Goal: Task Accomplishment & Management: Complete application form

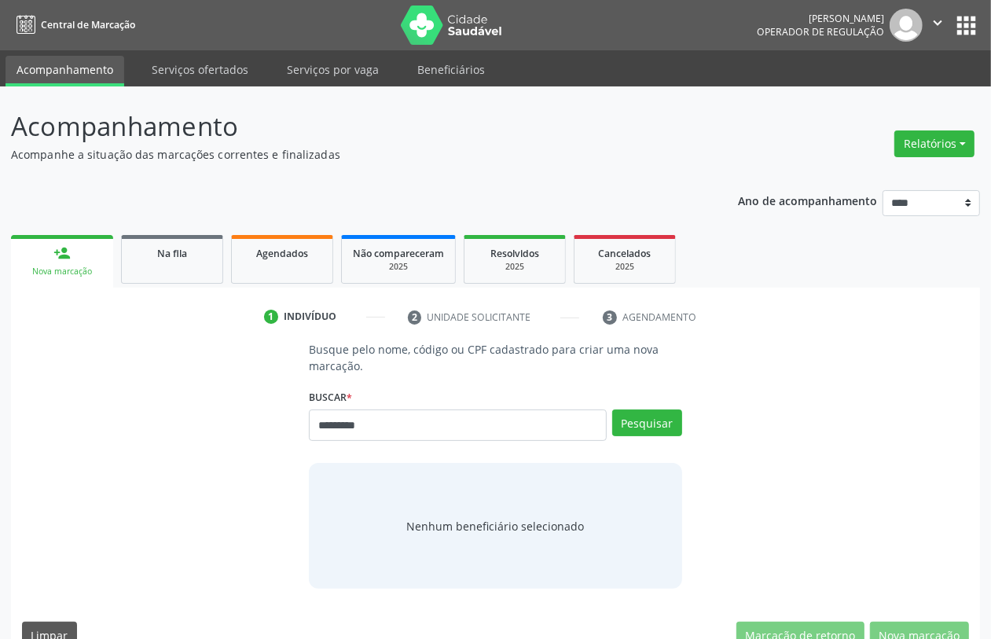
type input "*********"
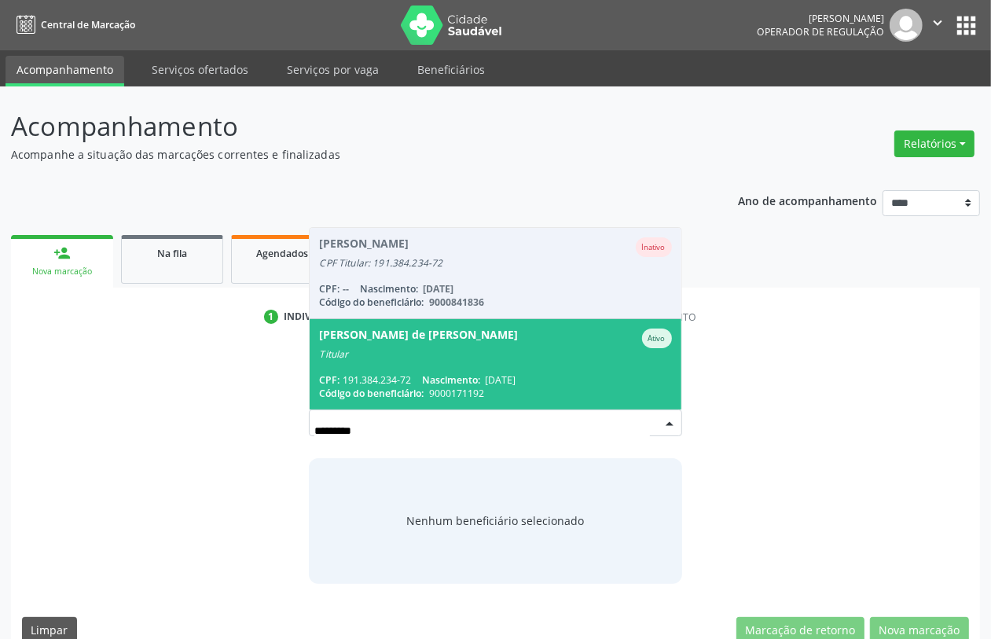
click at [339, 339] on div "Suzana Feller de Lima e Silva" at bounding box center [418, 338] width 199 height 20
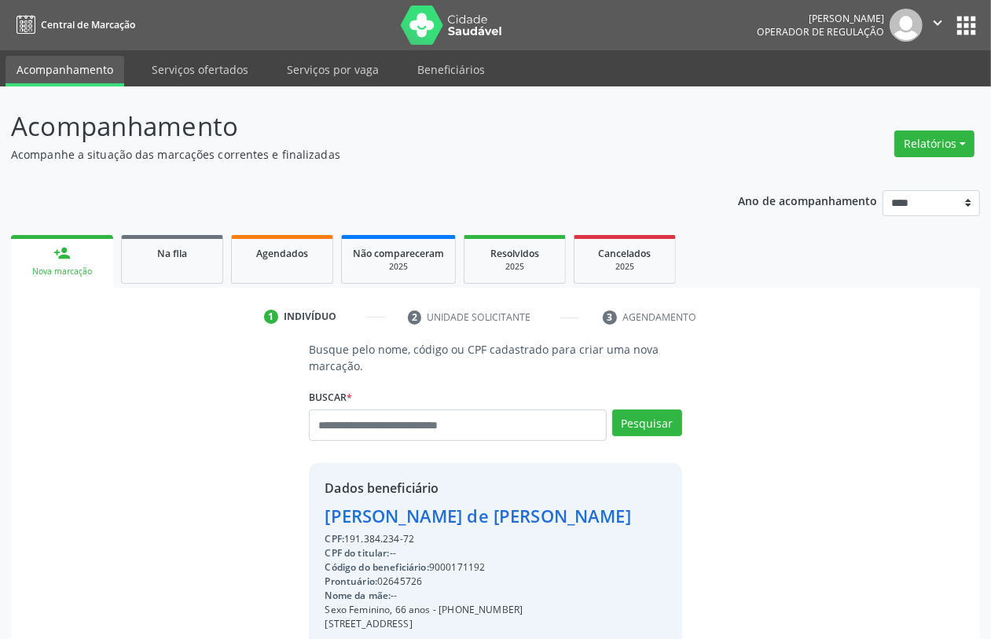
scroll to position [207, 0]
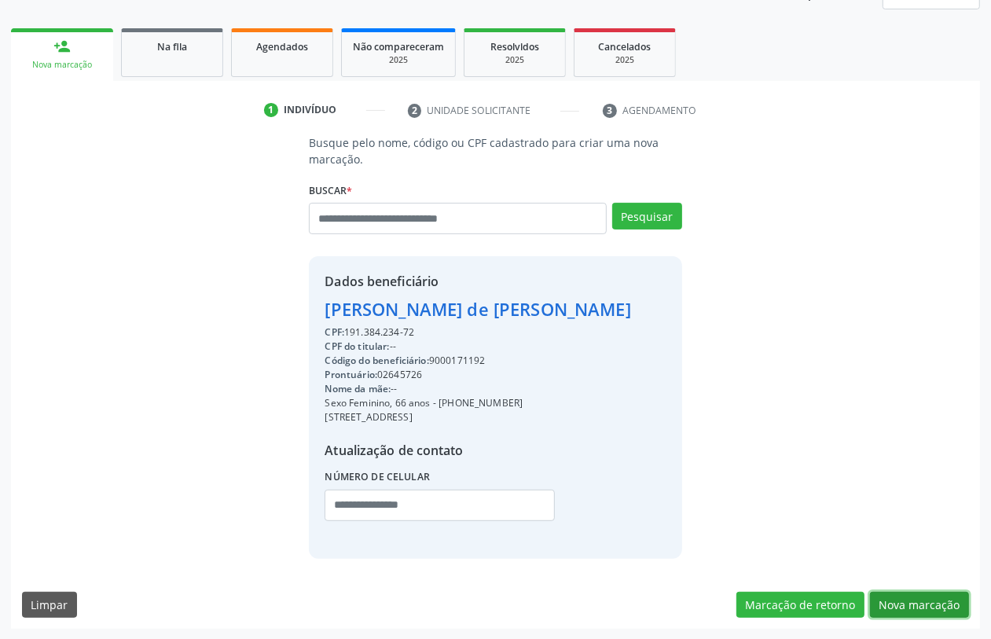
click at [912, 611] on button "Nova marcação" at bounding box center [919, 605] width 99 height 27
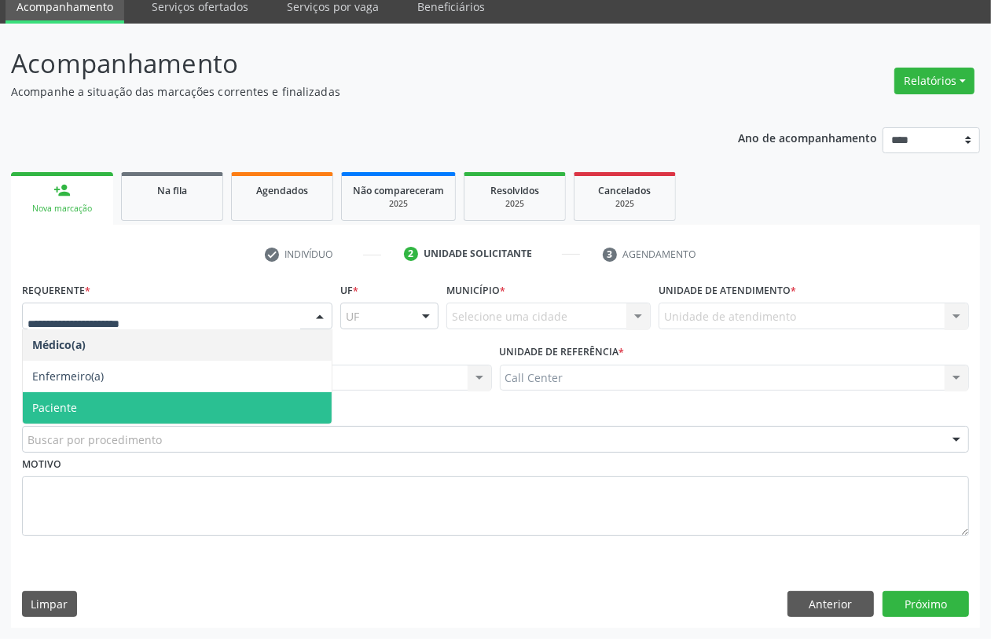
click at [93, 403] on span "Paciente" at bounding box center [177, 407] width 309 height 31
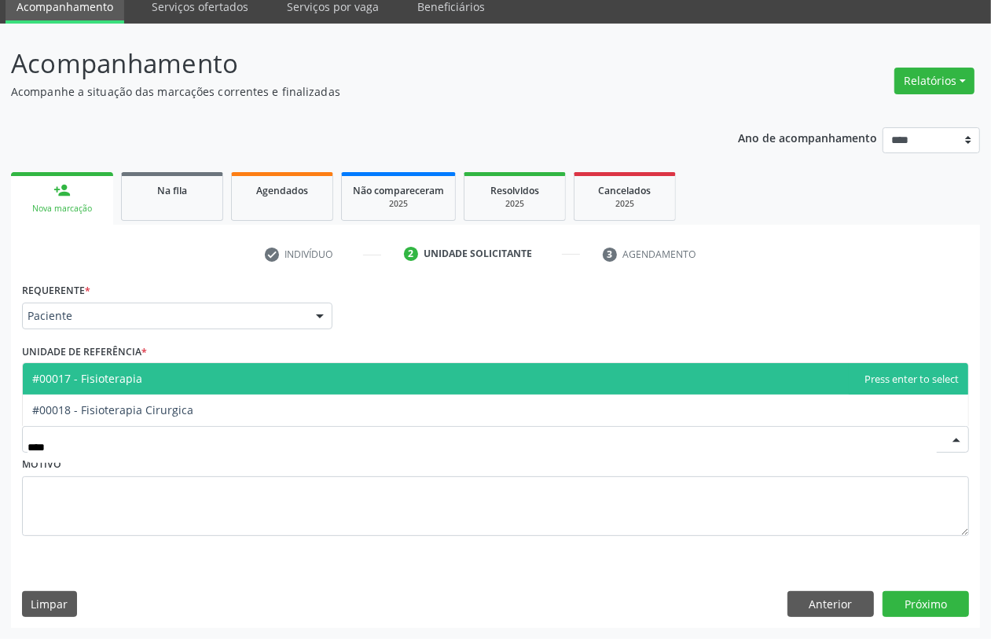
type input "*****"
click at [116, 382] on span "#00017 - Fisioterapia" at bounding box center [87, 378] width 110 height 15
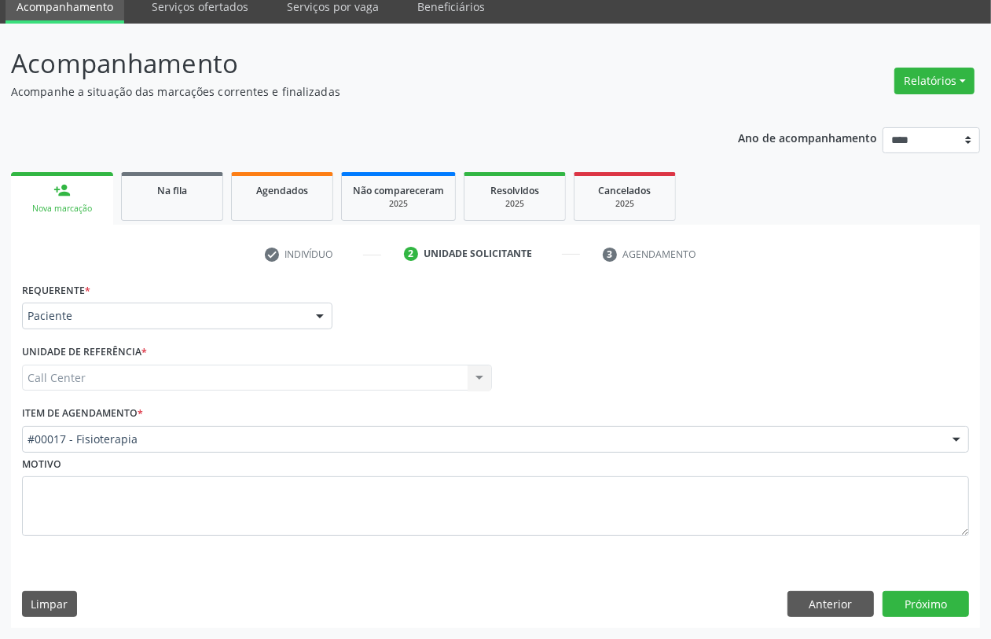
click at [940, 618] on div "Requerente * Paciente Médico(a) Enfermeiro(a) Paciente Nenhum resultado encontr…" at bounding box center [495, 453] width 969 height 350
click at [927, 607] on button "Próximo" at bounding box center [926, 604] width 86 height 27
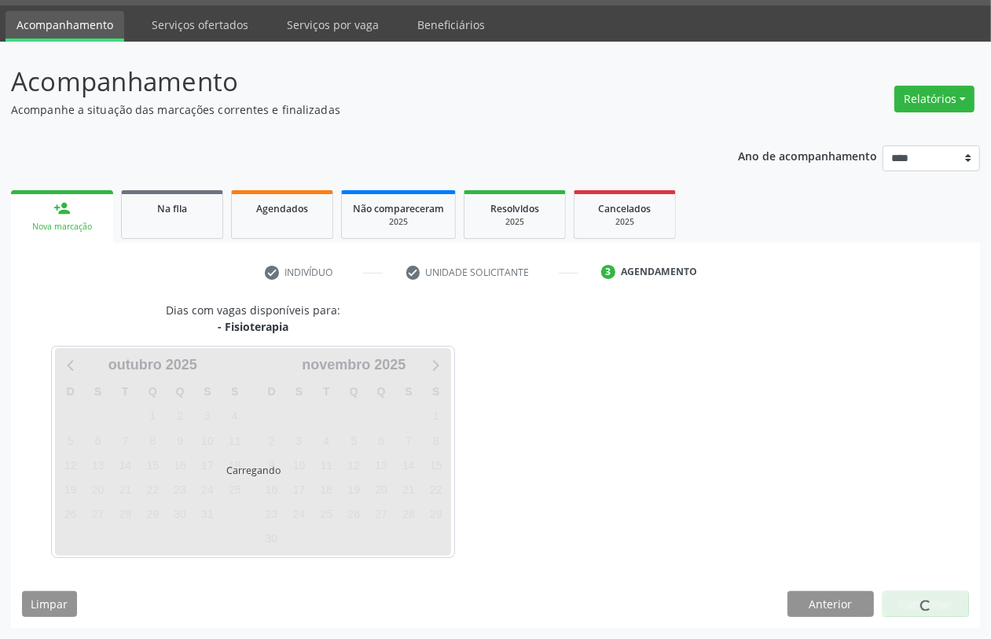
scroll to position [45, 0]
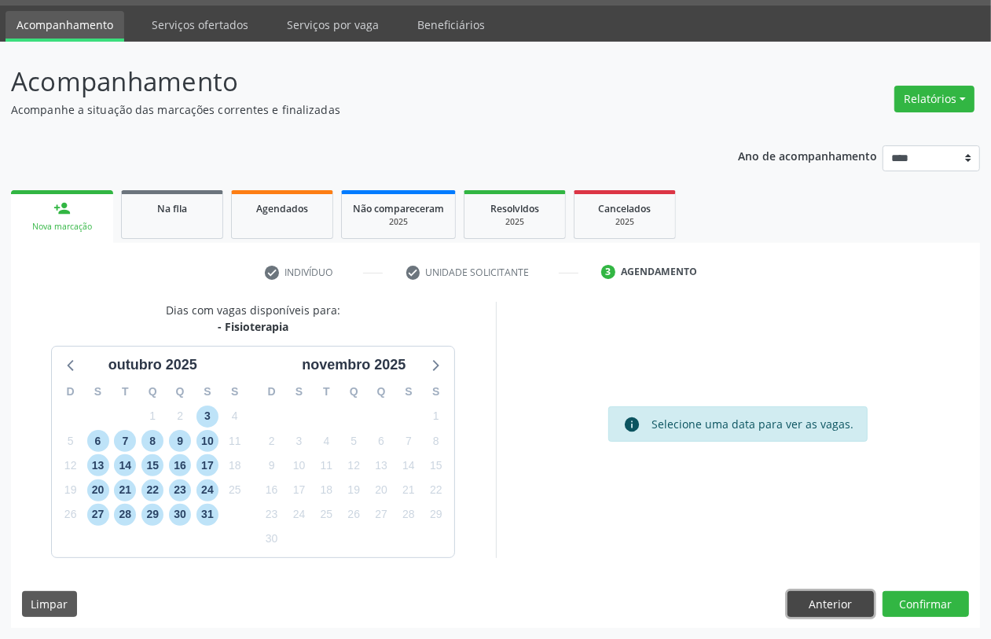
click at [815, 598] on button "Anterior" at bounding box center [830, 604] width 86 height 27
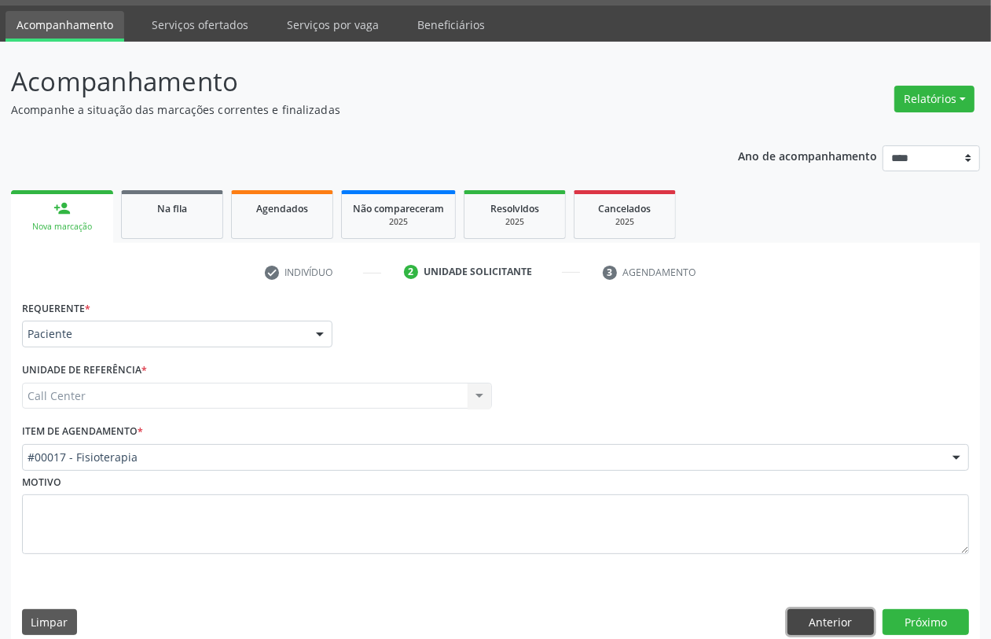
click at [822, 618] on button "Anterior" at bounding box center [830, 622] width 86 height 27
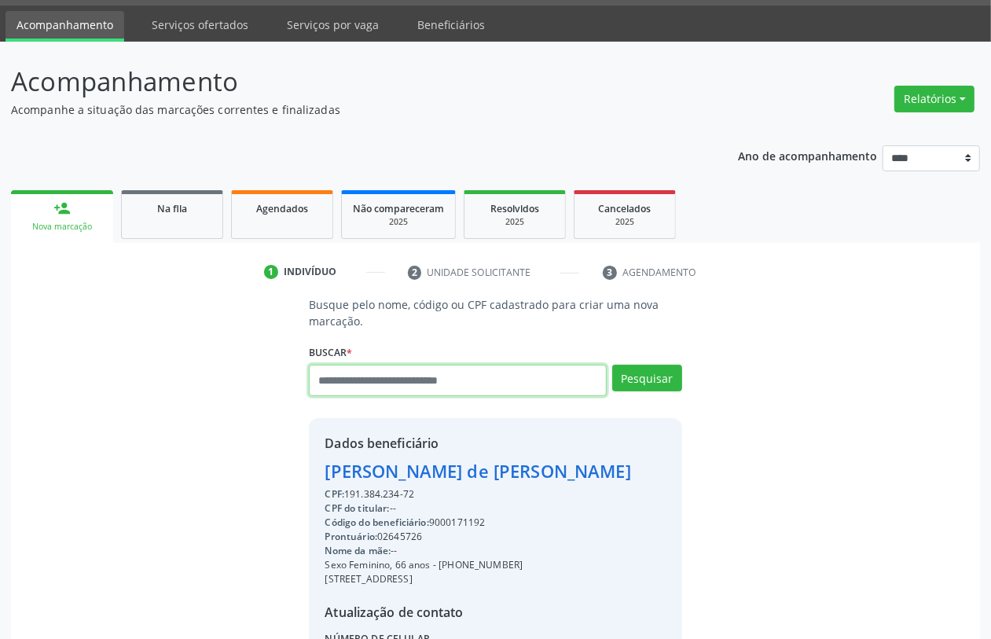
click at [494, 378] on input "text" at bounding box center [457, 380] width 297 height 31
type input "*********"
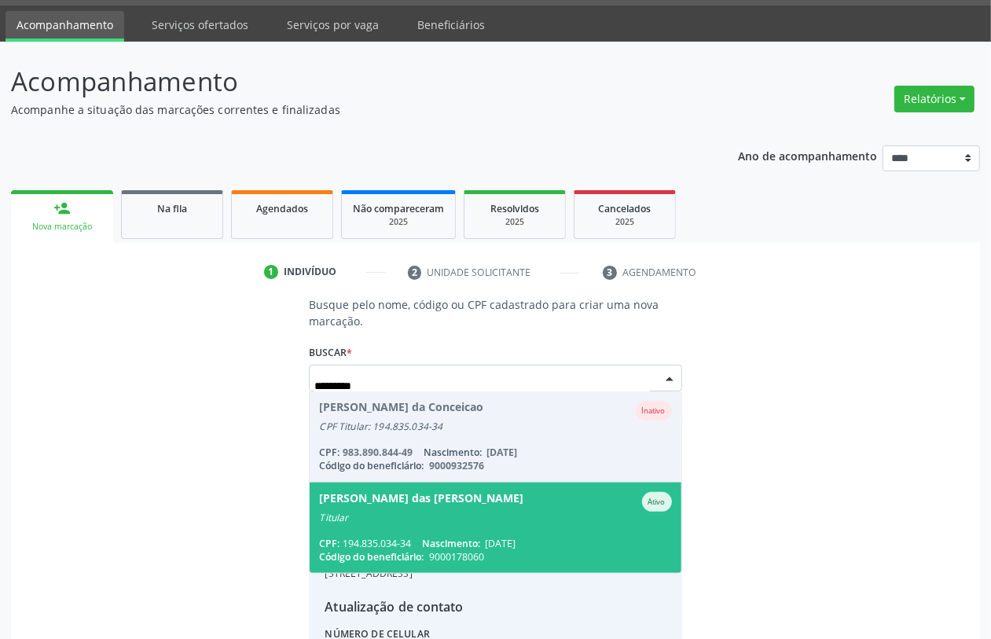
scroll to position [202, 0]
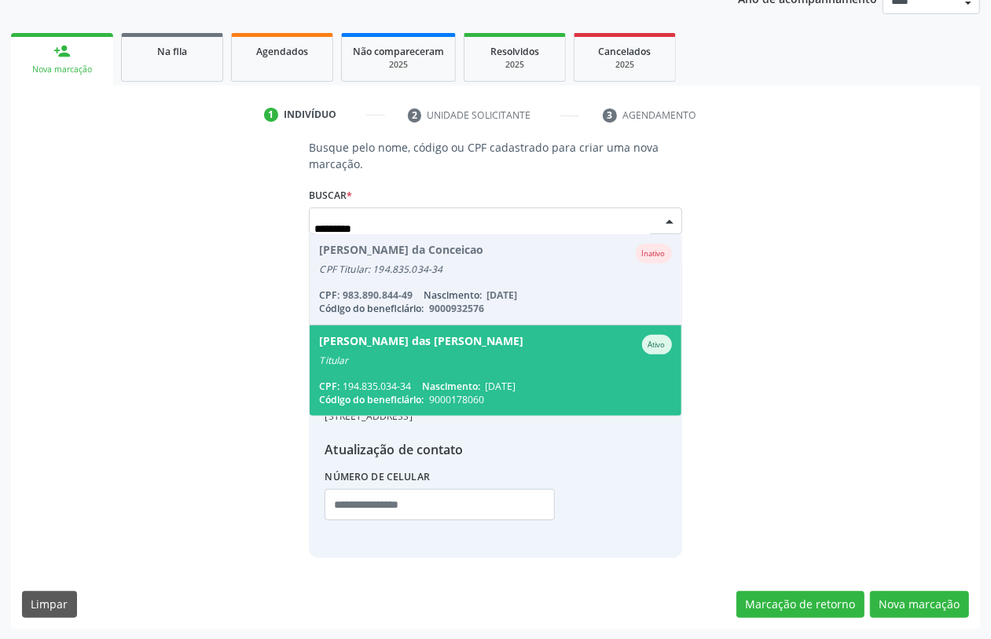
click at [432, 371] on span "Maria das Gracas Vasconcelos Ativo Titular CPF: 194.835.034-34 Nascimento: 16/0…" at bounding box center [495, 370] width 371 height 90
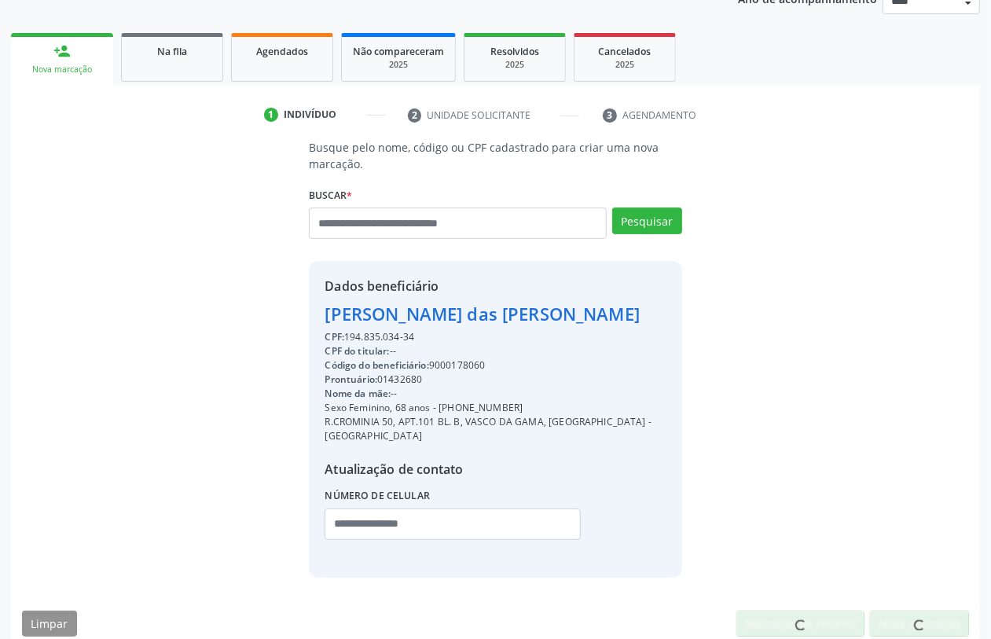
scroll to position [207, 0]
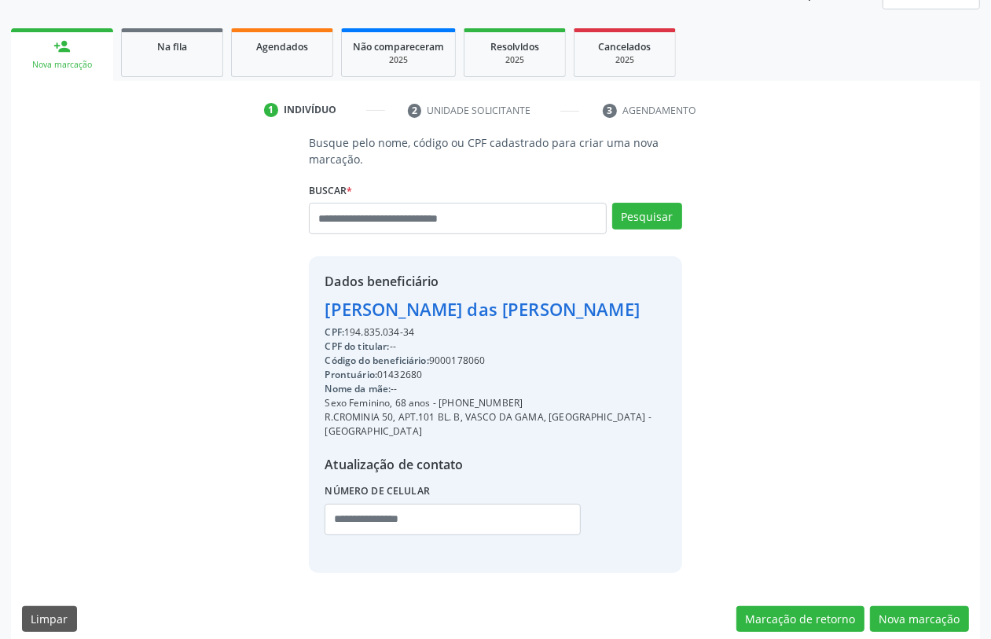
click at [464, 358] on div "Código do beneficiário: 9000178060" at bounding box center [495, 361] width 341 height 14
copy div "9000178060"
click at [288, 57] on link "Agendados" at bounding box center [282, 52] width 102 height 49
select select "*"
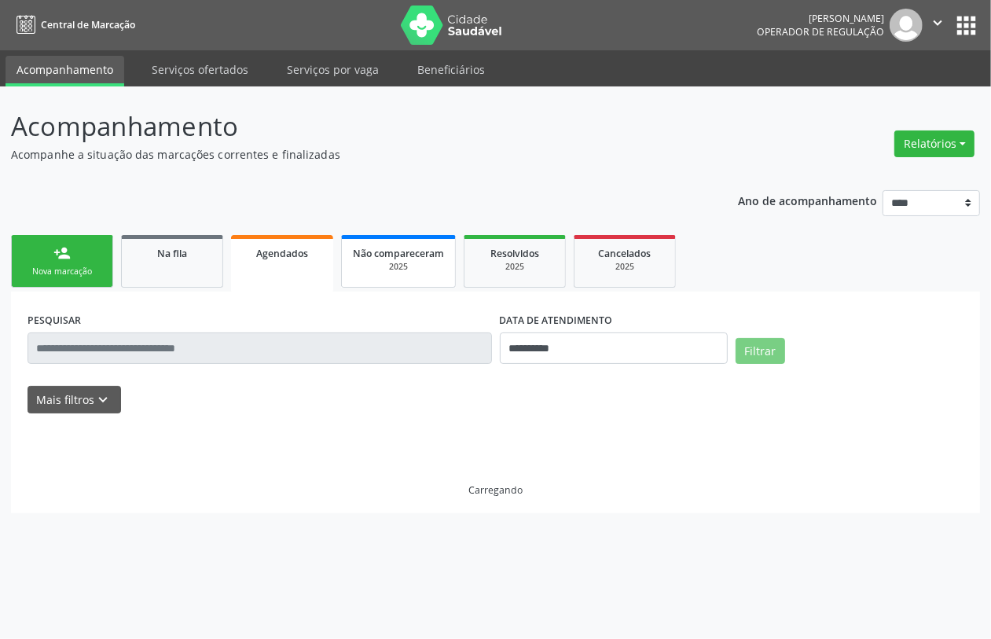
scroll to position [0, 0]
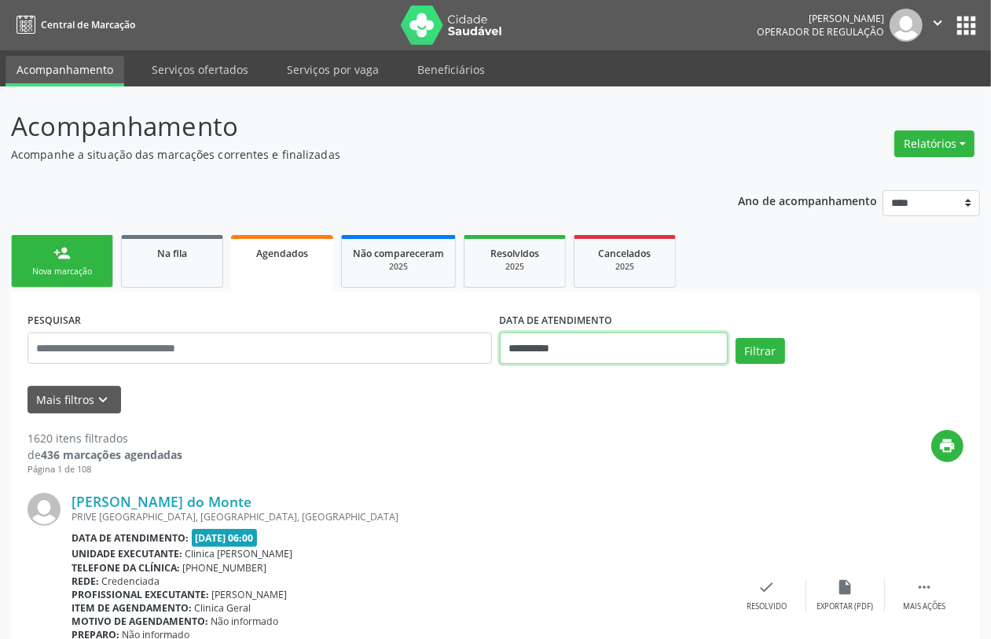
click at [563, 348] on input "**********" at bounding box center [614, 347] width 228 height 31
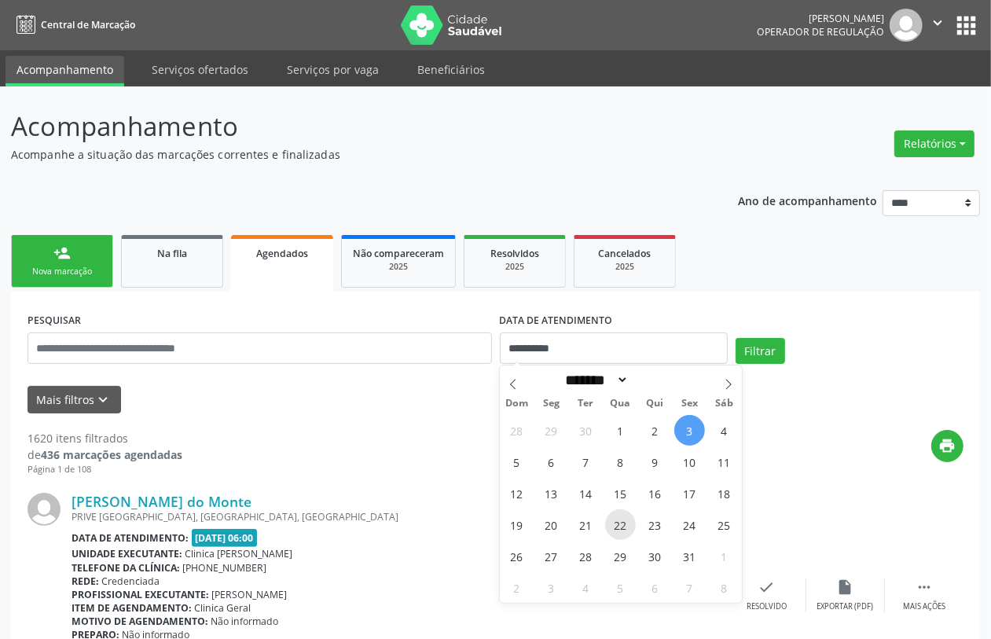
click at [618, 527] on span "22" at bounding box center [620, 524] width 31 height 31
type input "**********"
click at [618, 527] on span "22" at bounding box center [620, 524] width 31 height 31
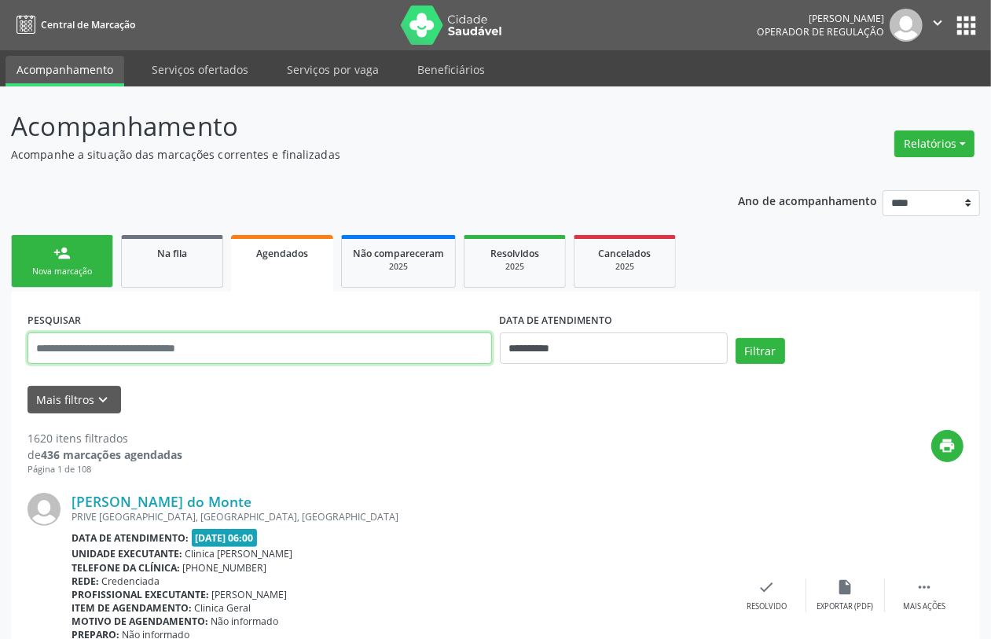
paste input "**********"
type input "**********"
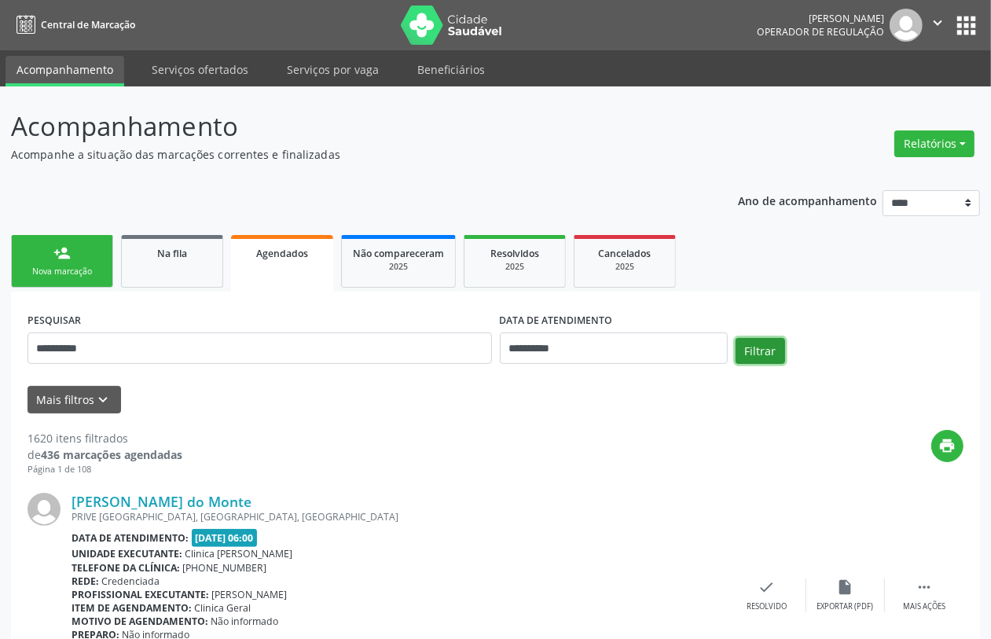
click at [753, 340] on button "Filtrar" at bounding box center [761, 351] width 50 height 27
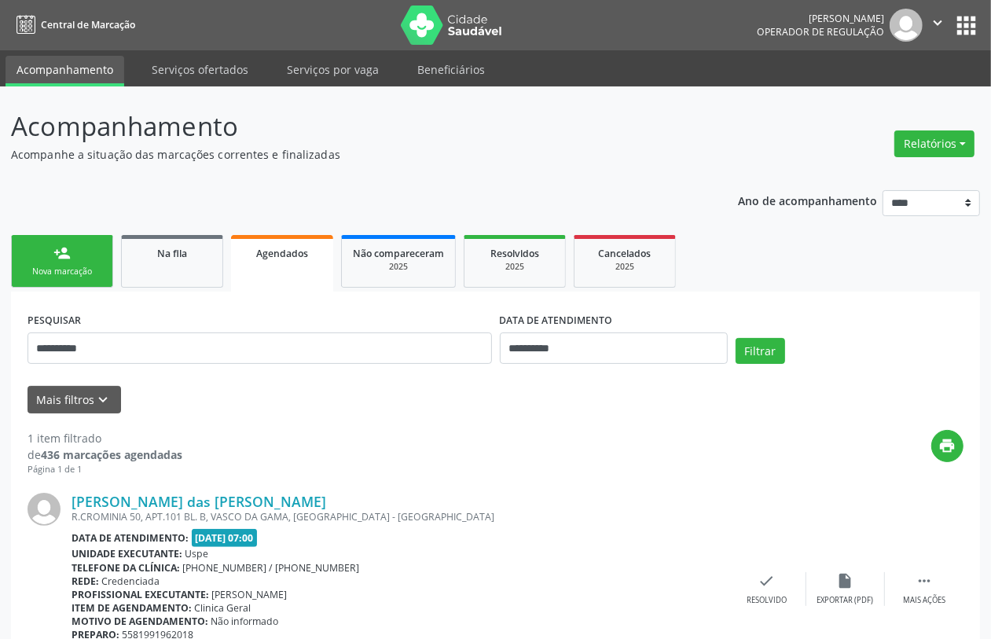
scroll to position [90, 0]
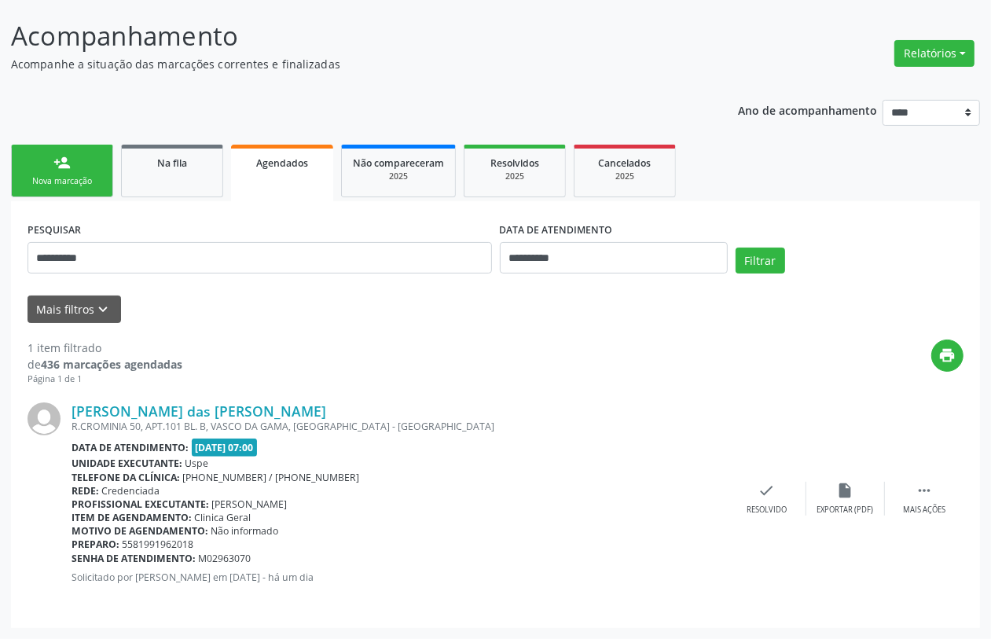
drag, startPoint x: 197, startPoint y: 545, endPoint x: 123, endPoint y: 547, distance: 74.7
click at [123, 547] on span "5581991962018" at bounding box center [159, 544] width 72 height 13
copy span "5581991962018"
click at [64, 177] on div "Nova marcação" at bounding box center [62, 181] width 79 height 12
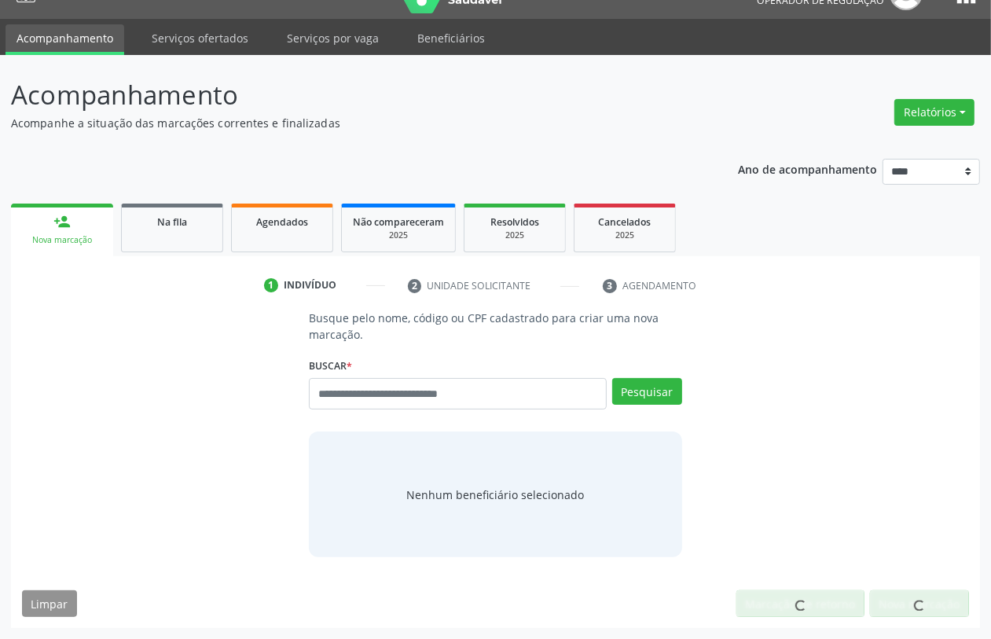
scroll to position [31, 0]
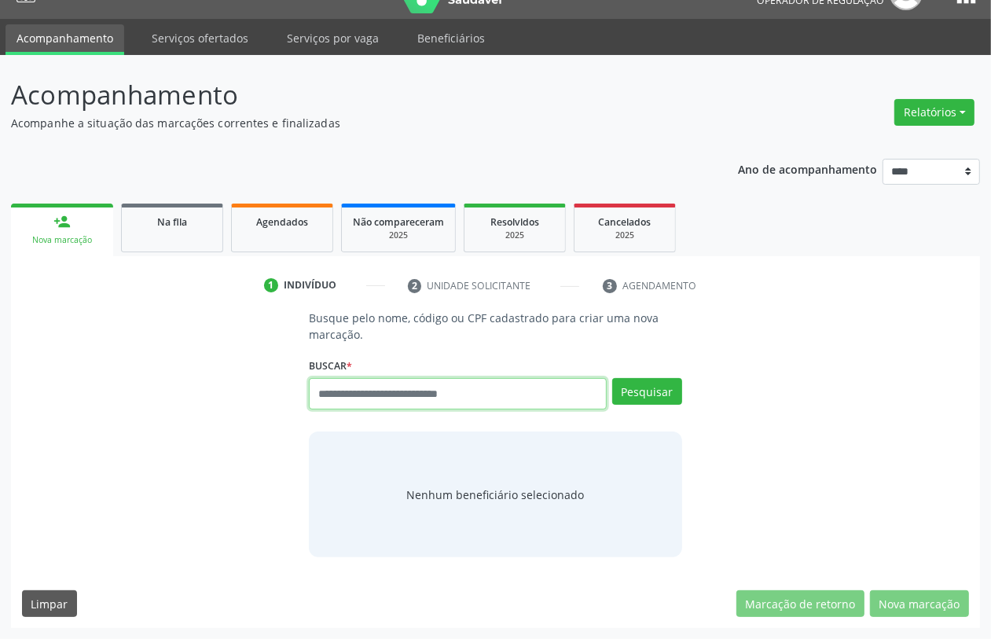
paste input "**********"
type input "**********"
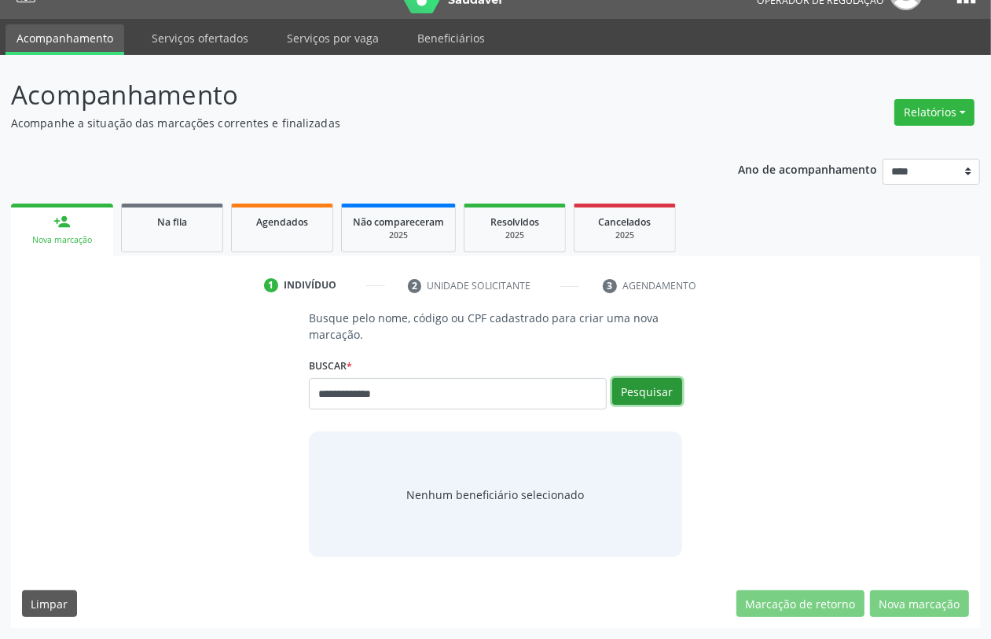
click at [647, 387] on button "Pesquisar" at bounding box center [647, 391] width 70 height 27
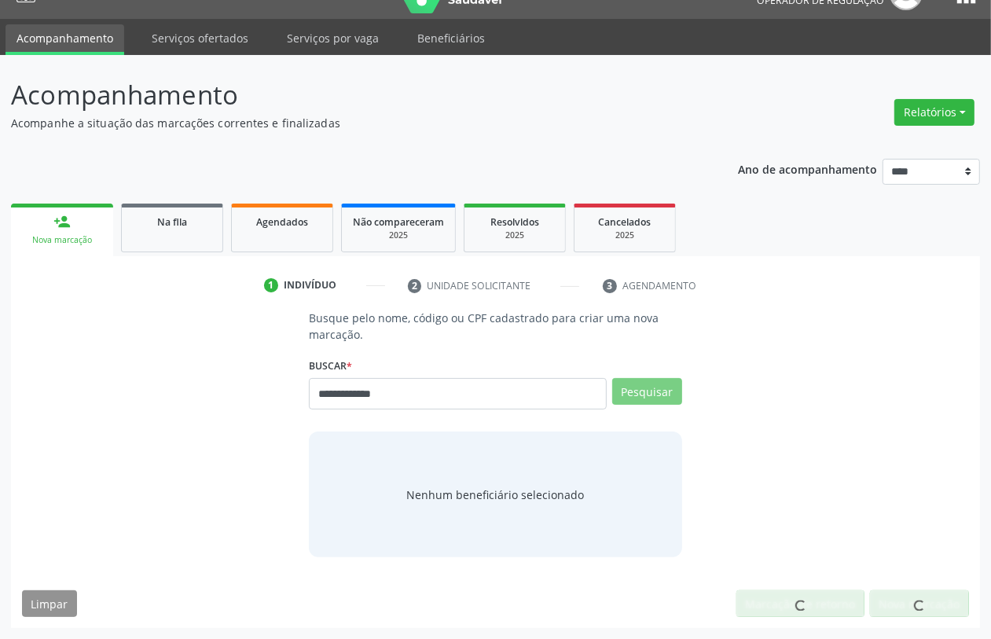
scroll to position [25, 0]
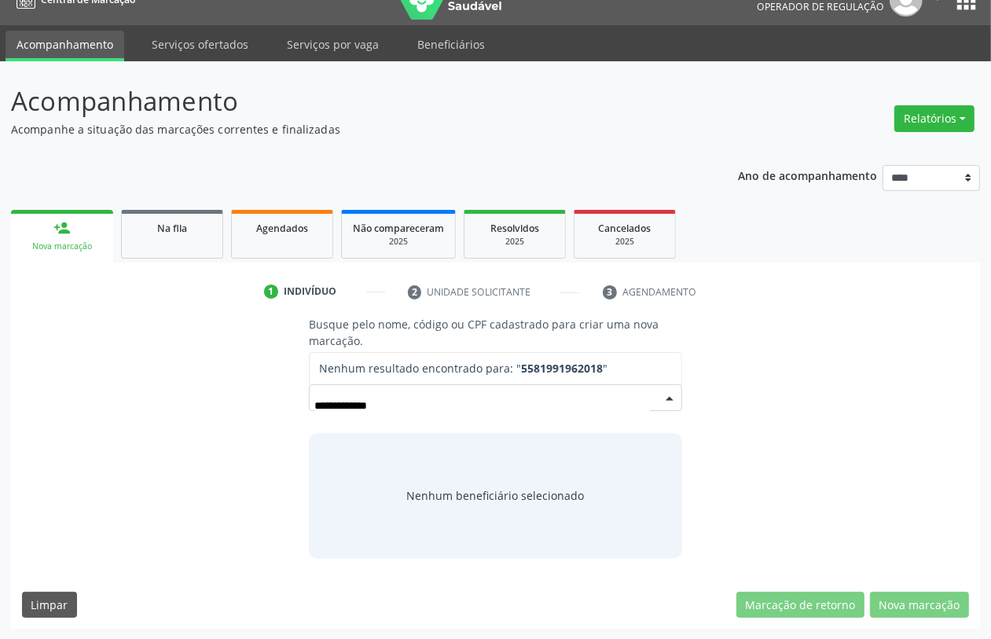
click at [395, 409] on input "**********" at bounding box center [481, 405] width 335 height 31
drag, startPoint x: 395, startPoint y: 409, endPoint x: 178, endPoint y: 415, distance: 217.0
click at [178, 415] on div "**********" at bounding box center [495, 437] width 947 height 242
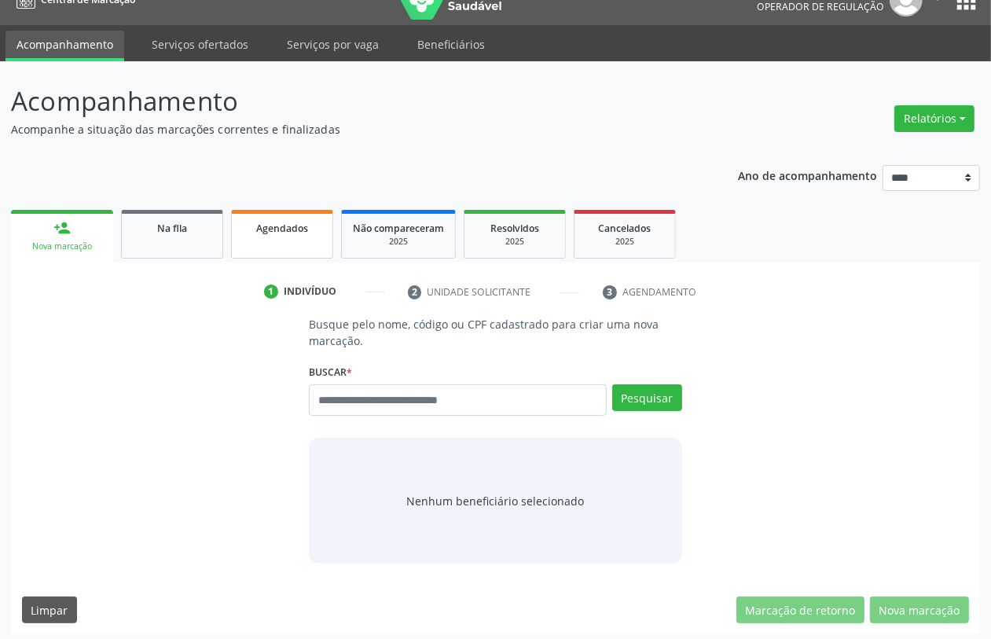
drag, startPoint x: 277, startPoint y: 237, endPoint x: 275, endPoint y: 270, distance: 32.3
click at [273, 238] on link "Agendados" at bounding box center [282, 234] width 102 height 49
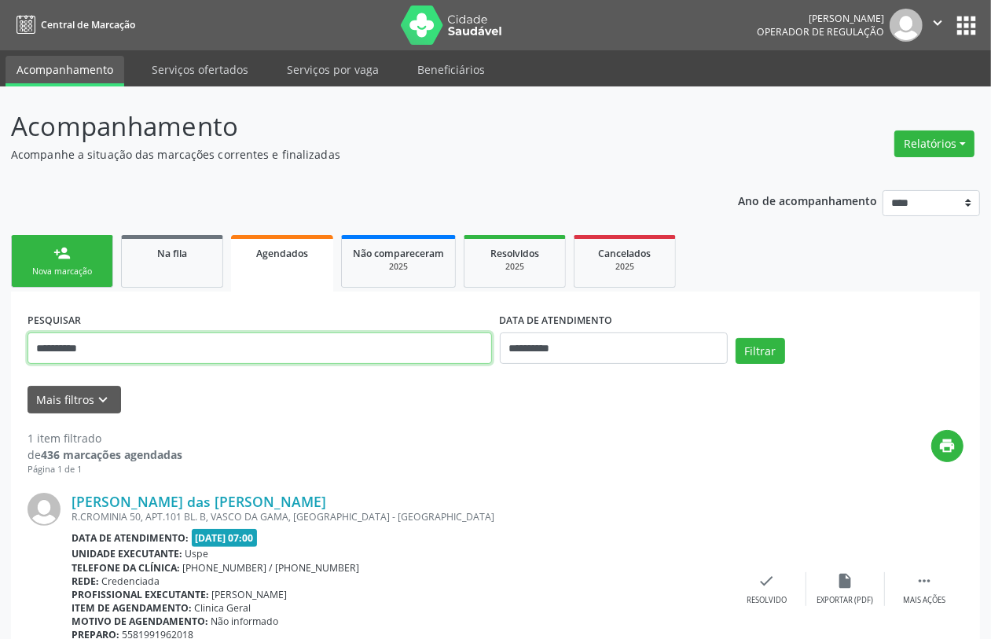
click at [75, 343] on input "**********" at bounding box center [260, 347] width 464 height 31
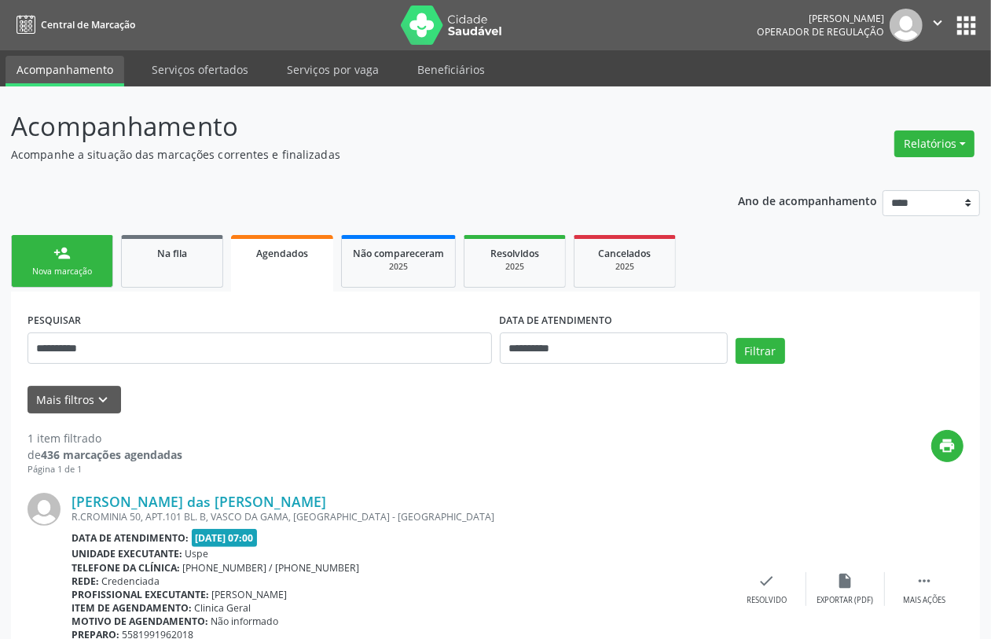
click at [65, 252] on div "person_add" at bounding box center [61, 252] width 17 height 17
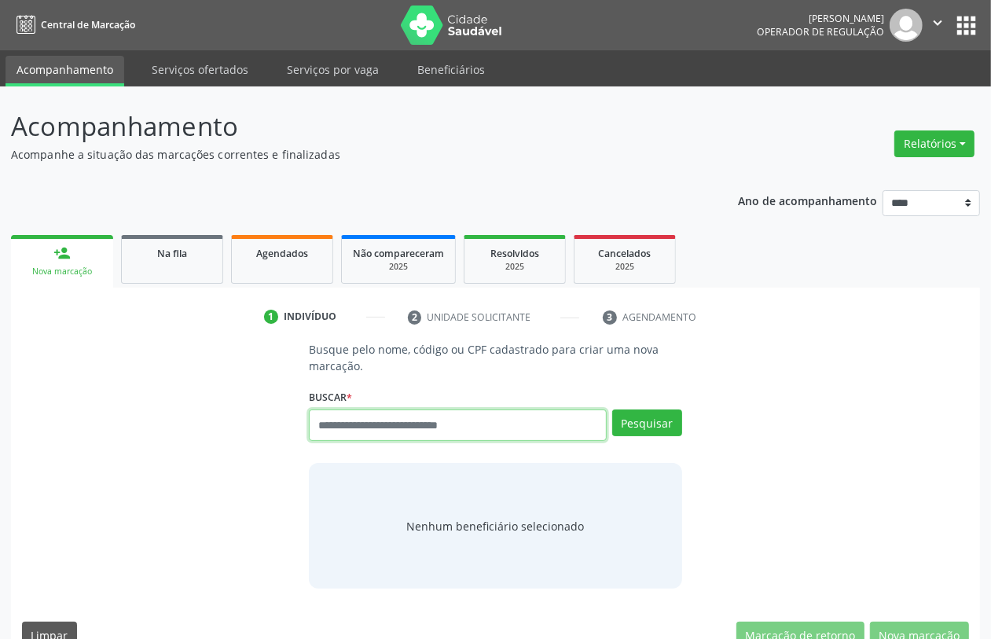
paste input "**********"
type input "**********"
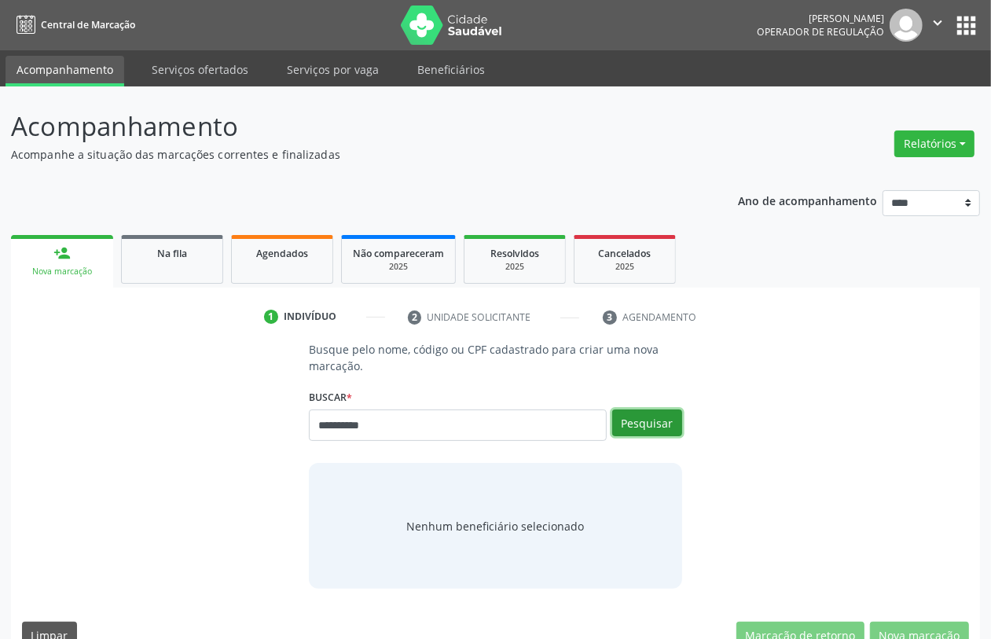
click at [638, 420] on button "Pesquisar" at bounding box center [647, 422] width 70 height 27
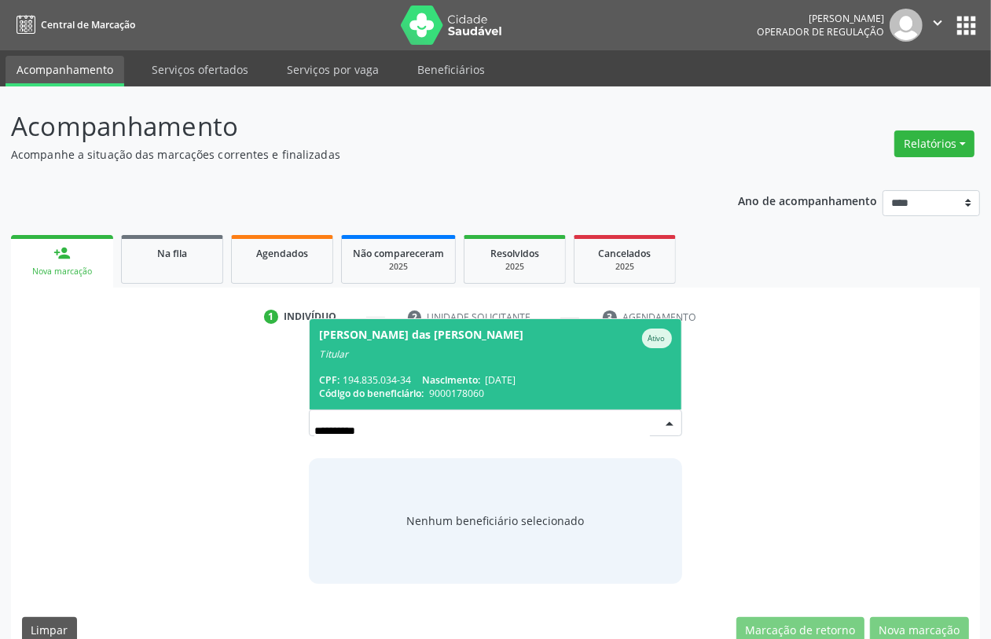
click at [437, 344] on div "Maria das Gracas Vasconcelos" at bounding box center [421, 338] width 204 height 20
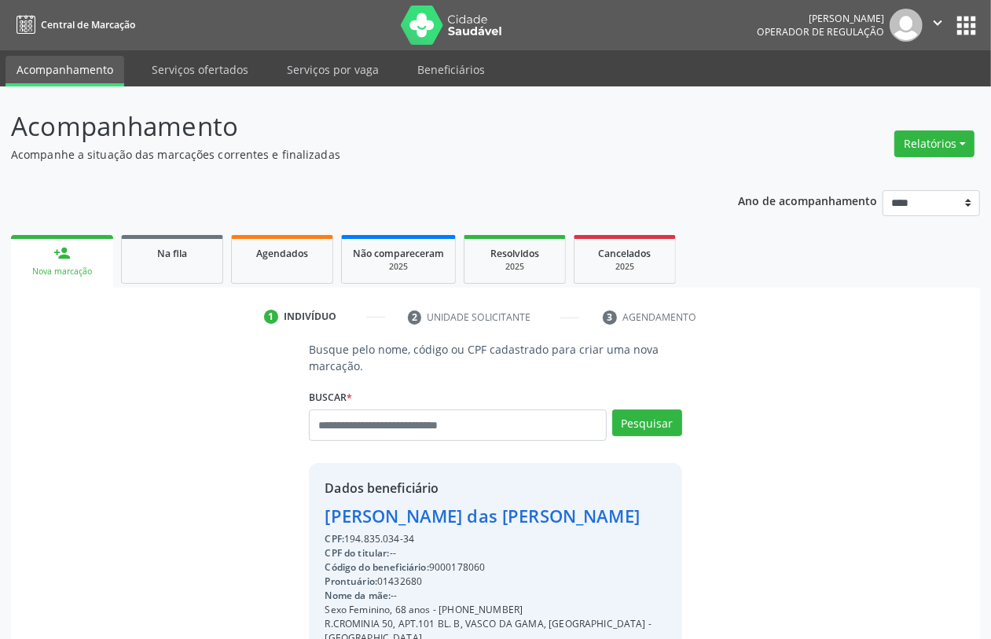
scroll to position [207, 0]
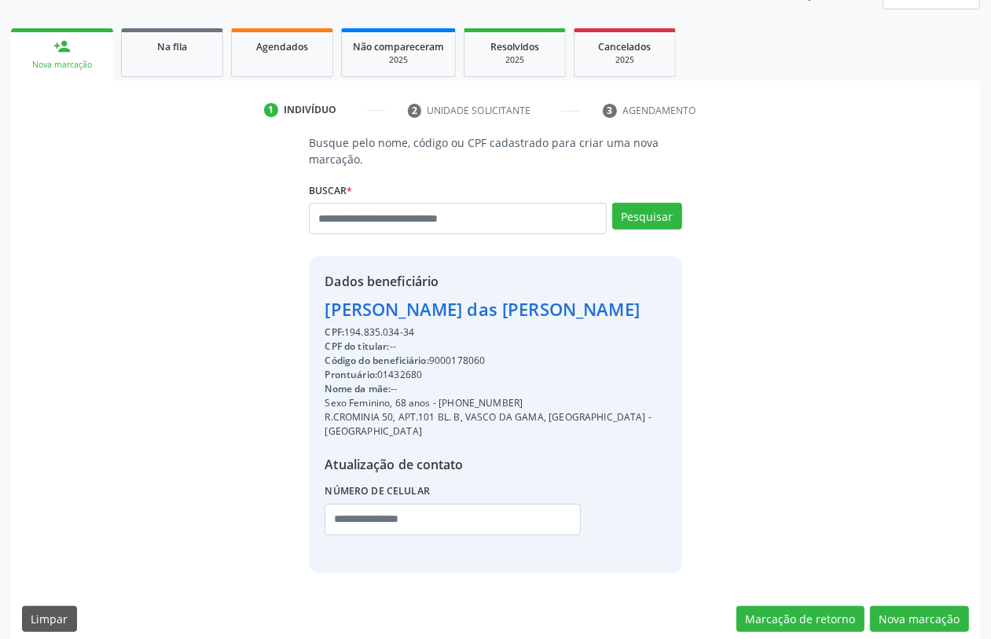
drag, startPoint x: 524, startPoint y: 399, endPoint x: 446, endPoint y: 405, distance: 78.8
click at [446, 405] on div "Sexo Feminino, 68 anos - (81) 99196-2018" at bounding box center [495, 403] width 341 height 14
copy div "(81) 99196-2018"
click at [909, 606] on button "Nova marcação" at bounding box center [919, 619] width 99 height 27
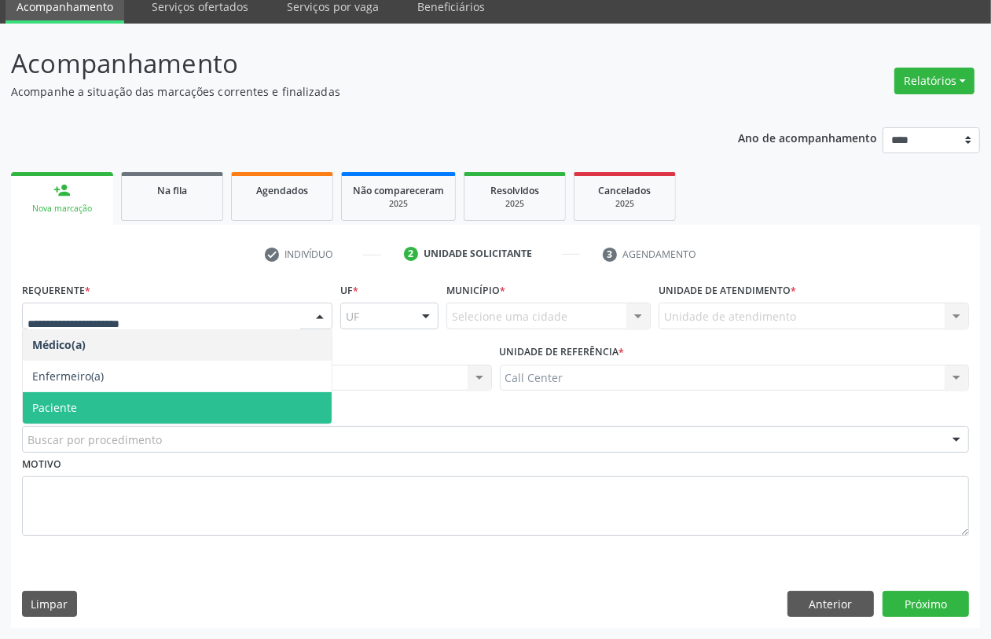
click at [104, 395] on span "Paciente" at bounding box center [177, 407] width 309 height 31
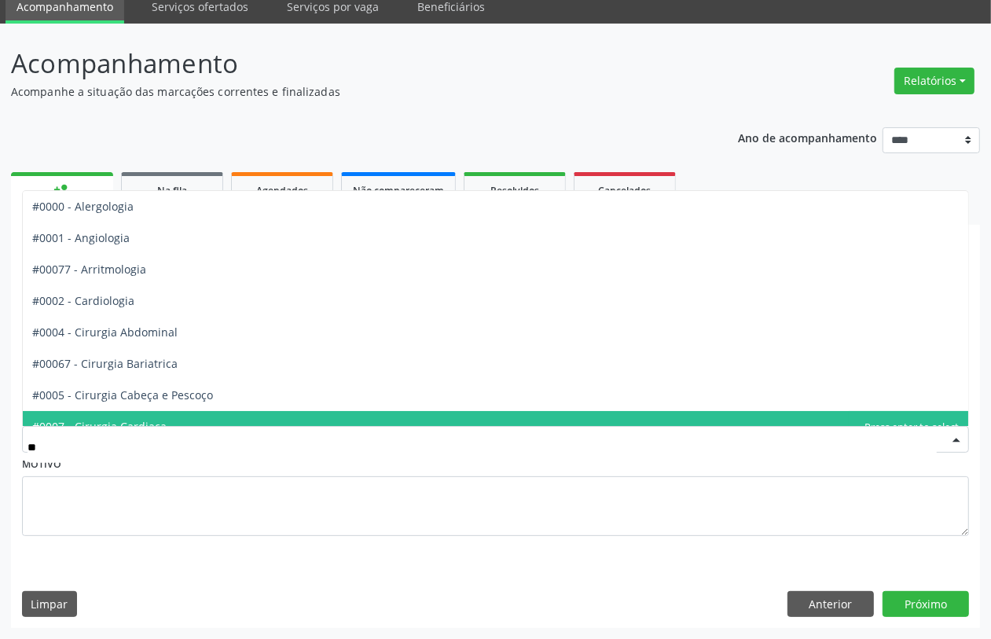
type input "***"
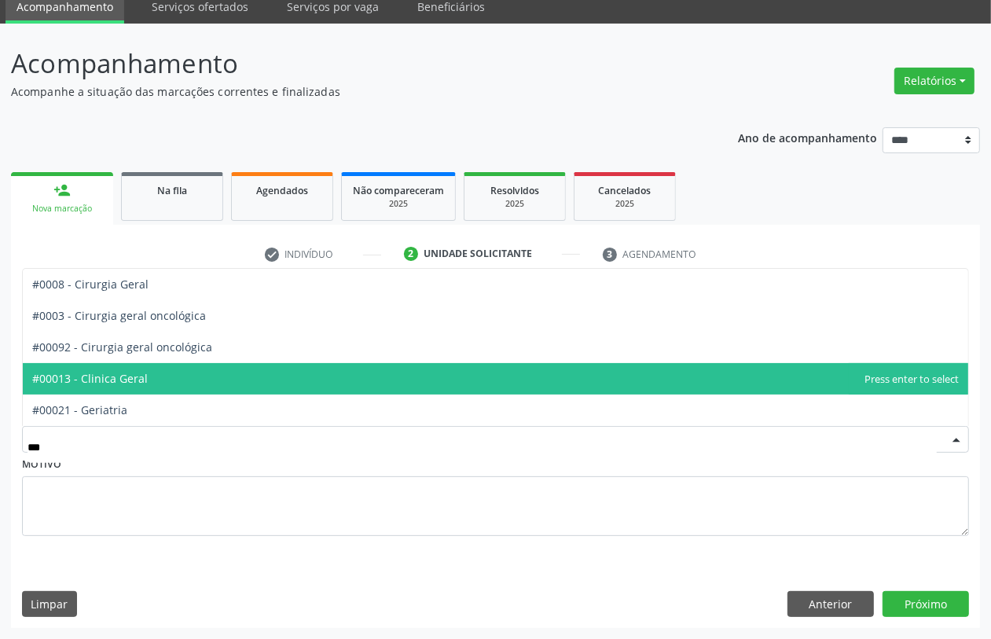
click at [132, 376] on span "#00013 - Clinica Geral" at bounding box center [90, 378] width 116 height 15
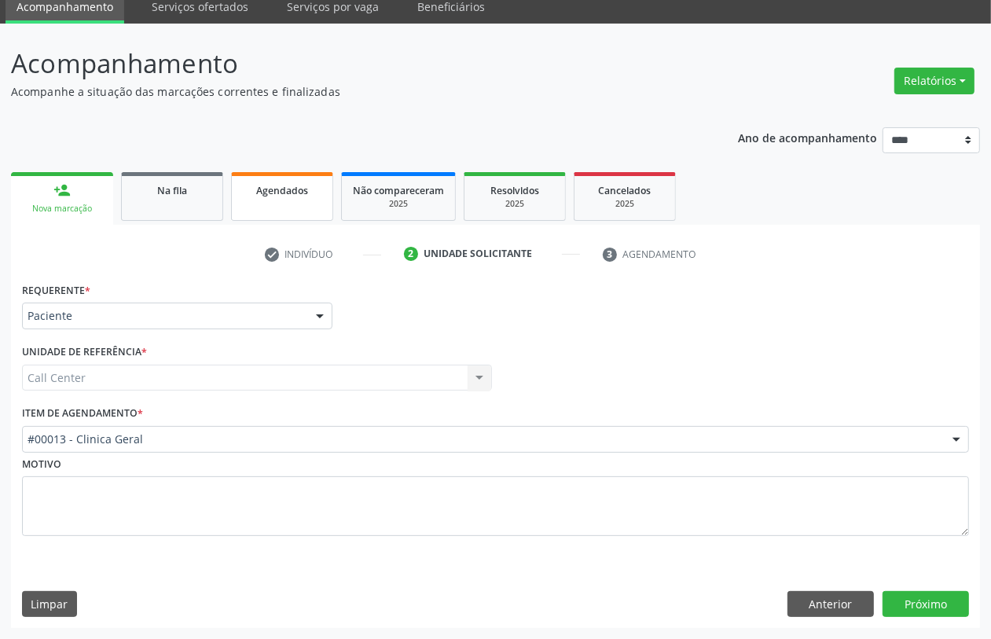
click at [273, 209] on link "Agendados" at bounding box center [282, 196] width 102 height 49
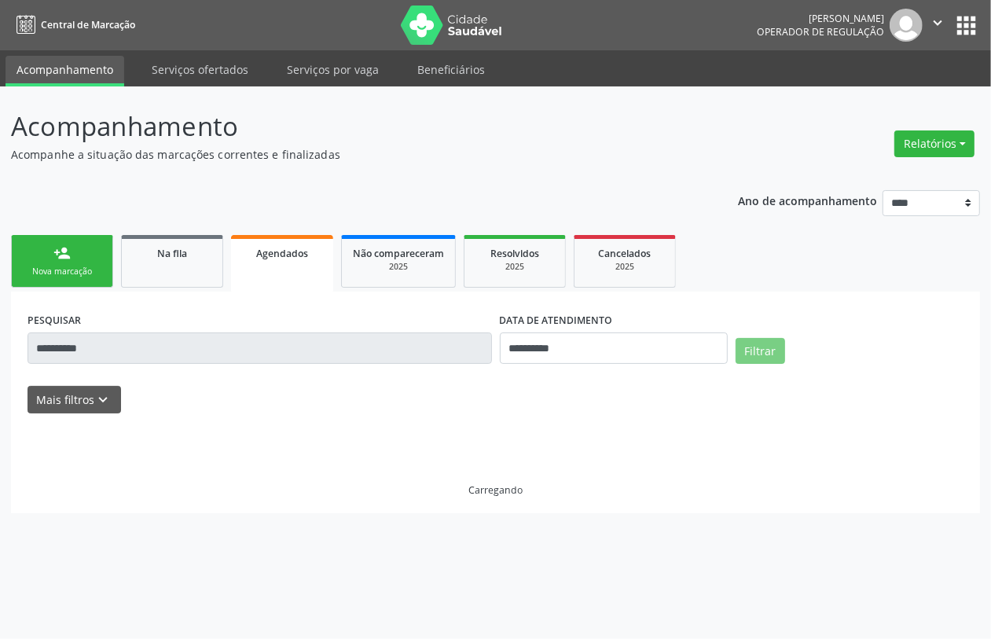
scroll to position [0, 0]
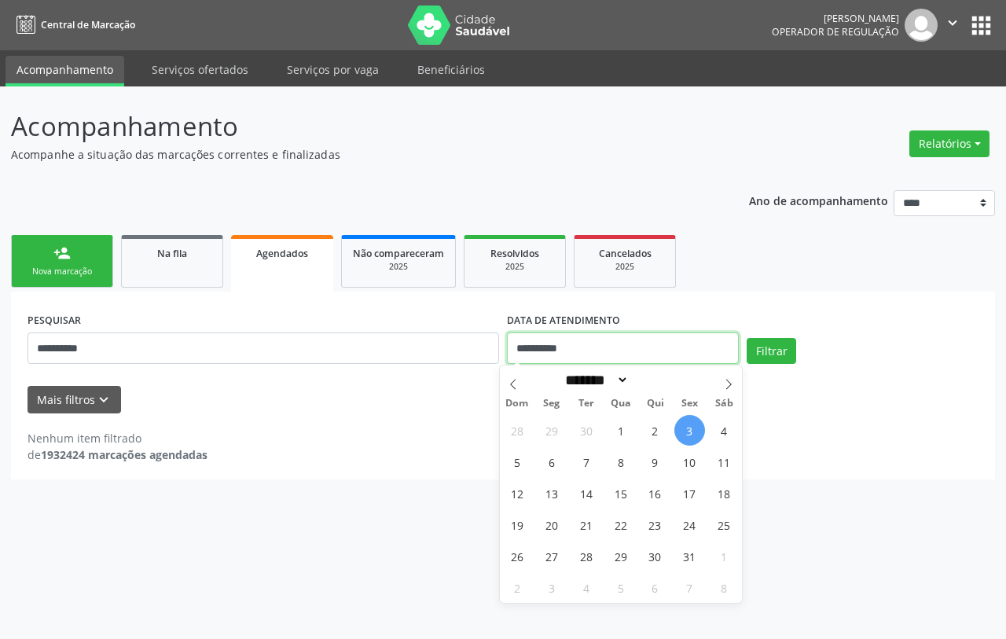
click at [563, 350] on input "**********" at bounding box center [623, 347] width 232 height 31
click at [618, 528] on span "22" at bounding box center [620, 524] width 31 height 31
type input "**********"
click at [618, 528] on span "22" at bounding box center [620, 524] width 31 height 31
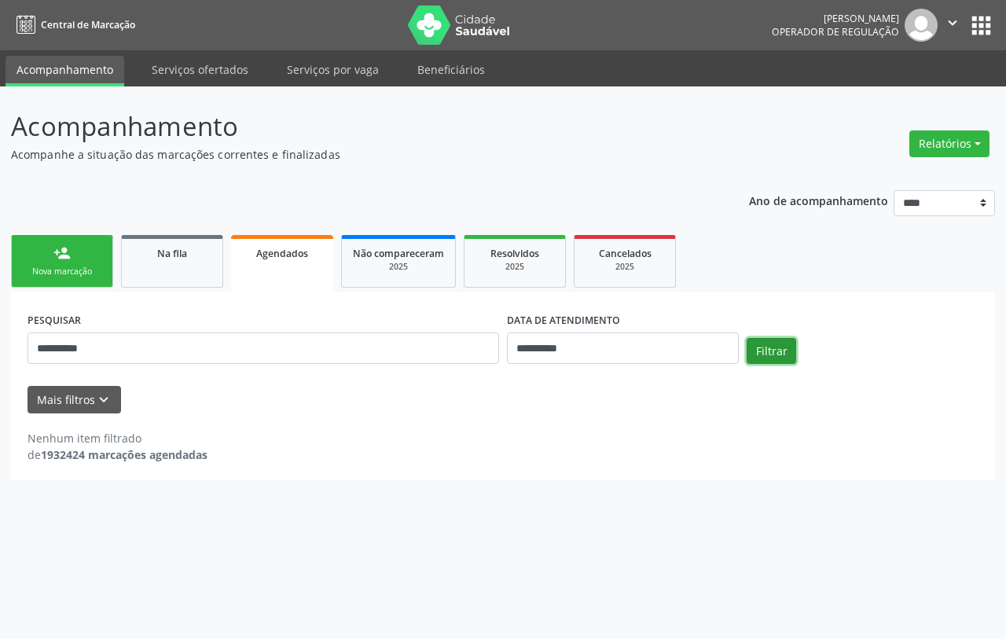
click at [765, 356] on button "Filtrar" at bounding box center [772, 351] width 50 height 27
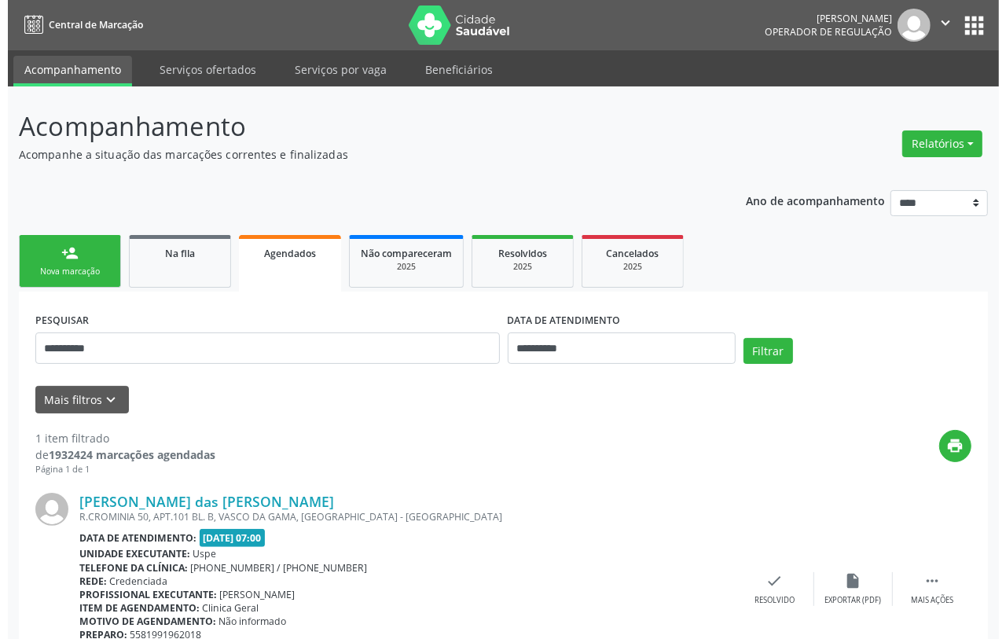
scroll to position [90, 0]
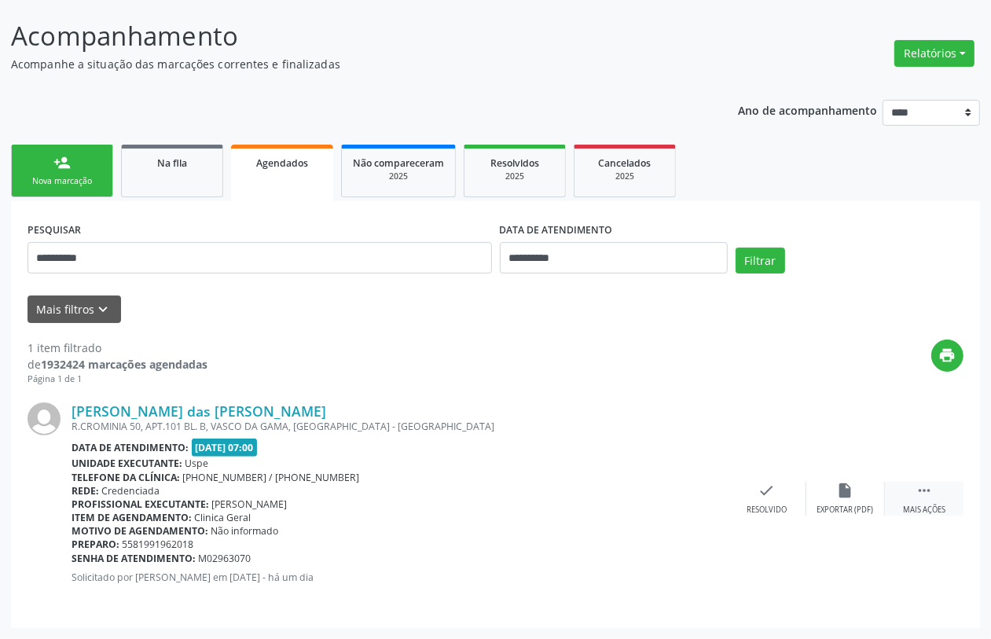
click at [931, 495] on icon "" at bounding box center [924, 490] width 17 height 17
click at [698, 491] on div "cancel Cancelar" at bounding box center [688, 499] width 79 height 34
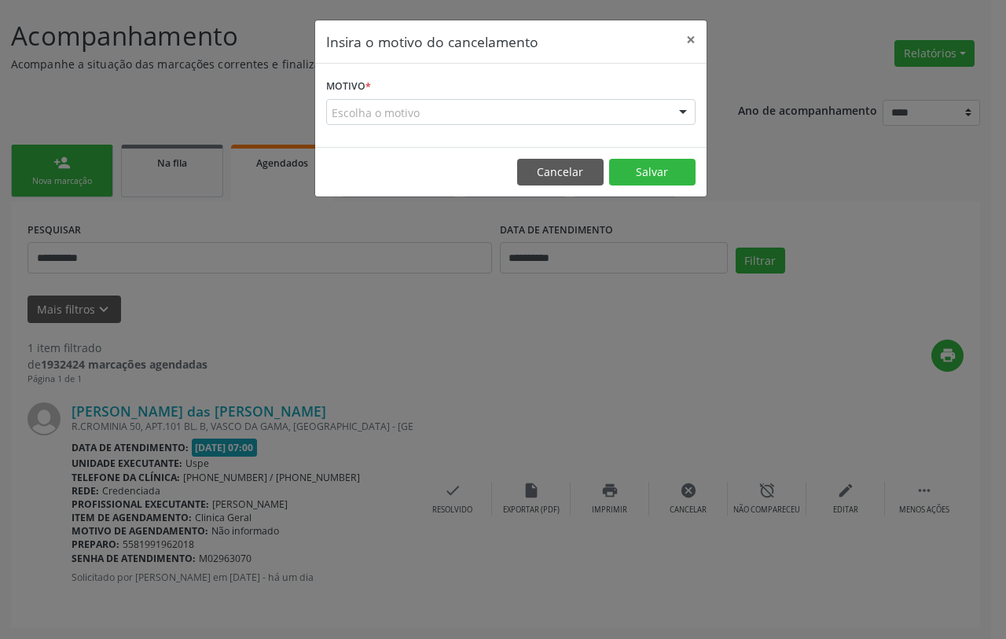
drag, startPoint x: 530, startPoint y: 114, endPoint x: 534, endPoint y: 149, distance: 35.6
click at [530, 115] on div "Escolha o motivo" at bounding box center [510, 112] width 369 height 27
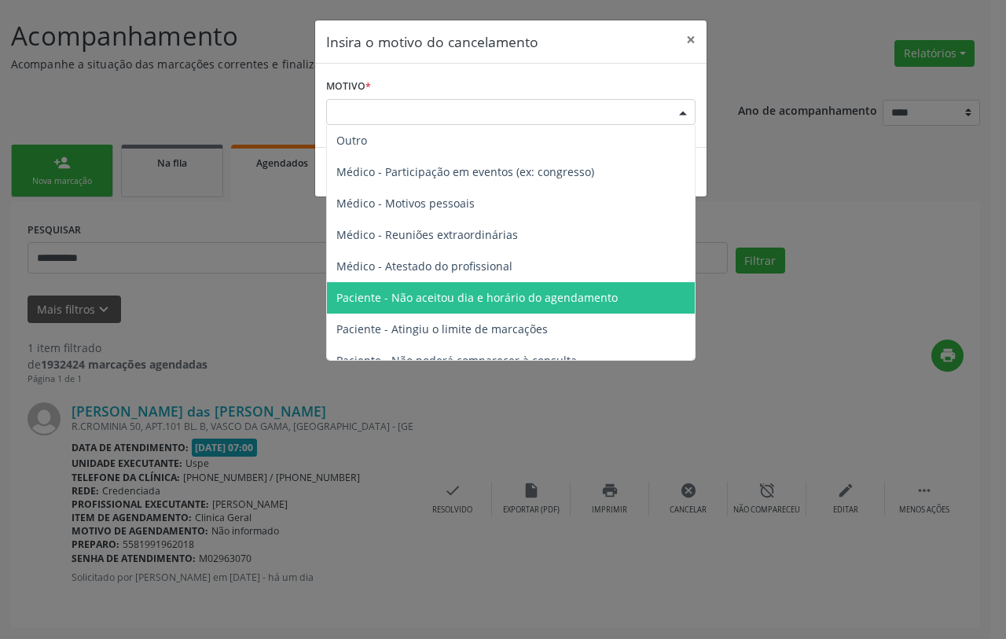
scroll to position [79, 0]
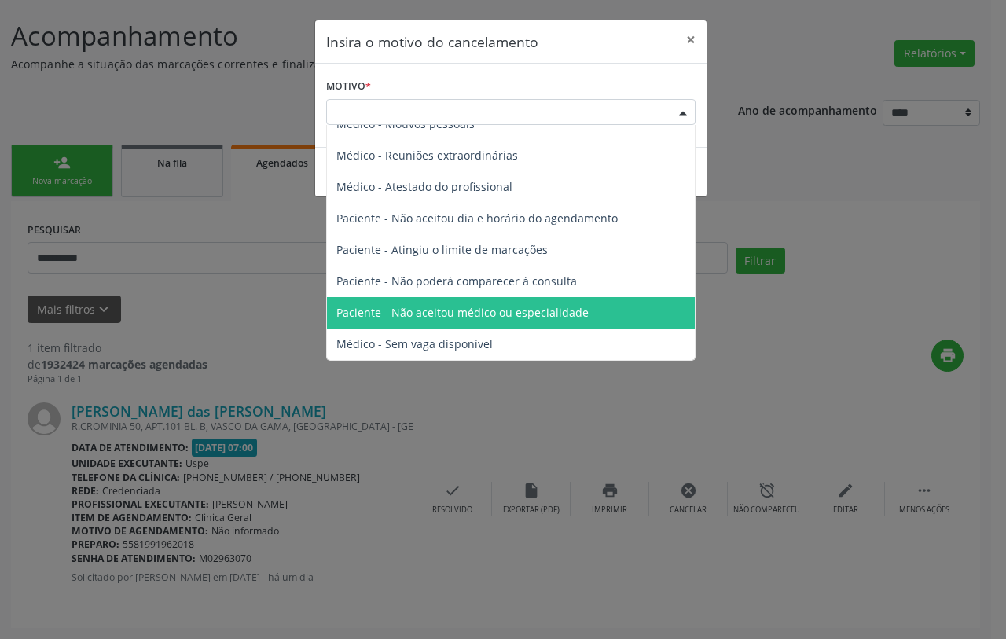
click at [517, 305] on span "Paciente - Não aceitou médico ou especialidade" at bounding box center [462, 312] width 252 height 15
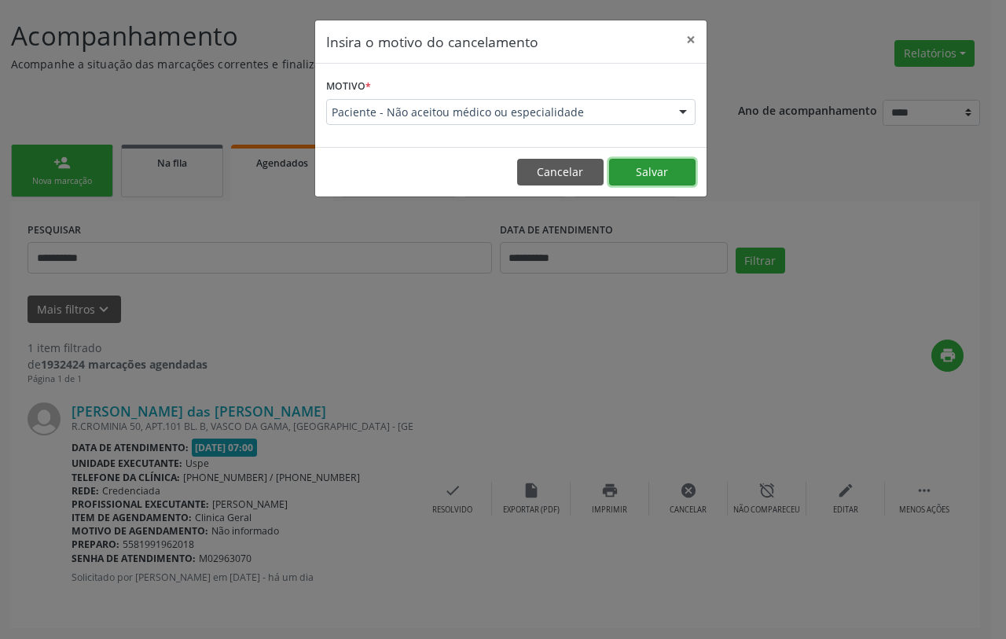
click at [647, 174] on button "Salvar" at bounding box center [652, 172] width 86 height 27
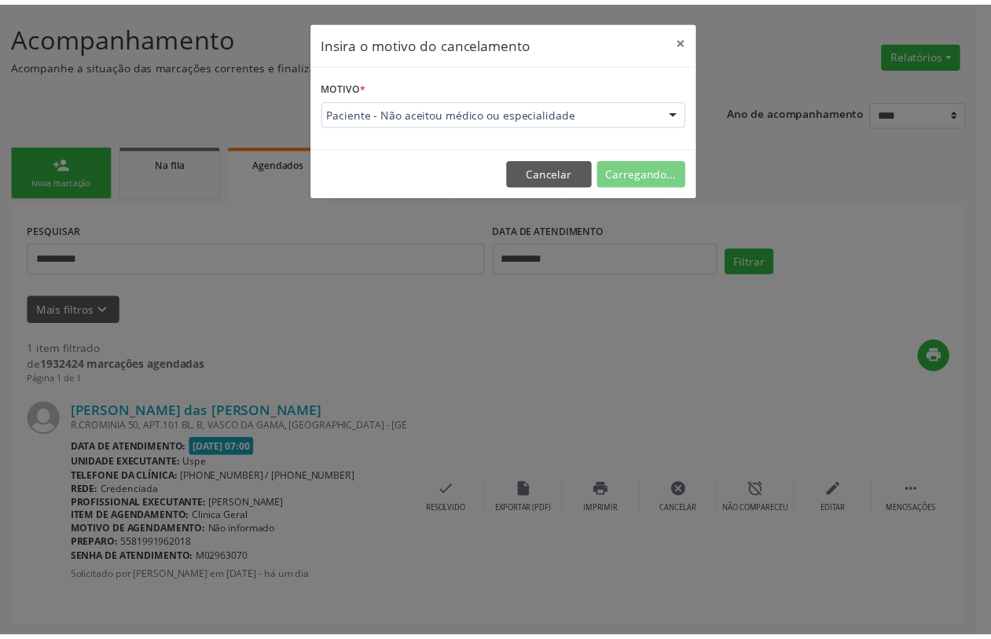
scroll to position [0, 0]
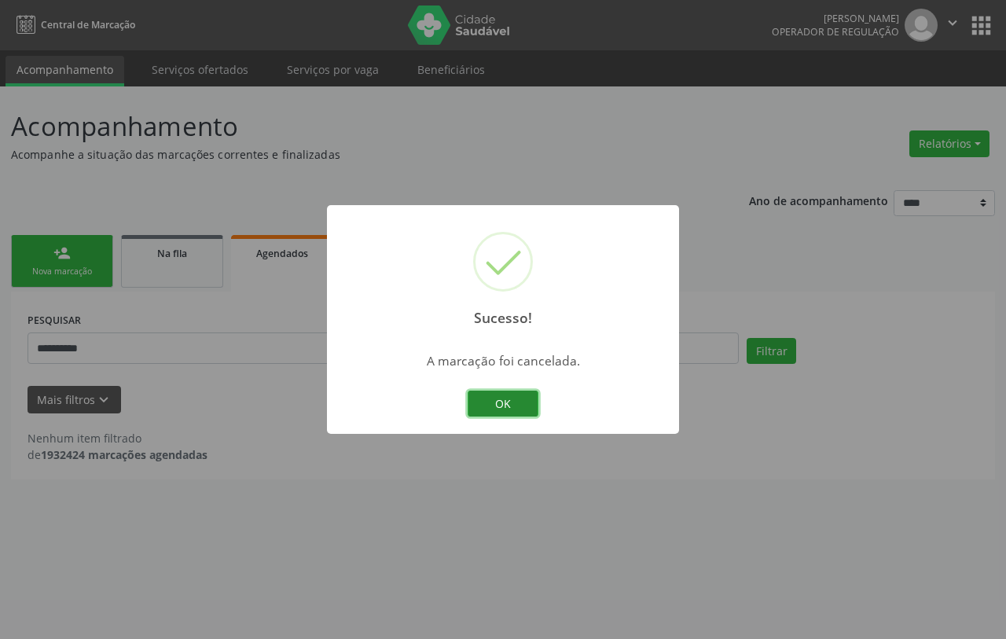
click at [507, 402] on button "OK" at bounding box center [503, 404] width 71 height 27
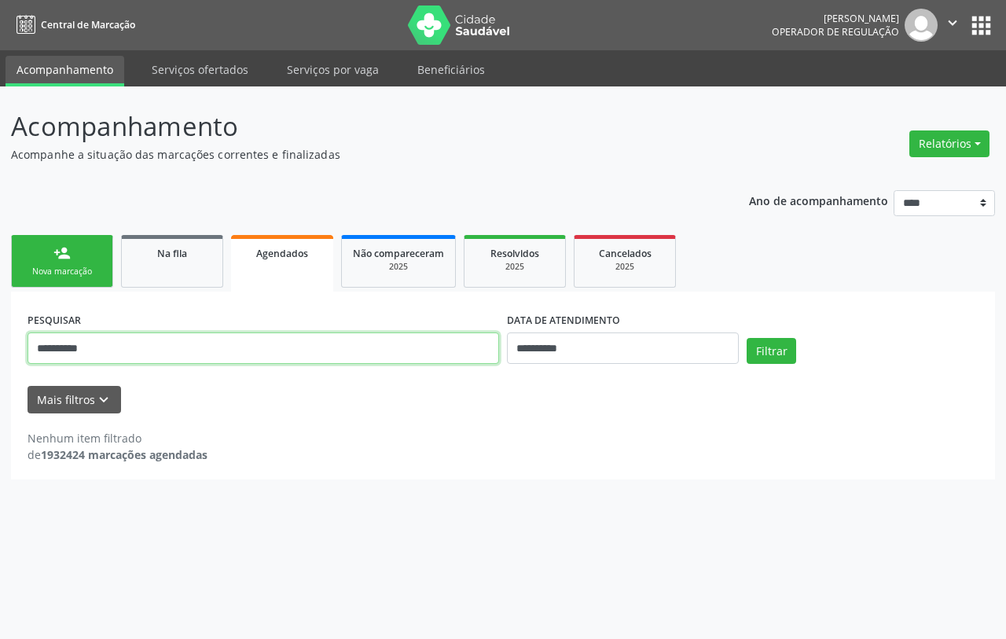
click at [73, 348] on input "**********" at bounding box center [264, 347] width 472 height 31
click at [75, 350] on input "**********" at bounding box center [264, 347] width 472 height 31
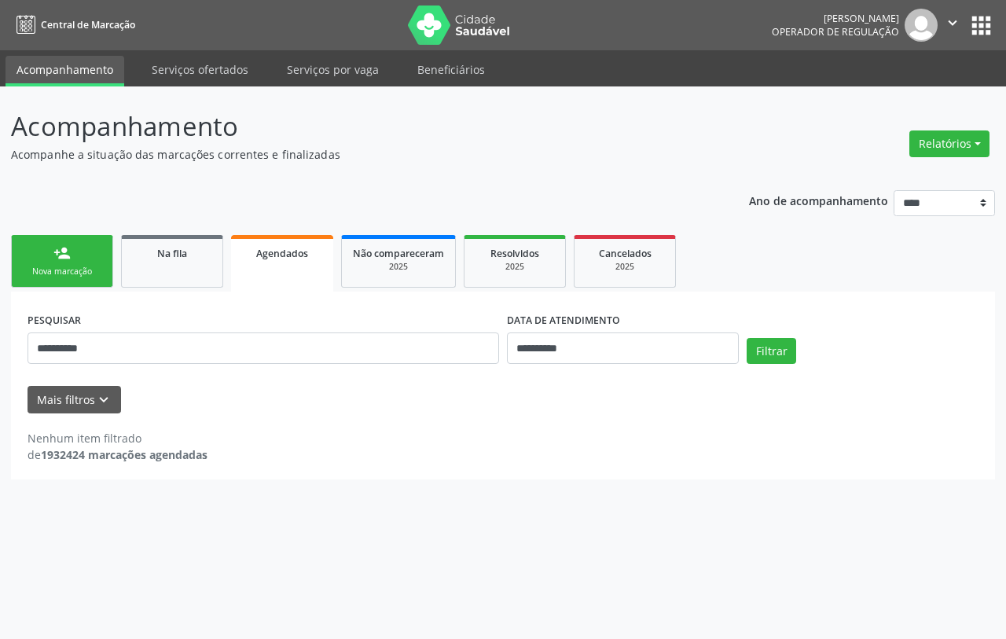
click at [46, 267] on div "Nova marcação" at bounding box center [62, 272] width 79 height 12
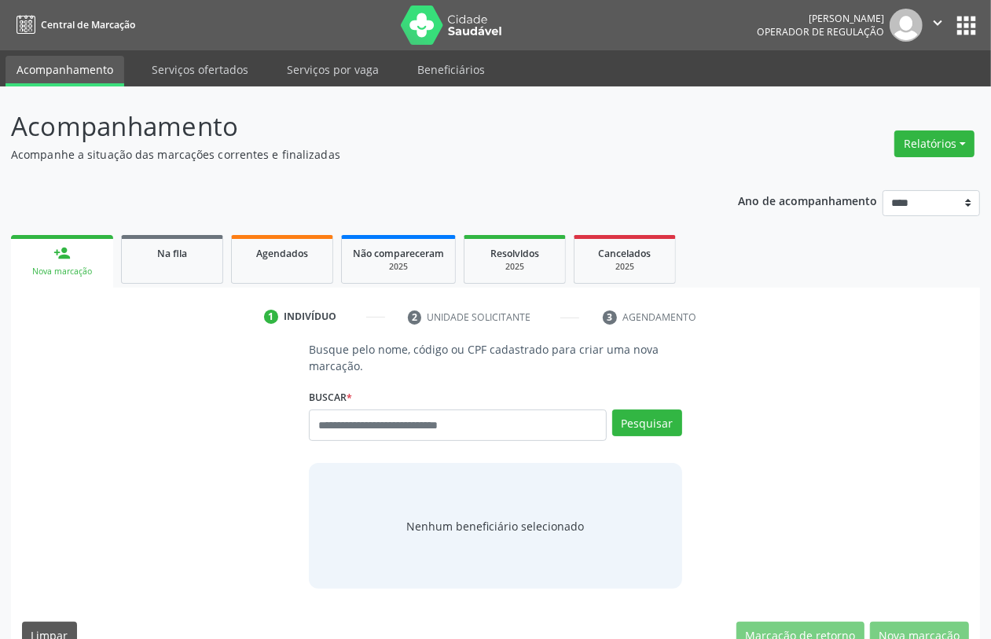
drag, startPoint x: 369, startPoint y: 405, endPoint x: 364, endPoint y: 421, distance: 17.4
drag, startPoint x: 364, startPoint y: 421, endPoint x: 344, endPoint y: 420, distance: 19.7
paste input "**********"
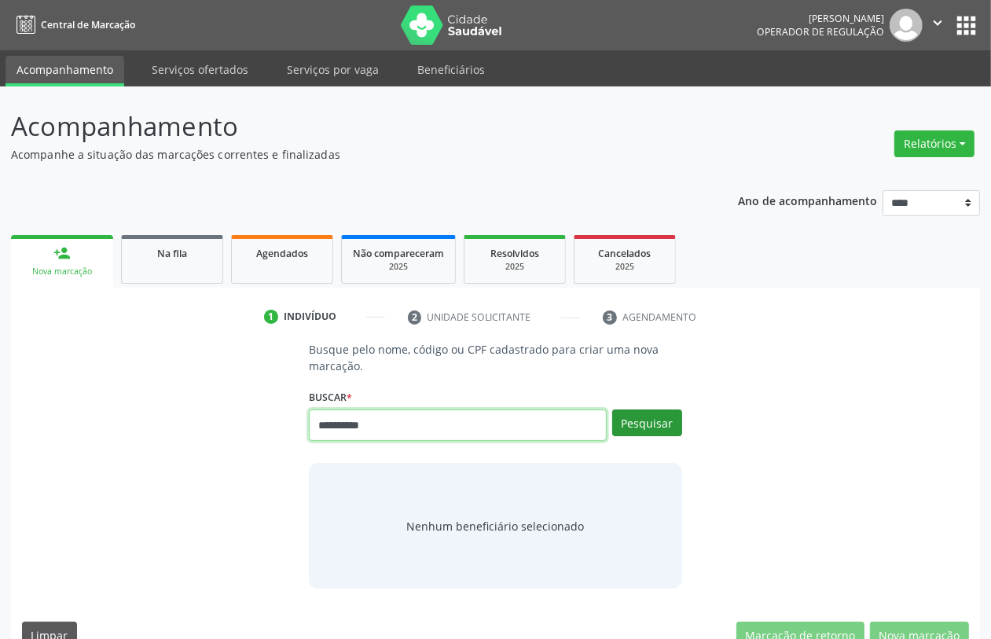
type input "**********"
click at [656, 414] on button "Pesquisar" at bounding box center [647, 422] width 70 height 27
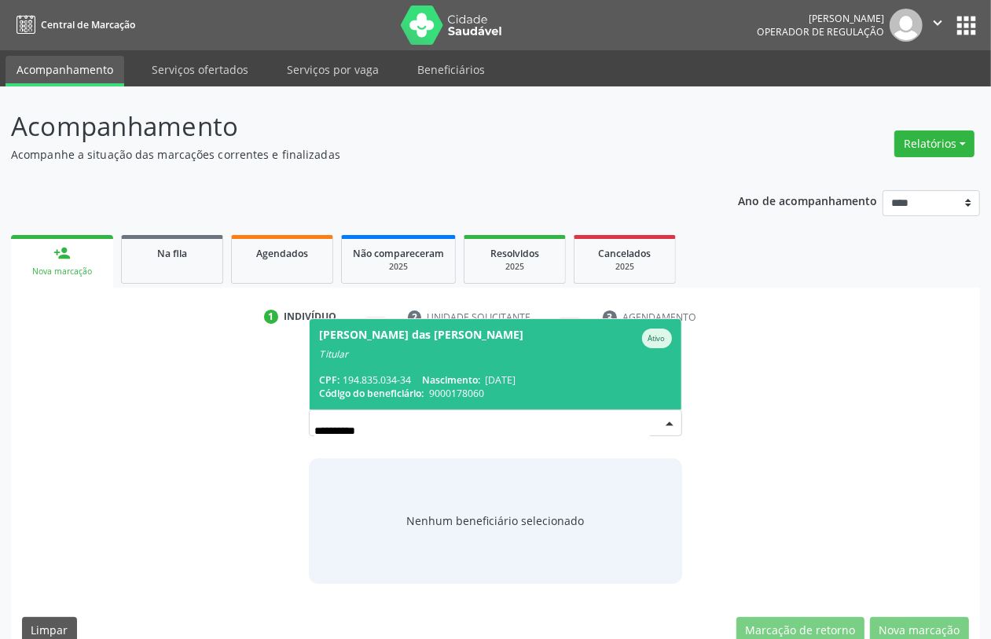
click at [386, 371] on span "Maria das Gracas Vasconcelos Ativo Titular CPF: 194.835.034-34 Nascimento: 16/0…" at bounding box center [495, 364] width 371 height 90
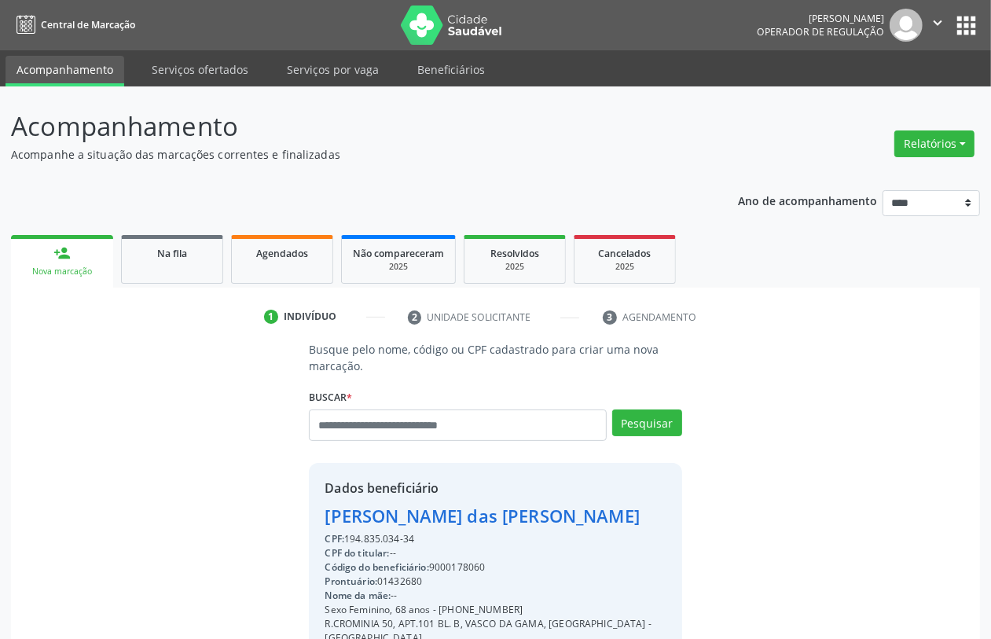
drag, startPoint x: 521, startPoint y: 607, endPoint x: 444, endPoint y: 604, distance: 77.1
click at [444, 604] on div "Sexo Feminino, 68 anos - (81) 99196-2018" at bounding box center [495, 610] width 341 height 14
click at [534, 595] on div "Nome da mãe: --" at bounding box center [495, 596] width 341 height 14
drag, startPoint x: 524, startPoint y: 606, endPoint x: 442, endPoint y: 607, distance: 81.7
click at [442, 607] on div "Sexo Feminino, 68 anos - (81) 99196-2018" at bounding box center [495, 610] width 341 height 14
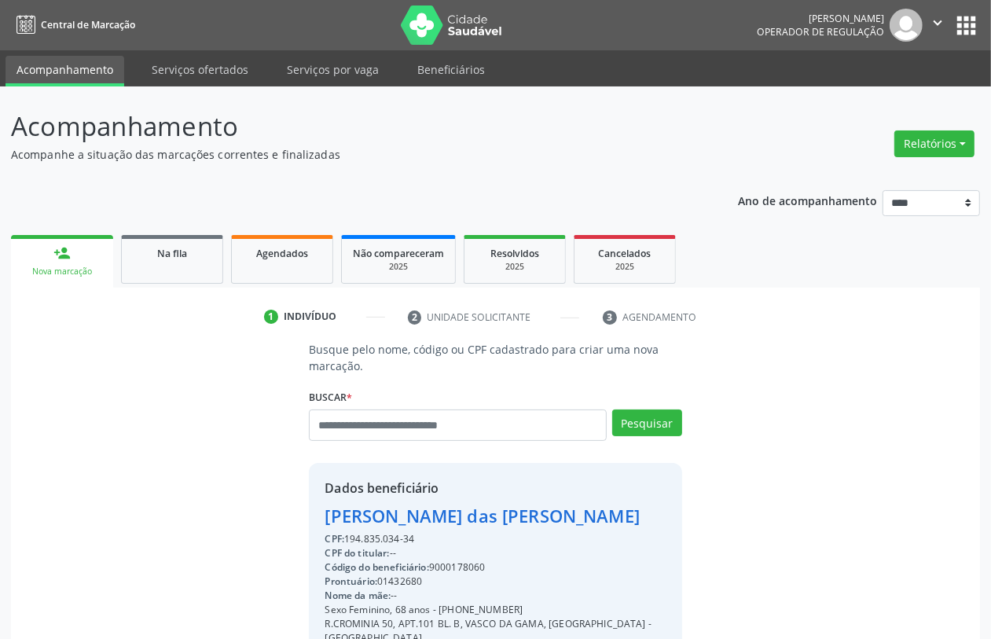
copy div "(81) 99196-2018"
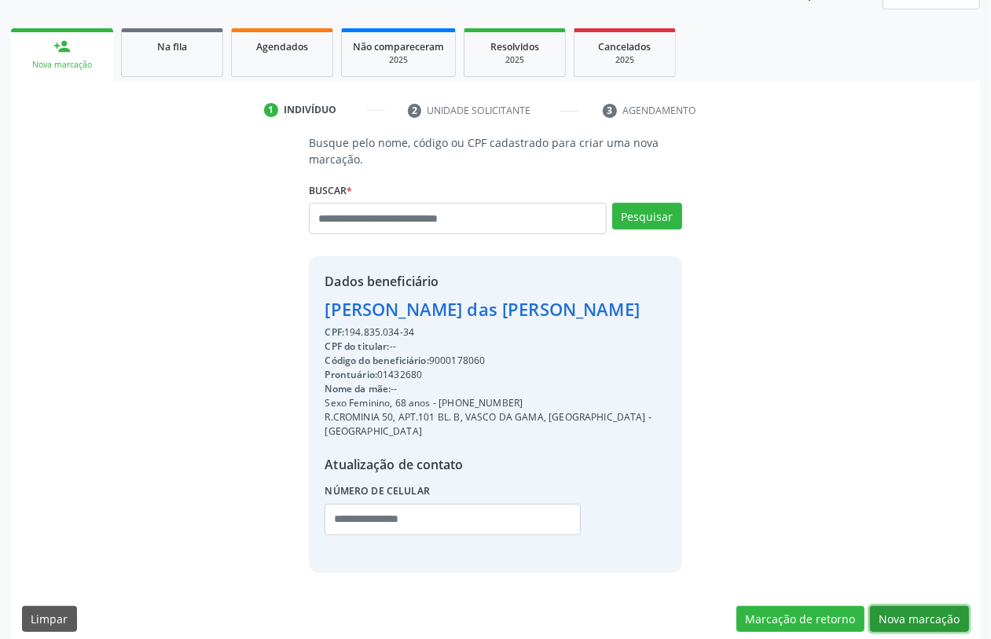
click at [913, 606] on button "Nova marcação" at bounding box center [919, 619] width 99 height 27
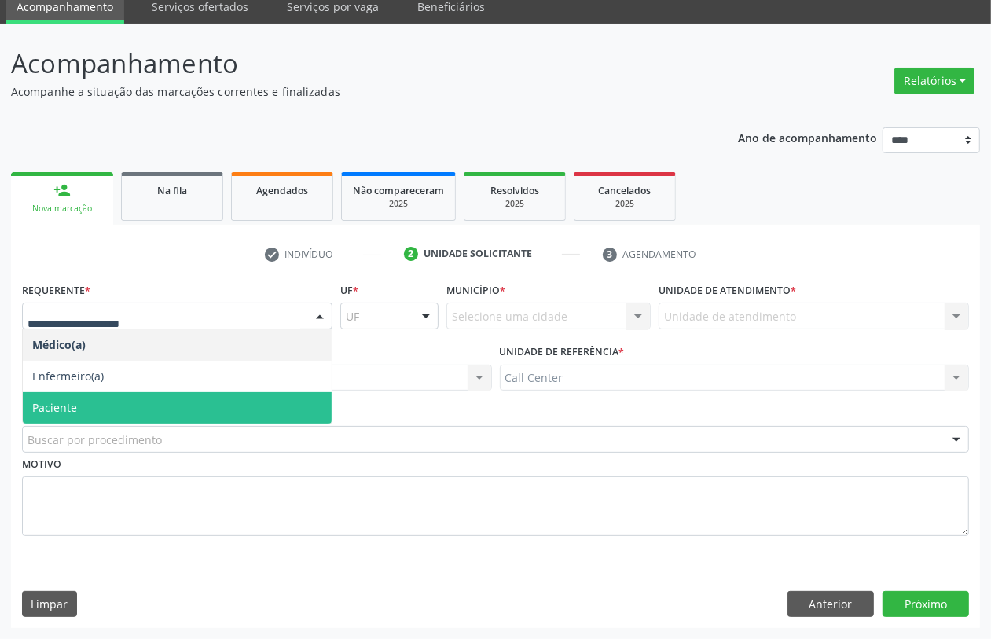
click at [93, 398] on span "Paciente" at bounding box center [177, 407] width 309 height 31
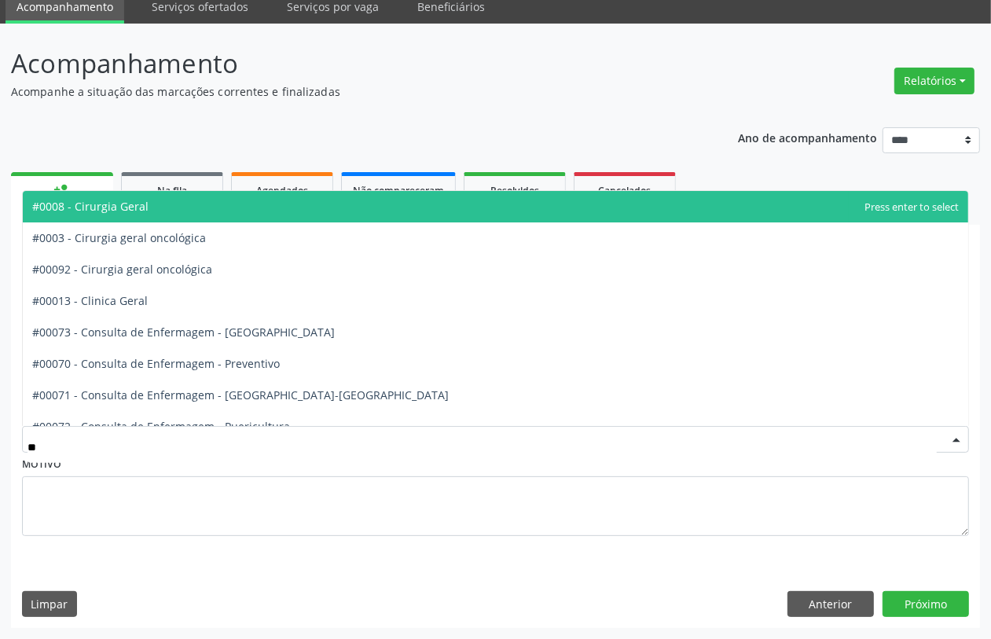
type input "***"
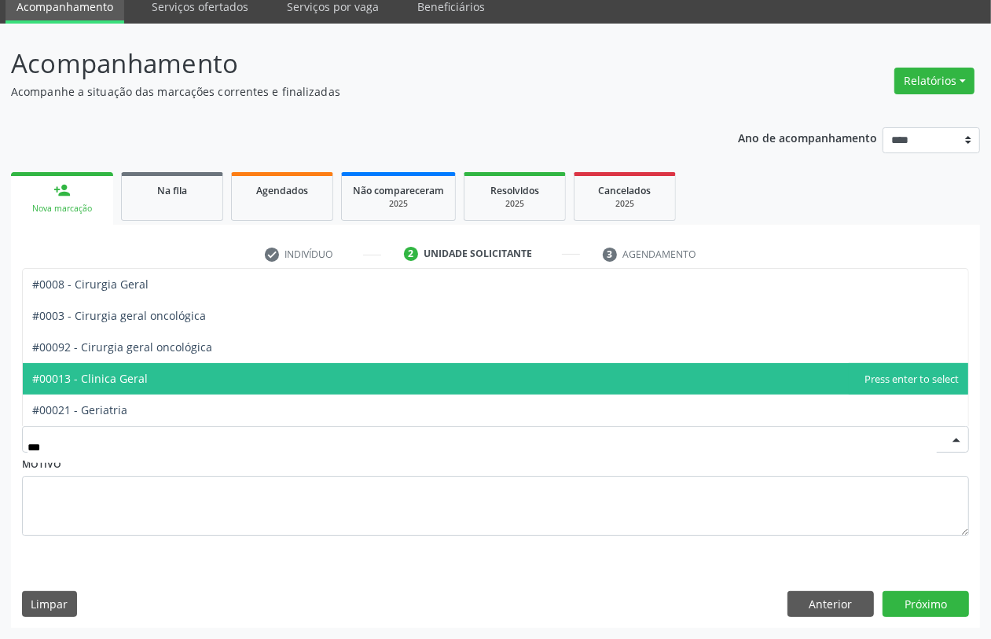
click at [116, 387] on span "#00013 - Clinica Geral" at bounding box center [495, 378] width 945 height 31
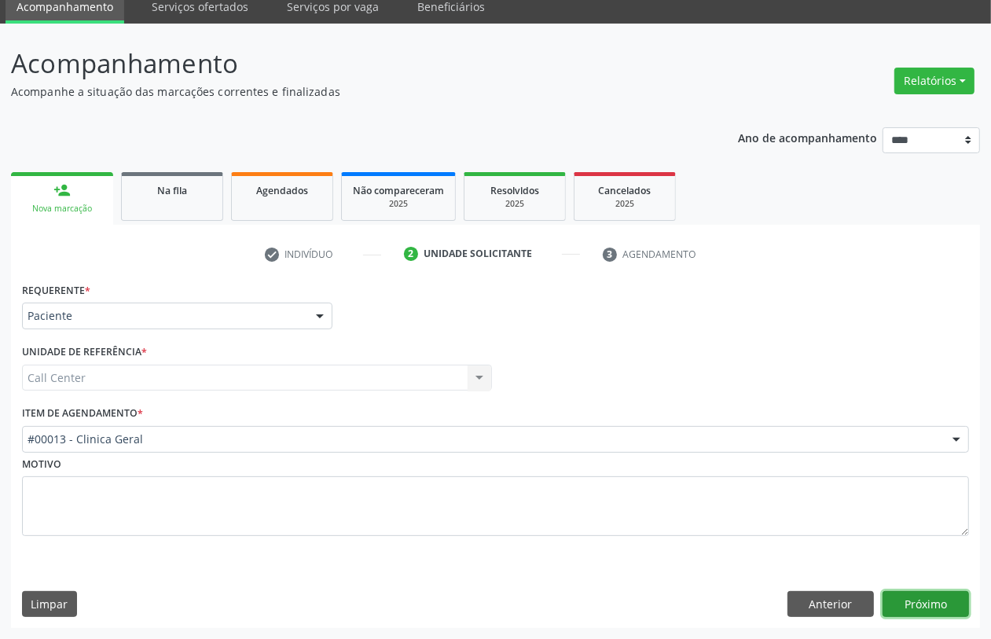
click at [952, 605] on button "Próximo" at bounding box center [926, 604] width 86 height 27
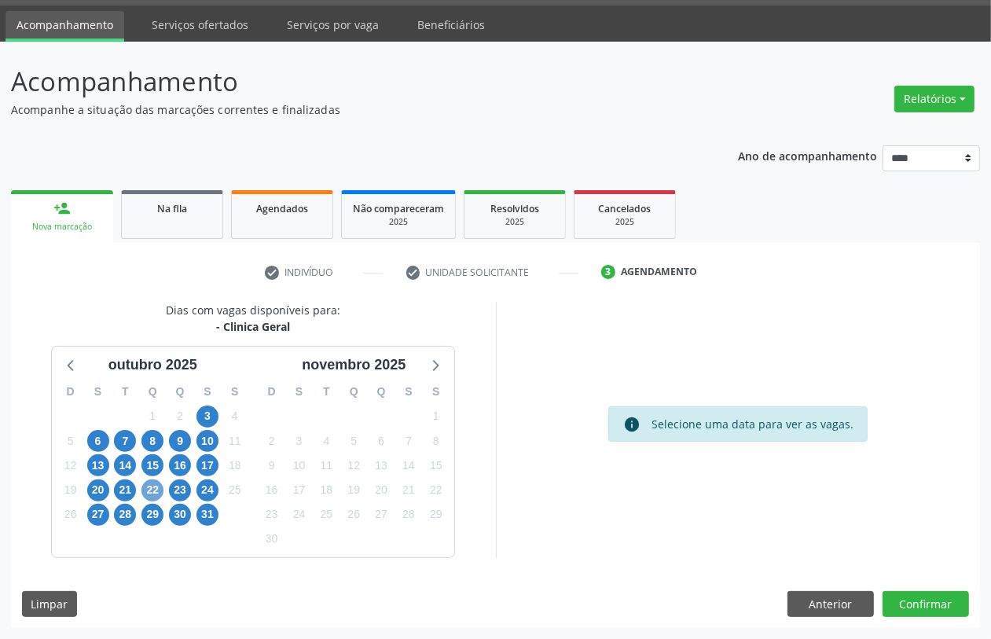
click at [151, 489] on span "22" at bounding box center [152, 490] width 22 height 22
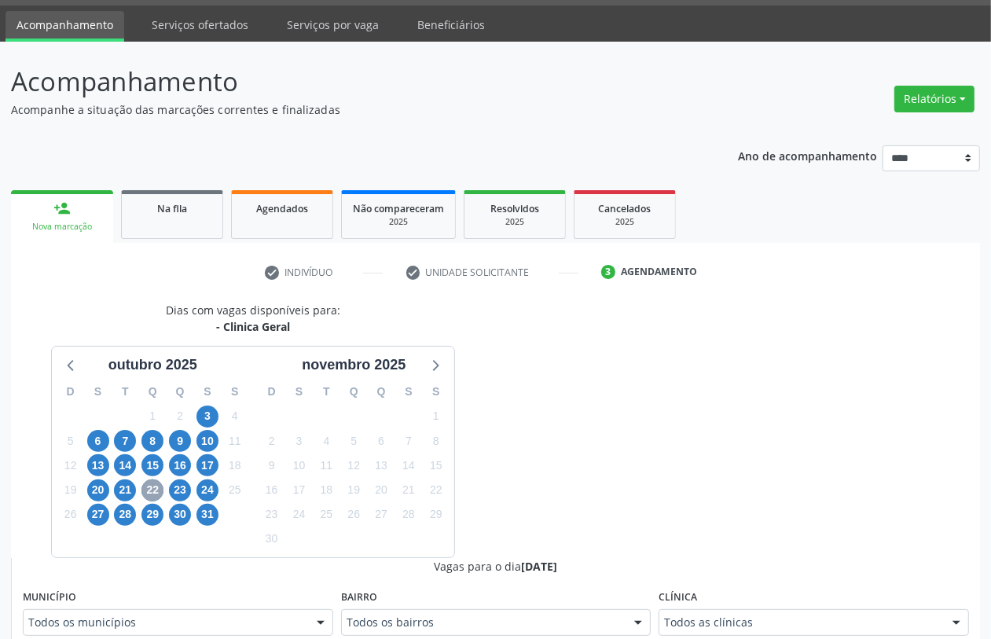
scroll to position [339, 0]
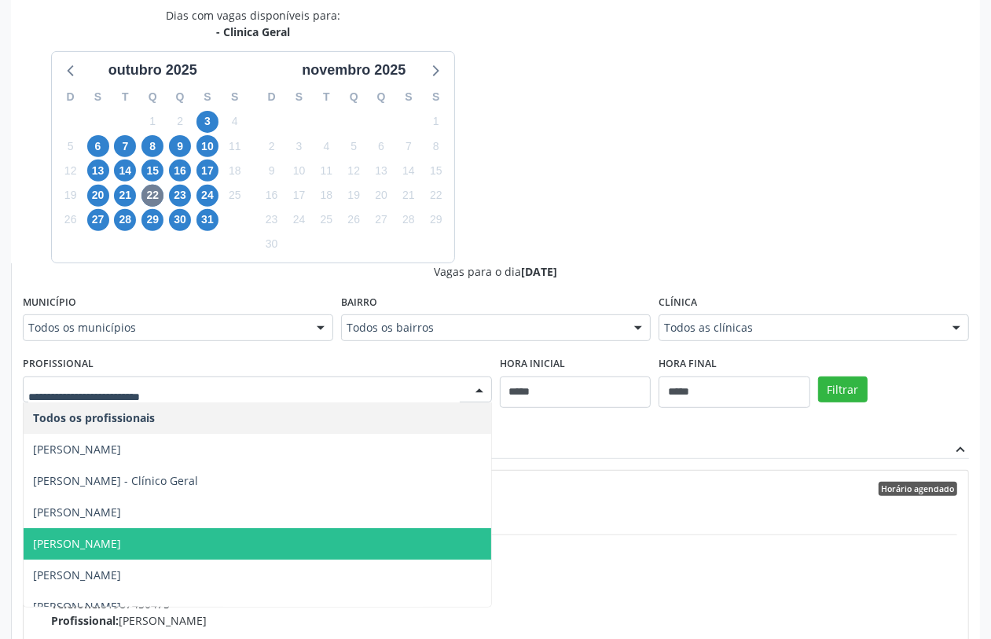
click at [121, 537] on span "Felipe Cesar Ferrer Oliveira" at bounding box center [77, 543] width 88 height 15
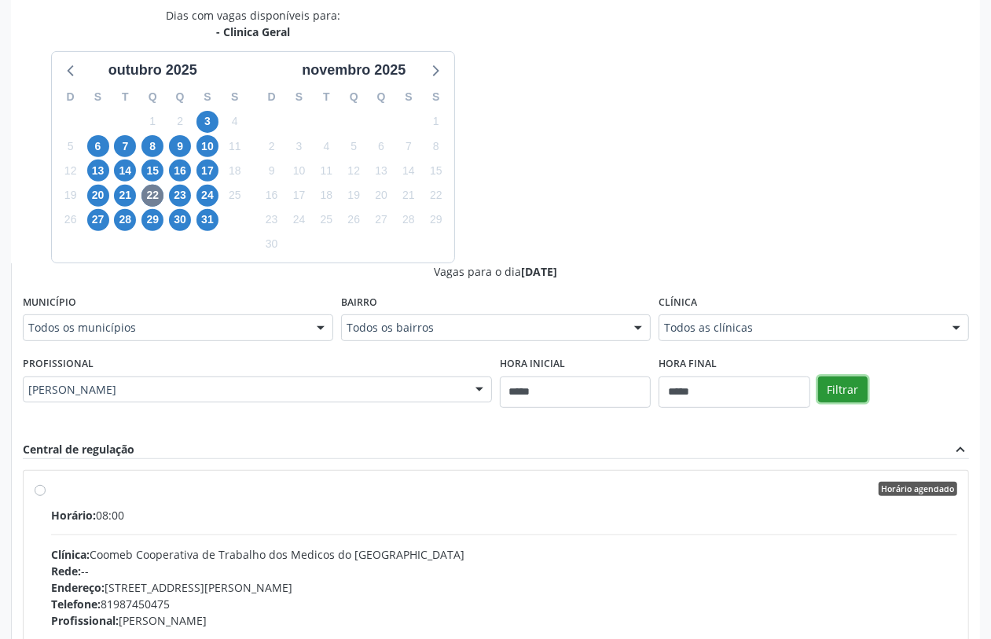
click at [835, 390] on button "Filtrar" at bounding box center [843, 389] width 50 height 27
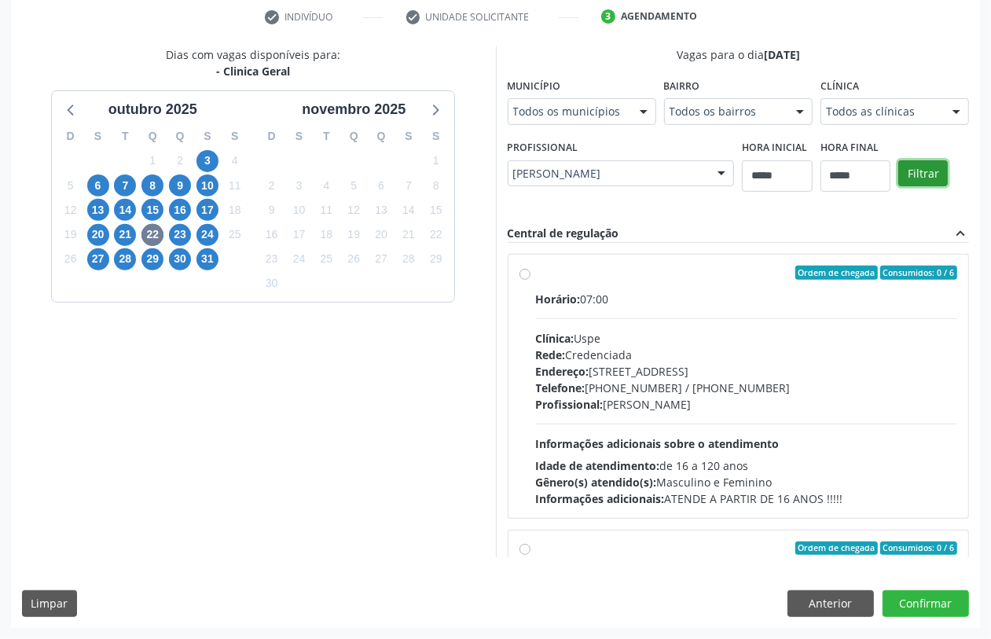
scroll to position [299, 0]
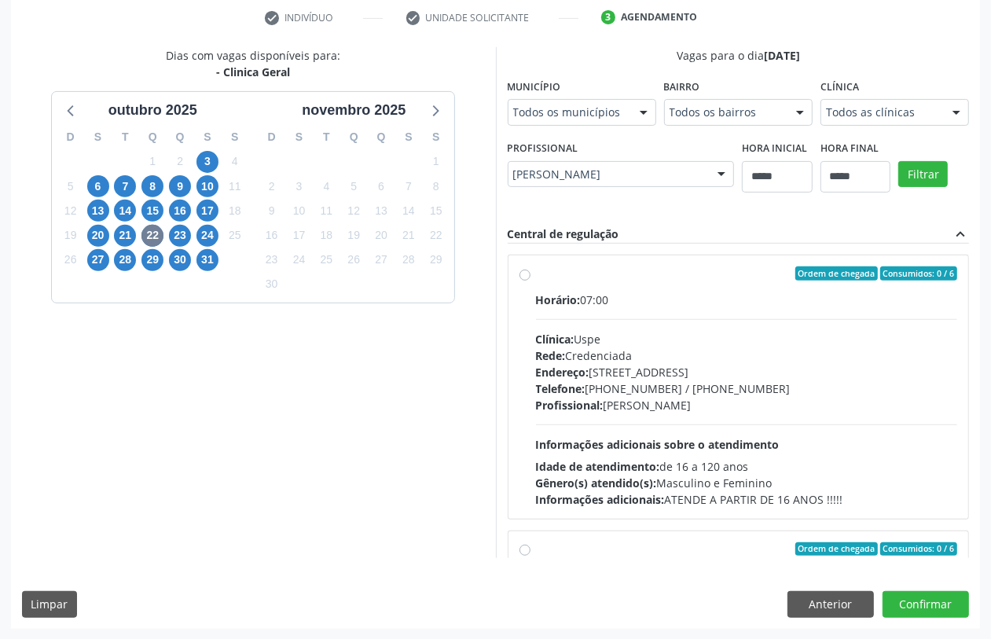
click at [727, 409] on div "Profissional: Felipe Cesar Ferrer Oliveira" at bounding box center [747, 405] width 422 height 17
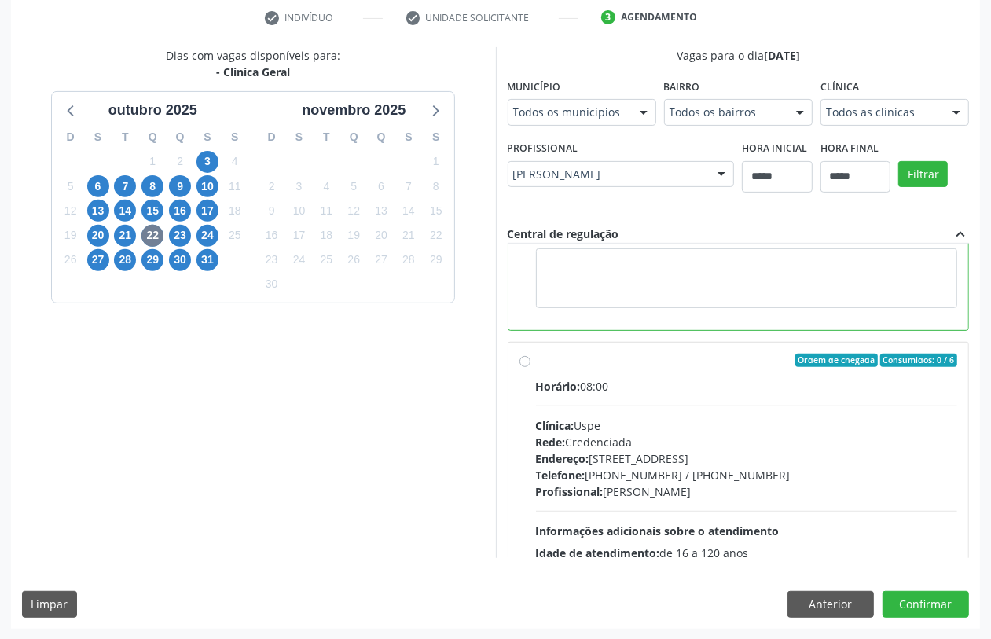
scroll to position [196, 0]
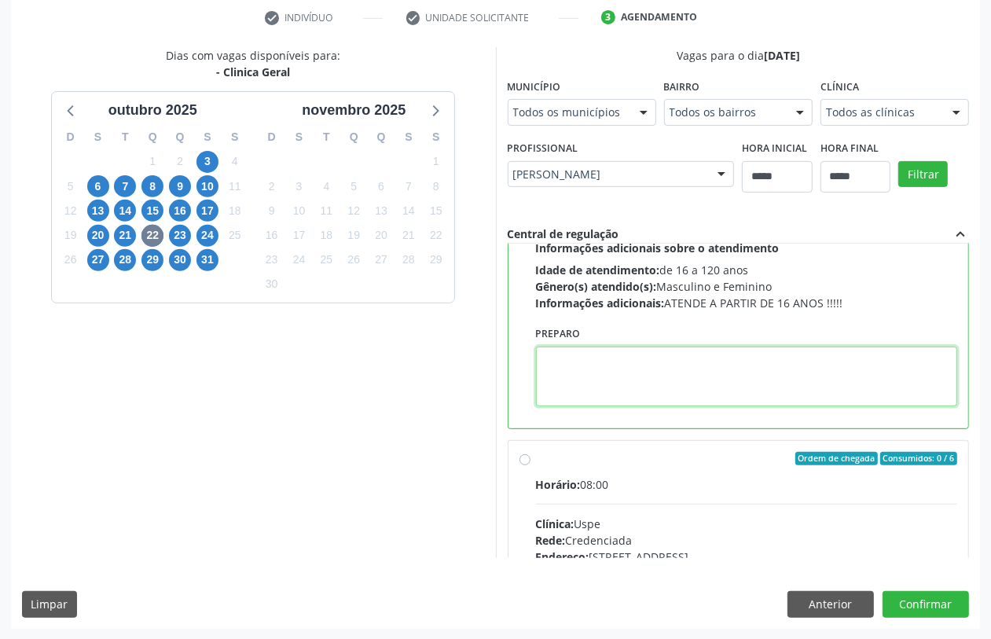
paste textarea "**********"
type textarea "**********"
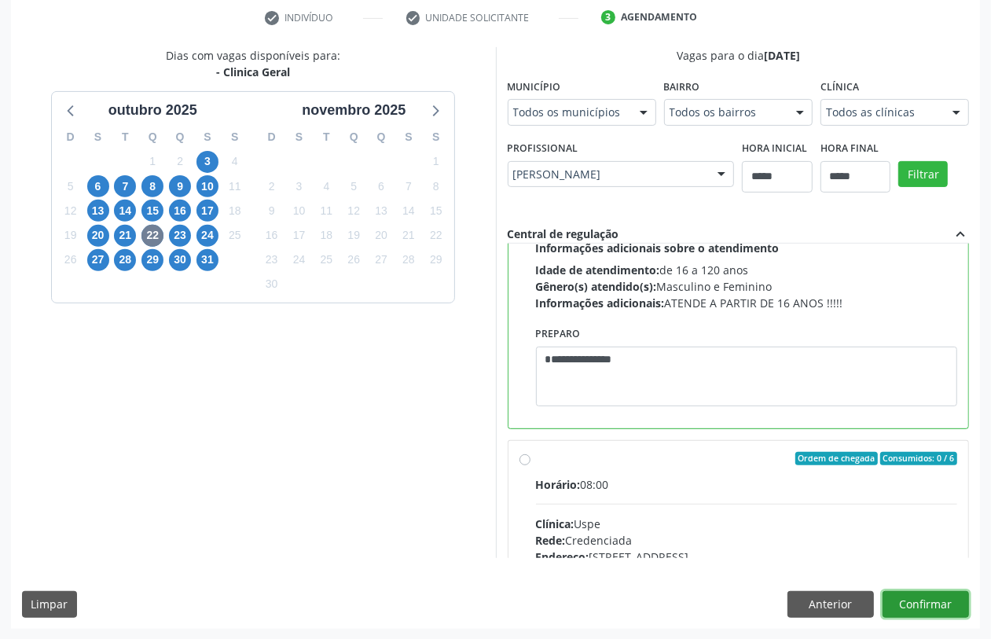
click at [935, 594] on button "Confirmar" at bounding box center [926, 604] width 86 height 27
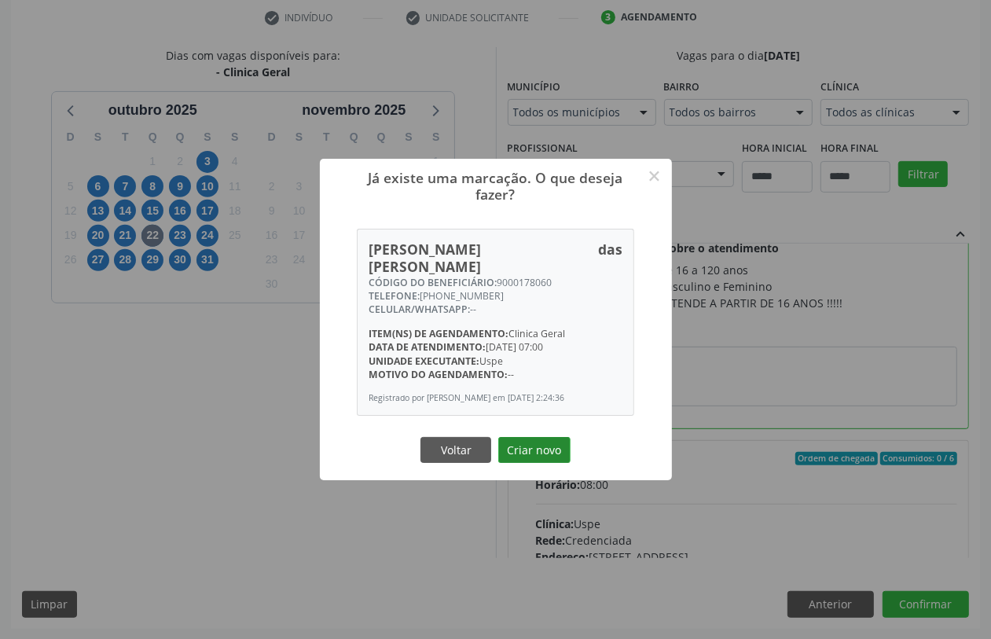
click at [549, 442] on button "Criar novo" at bounding box center [534, 450] width 72 height 27
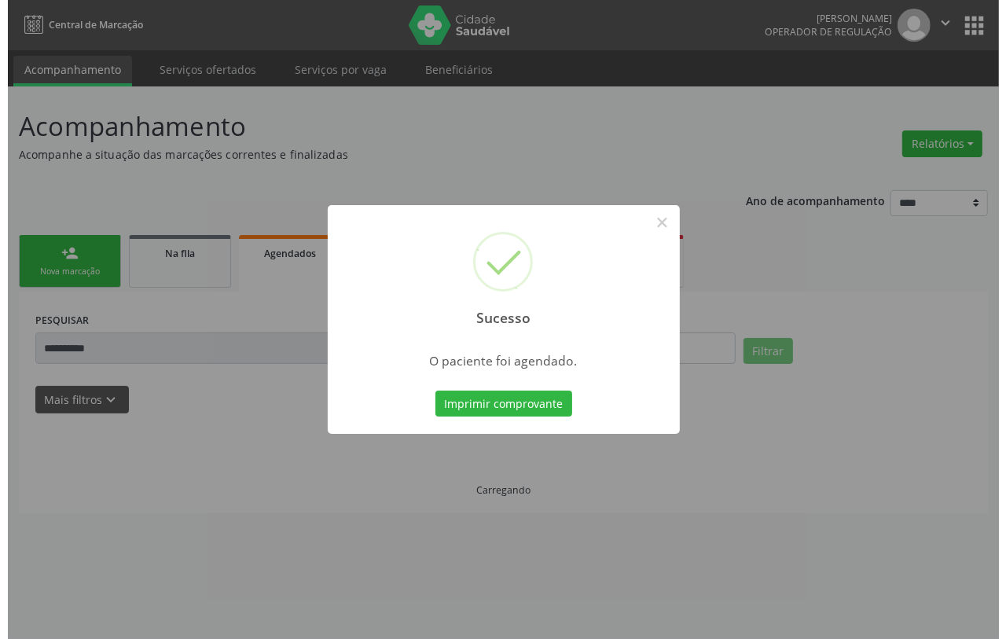
scroll to position [0, 0]
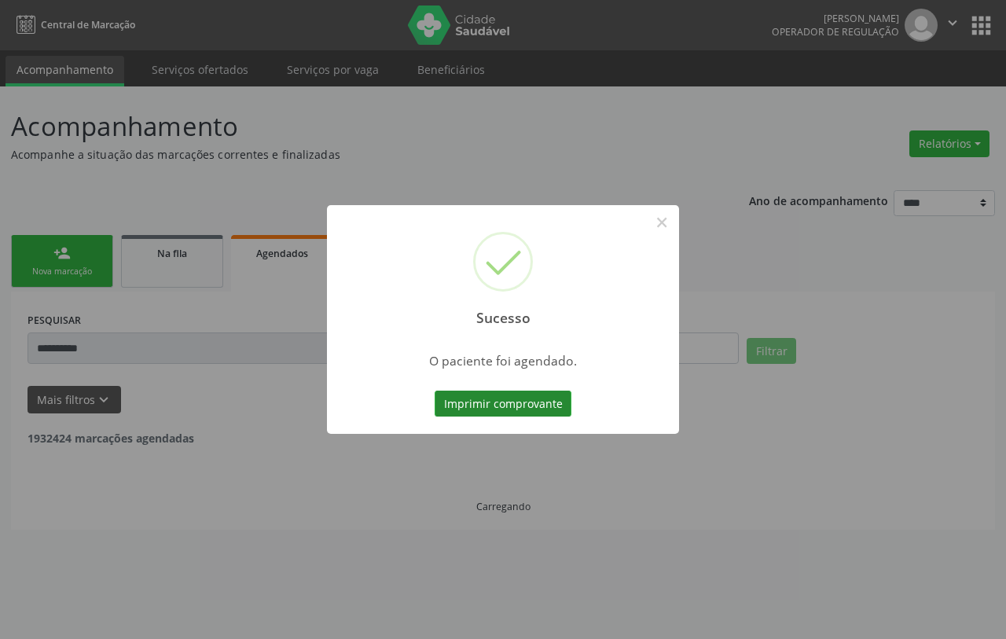
click at [512, 398] on button "Imprimir comprovante" at bounding box center [503, 404] width 137 height 27
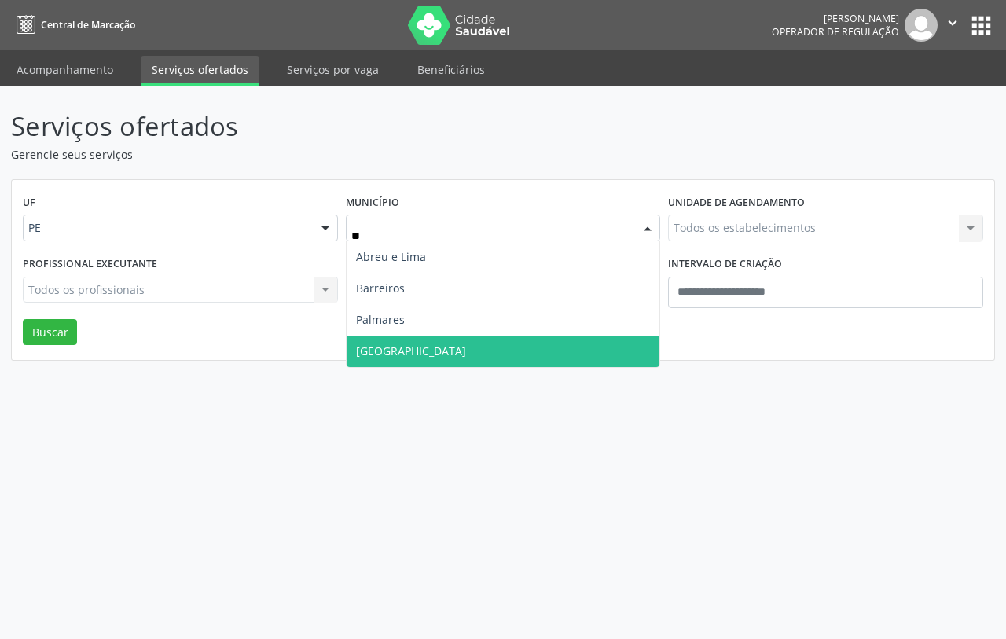
type input "***"
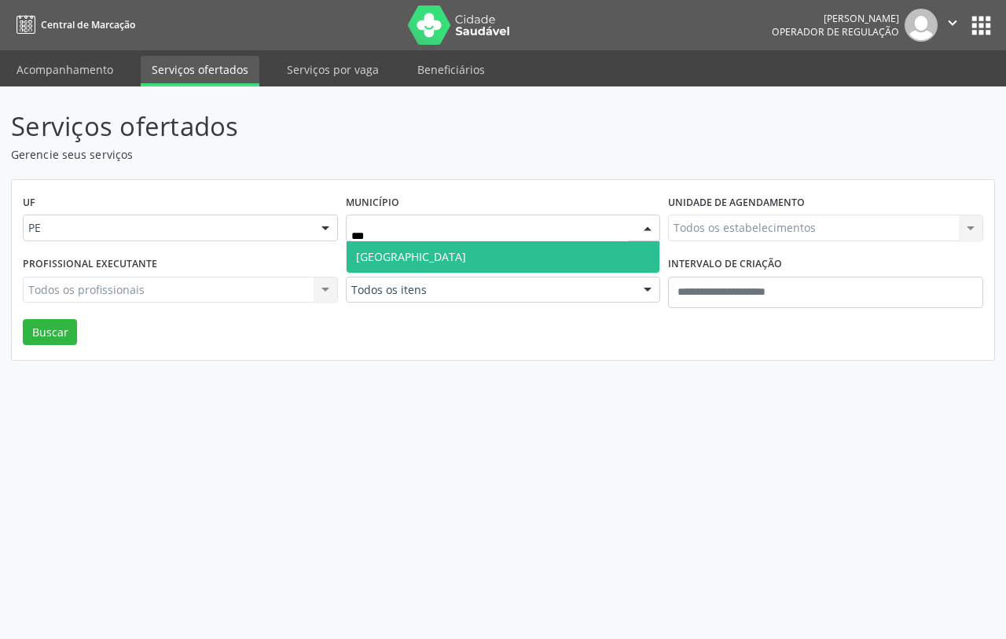
click at [420, 261] on span "[GEOGRAPHIC_DATA]" at bounding box center [504, 256] width 314 height 31
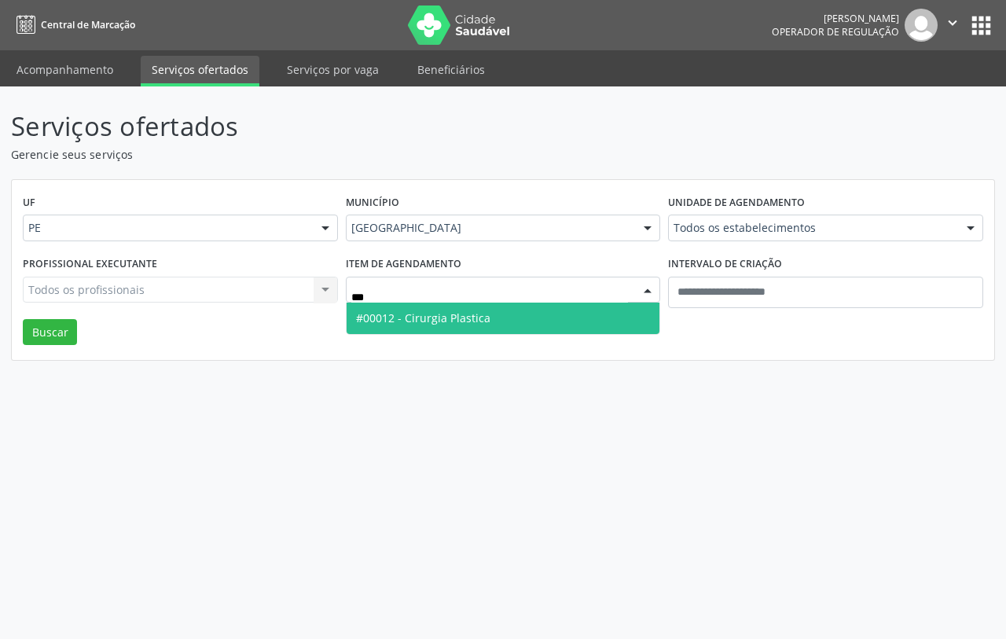
type input "****"
click at [391, 311] on span "#00012 - Cirurgia Plastica" at bounding box center [423, 317] width 134 height 15
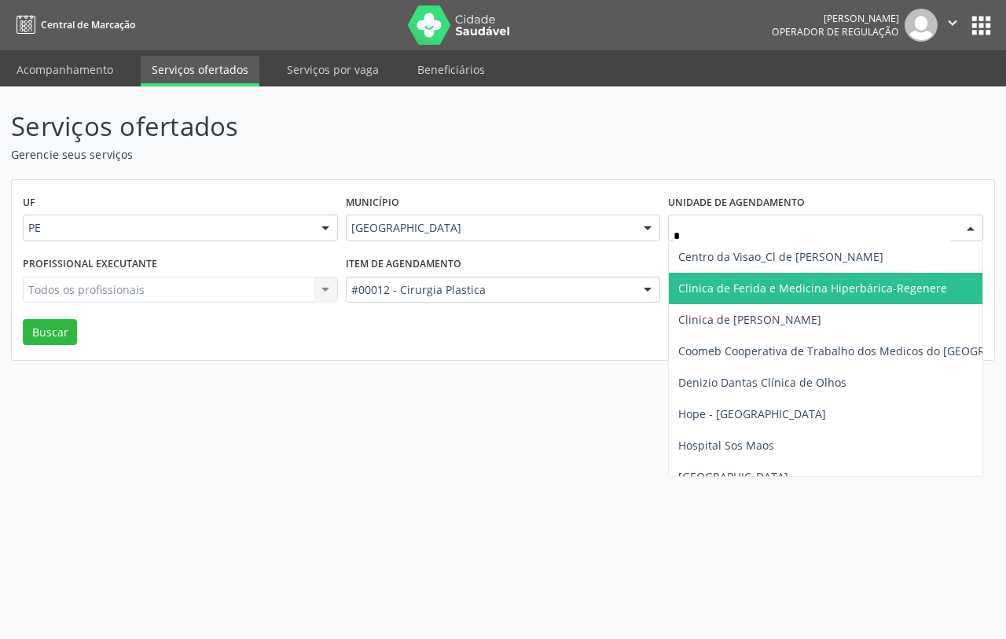
type input "**"
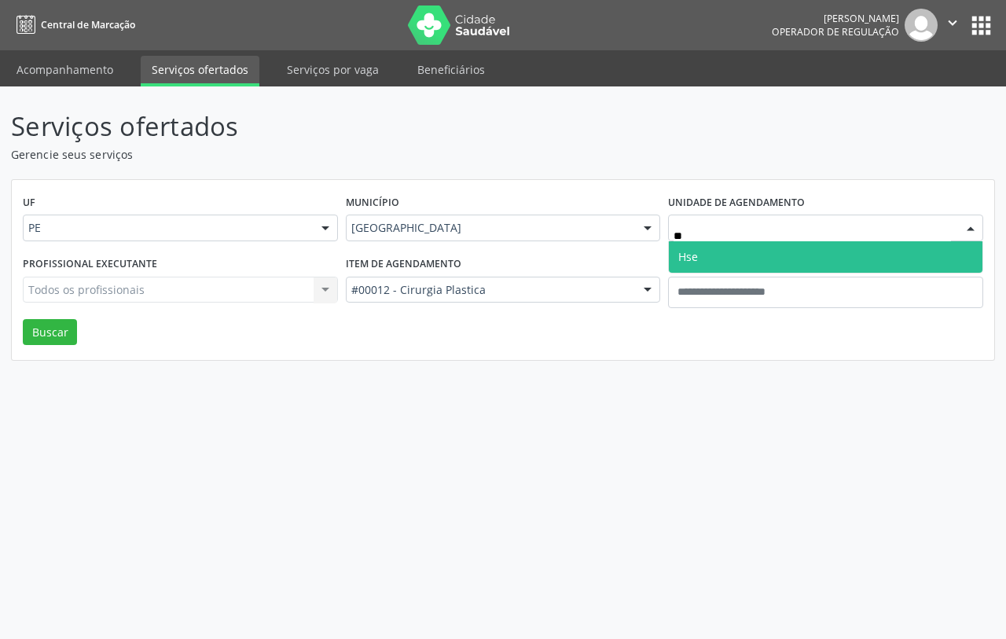
click at [798, 251] on span "Hse" at bounding box center [826, 256] width 314 height 31
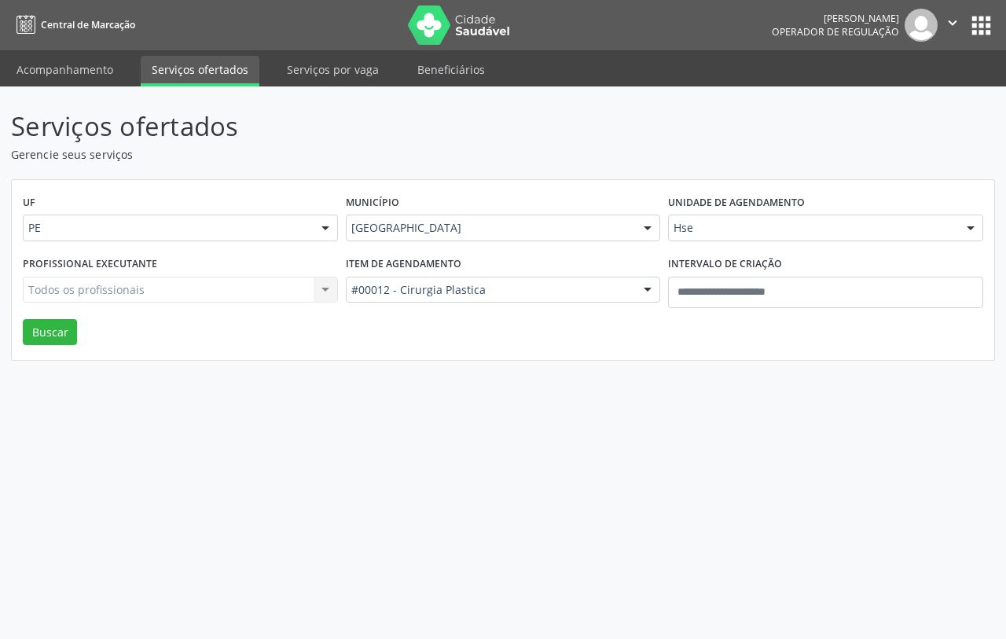
click at [174, 295] on div "Todos os profissionais Todos os profissionais Nenhum resultado encontrado para:…" at bounding box center [180, 290] width 315 height 27
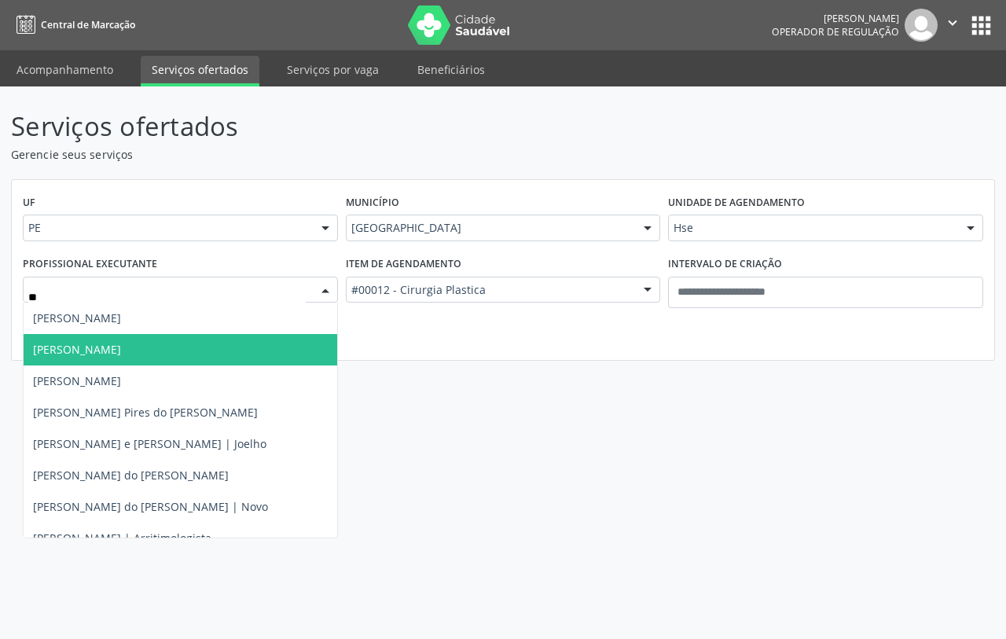
type input "***"
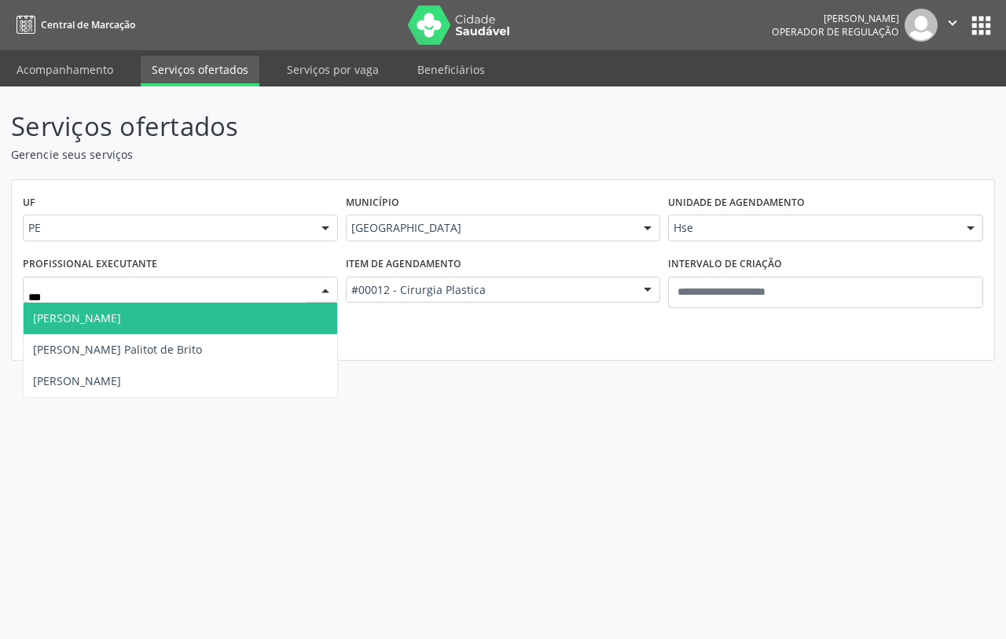
click at [121, 315] on span "[PERSON_NAME]" at bounding box center [77, 317] width 88 height 15
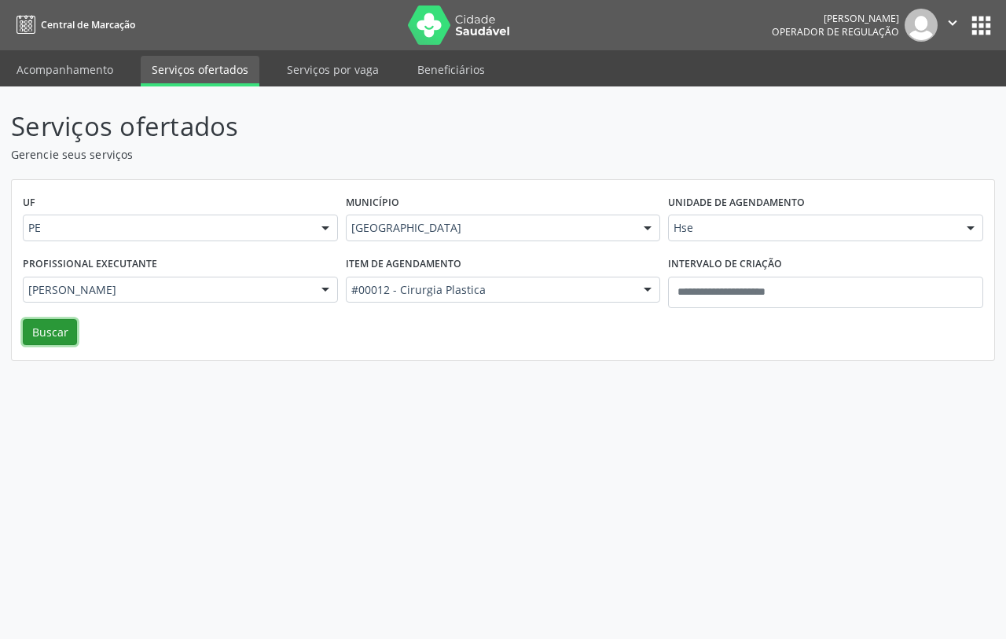
click at [53, 321] on button "Buscar" at bounding box center [50, 332] width 54 height 27
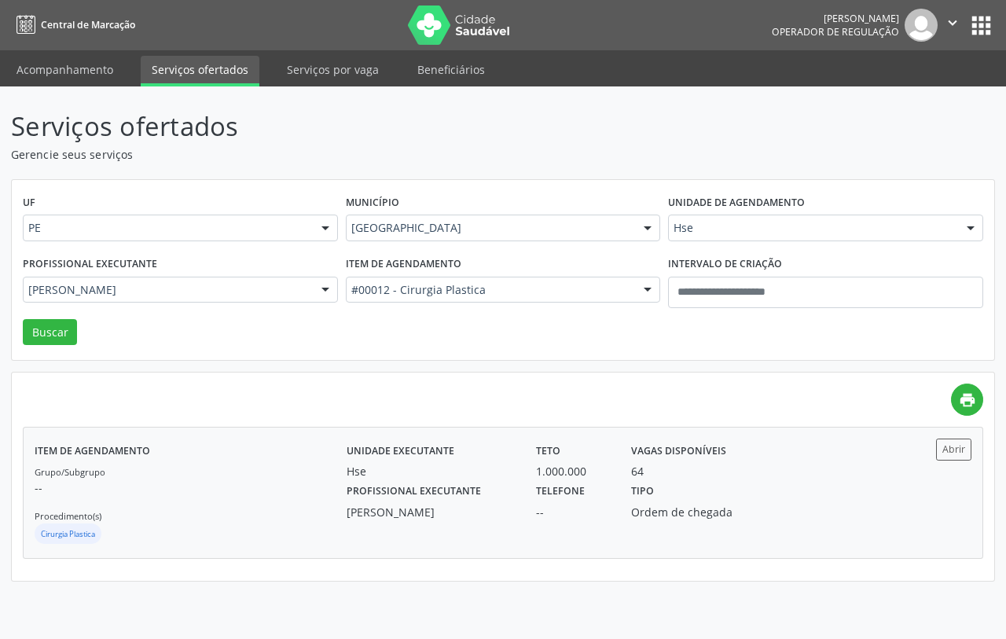
click at [280, 468] on div "Grupo/Subgrupo -- Procedimento(s) Cirurgia Plastica" at bounding box center [191, 505] width 312 height 84
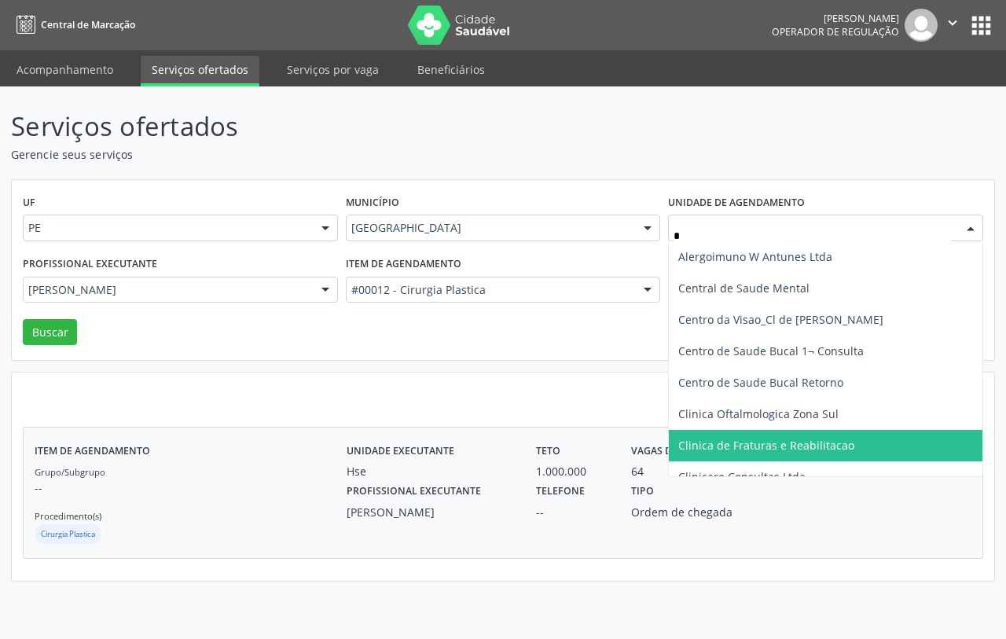
type input "**"
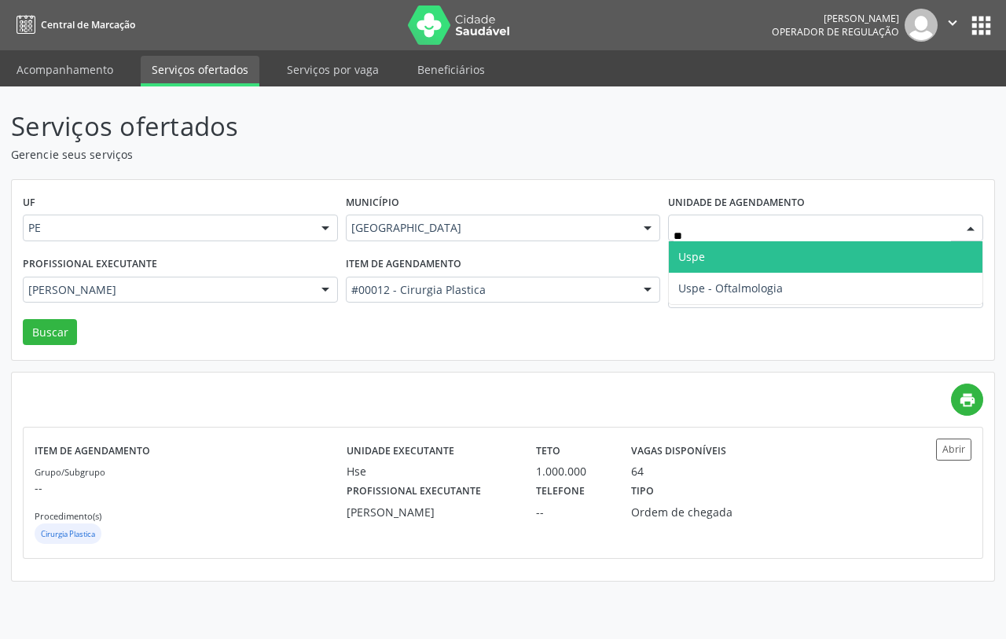
click at [733, 268] on span "Uspe" at bounding box center [826, 256] width 314 height 31
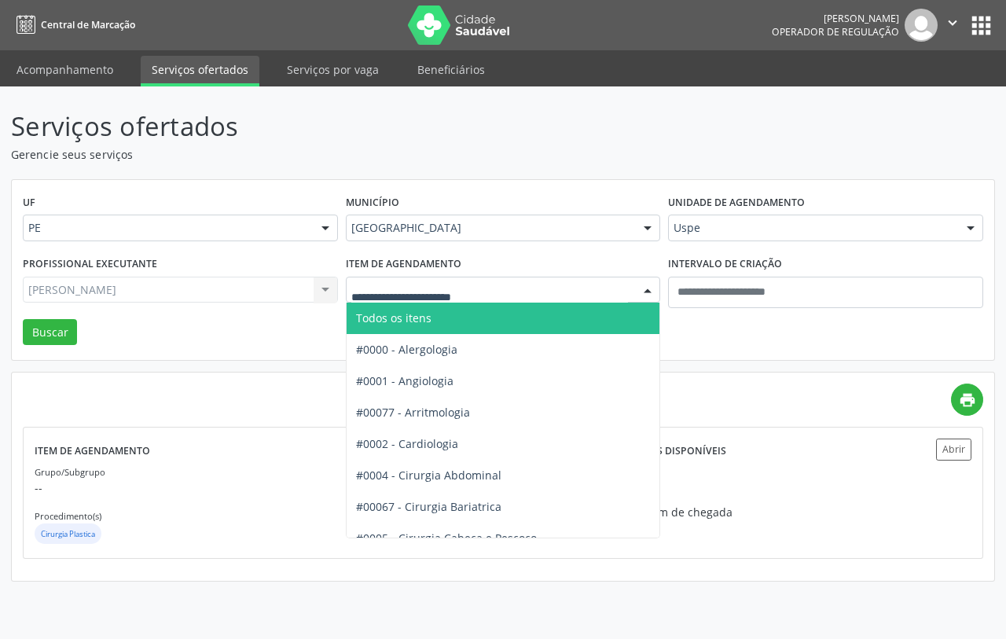
drag, startPoint x: 430, startPoint y: 316, endPoint x: 394, endPoint y: 321, distance: 36.5
click at [423, 319] on span "Todos os itens" at bounding box center [564, 318] width 435 height 31
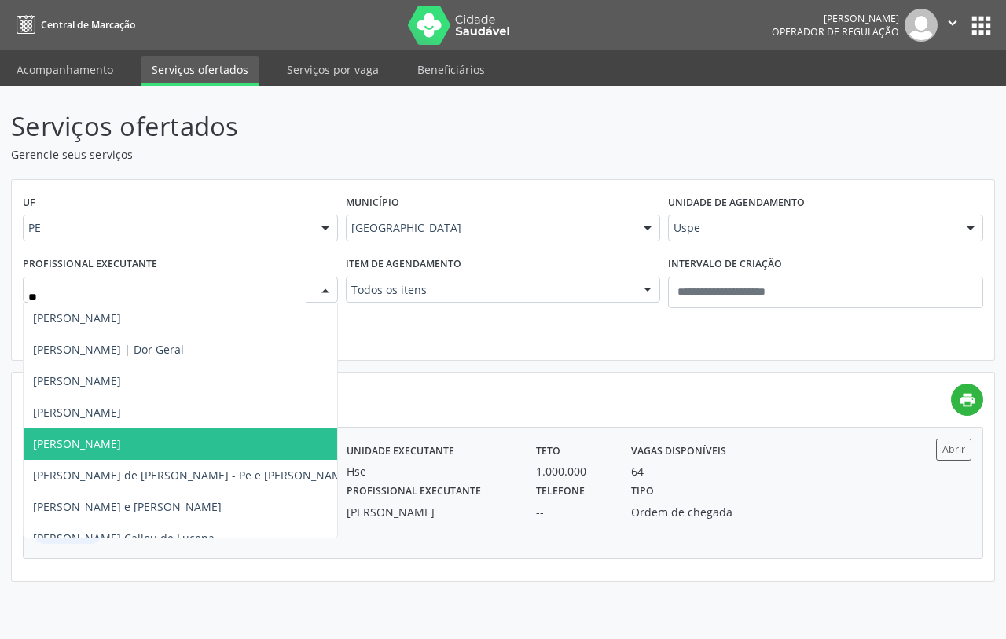
type input "***"
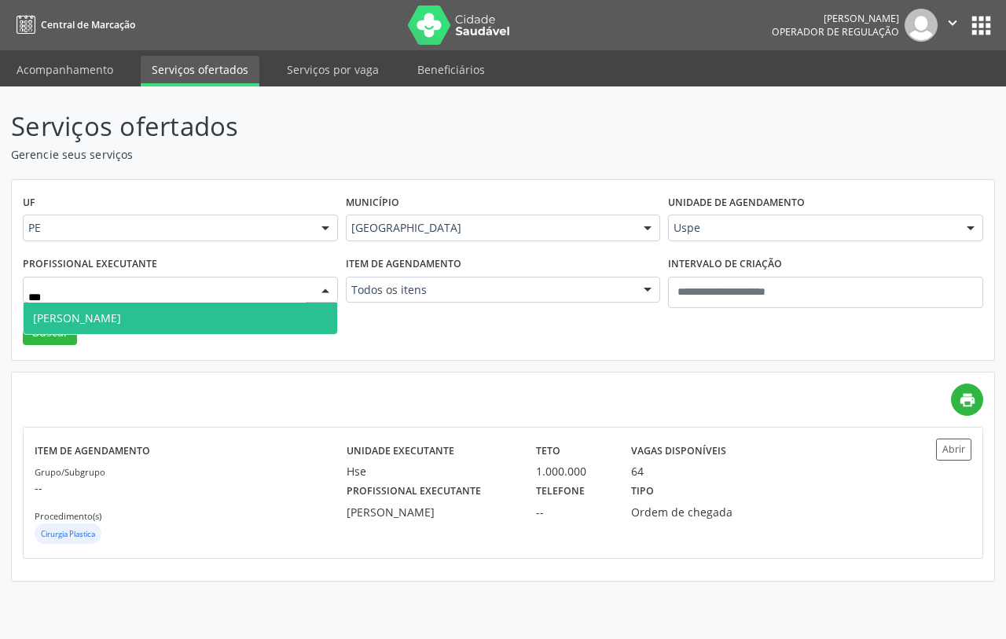
drag, startPoint x: 130, startPoint y: 315, endPoint x: 86, endPoint y: 328, distance: 46.0
click at [121, 319] on span "[PERSON_NAME]" at bounding box center [77, 317] width 88 height 15
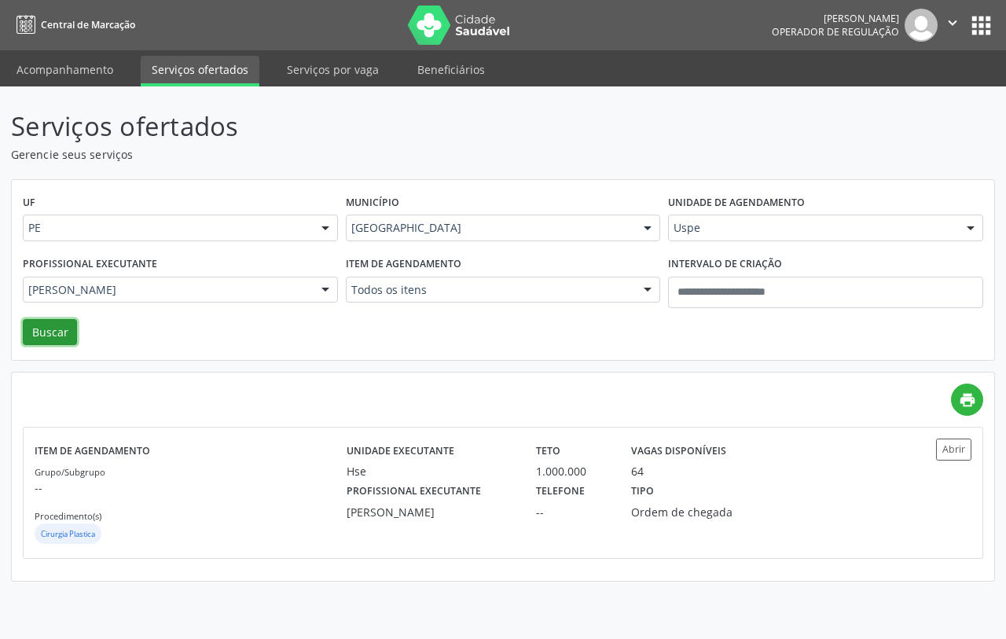
drag, startPoint x: 55, startPoint y: 335, endPoint x: 46, endPoint y: 351, distance: 19.0
click at [48, 343] on button "Buscar" at bounding box center [50, 332] width 54 height 27
click at [281, 495] on p "--" at bounding box center [191, 487] width 312 height 17
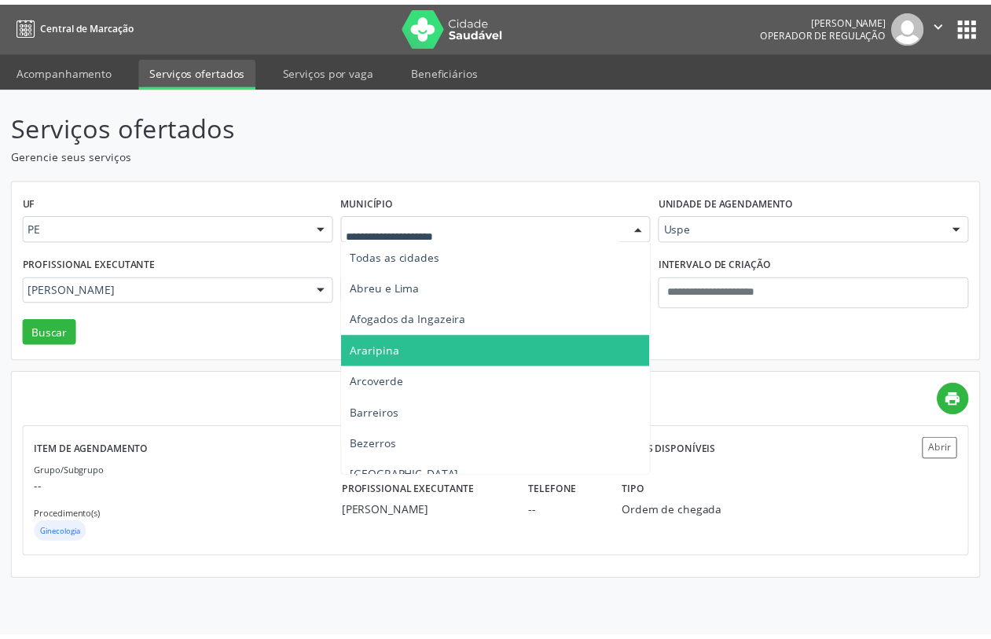
scroll to position [196, 0]
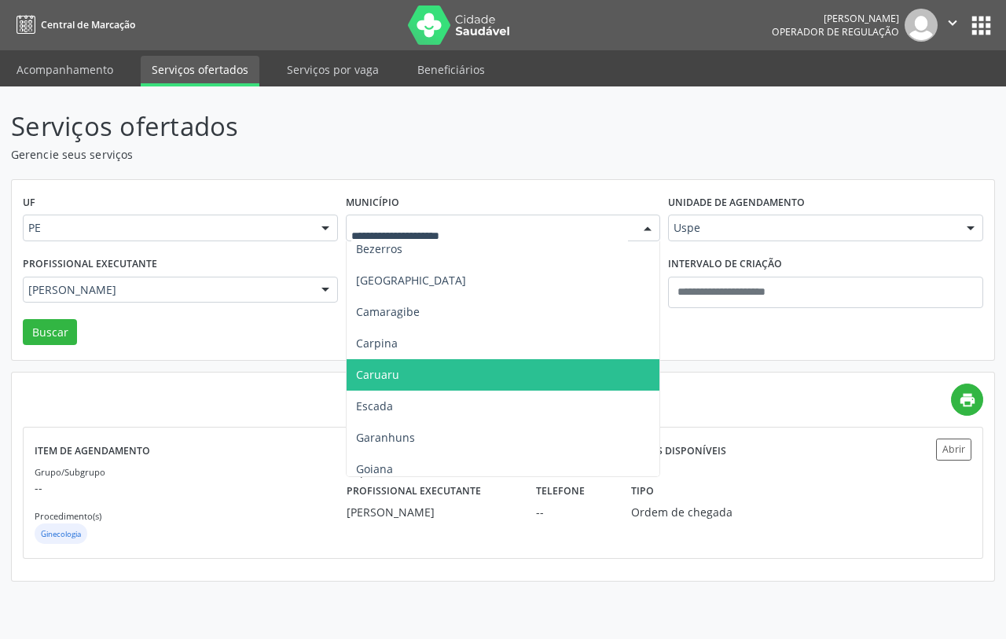
click at [417, 378] on span "Caruaru" at bounding box center [504, 374] width 314 height 31
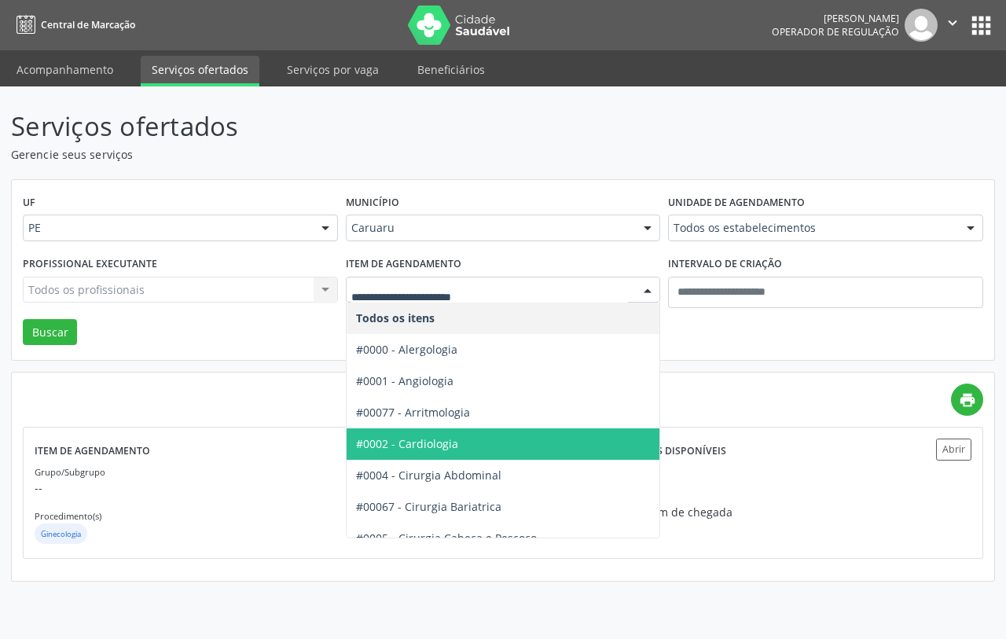
click at [421, 434] on span "#0002 - Cardiologia" at bounding box center [564, 443] width 435 height 31
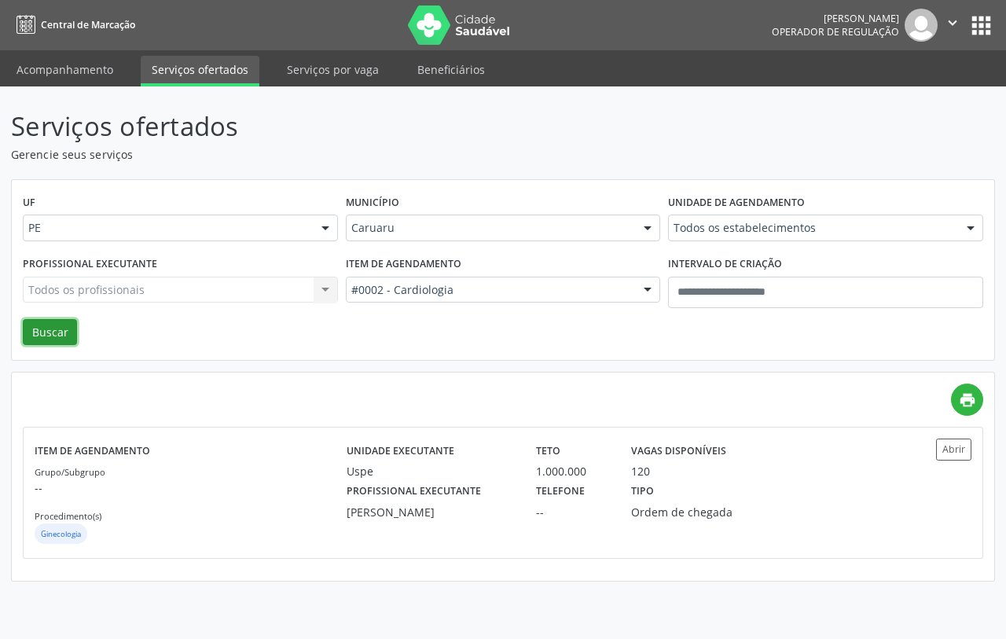
click at [39, 322] on button "Buscar" at bounding box center [50, 332] width 54 height 27
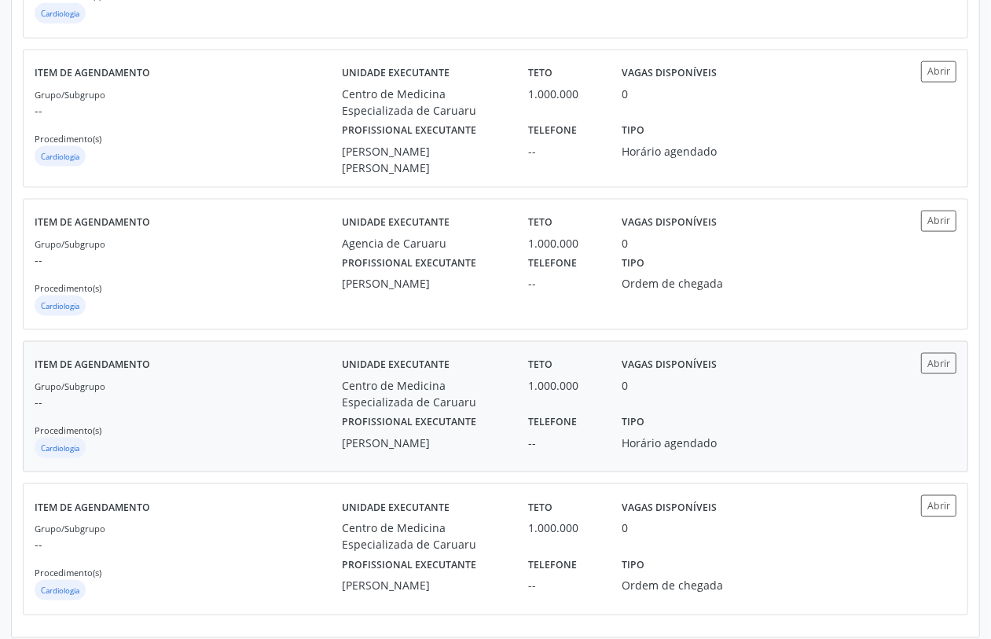
scroll to position [1382, 0]
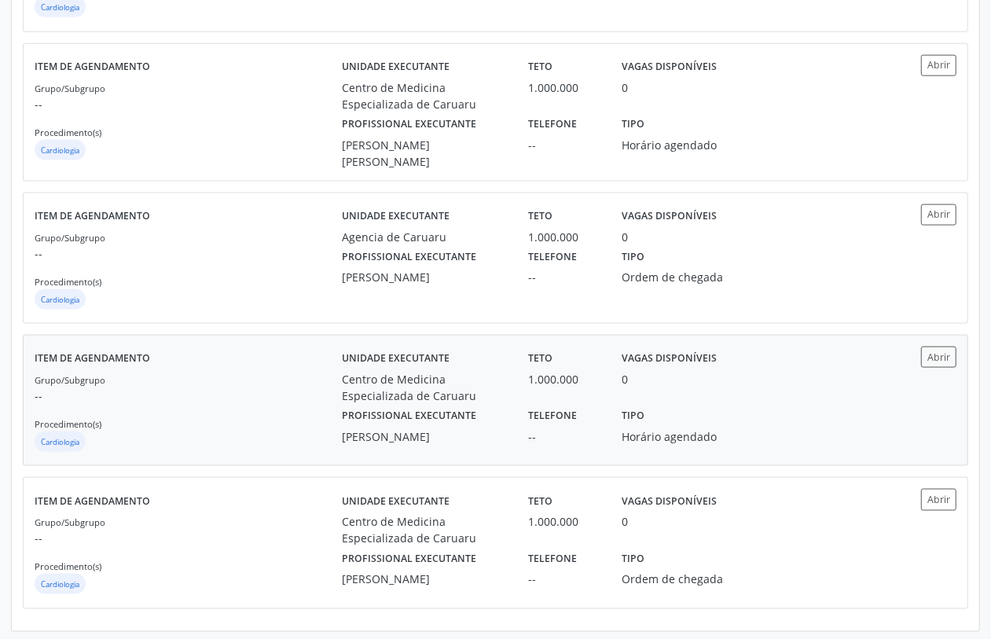
click at [295, 410] on div "Grupo/Subgrupo -- Procedimento(s) Cardiologia" at bounding box center [188, 413] width 307 height 84
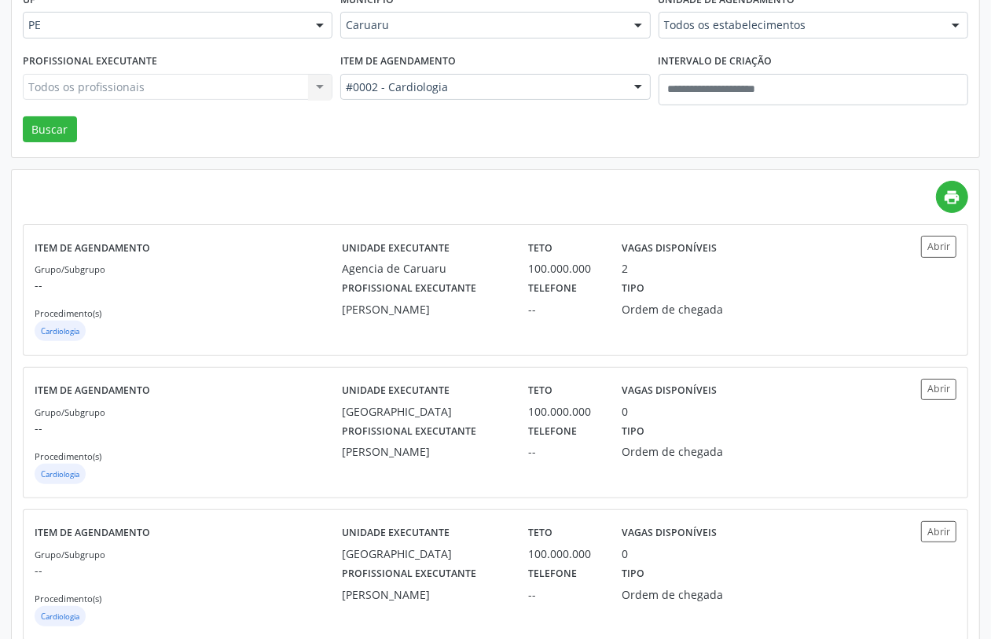
scroll to position [6, 0]
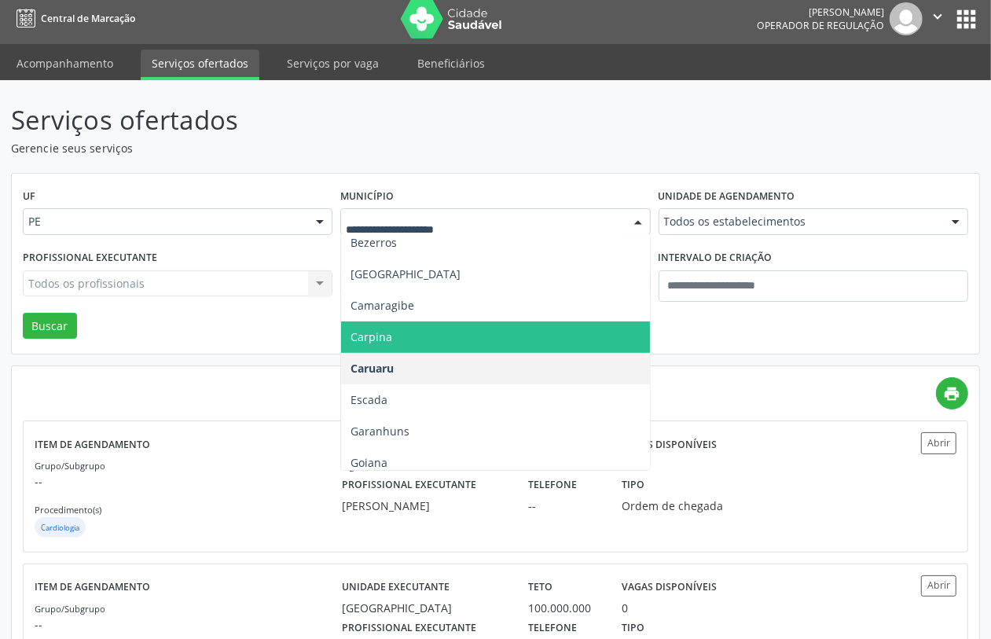
click at [409, 343] on span "Carpina" at bounding box center [495, 336] width 308 height 31
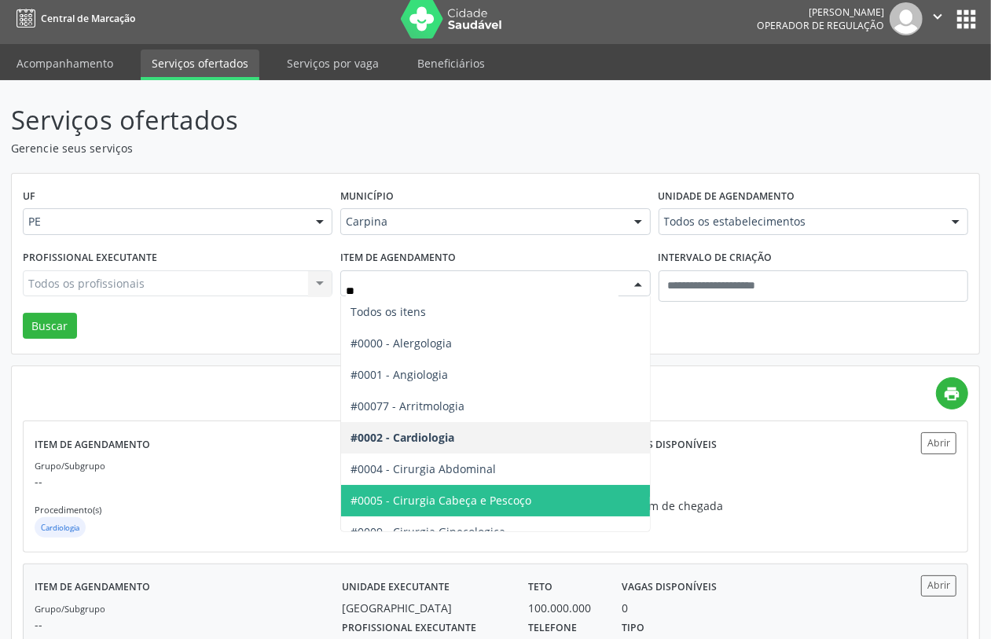
type input "***"
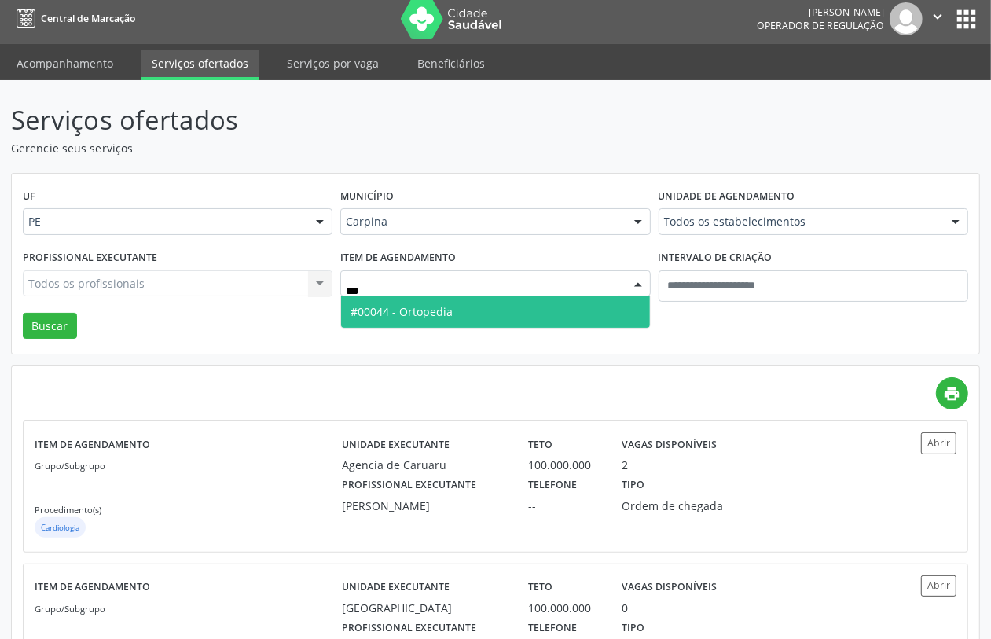
drag, startPoint x: 446, startPoint y: 311, endPoint x: 263, endPoint y: 330, distance: 184.1
click at [441, 315] on span "#00044 - Ortopedia" at bounding box center [401, 311] width 102 height 15
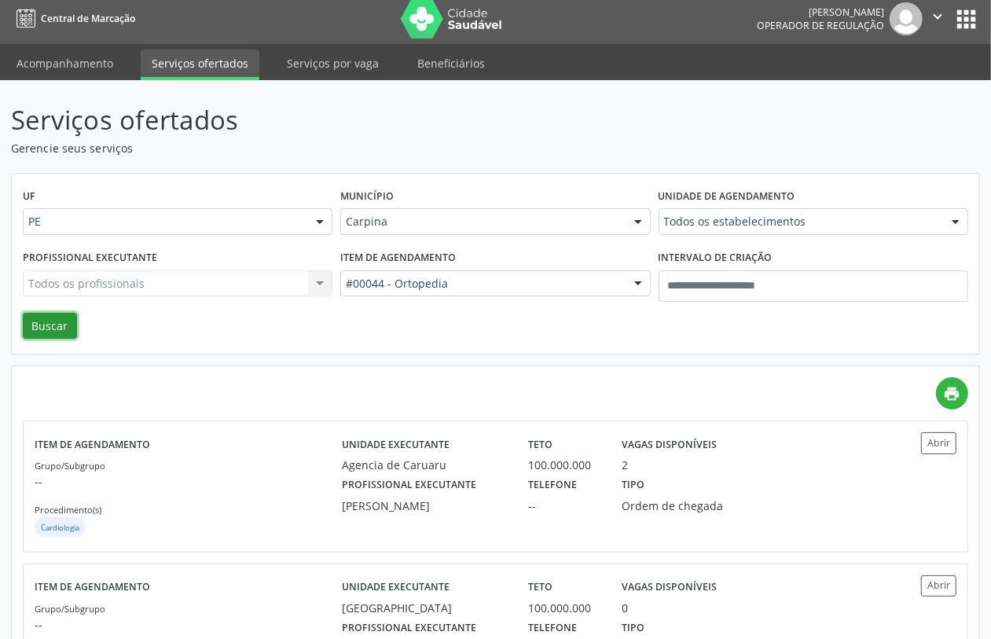
click at [48, 321] on button "Buscar" at bounding box center [50, 326] width 54 height 27
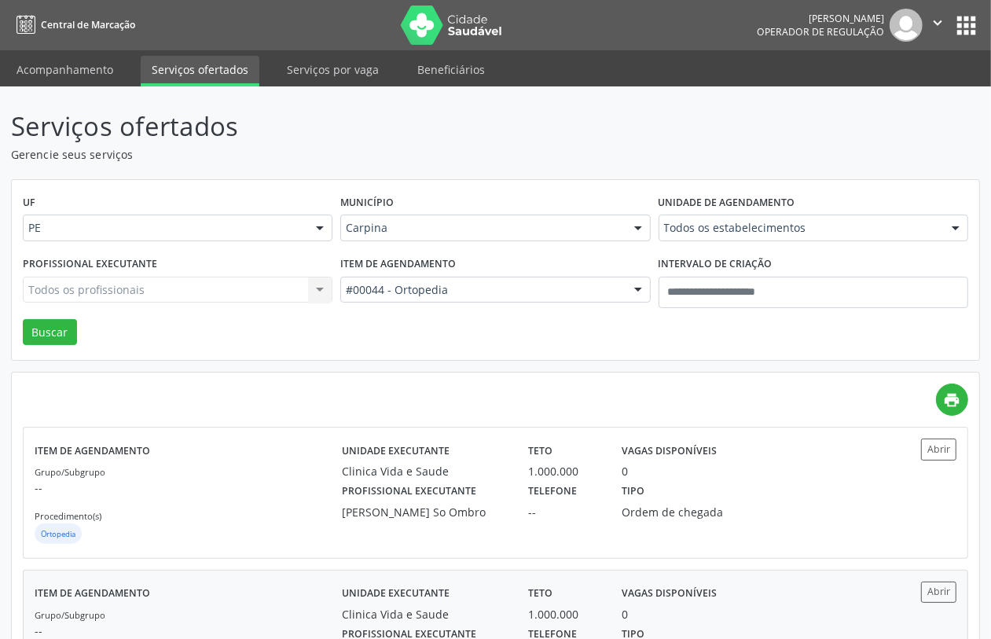
scroll to position [240, 0]
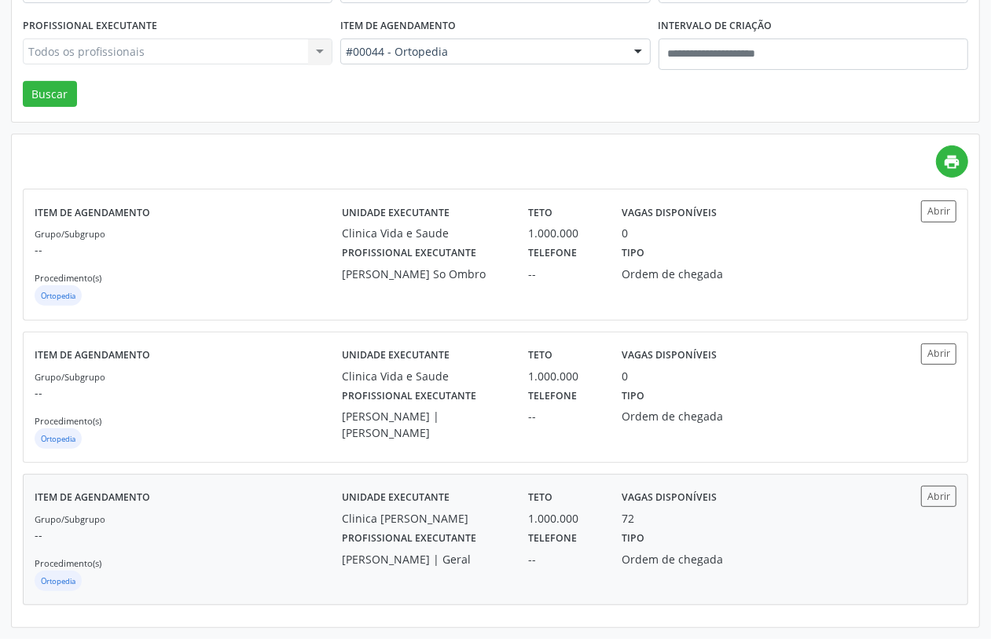
click at [311, 559] on div "Grupo/Subgrupo -- Procedimento(s) Ortopedia" at bounding box center [188, 552] width 307 height 84
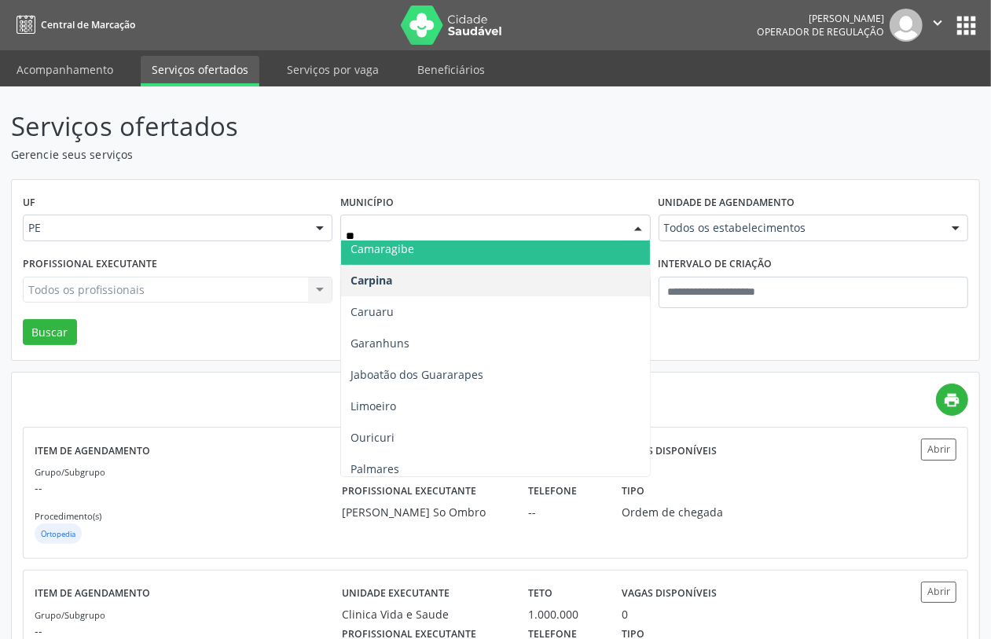
scroll to position [0, 0]
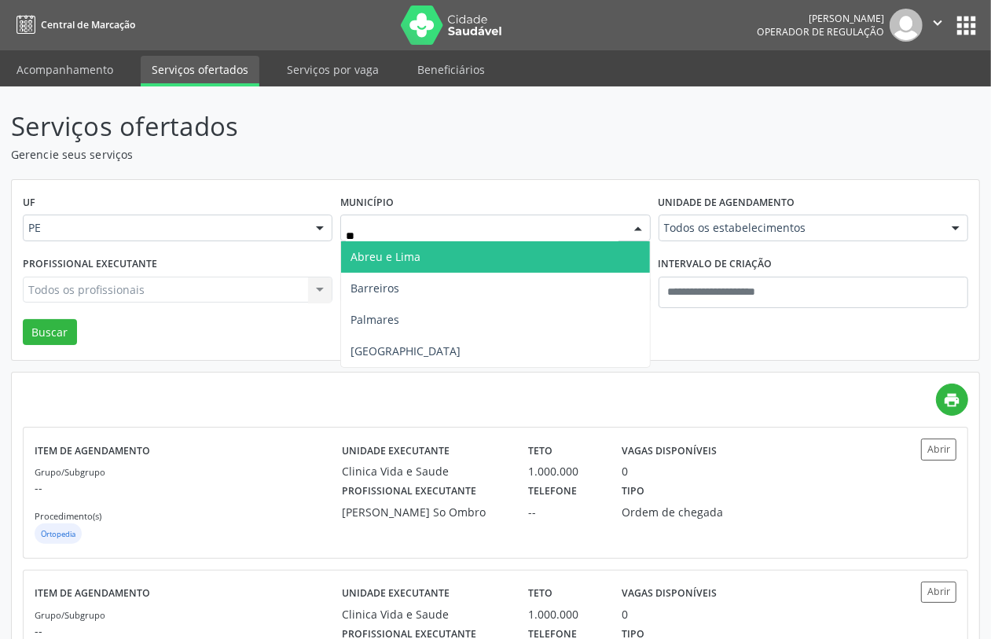
type input "***"
click at [395, 254] on span "Recife" at bounding box center [495, 256] width 308 height 31
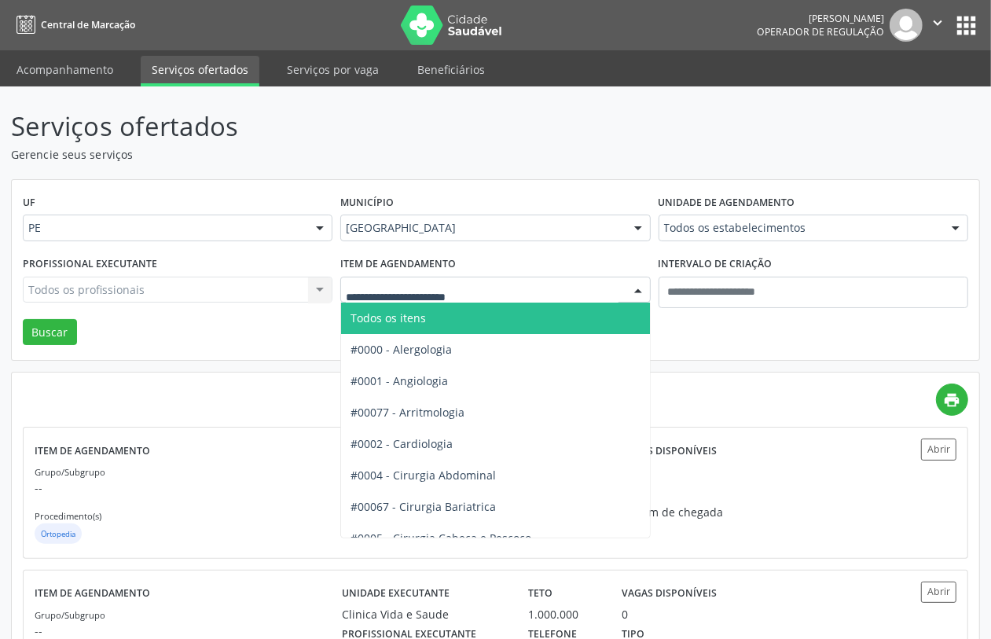
click at [520, 309] on span "Todos os itens" at bounding box center [558, 318] width 435 height 31
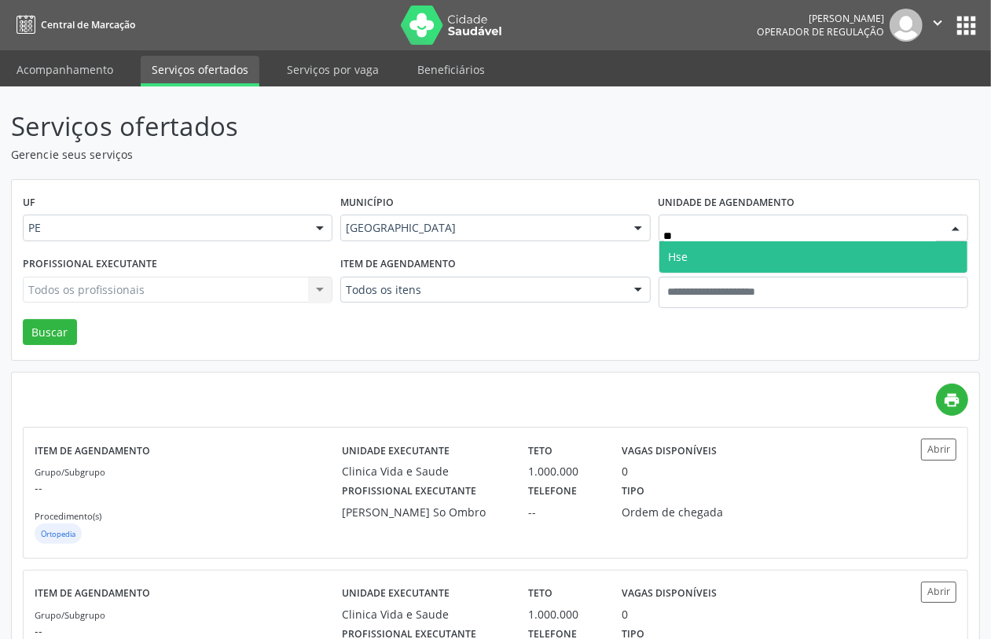
type input "***"
click at [697, 270] on span "Hse" at bounding box center [813, 256] width 308 height 31
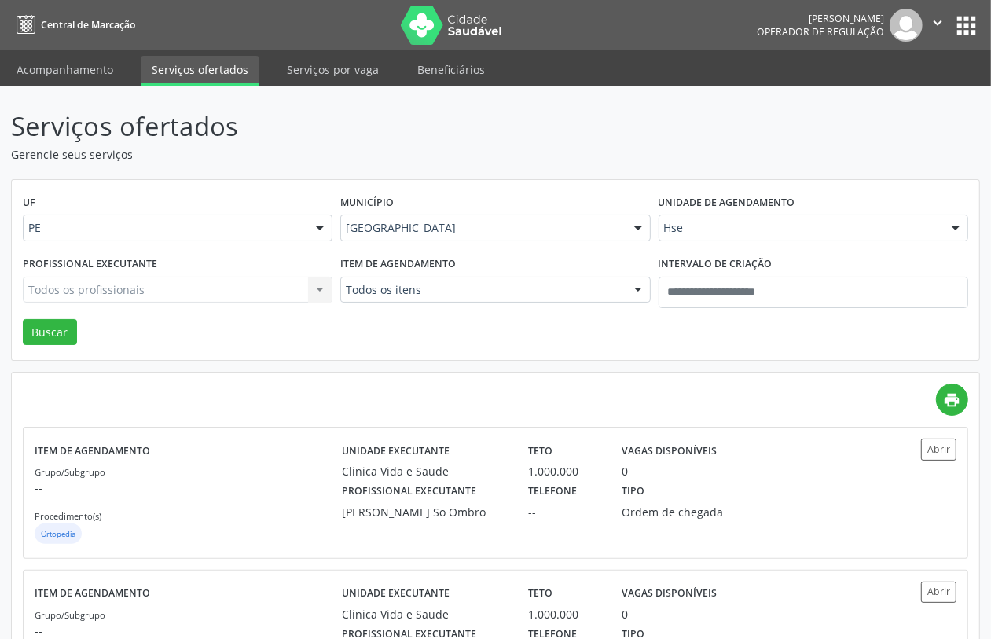
click at [244, 296] on div "Todos os profissionais Todos os profissionais Aderaldo Tadeu de Morais Adler Fe…" at bounding box center [178, 290] width 310 height 27
click at [244, 293] on div "Todos os profissionais Todos os profissionais Aderaldo Tadeu de Morais Adler Fe…" at bounding box center [178, 290] width 310 height 27
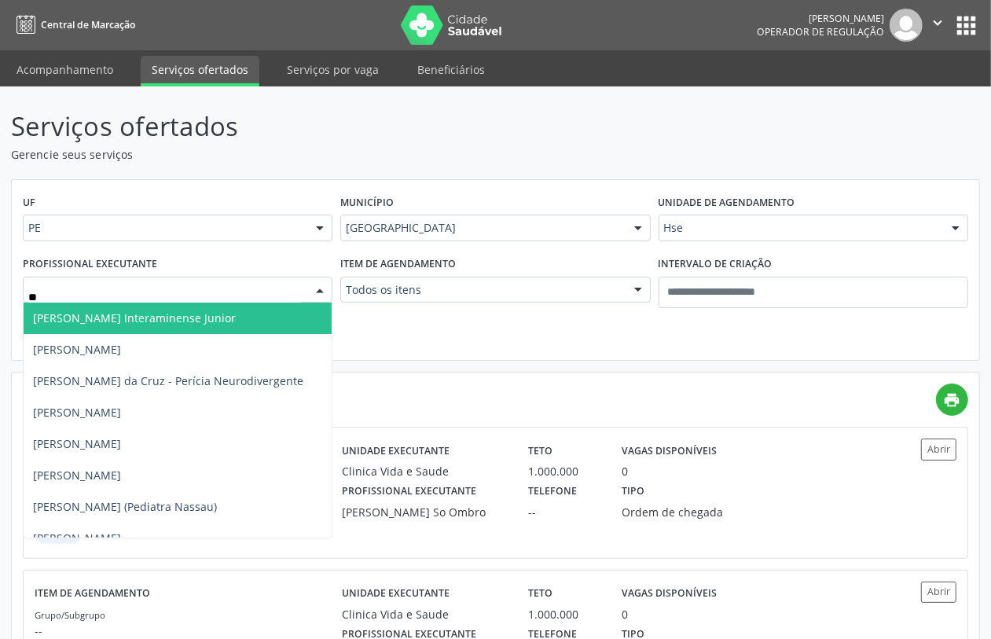
type input "***"
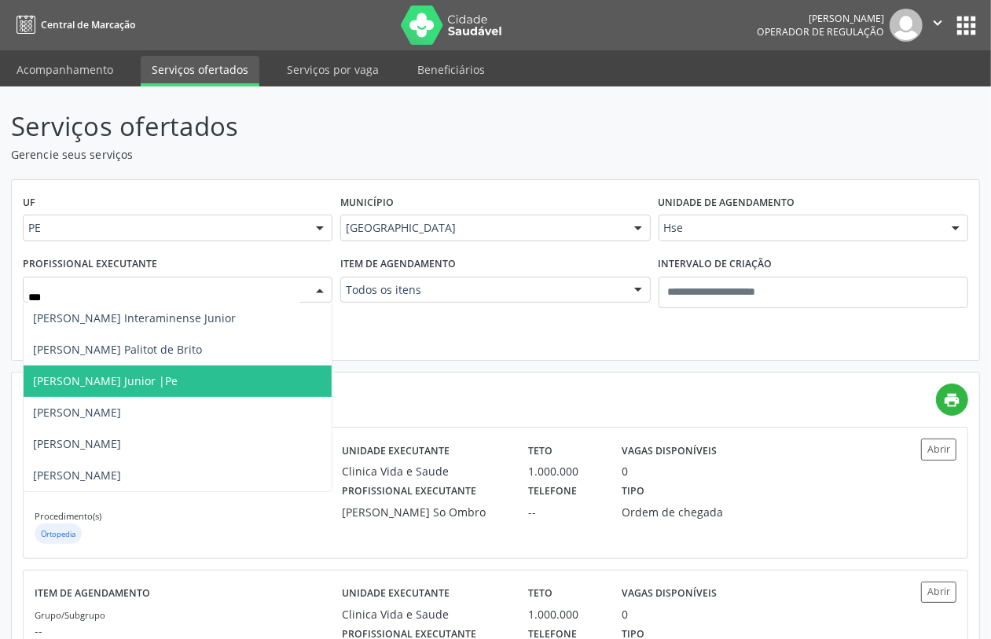
click at [178, 385] on span "Guilherme Marques Cerqueira Junior |Pe" at bounding box center [105, 380] width 145 height 15
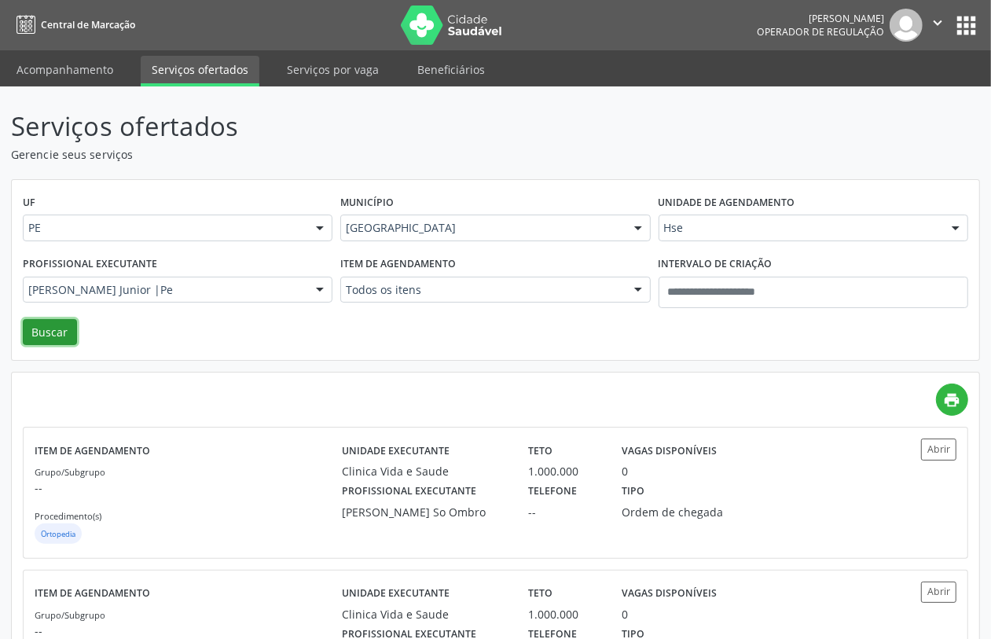
click at [53, 334] on button "Buscar" at bounding box center [50, 332] width 54 height 27
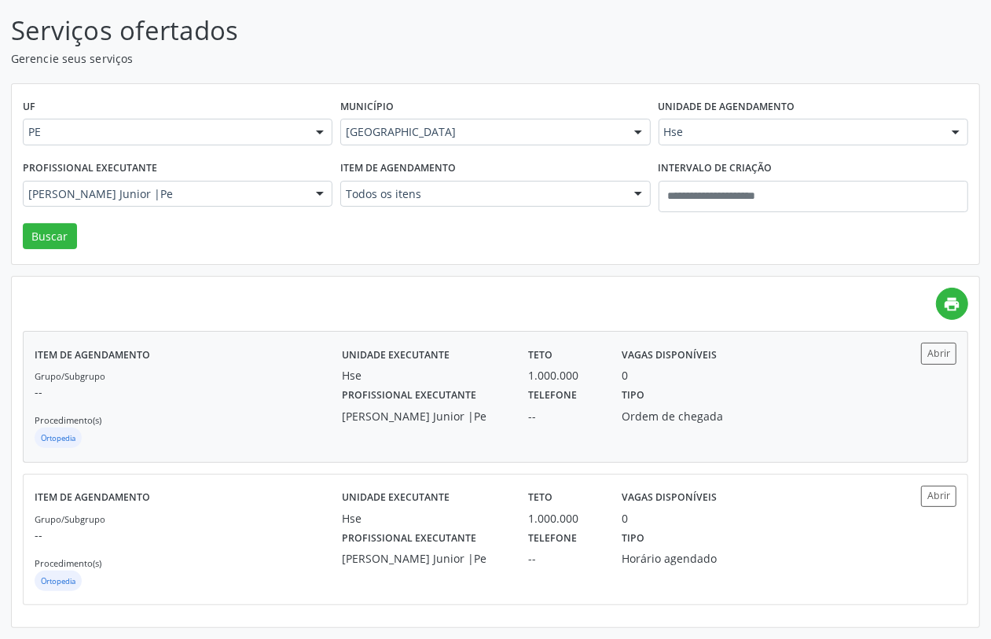
click at [242, 391] on p "--" at bounding box center [188, 391] width 307 height 17
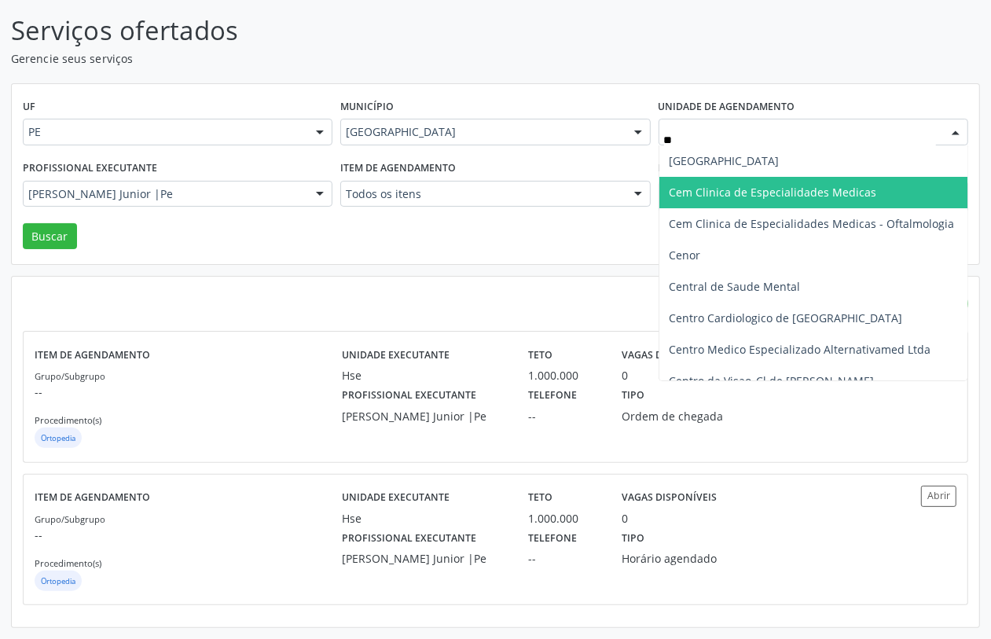
type input "***"
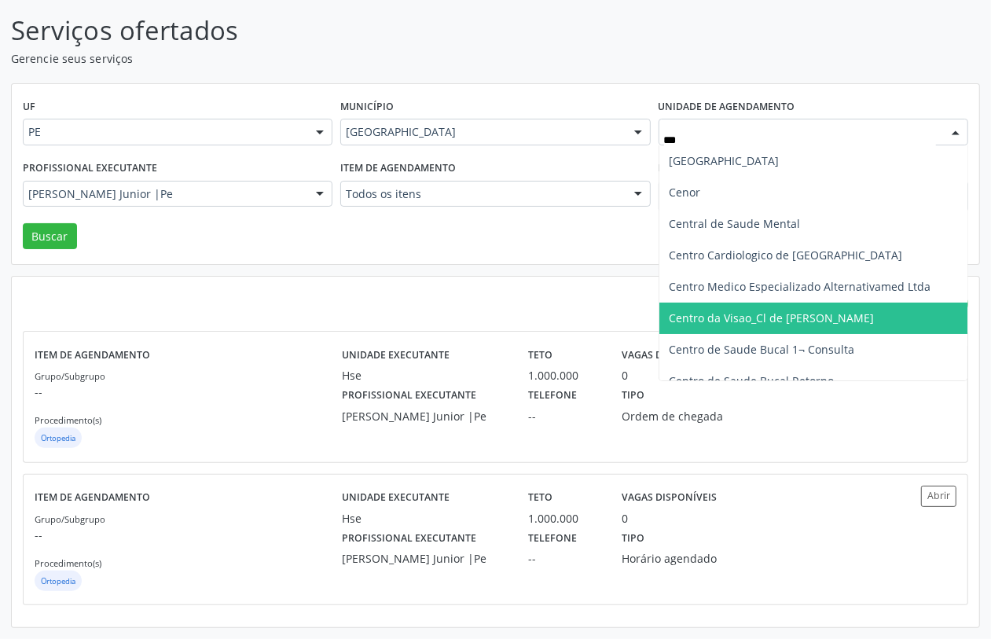
click at [765, 324] on span "Centro da Visao_Cl de [PERSON_NAME]" at bounding box center [771, 317] width 205 height 15
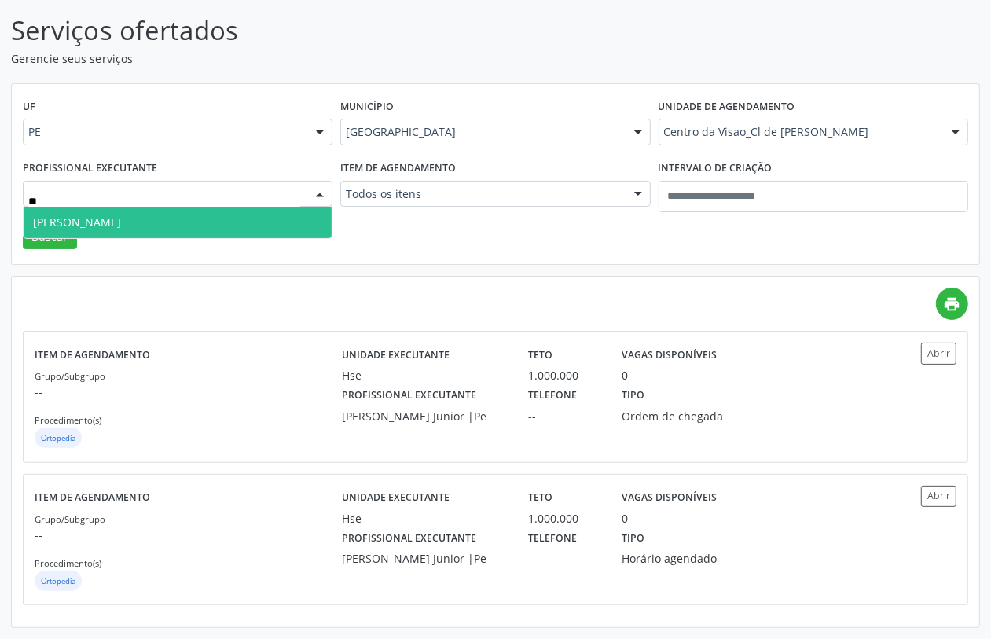
type input "*"
type input "***"
click at [121, 226] on span "Guilherme Antonio Ribeiro Filho" at bounding box center [77, 222] width 88 height 15
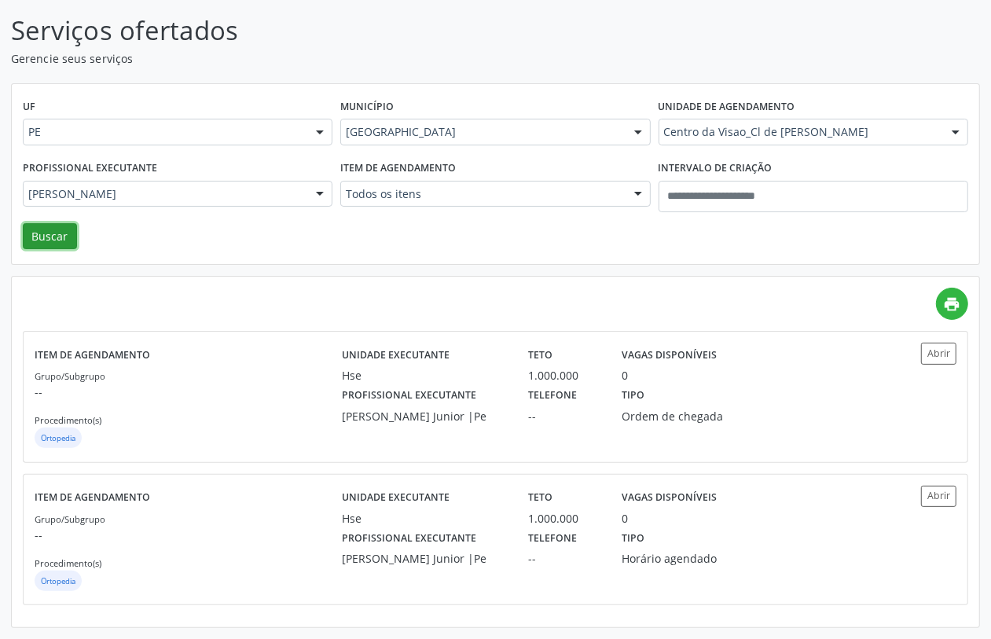
click at [53, 229] on button "Buscar" at bounding box center [50, 236] width 54 height 27
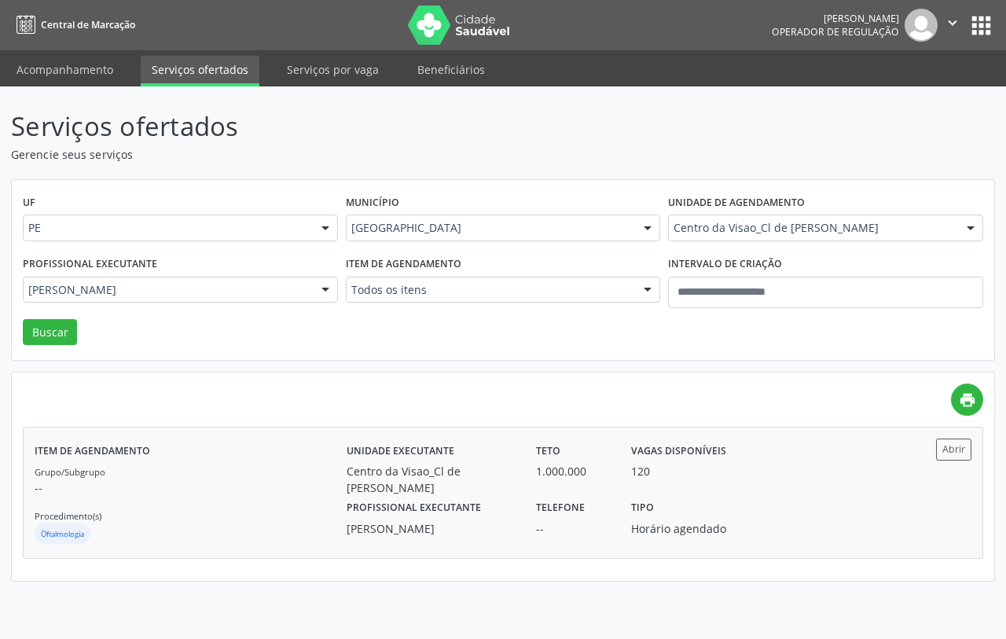
click at [240, 516] on div "Grupo/Subgrupo -- Procedimento(s) Oftalmologia" at bounding box center [191, 505] width 312 height 84
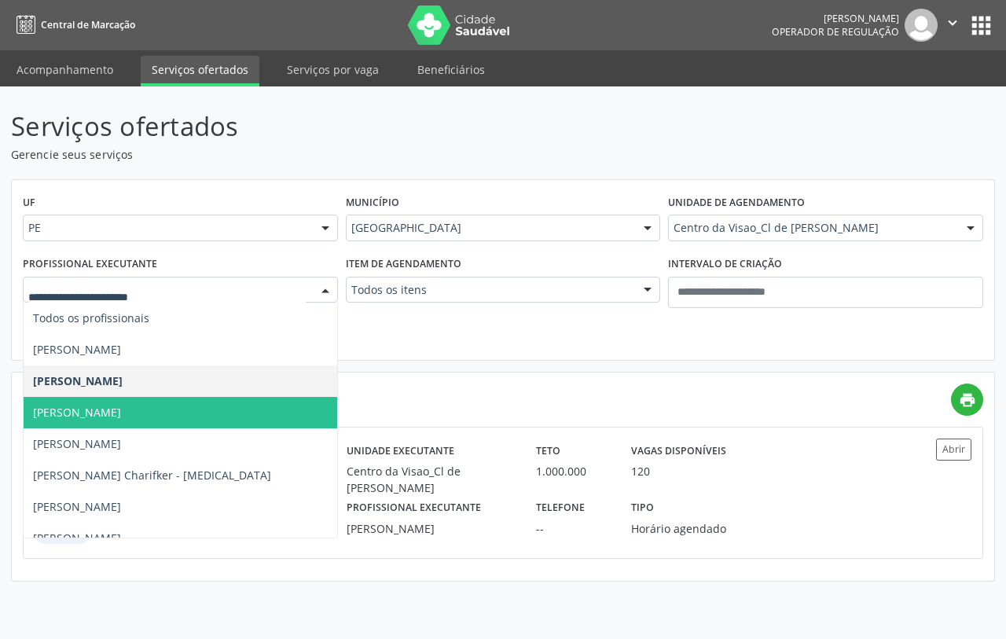
click at [163, 409] on span "Guilherme Ribeiro" at bounding box center [181, 412] width 314 height 31
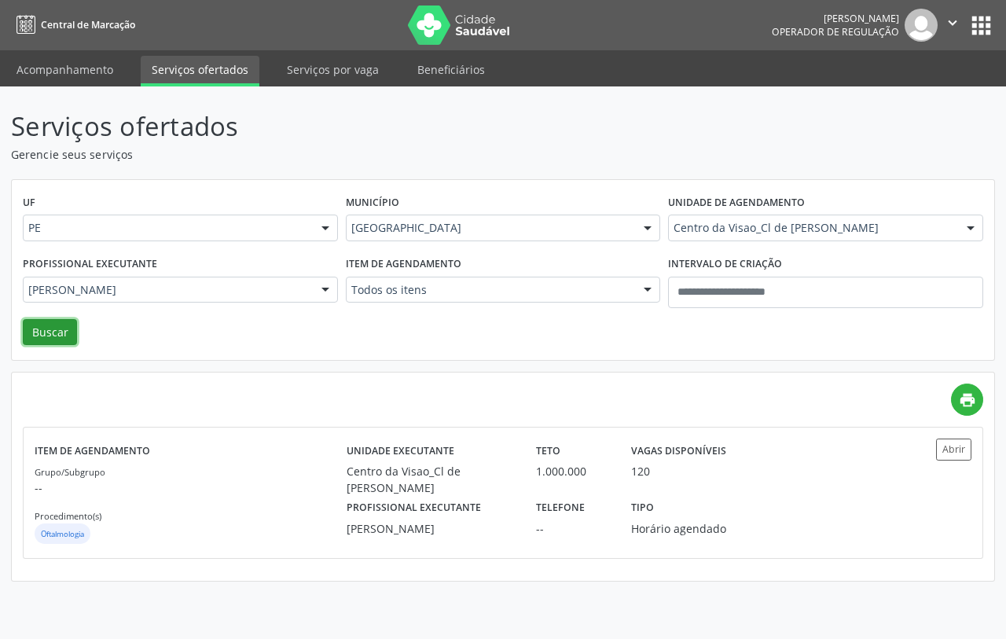
click at [45, 331] on button "Buscar" at bounding box center [50, 332] width 54 height 27
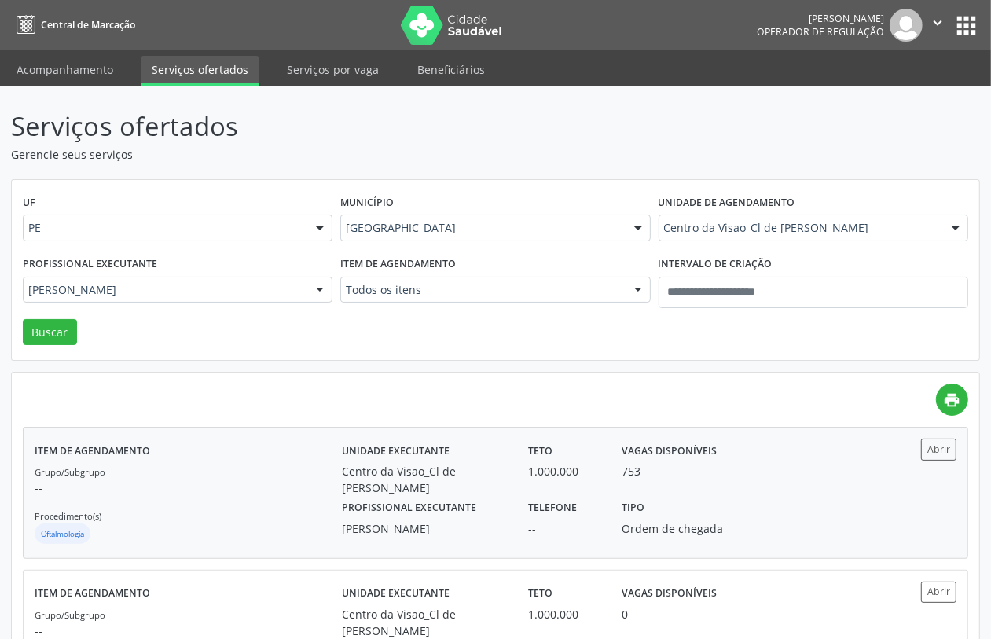
click at [359, 503] on label "Profissional executante" at bounding box center [409, 508] width 134 height 24
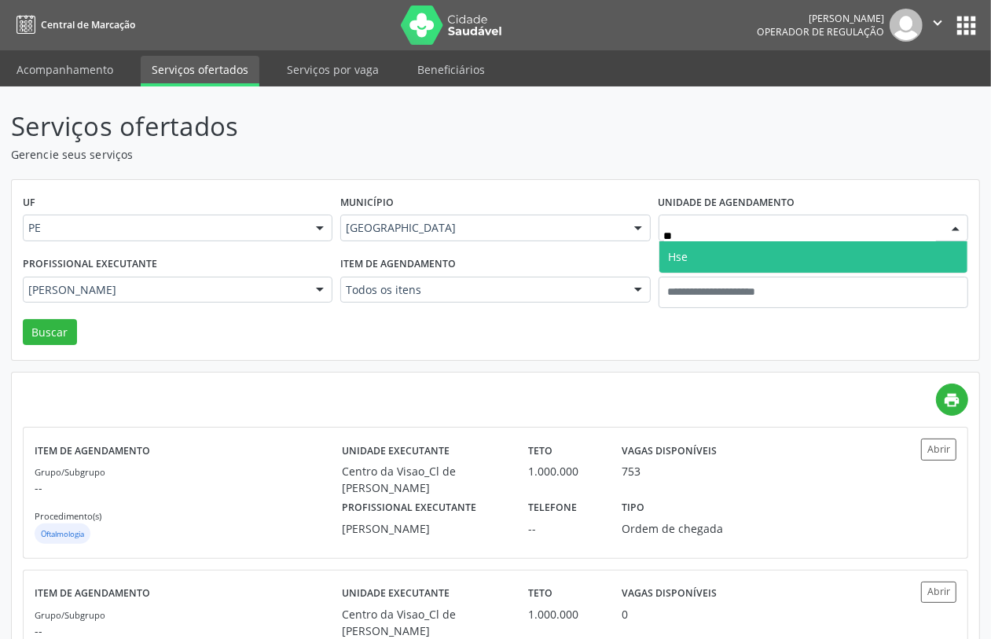
type input "***"
drag, startPoint x: 686, startPoint y: 249, endPoint x: 538, endPoint y: 254, distance: 147.8
click at [685, 249] on span "Hse" at bounding box center [679, 256] width 20 height 15
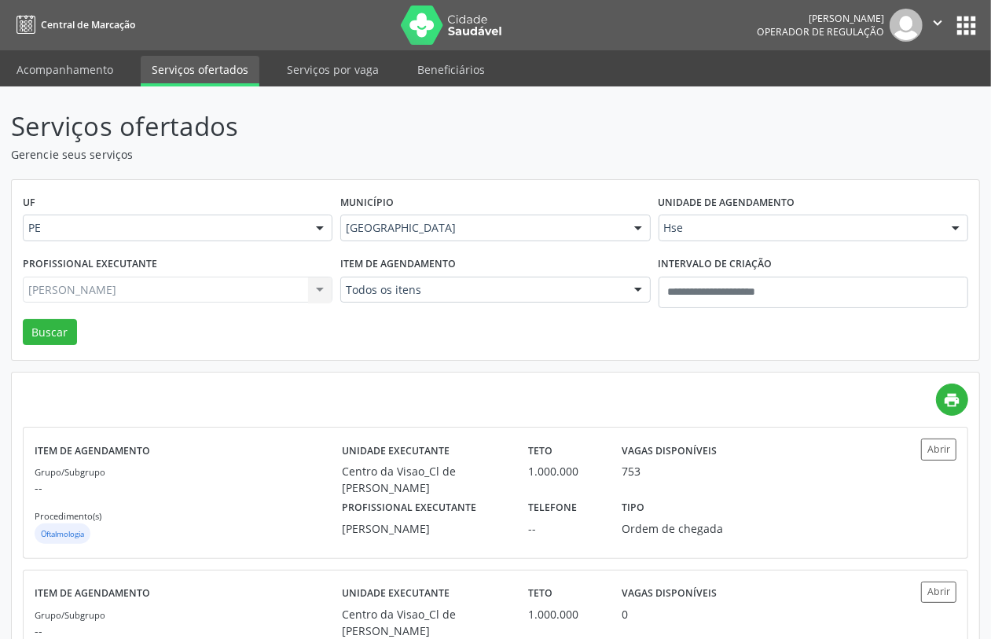
click at [222, 291] on div "Guilherme Ribeiro Todos os profissionais Eduarda Harrop Duarte Ribeiro Guilherm…" at bounding box center [178, 290] width 310 height 27
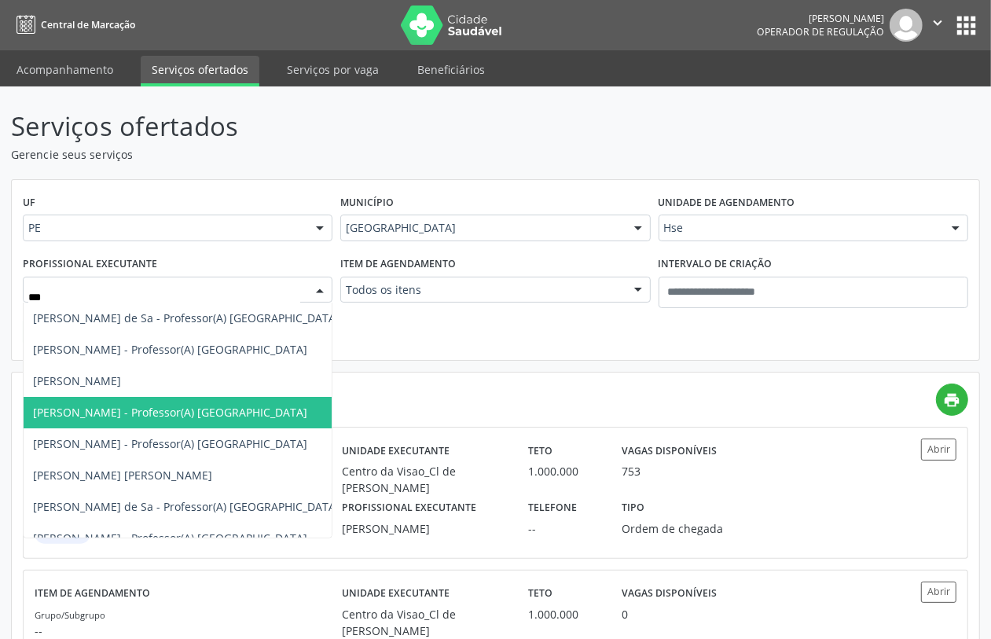
type input "****"
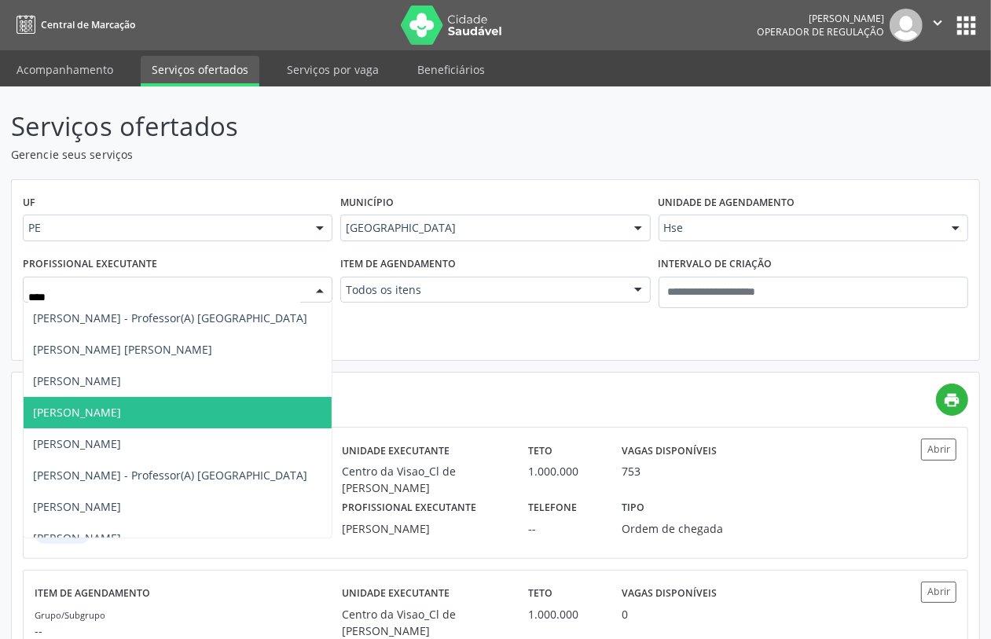
click at [186, 406] on span "Fernanda Kury Martins" at bounding box center [178, 412] width 308 height 31
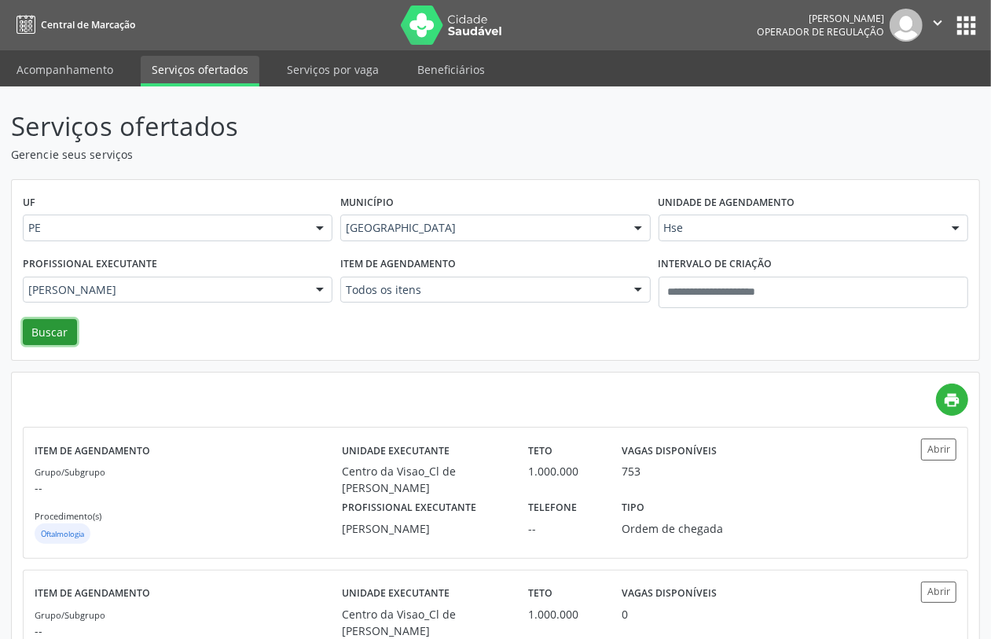
click at [65, 340] on button "Buscar" at bounding box center [50, 332] width 54 height 27
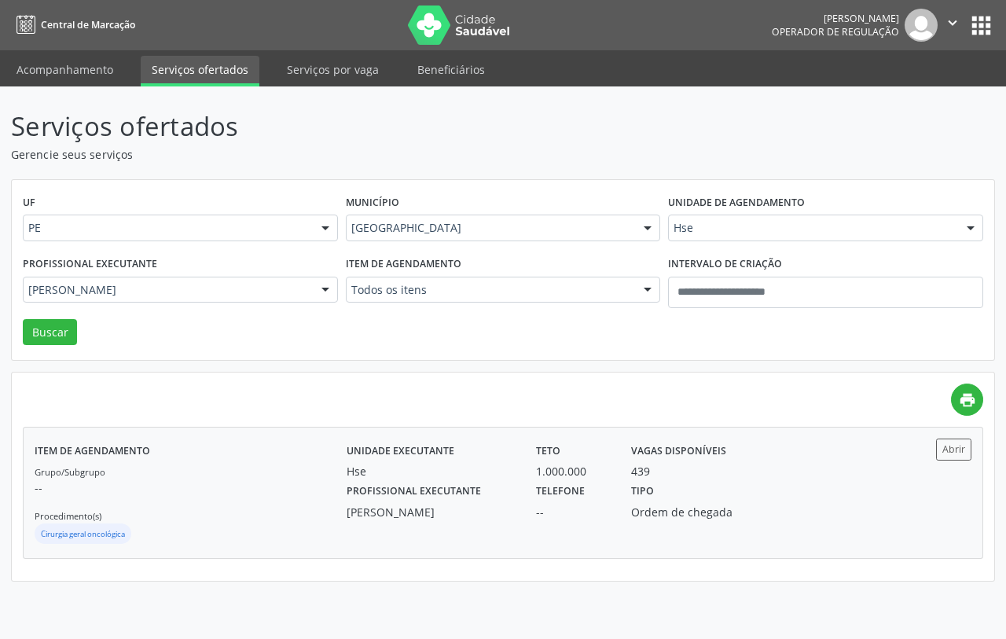
click at [319, 495] on p "--" at bounding box center [191, 487] width 312 height 17
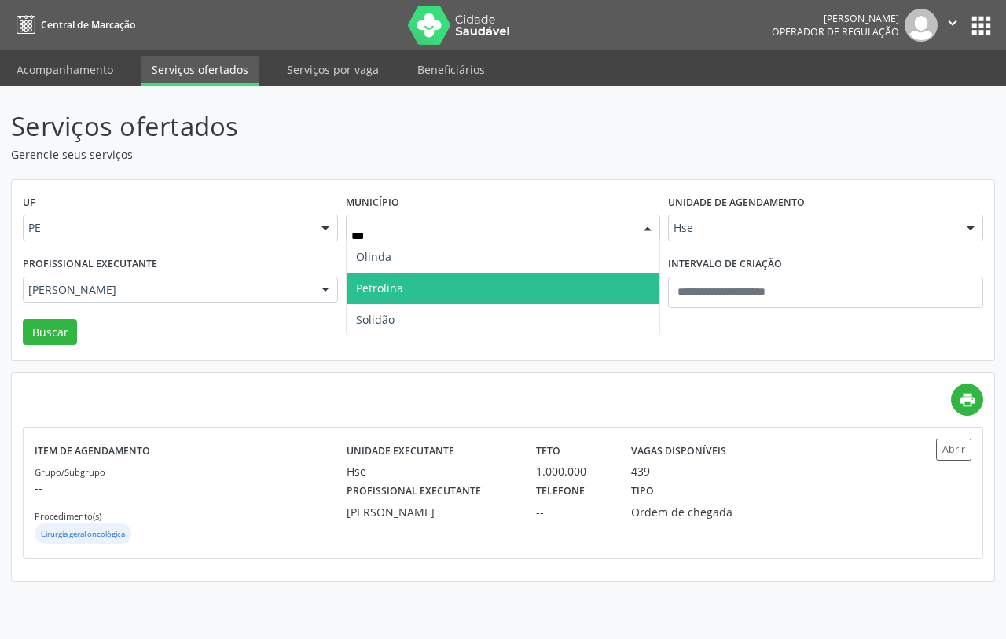
type input "****"
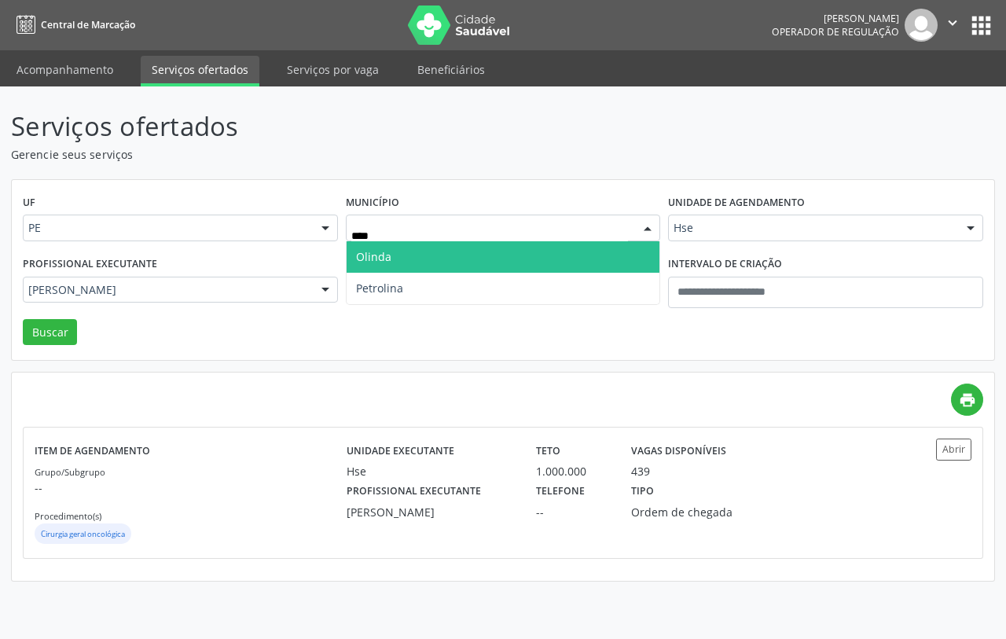
click at [449, 254] on span "Olinda" at bounding box center [504, 256] width 314 height 31
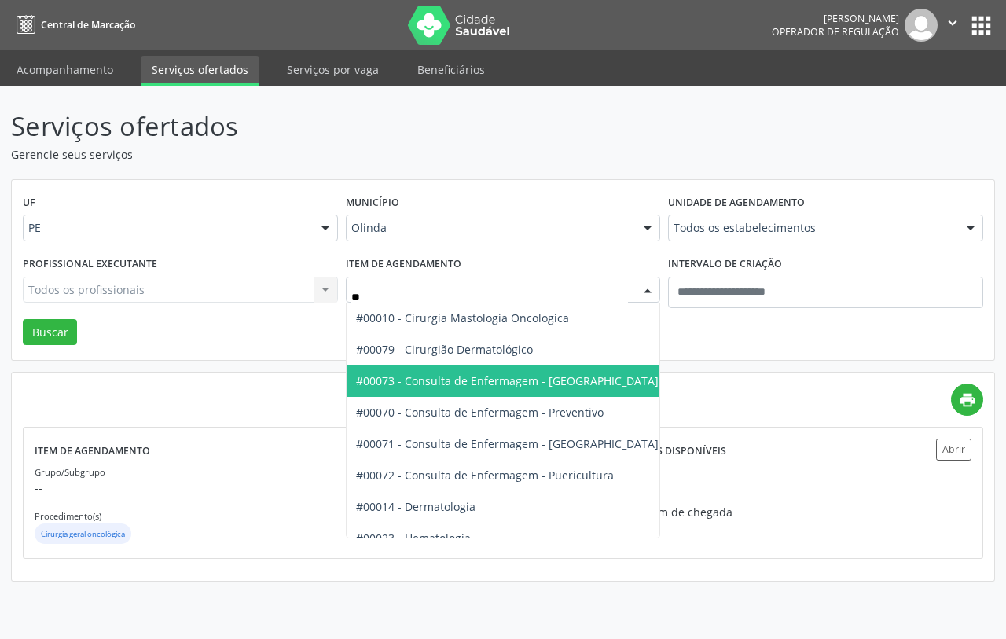
type input "***"
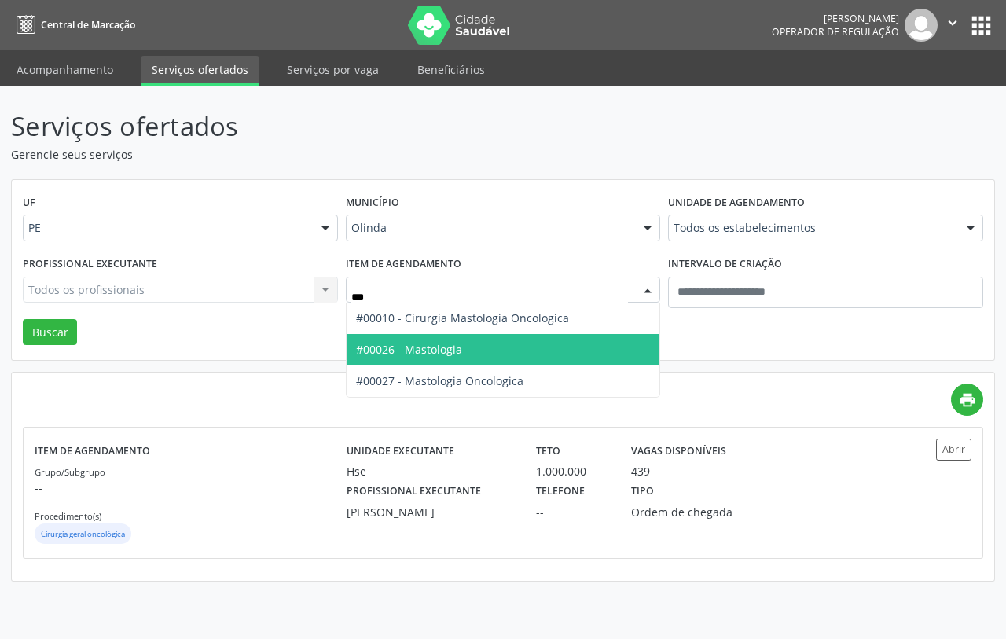
click at [428, 348] on span "#00026 - Mastologia" at bounding box center [409, 349] width 106 height 15
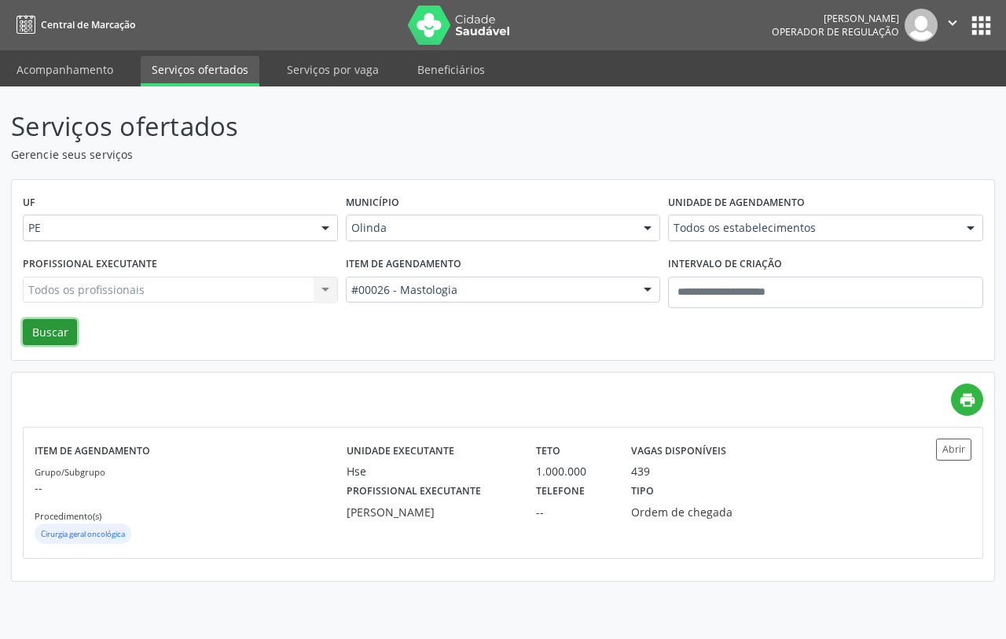
click at [46, 336] on button "Buscar" at bounding box center [50, 332] width 54 height 27
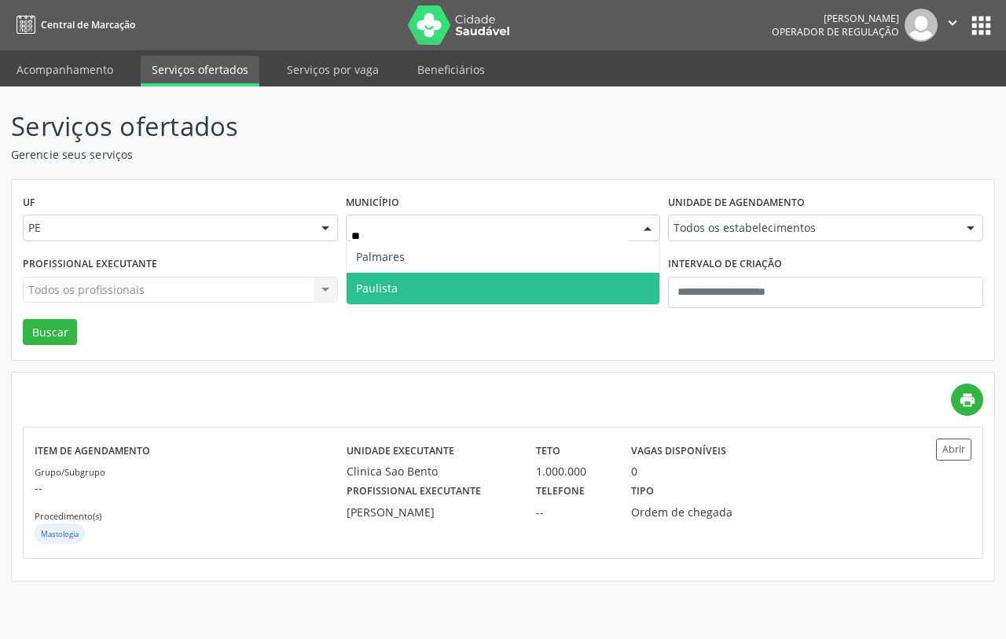
type input "***"
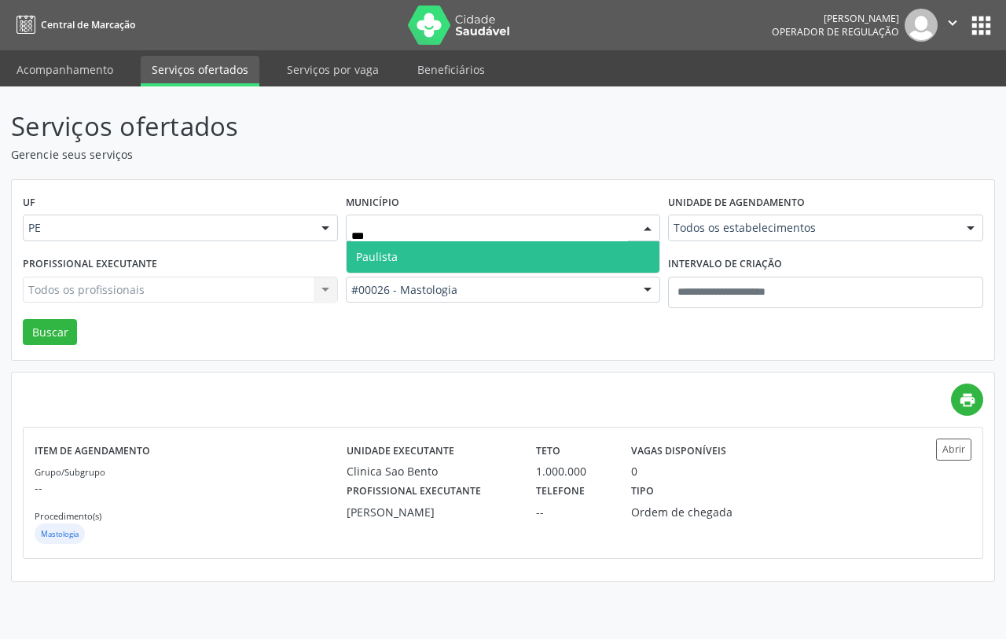
click at [446, 252] on span "Paulista" at bounding box center [504, 256] width 314 height 31
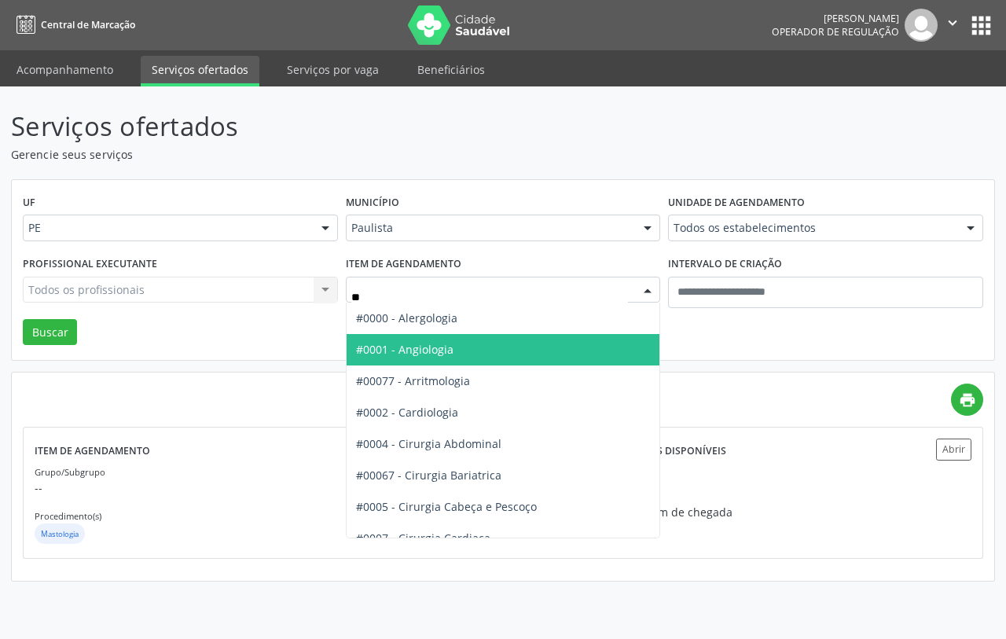
type input "***"
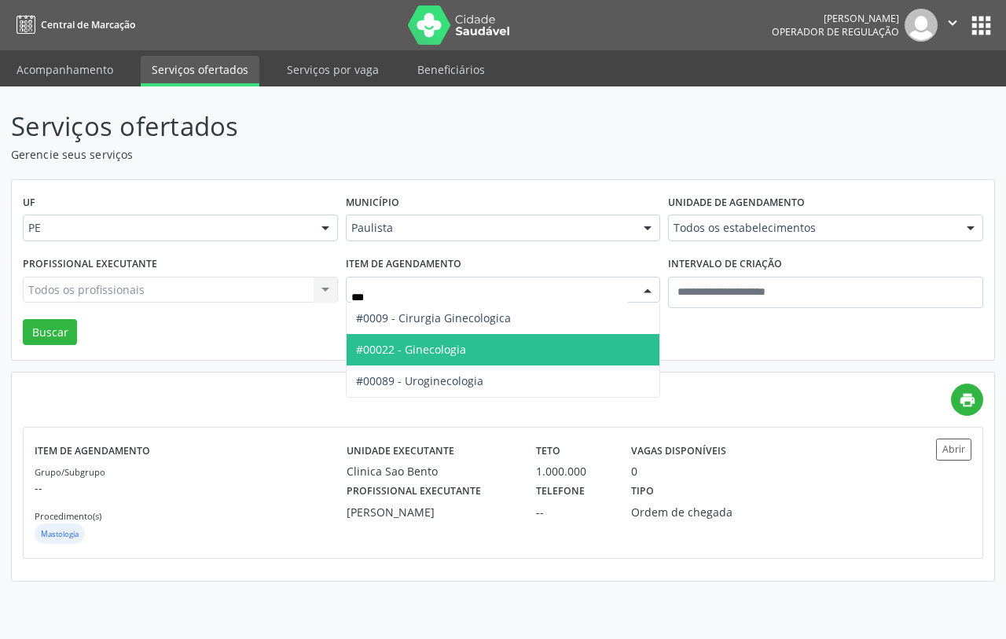
drag, startPoint x: 460, startPoint y: 350, endPoint x: 190, endPoint y: 354, distance: 269.6
click at [457, 350] on span "#00022 - Ginecologia" at bounding box center [411, 349] width 110 height 15
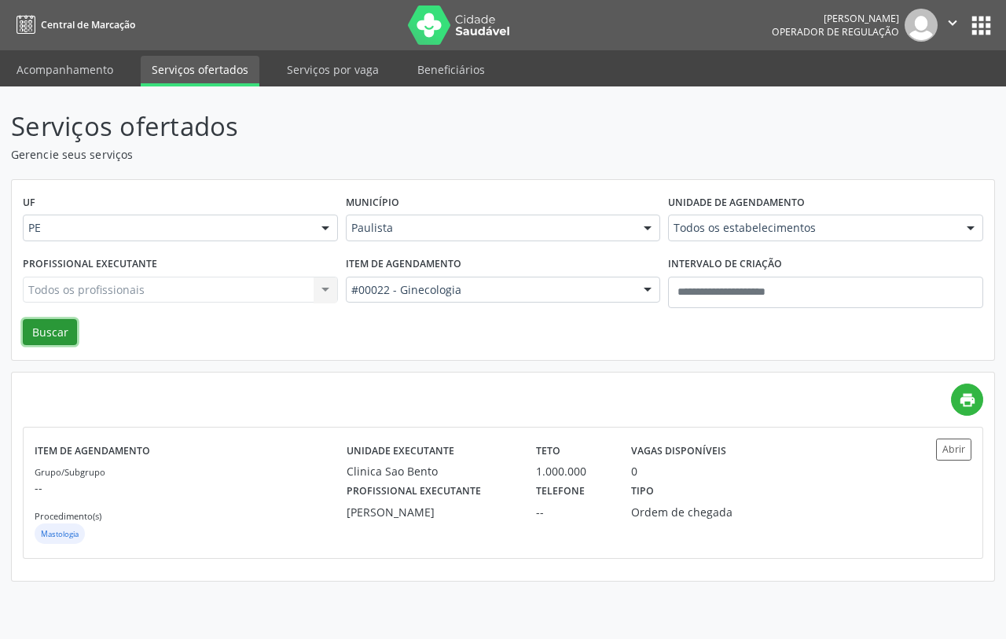
click at [47, 339] on button "Buscar" at bounding box center [50, 332] width 54 height 27
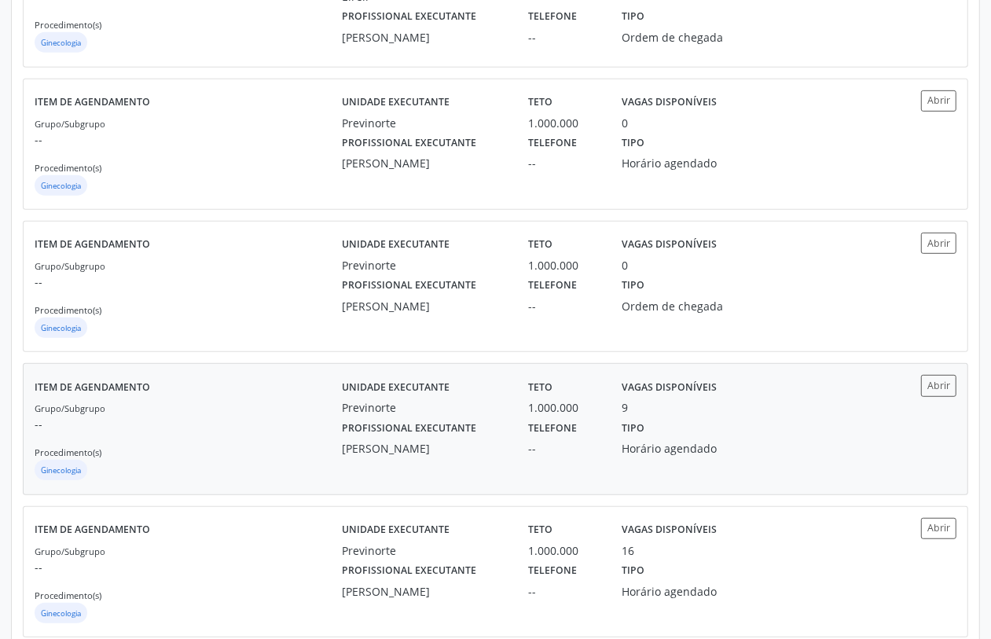
scroll to position [668, 0]
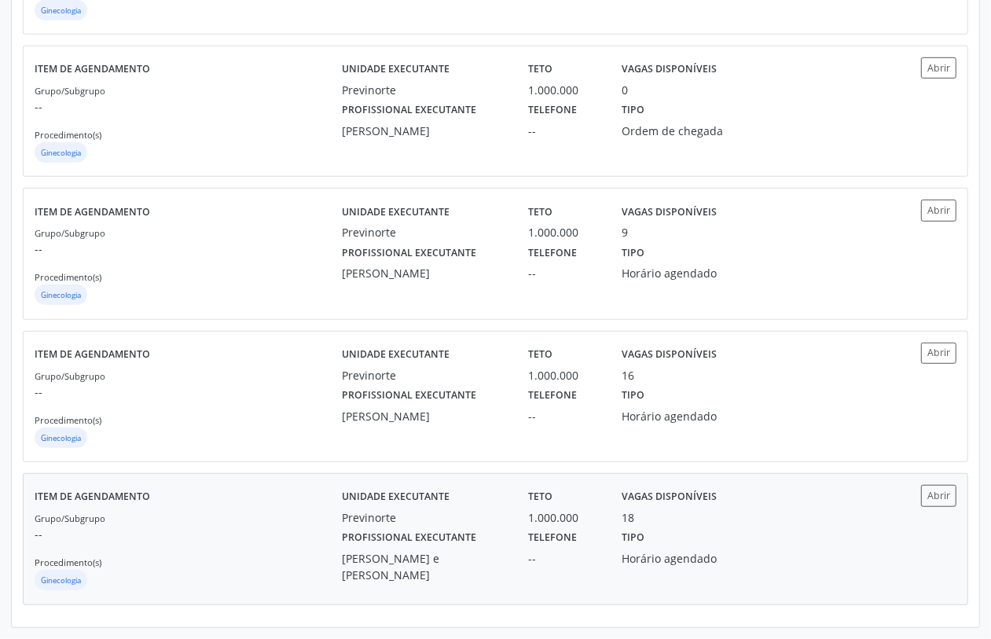
click at [307, 524] on div "Grupo/Subgrupo -- Procedimento(s) Ginecologia" at bounding box center [188, 551] width 307 height 84
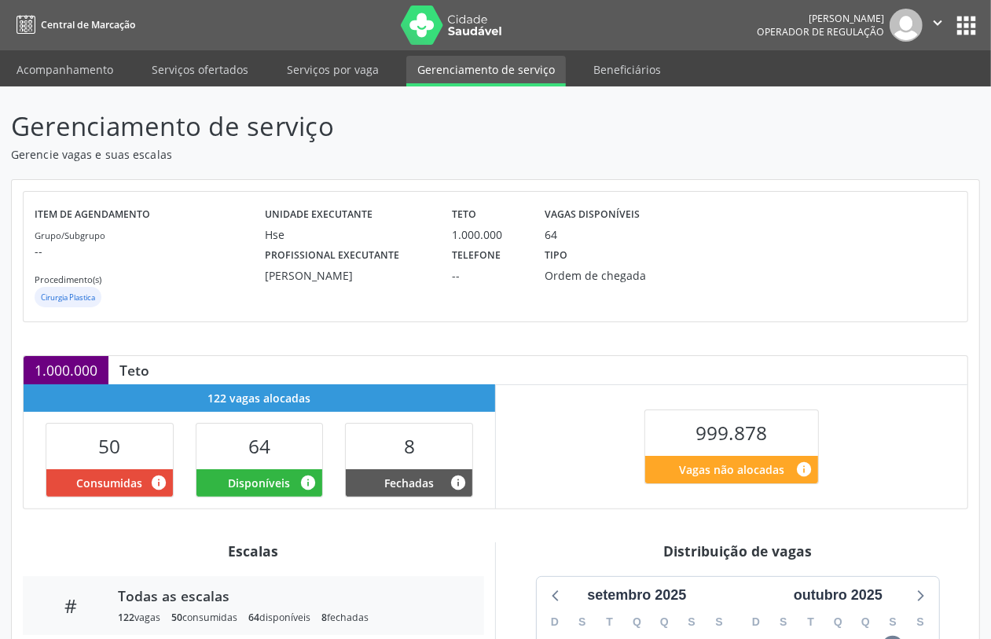
scroll to position [276, 0]
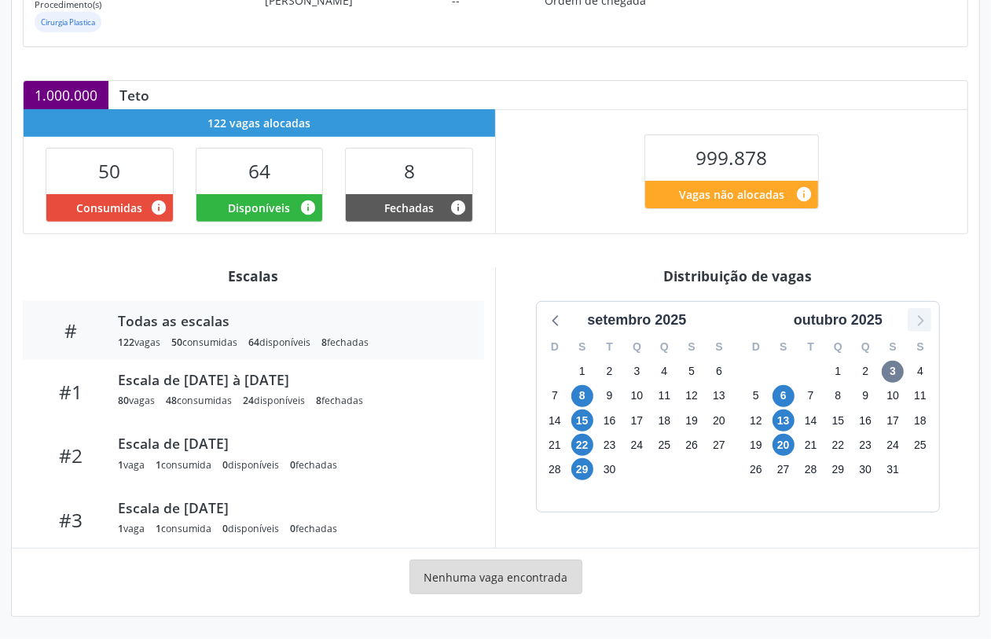
click at [921, 323] on icon at bounding box center [920, 320] width 6 height 11
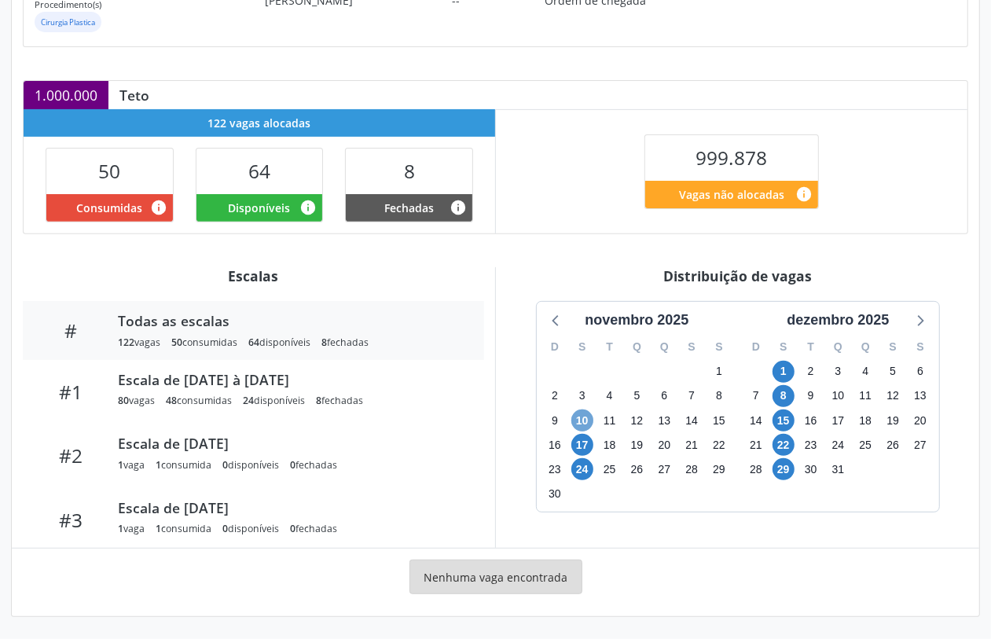
click at [582, 414] on span "10" at bounding box center [582, 420] width 22 height 22
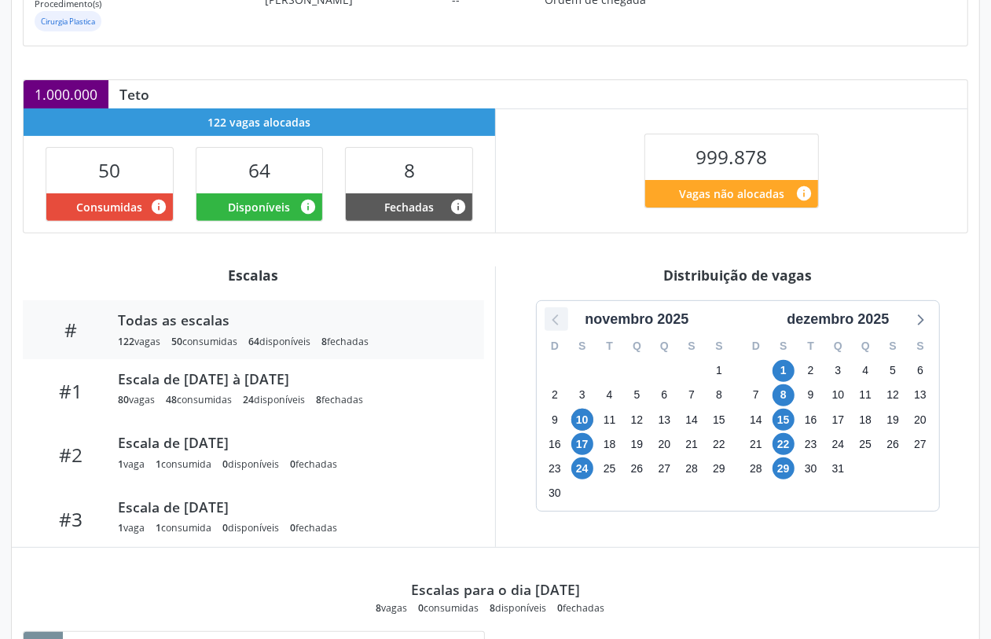
click at [555, 320] on icon at bounding box center [556, 319] width 20 height 20
click at [790, 450] on span "20" at bounding box center [783, 444] width 22 height 22
click at [916, 318] on icon at bounding box center [919, 319] width 20 height 20
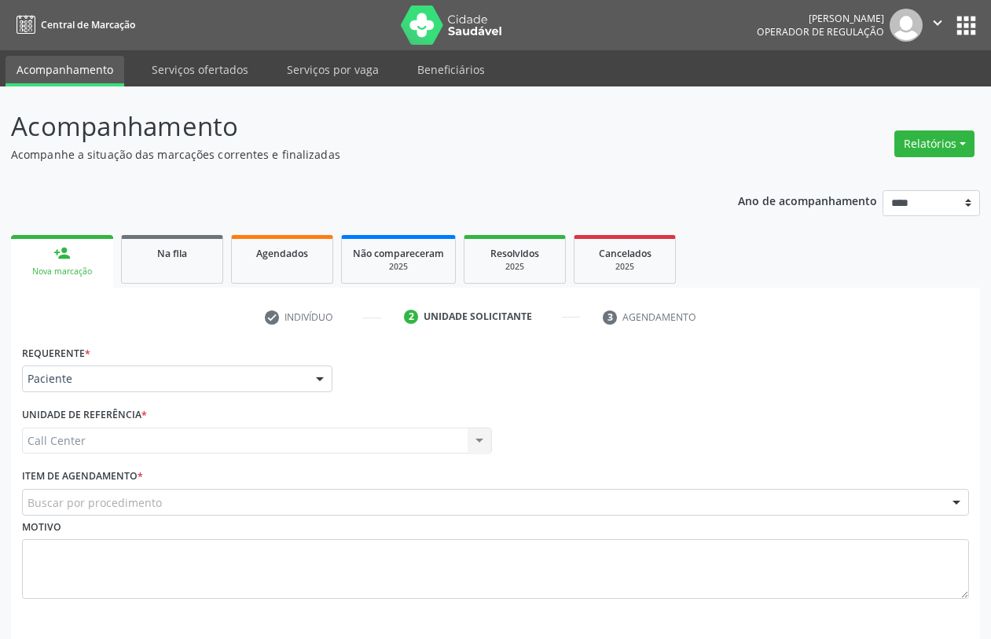
scroll to position [63, 0]
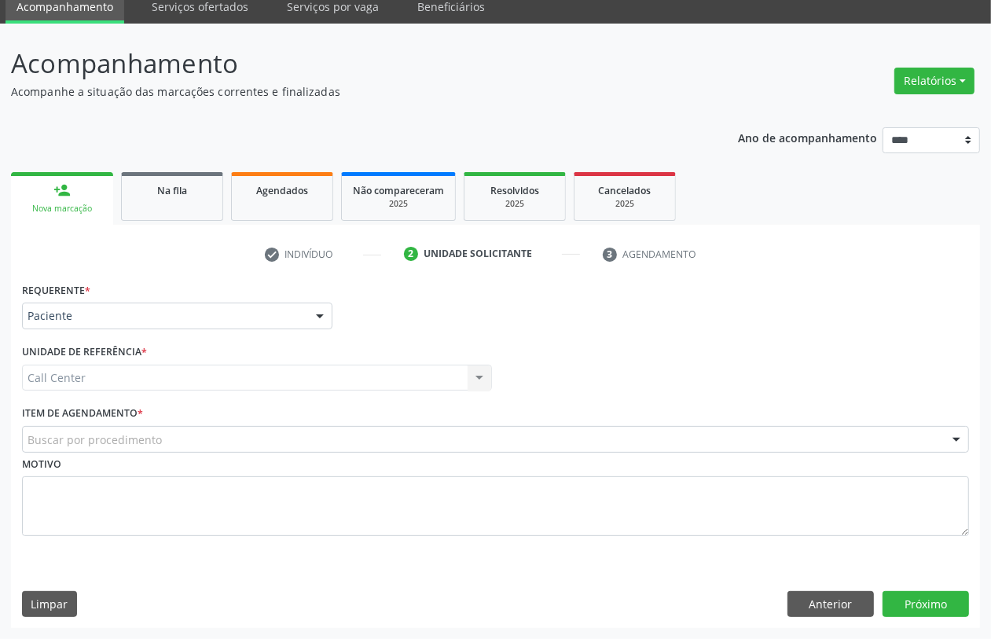
click at [174, 442] on div "Buscar por procedimento" at bounding box center [495, 439] width 947 height 27
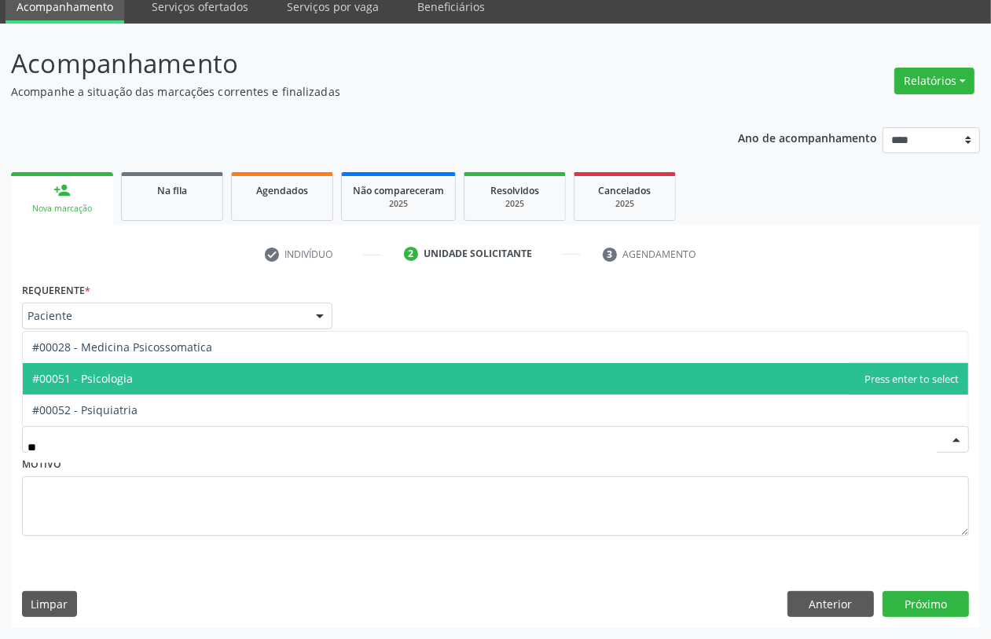
click at [142, 377] on span "#00051 - Psicologia" at bounding box center [495, 378] width 945 height 31
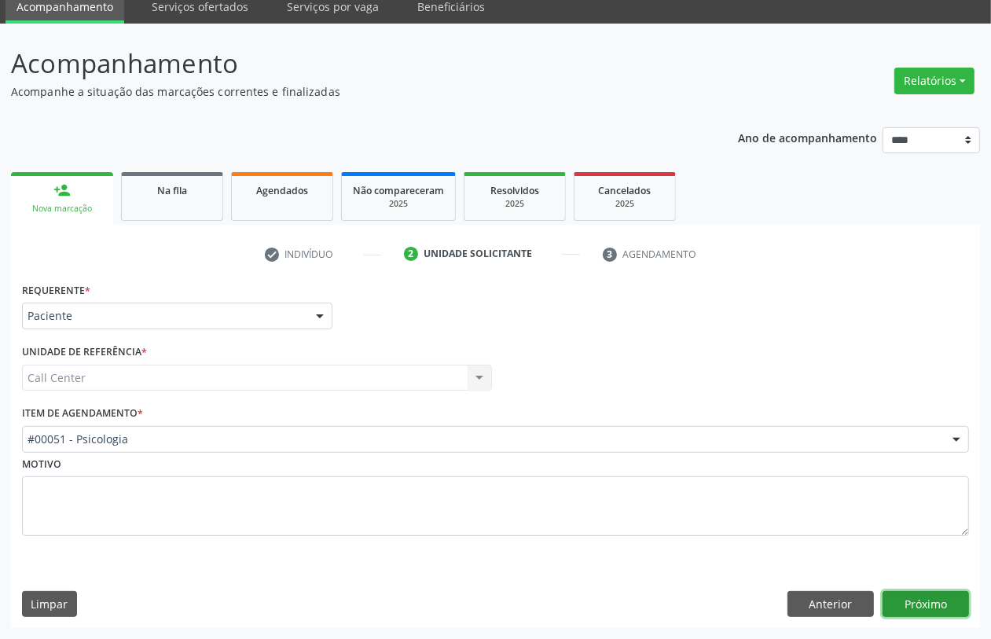
click at [938, 602] on button "Próximo" at bounding box center [926, 604] width 86 height 27
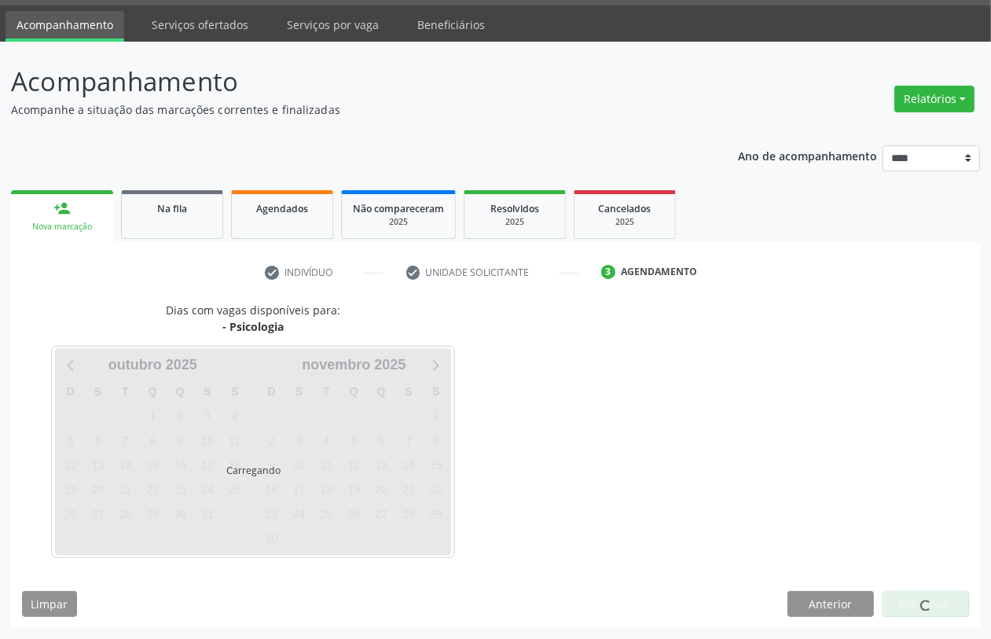
scroll to position [45, 0]
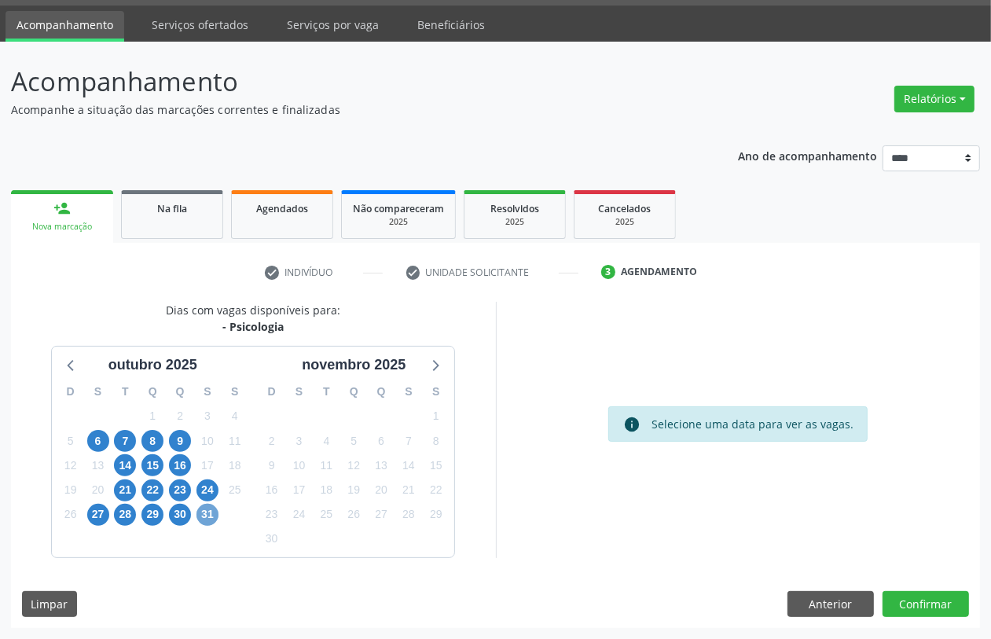
click at [205, 505] on span "31" at bounding box center [207, 515] width 22 height 22
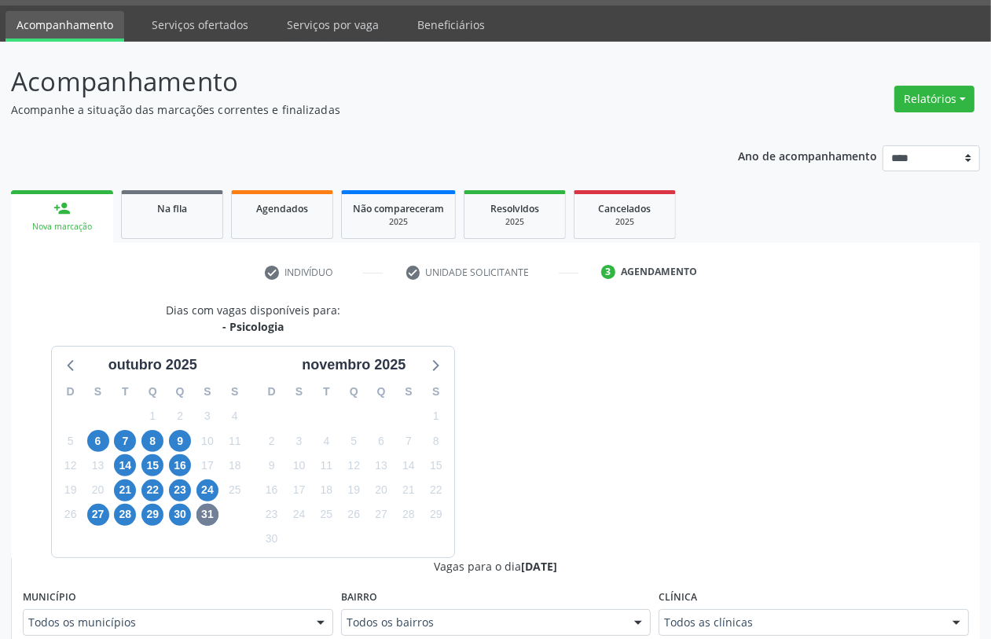
scroll to position [52, 0]
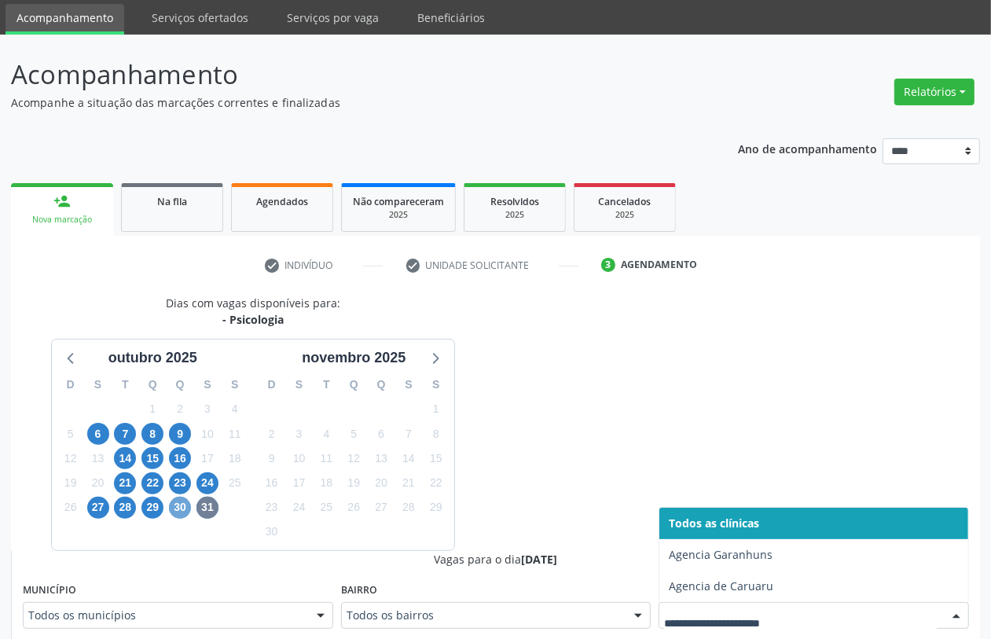
click at [181, 508] on span "30" at bounding box center [180, 508] width 22 height 22
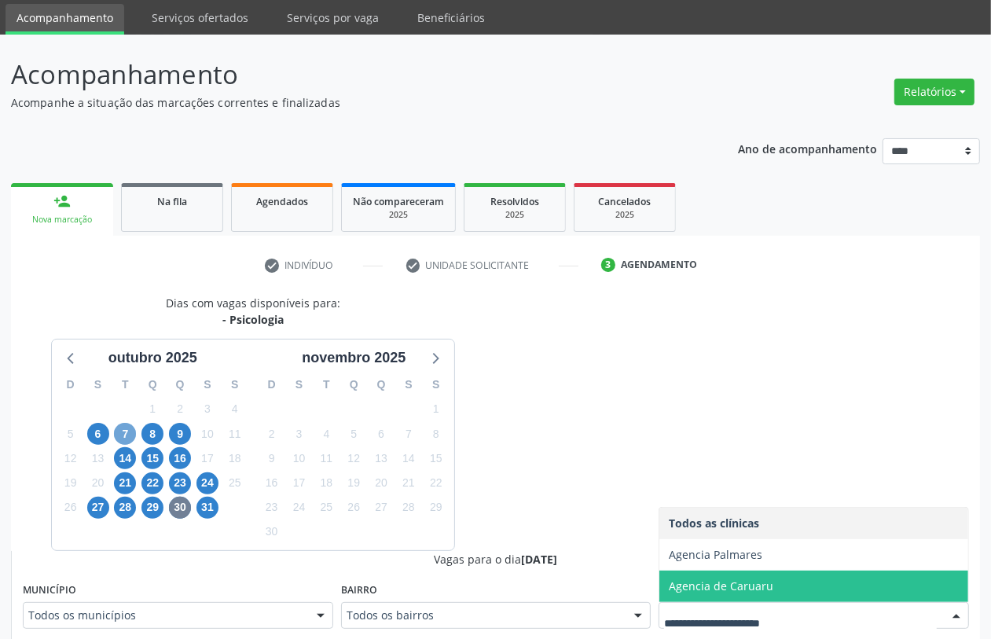
click at [130, 439] on span "7" at bounding box center [125, 434] width 22 height 22
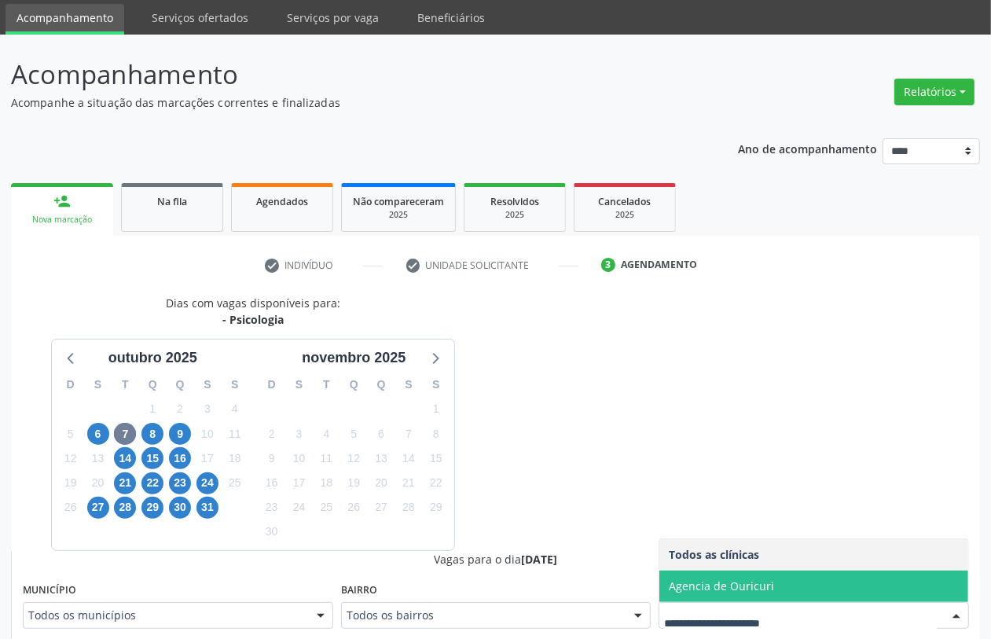
scroll to position [528, 0]
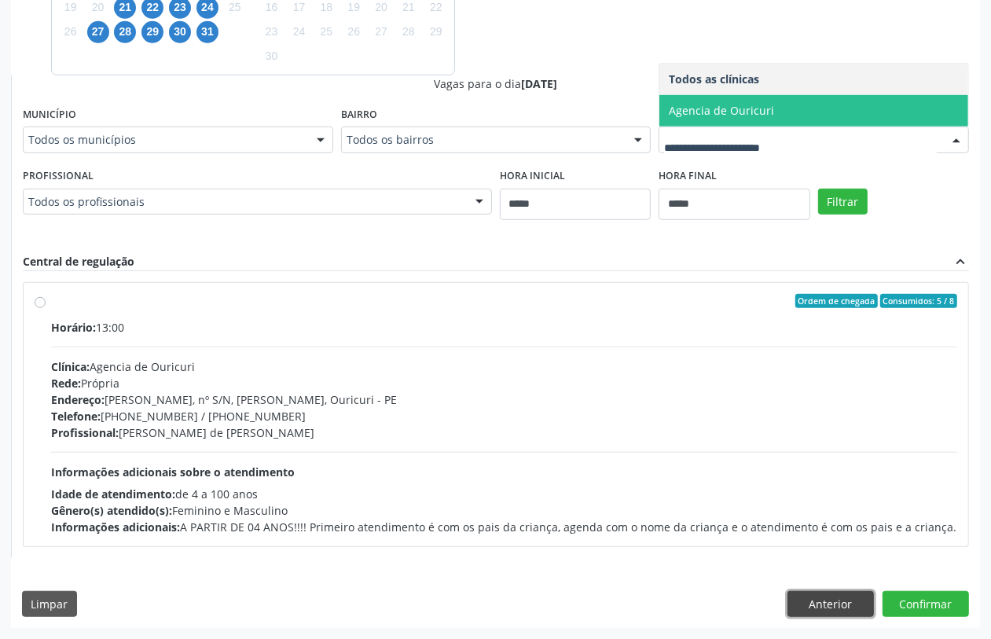
click at [806, 596] on button "Anterior" at bounding box center [830, 604] width 86 height 27
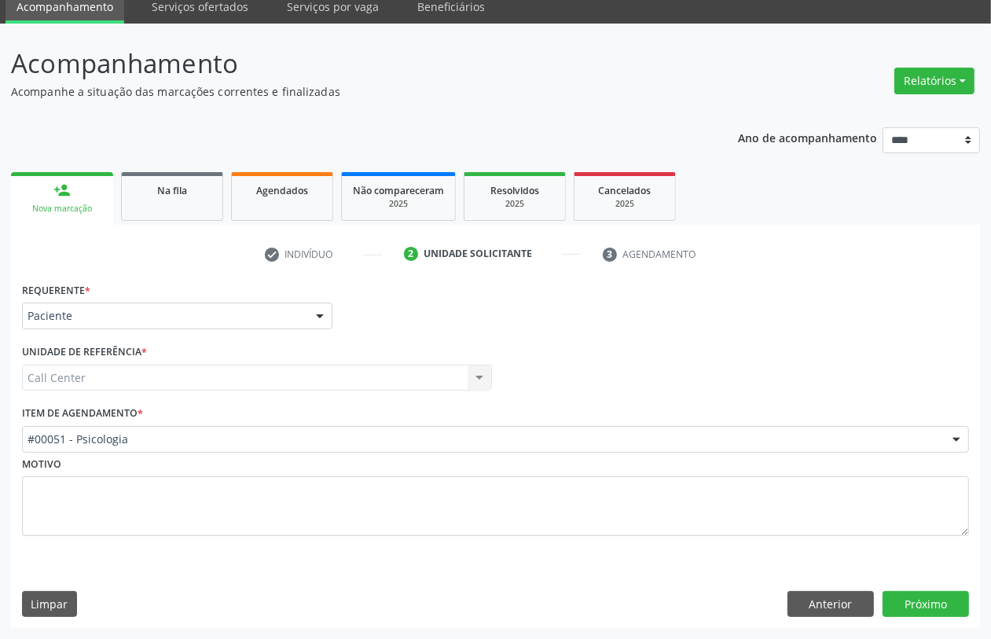
scroll to position [63, 0]
click at [935, 602] on button "Próximo" at bounding box center [926, 604] width 86 height 27
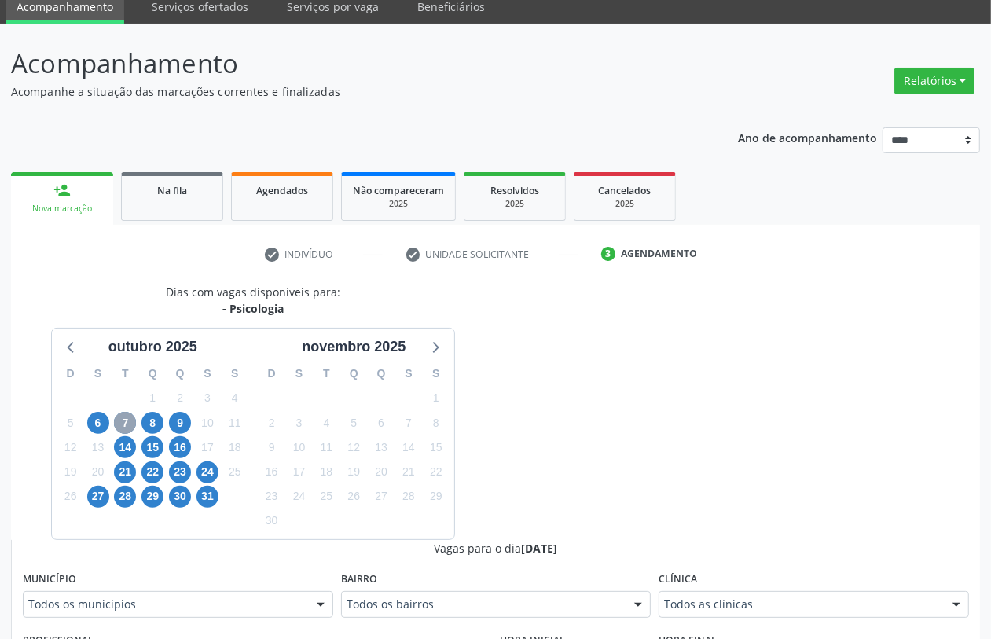
click at [130, 417] on span "7" at bounding box center [125, 423] width 22 height 22
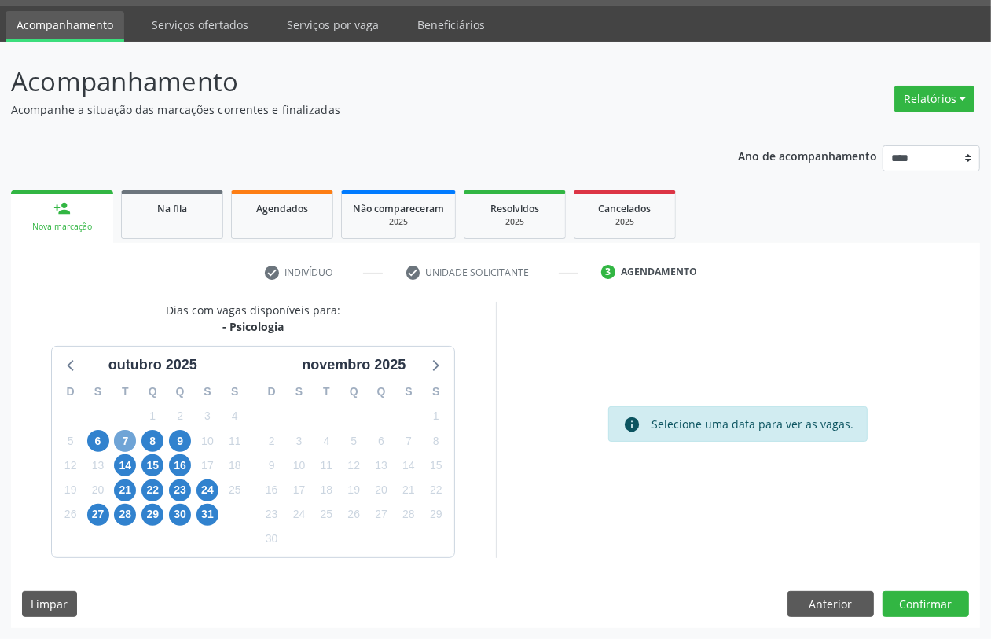
scroll to position [45, 0]
click at [131, 432] on span "7" at bounding box center [125, 441] width 22 height 22
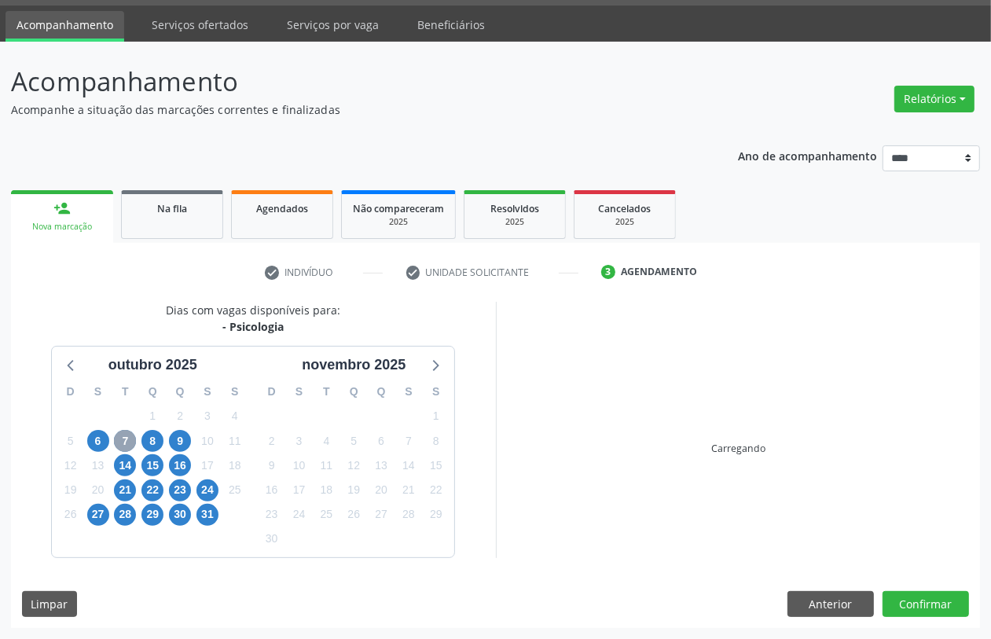
scroll to position [63, 0]
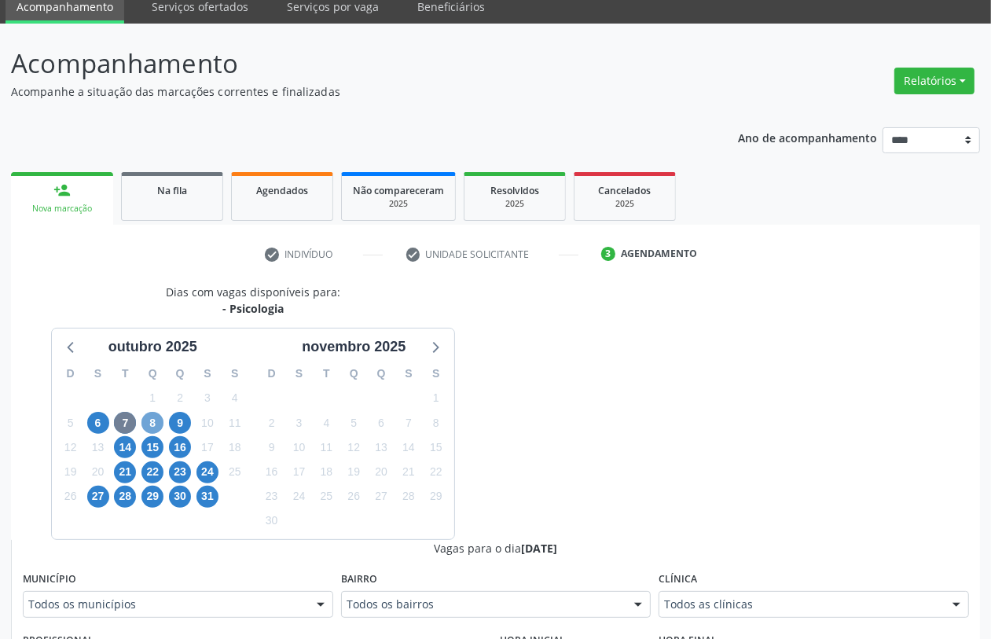
click at [153, 429] on span "8" at bounding box center [152, 423] width 22 height 22
click at [170, 469] on span "23" at bounding box center [180, 472] width 22 height 22
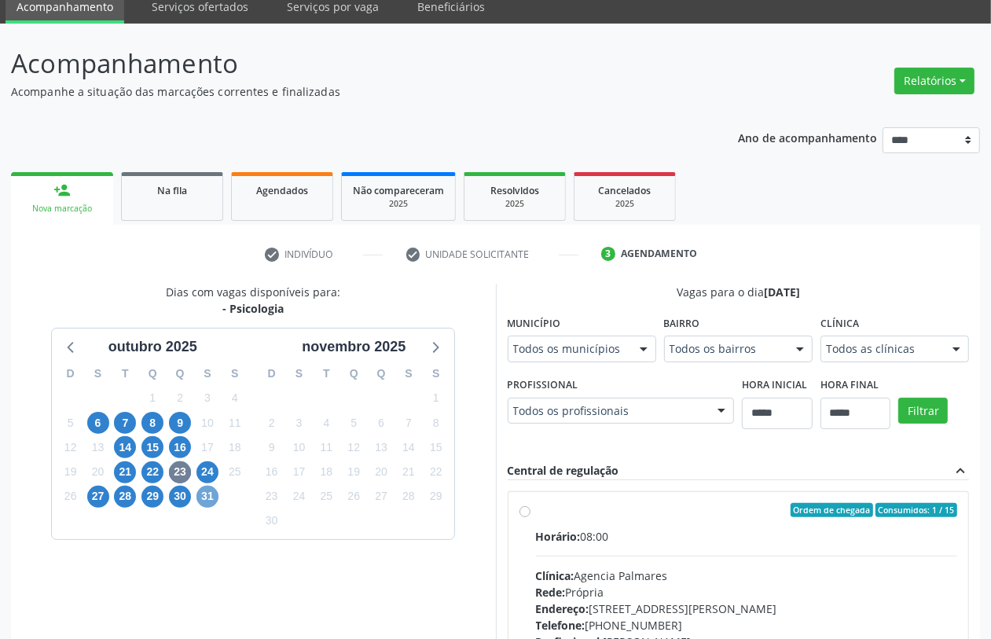
click at [206, 501] on span "31" at bounding box center [207, 497] width 22 height 22
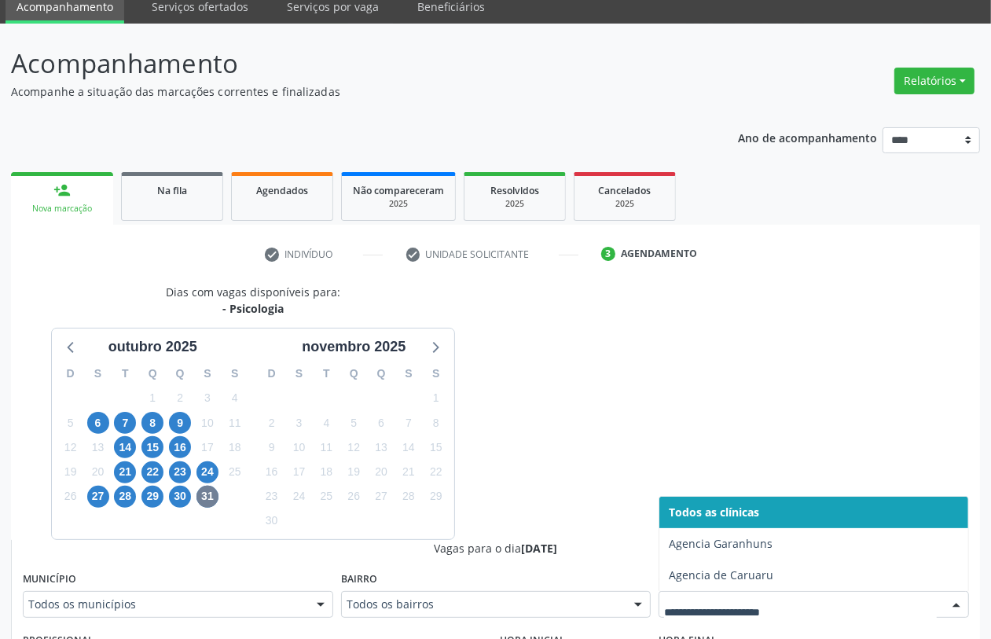
drag, startPoint x: 772, startPoint y: 601, endPoint x: 762, endPoint y: 601, distance: 10.2
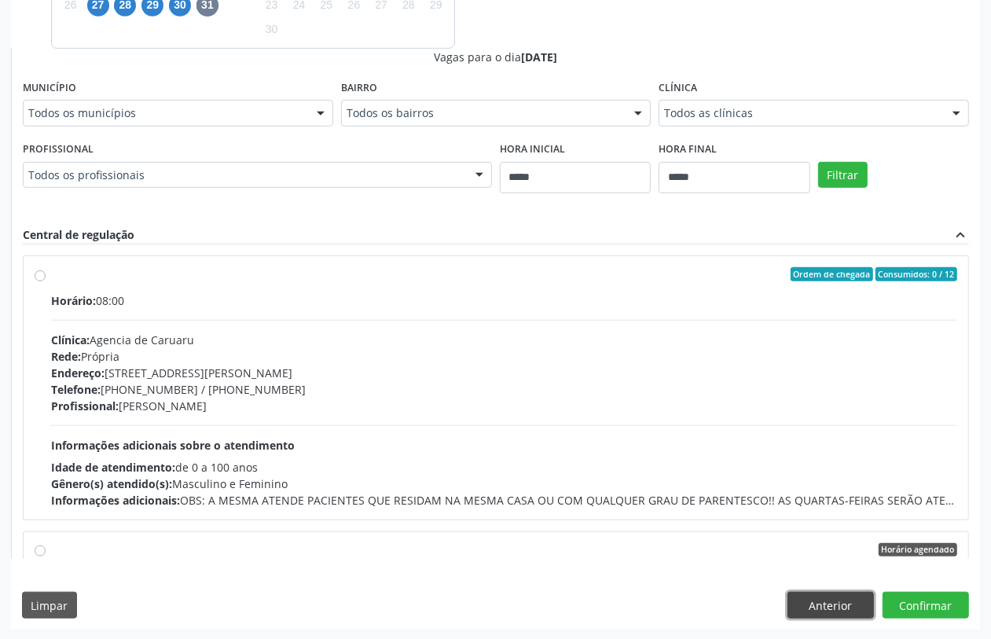
click at [831, 618] on button "Anterior" at bounding box center [830, 605] width 86 height 27
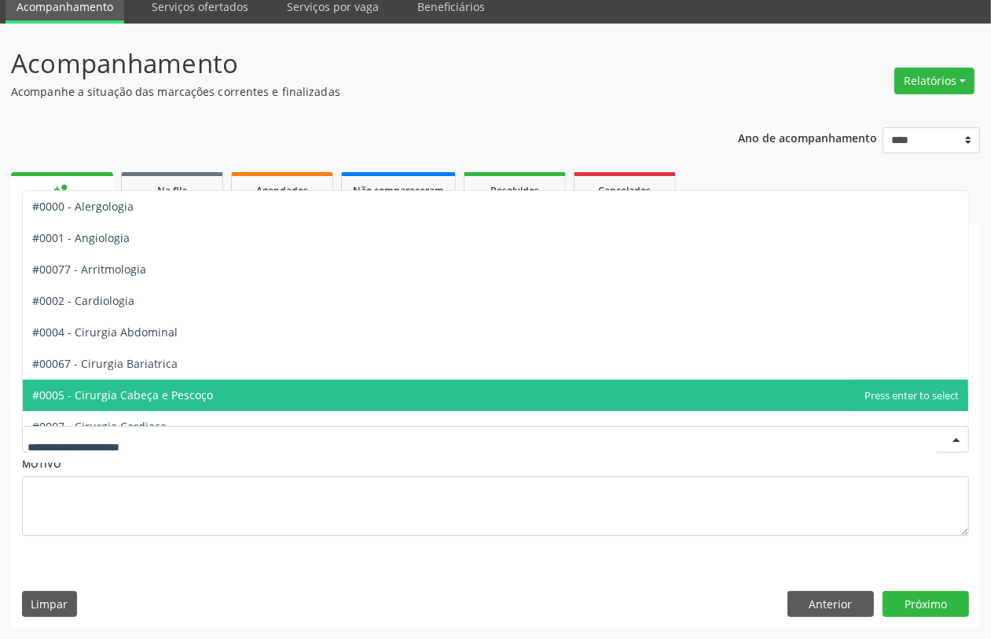
drag, startPoint x: 158, startPoint y: 438, endPoint x: 154, endPoint y: 427, distance: 11.7
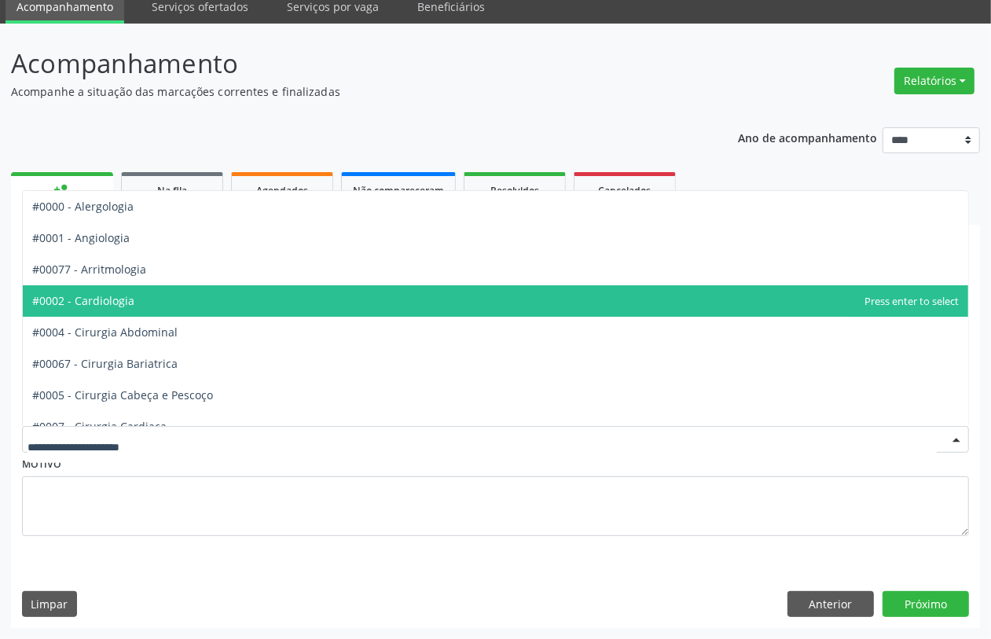
click at [145, 307] on span "#0002 - Cardiologia" at bounding box center [495, 300] width 945 height 31
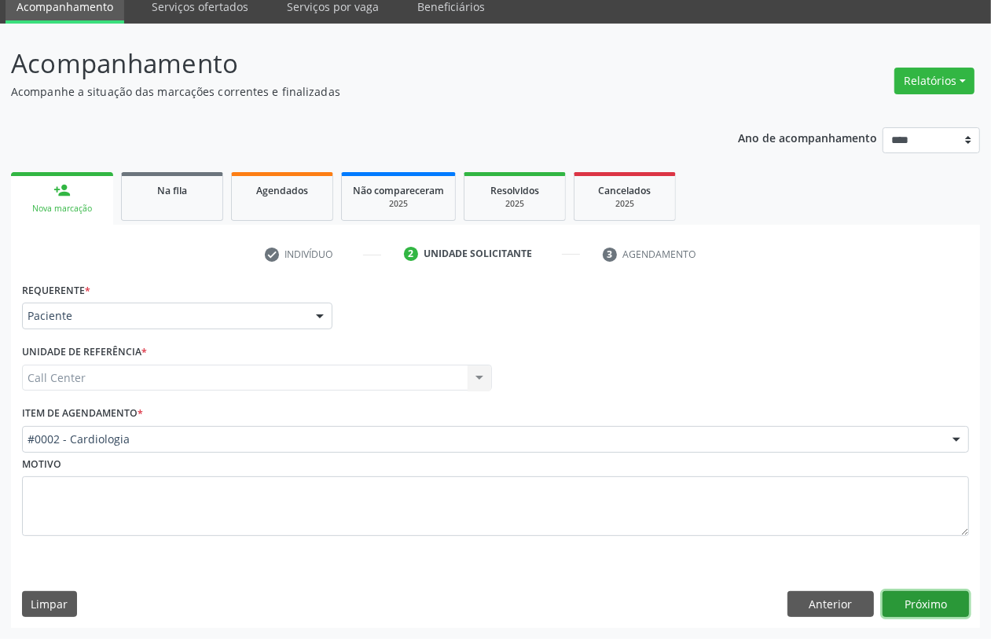
click at [926, 601] on button "Próximo" at bounding box center [926, 604] width 86 height 27
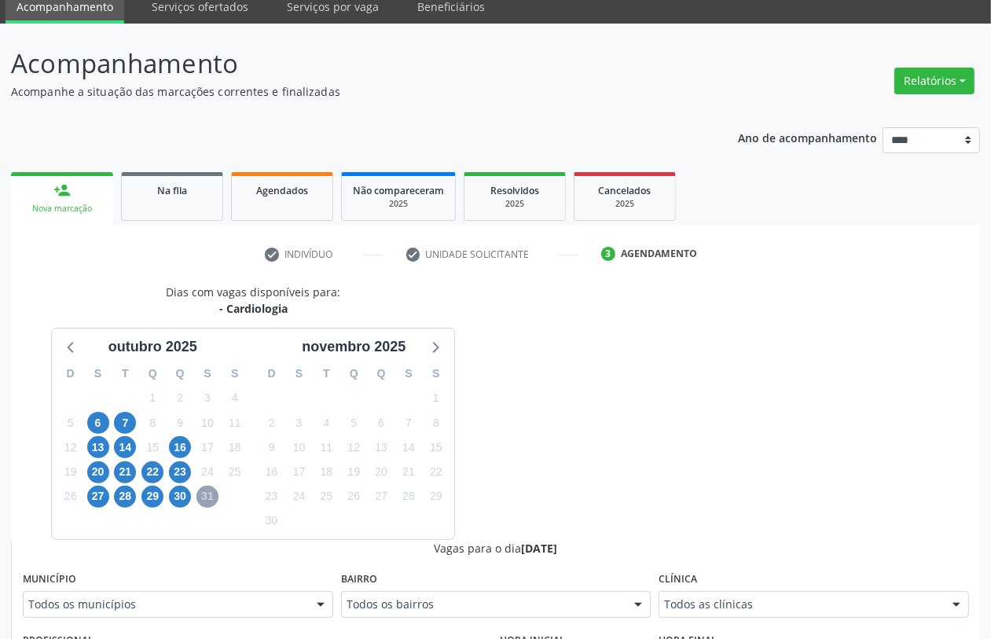
click at [202, 494] on span "31" at bounding box center [207, 497] width 22 height 22
click at [88, 427] on span "6" at bounding box center [98, 423] width 22 height 22
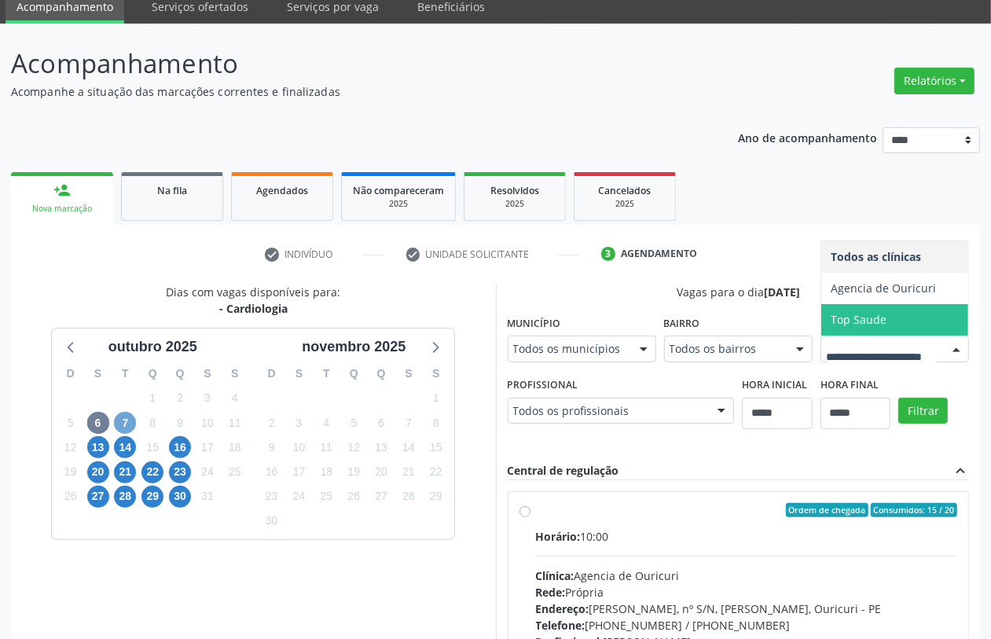
click at [118, 413] on span "7" at bounding box center [125, 423] width 22 height 22
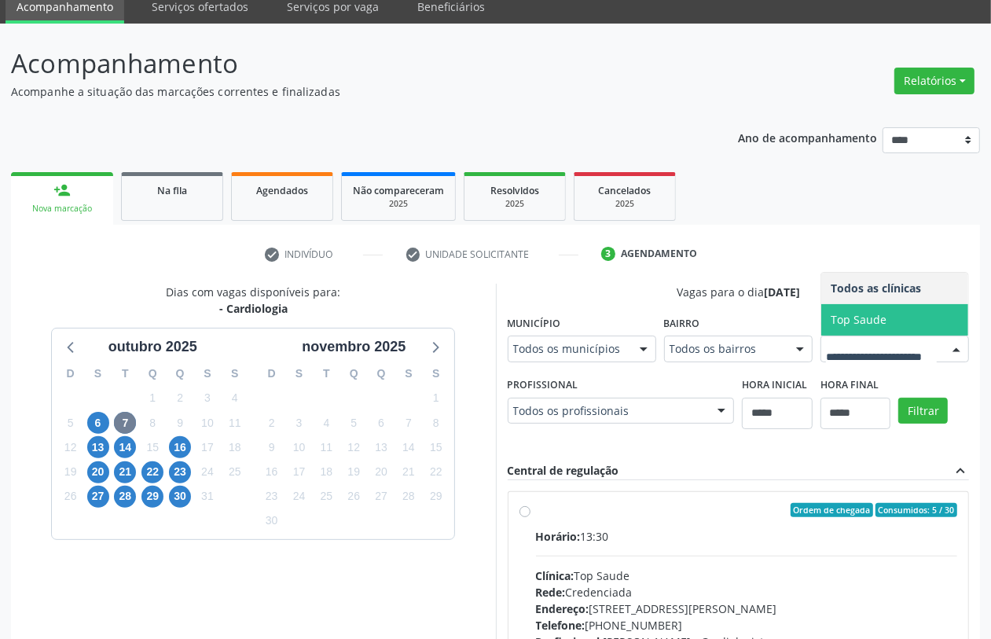
click at [753, 450] on div "Dias com vagas disponíveis para: - Cardiologia outubro 2025 D S T Q Q S S 28 29…" at bounding box center [495, 525] width 969 height 483
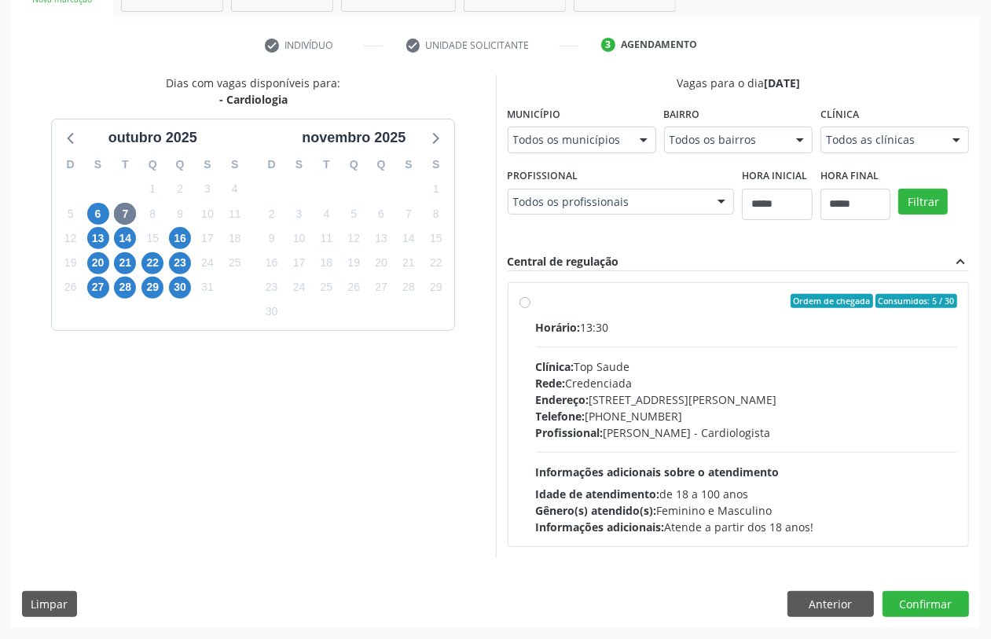
scroll to position [528, 0]
drag, startPoint x: 828, startPoint y: 601, endPoint x: 732, endPoint y: 567, distance: 101.2
click at [826, 601] on button "Anterior" at bounding box center [830, 604] width 86 height 27
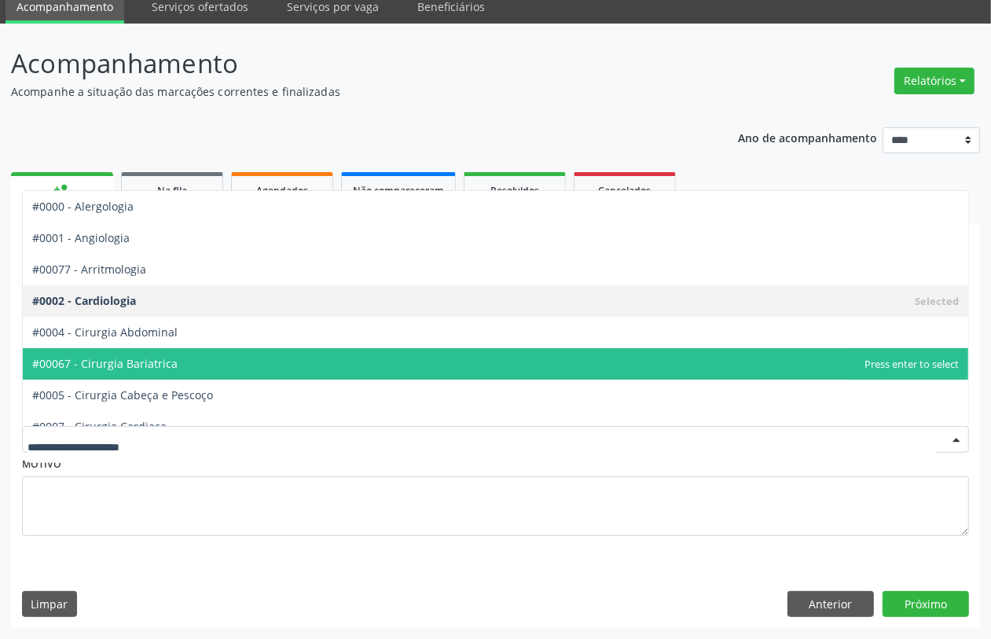
drag, startPoint x: 226, startPoint y: 446, endPoint x: 237, endPoint y: 437, distance: 14.5
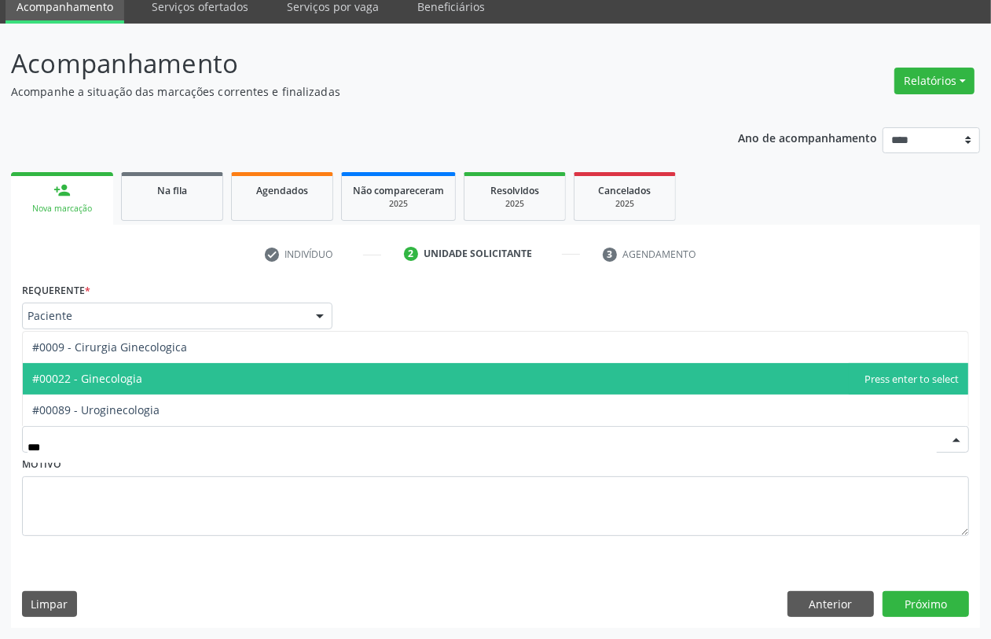
click at [101, 378] on span "#00022 - Ginecologia" at bounding box center [87, 378] width 110 height 15
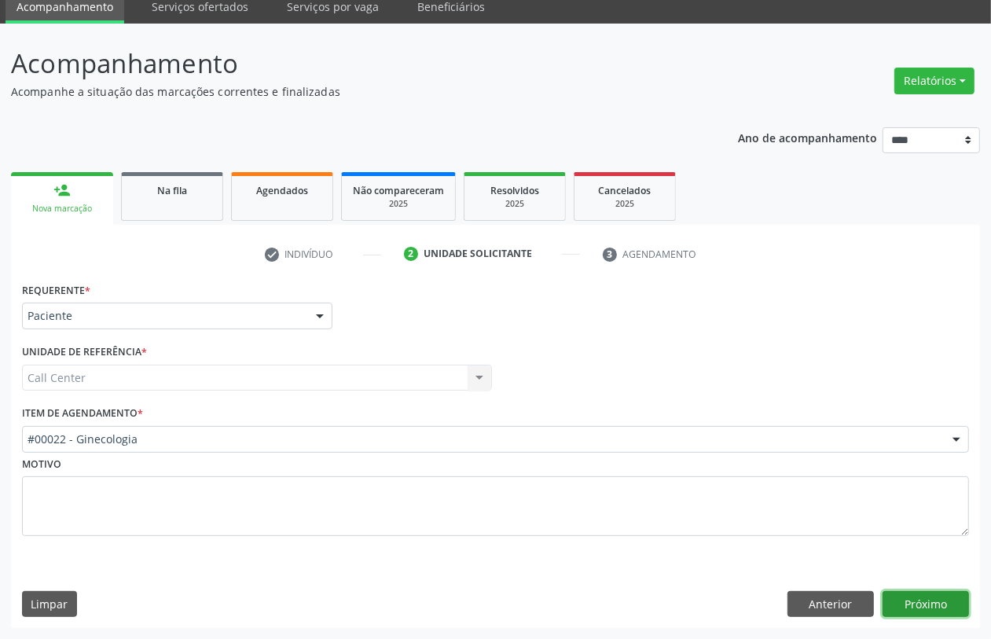
click at [939, 607] on button "Próximo" at bounding box center [926, 604] width 86 height 27
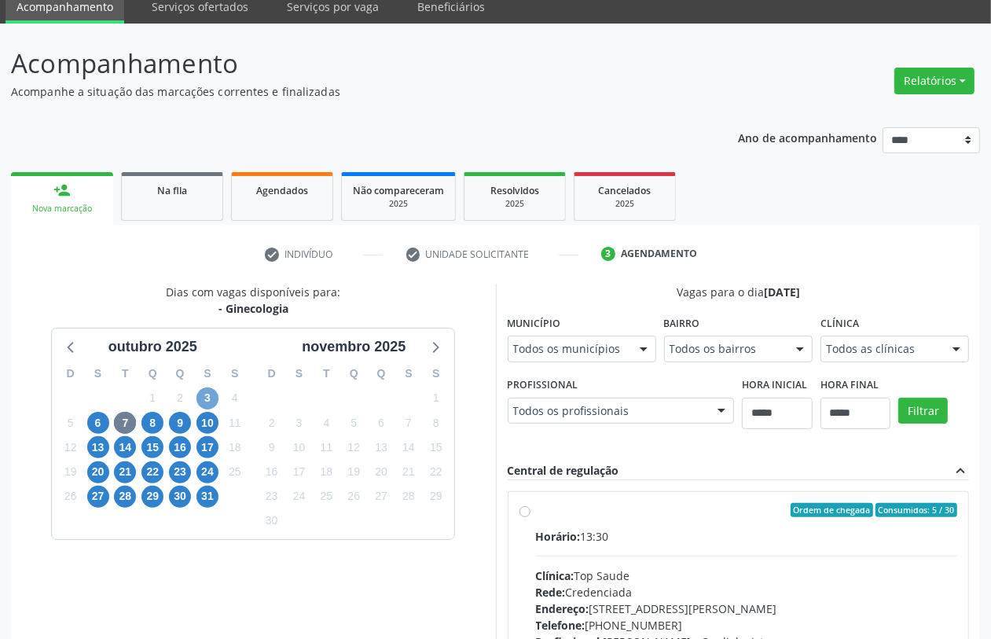
drag, startPoint x: 213, startPoint y: 395, endPoint x: 213, endPoint y: 409, distance: 14.1
click at [213, 397] on span "3" at bounding box center [207, 398] width 22 height 22
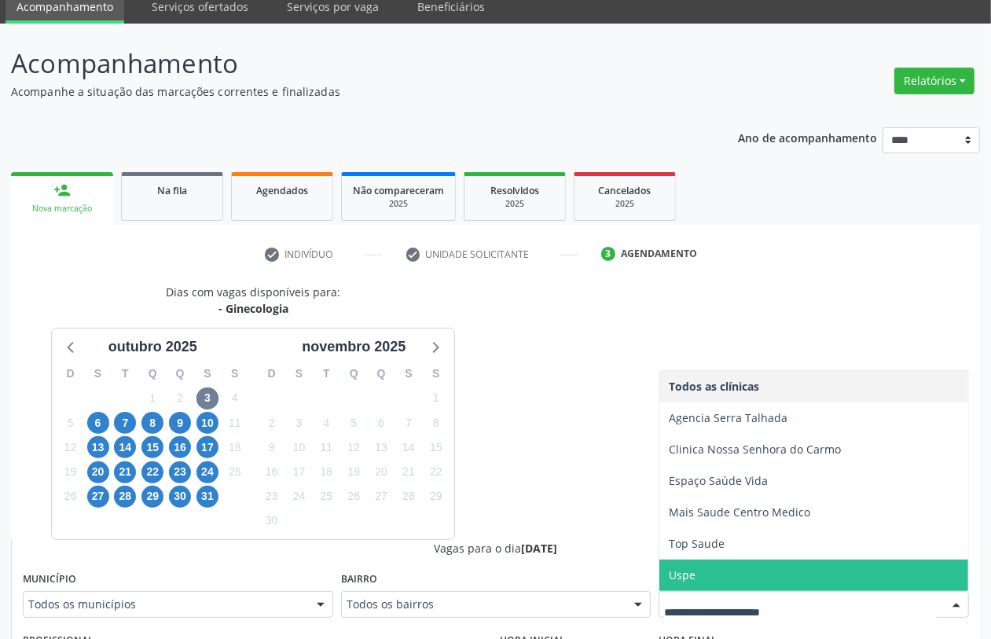
click at [721, 586] on span "Uspe" at bounding box center [813, 575] width 309 height 31
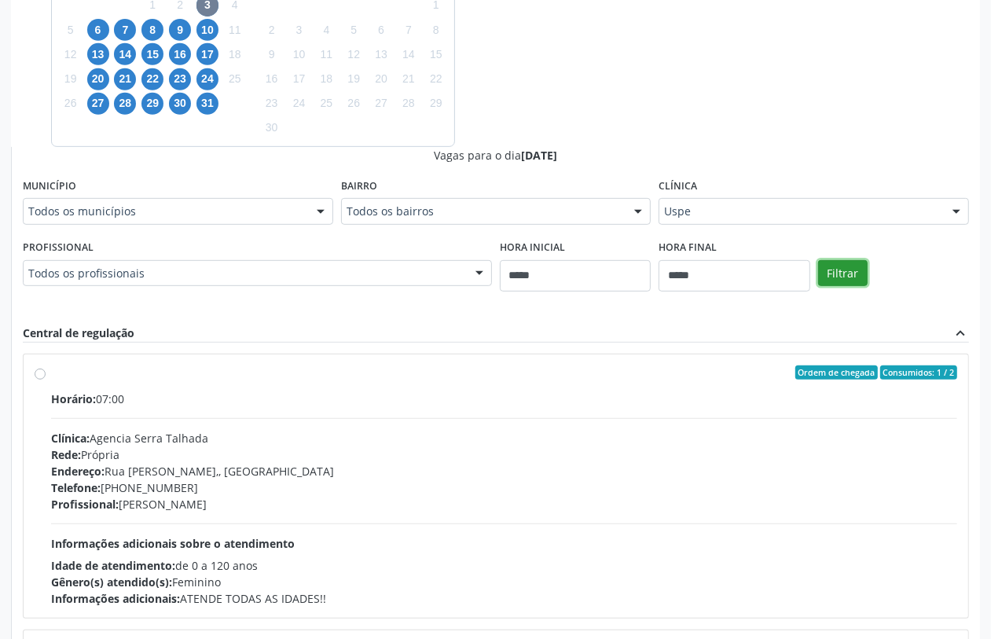
click at [842, 277] on button "Filtrar" at bounding box center [843, 273] width 50 height 27
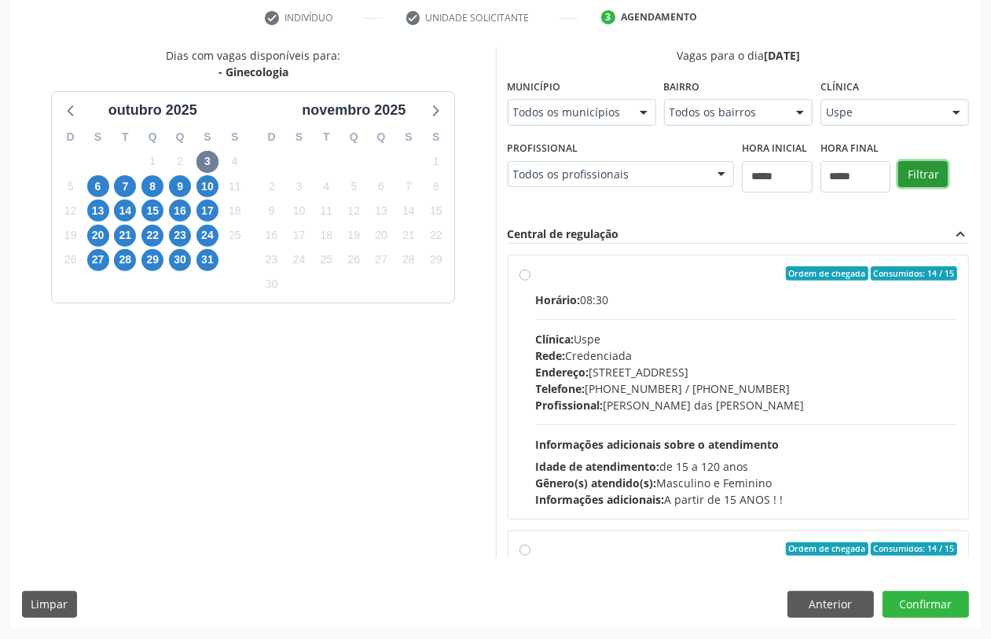
scroll to position [248, 0]
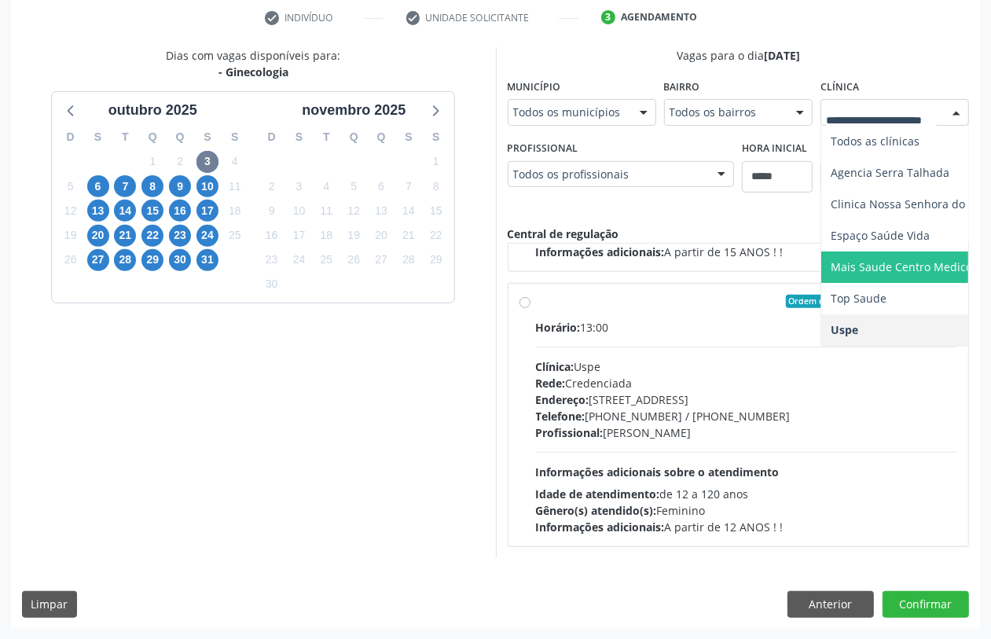
click at [908, 268] on span "Mais Saude Centro Medico" at bounding box center [901, 266] width 141 height 15
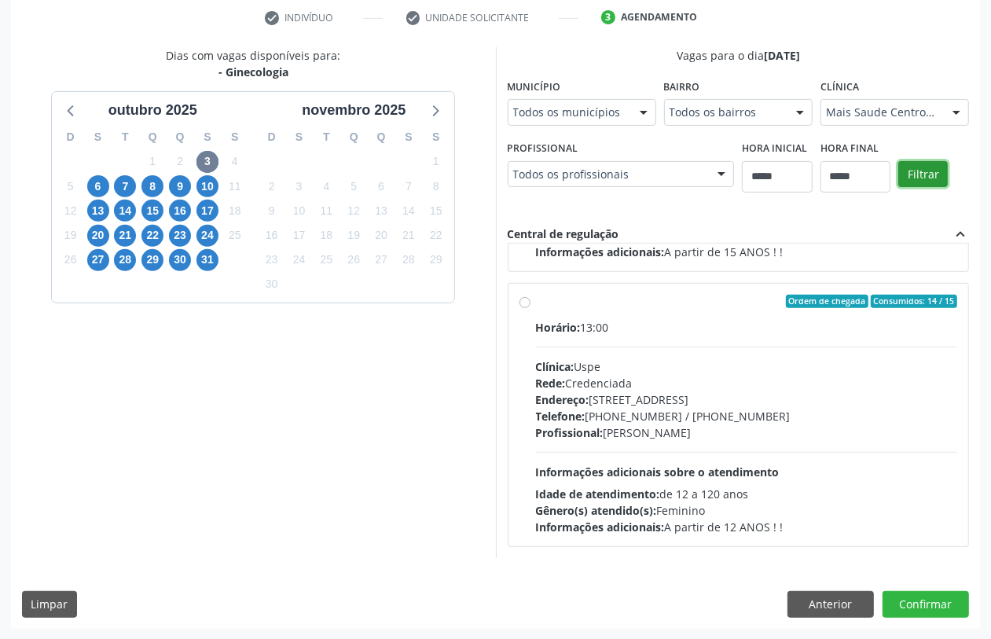
click at [924, 177] on button "Filtrar" at bounding box center [923, 174] width 50 height 27
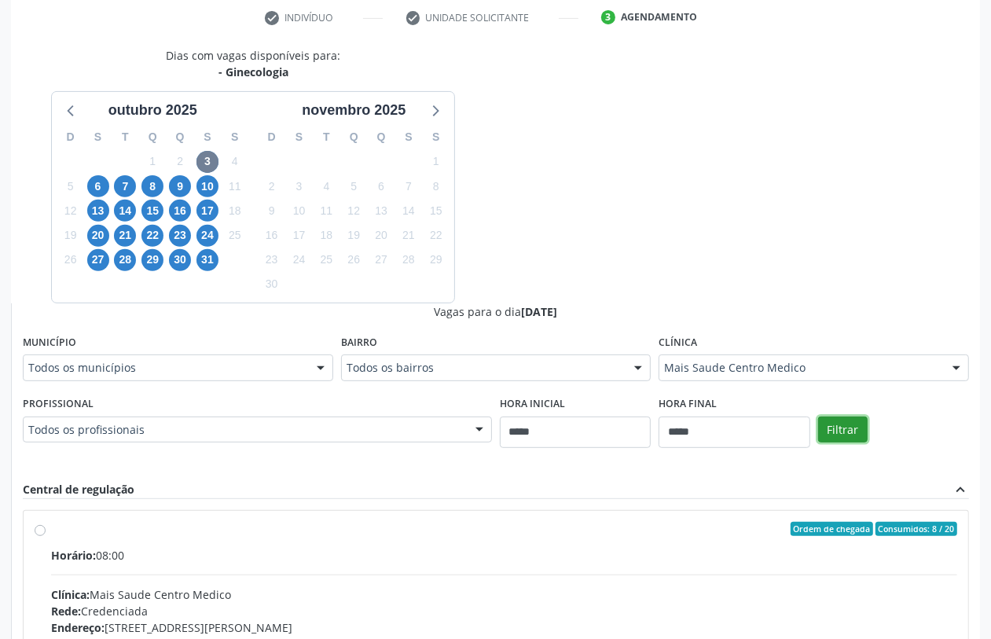
scroll to position [0, 0]
click at [850, 431] on button "Filtrar" at bounding box center [843, 430] width 50 height 27
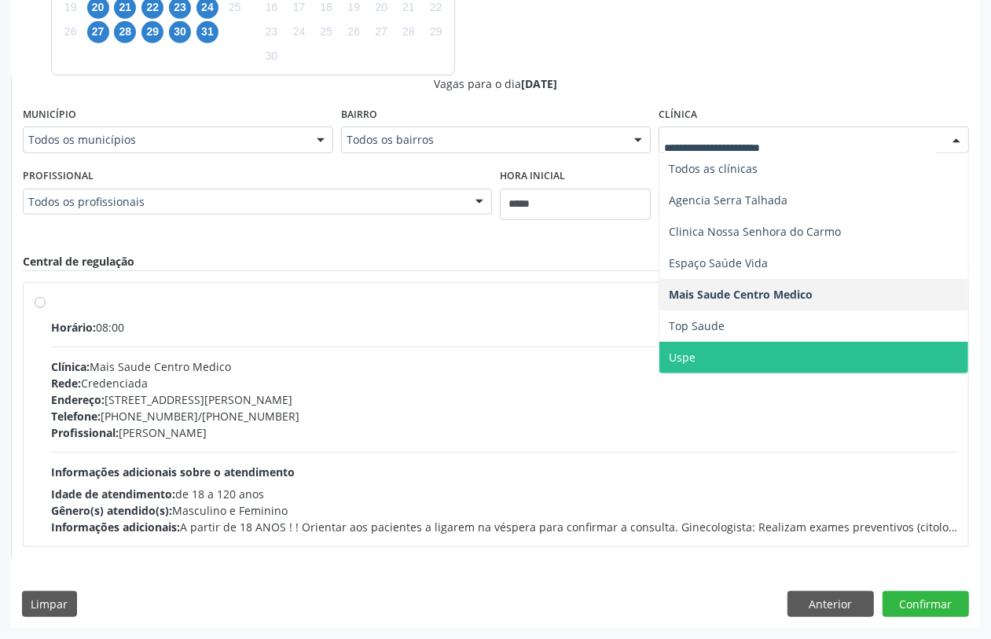
click at [559, 241] on div "Vagas para o dia 03/10/2025 Município Todos os municípios Todos os municípios C…" at bounding box center [496, 316] width 946 height 483
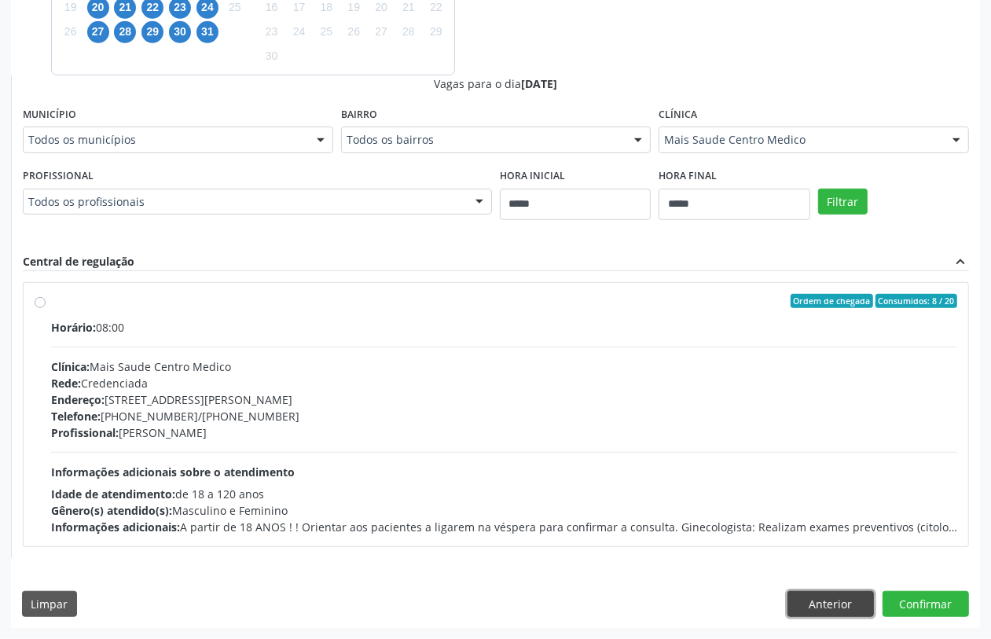
click at [835, 600] on button "Anterior" at bounding box center [830, 604] width 86 height 27
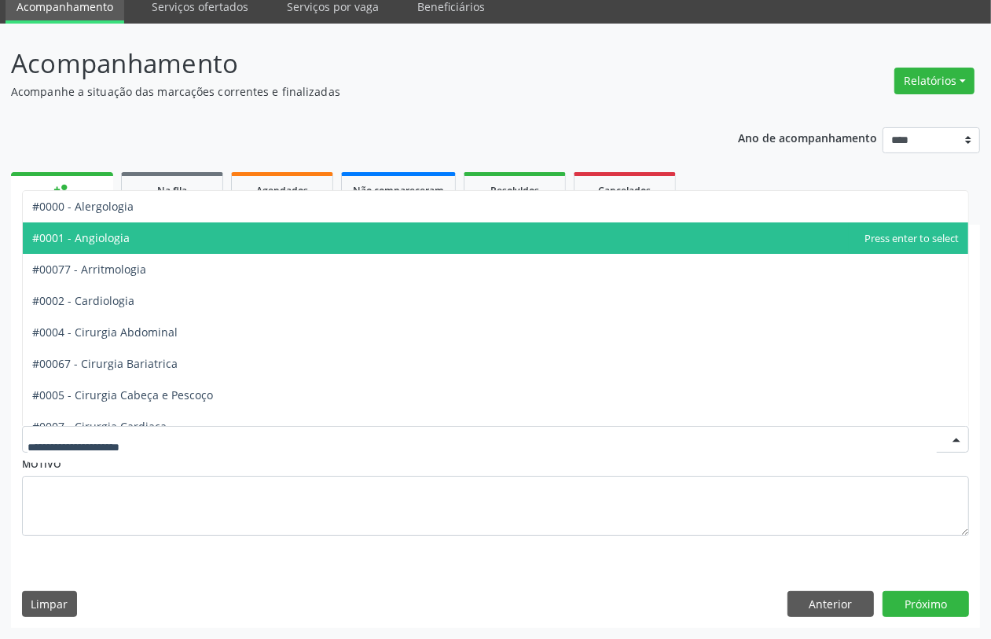
click at [138, 232] on span "#0001 - Angiologia" at bounding box center [495, 237] width 945 height 31
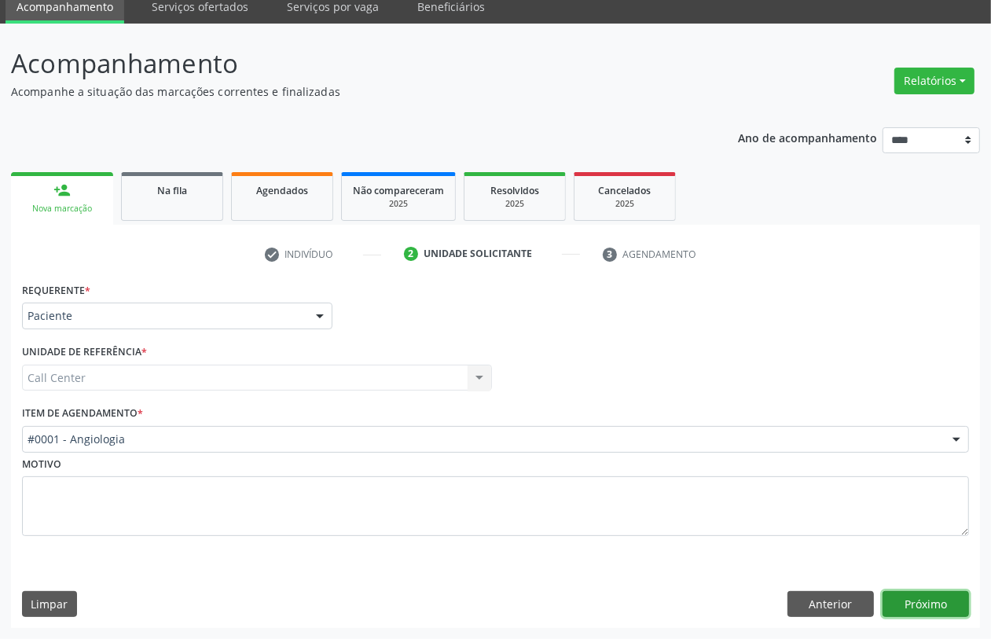
click at [930, 601] on button "Próximo" at bounding box center [926, 604] width 86 height 27
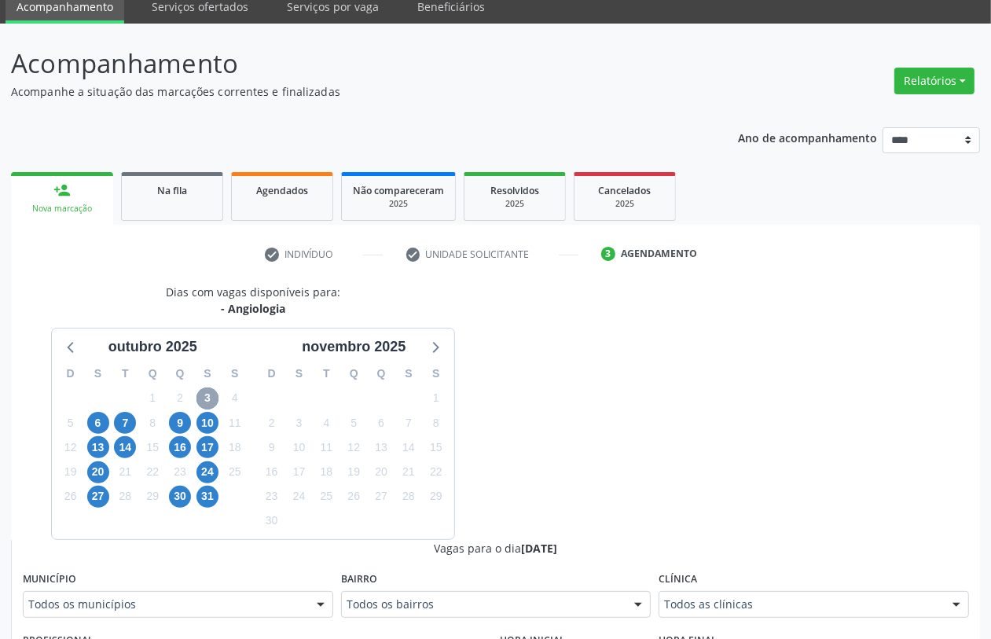
click at [211, 394] on span "3" at bounding box center [207, 398] width 22 height 22
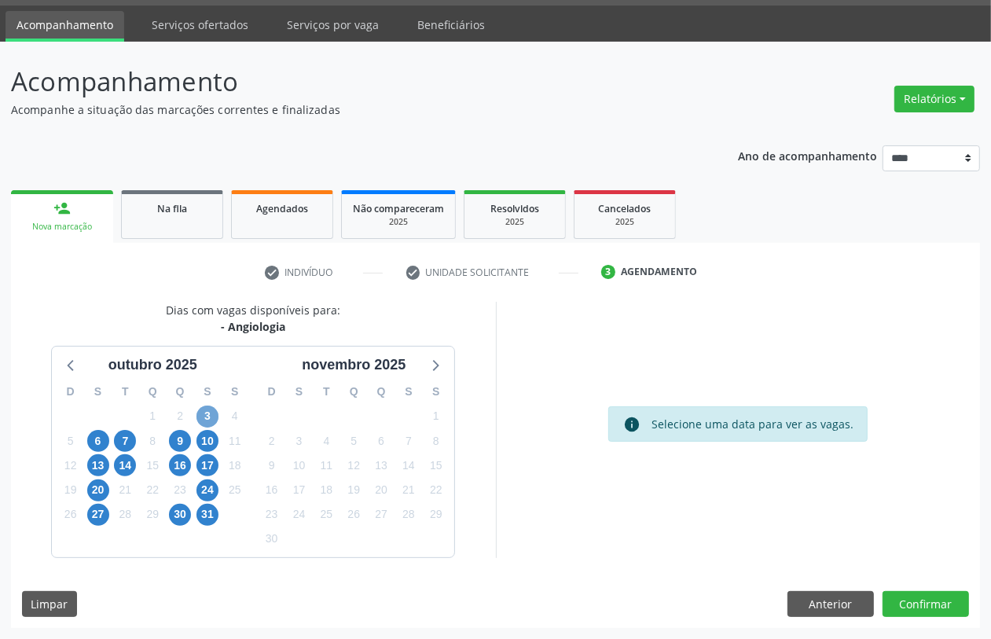
click at [206, 420] on span "3" at bounding box center [207, 417] width 22 height 22
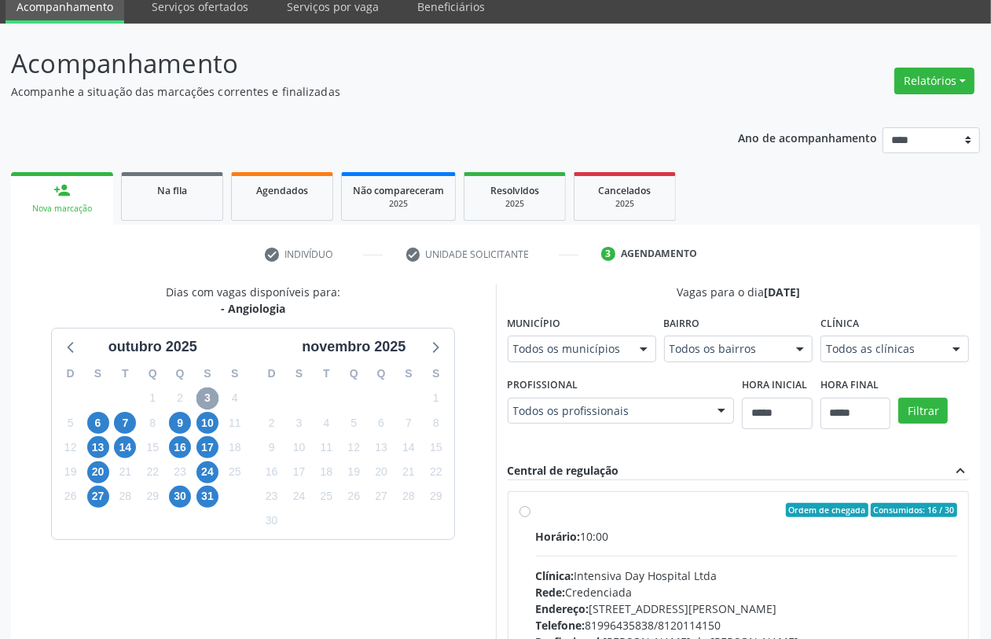
scroll to position [272, 0]
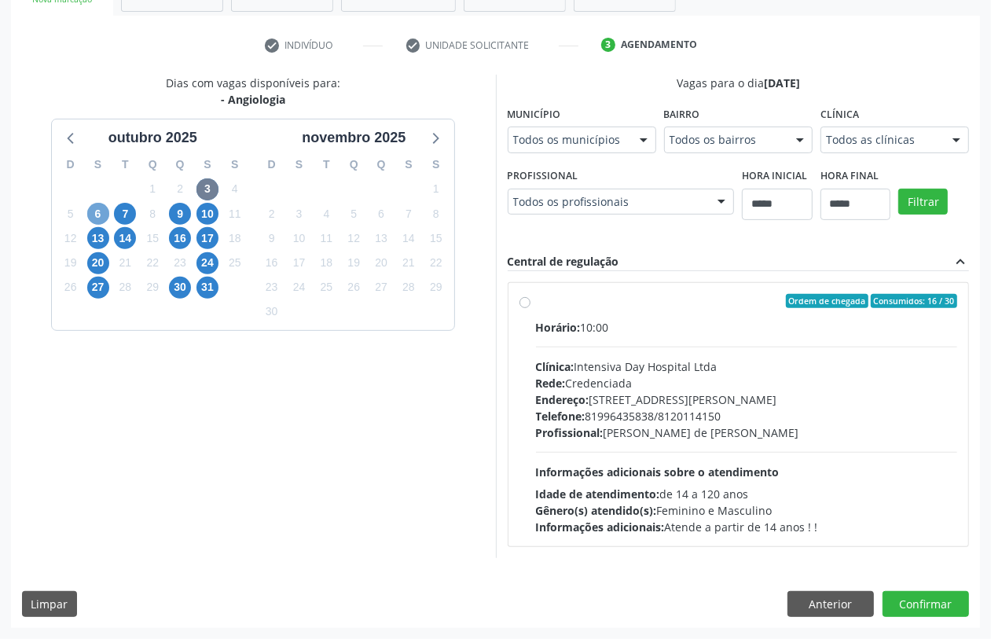
click at [99, 211] on span "6" at bounding box center [98, 214] width 22 height 22
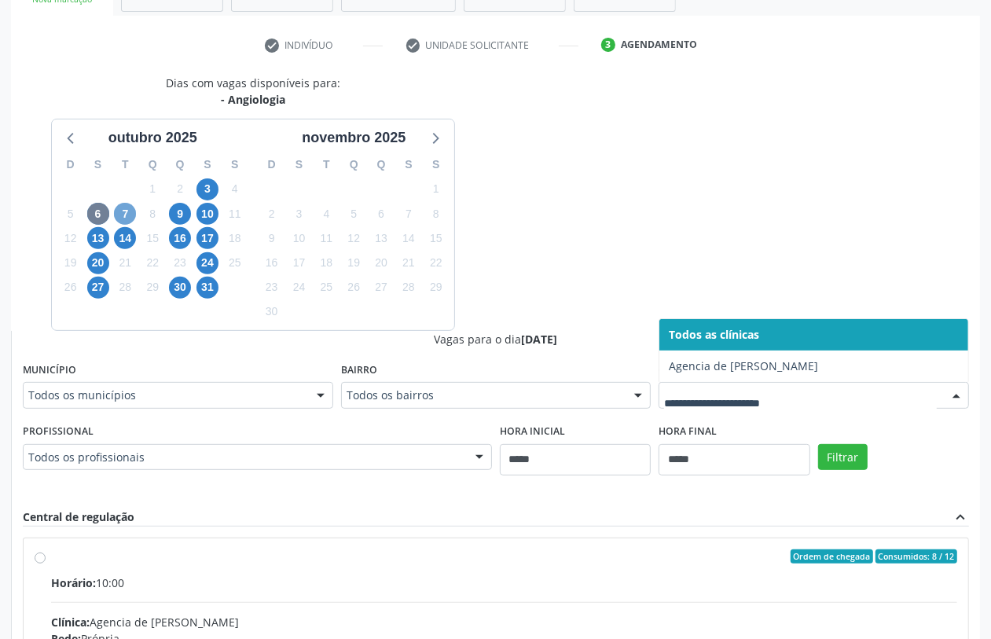
click at [127, 220] on span "7" at bounding box center [125, 214] width 22 height 22
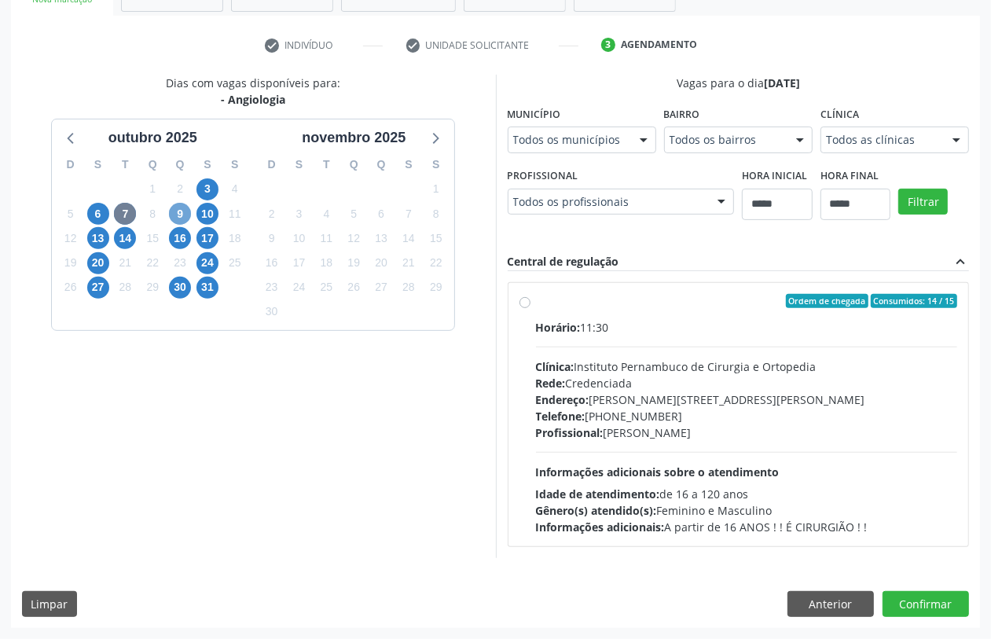
click at [171, 215] on span "9" at bounding box center [180, 214] width 22 height 22
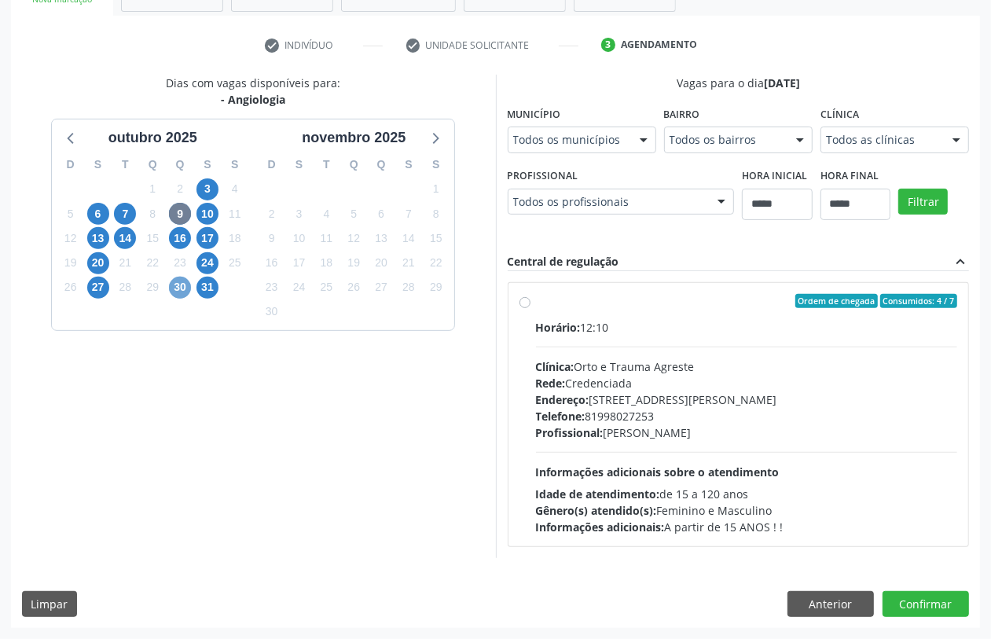
click at [182, 284] on span "30" at bounding box center [180, 288] width 22 height 22
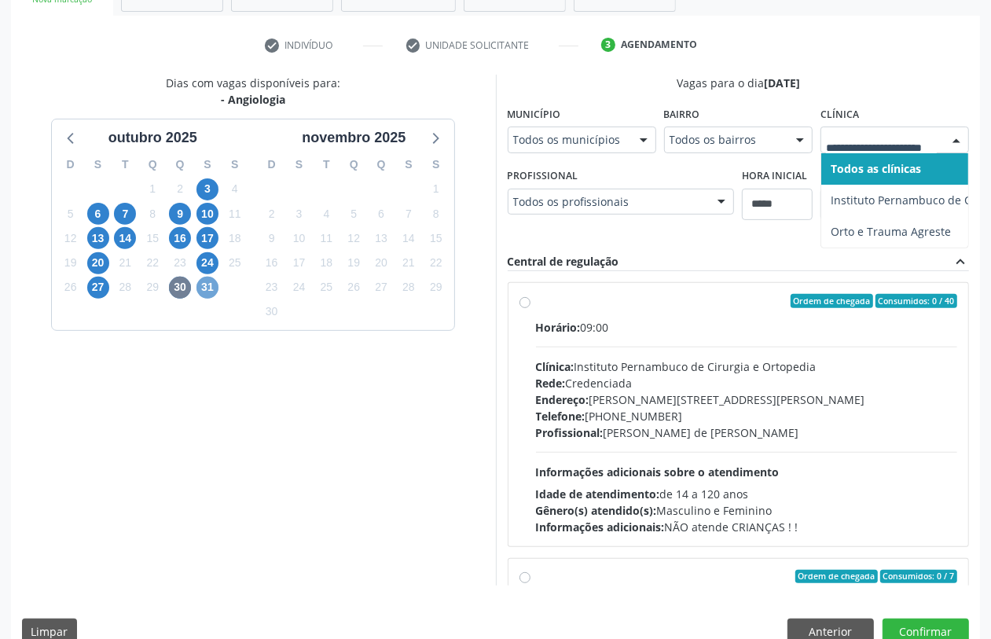
click at [197, 284] on span "31" at bounding box center [207, 288] width 22 height 22
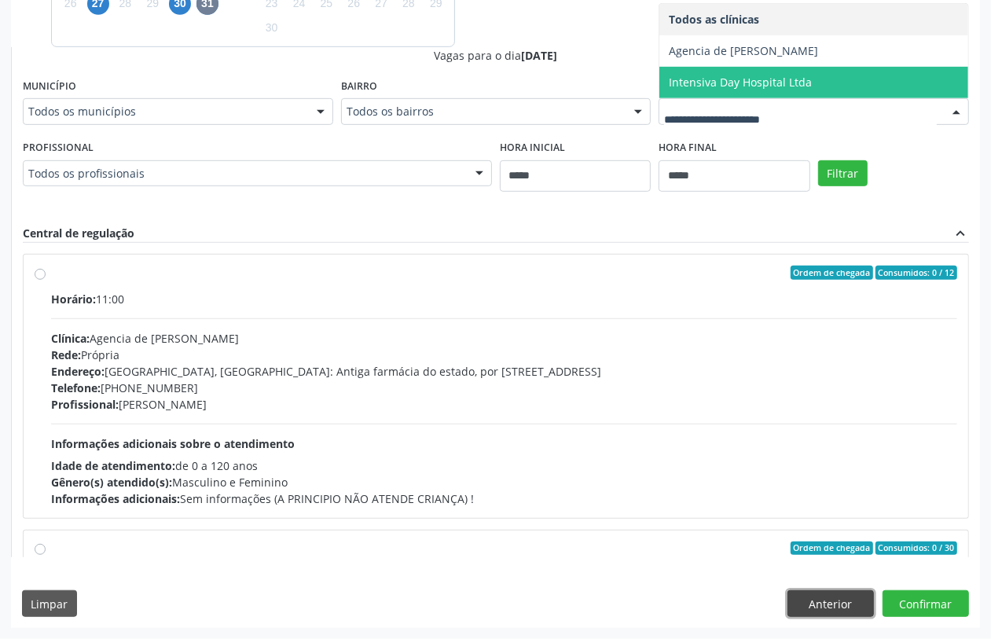
click at [835, 598] on button "Anterior" at bounding box center [830, 603] width 86 height 27
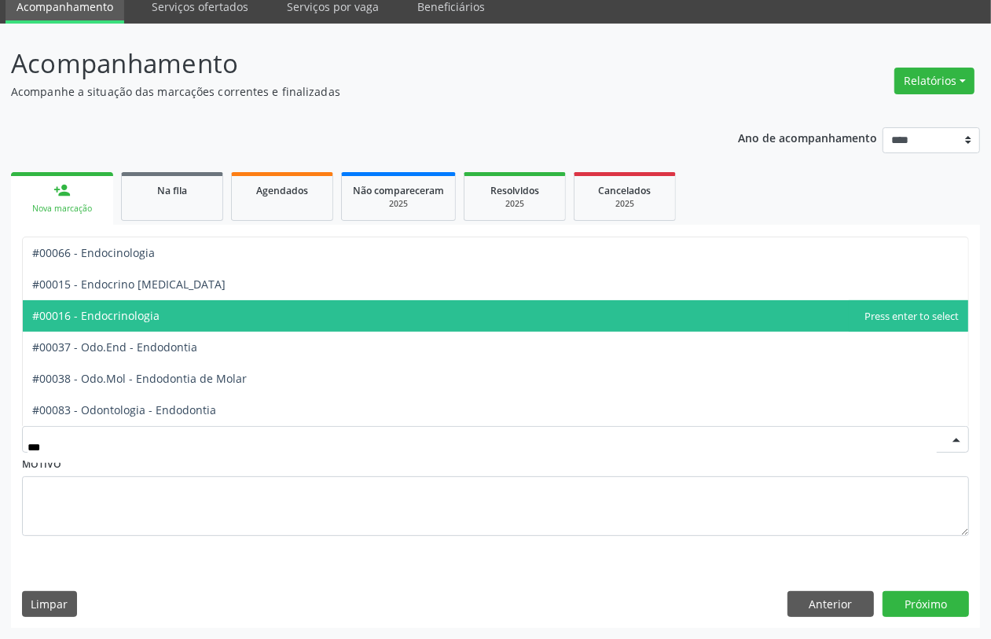
click at [152, 312] on span "#00016 - Endocrinologia" at bounding box center [95, 315] width 127 height 15
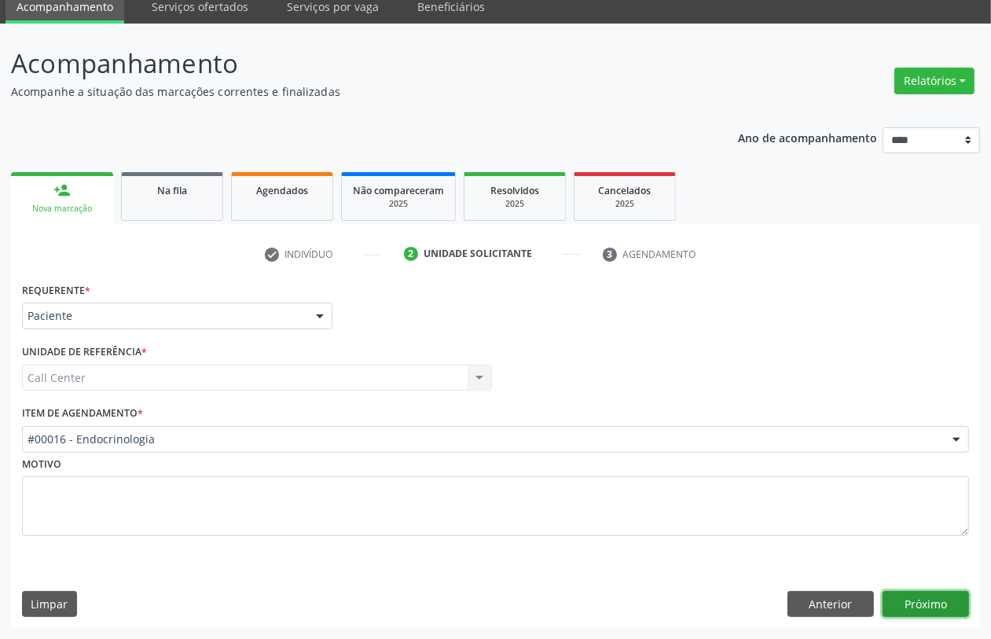
click at [927, 602] on button "Próximo" at bounding box center [926, 604] width 86 height 27
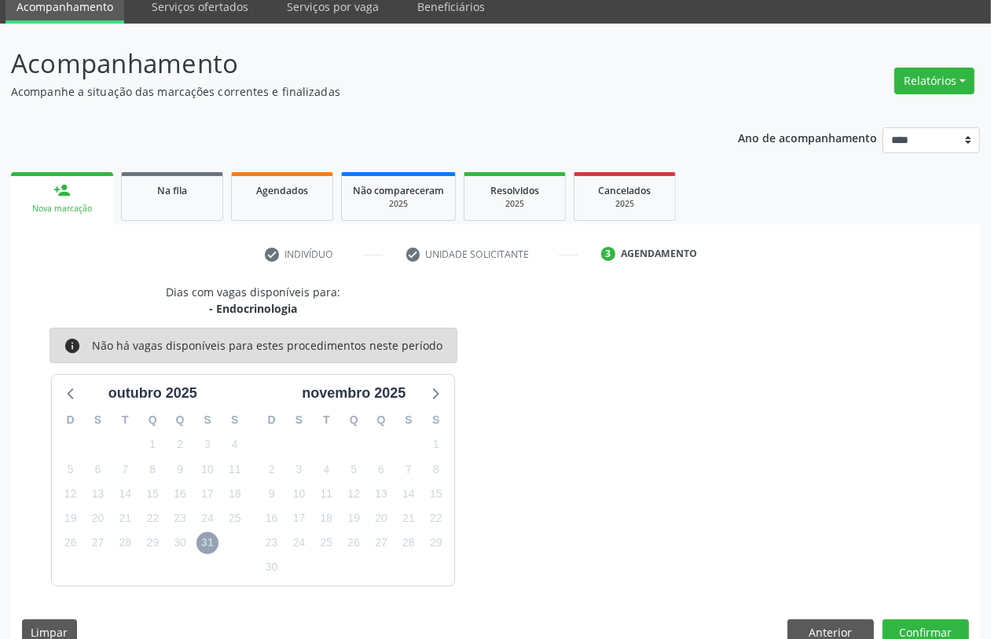
click at [207, 545] on span "31" at bounding box center [207, 543] width 22 height 22
click at [835, 625] on button "Anterior" at bounding box center [830, 632] width 86 height 27
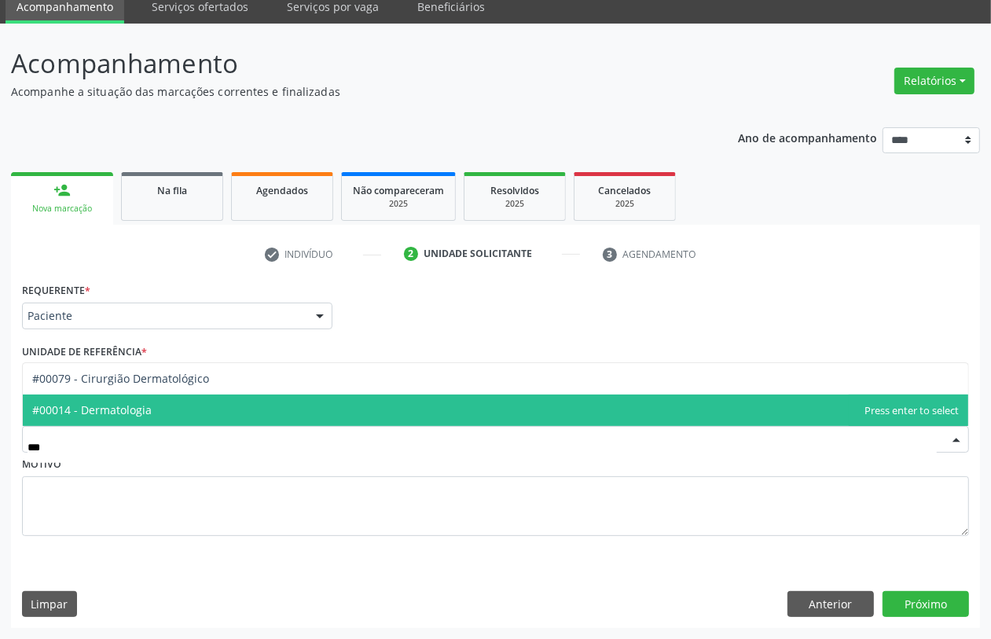
click at [147, 411] on span "#00014 - Dermatologia" at bounding box center [495, 410] width 945 height 31
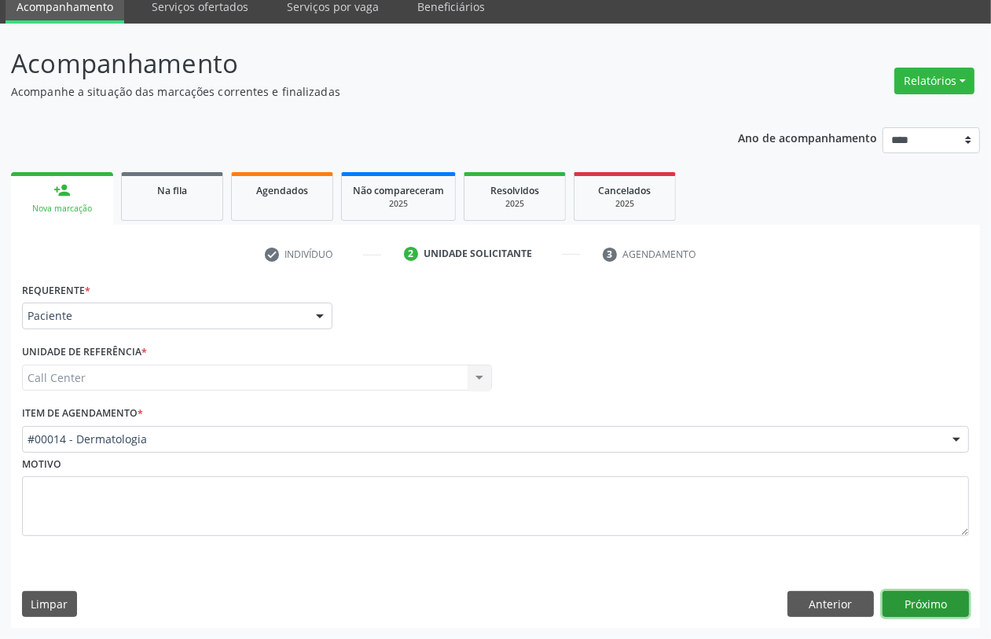
click at [924, 603] on button "Próximo" at bounding box center [926, 604] width 86 height 27
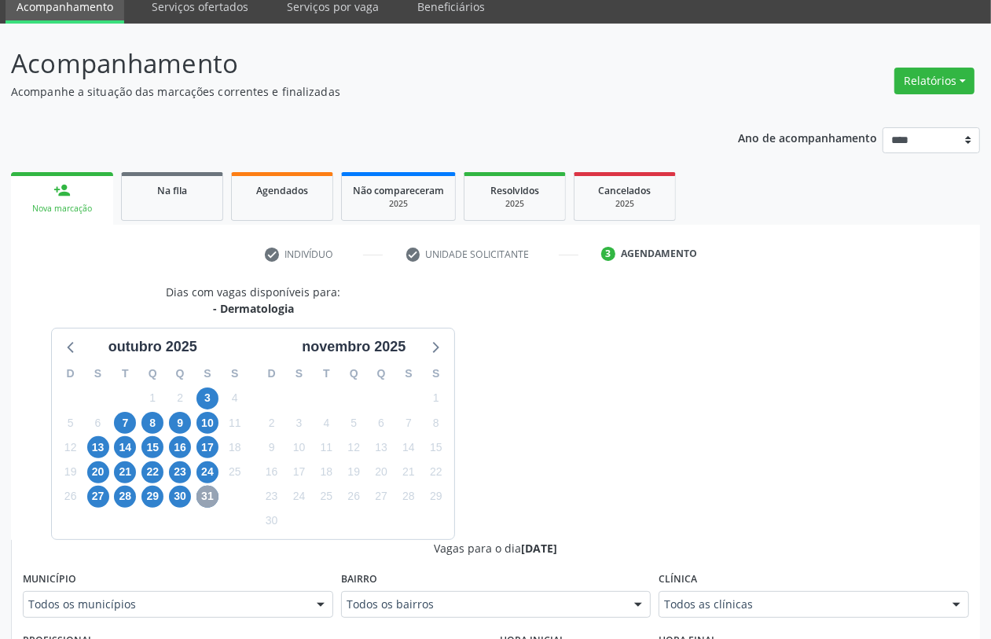
click at [213, 494] on span "31" at bounding box center [207, 497] width 22 height 22
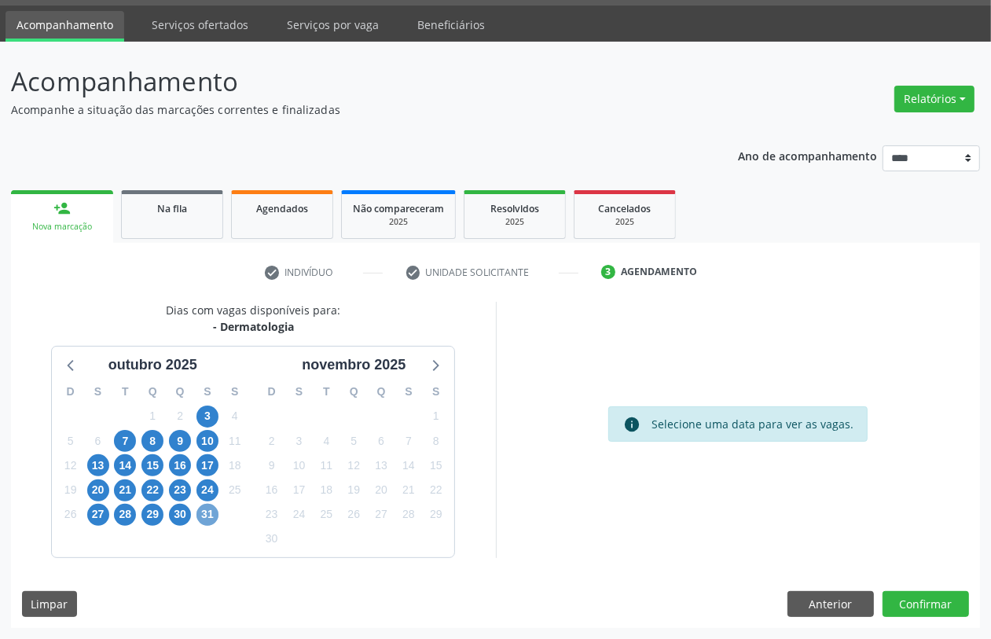
click at [210, 508] on span "31" at bounding box center [207, 515] width 22 height 22
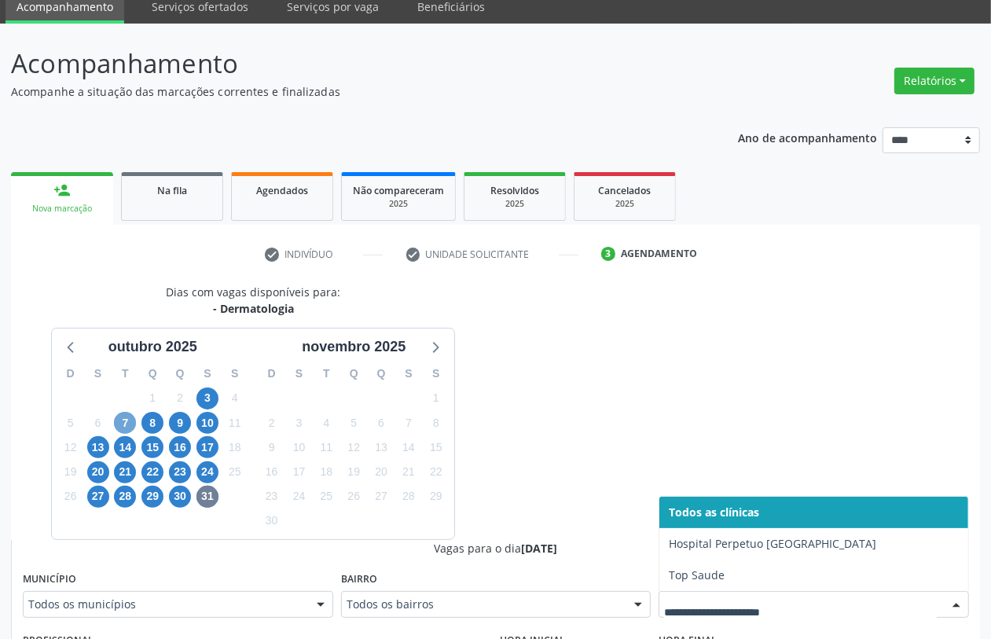
click at [132, 418] on span "7" at bounding box center [125, 423] width 22 height 22
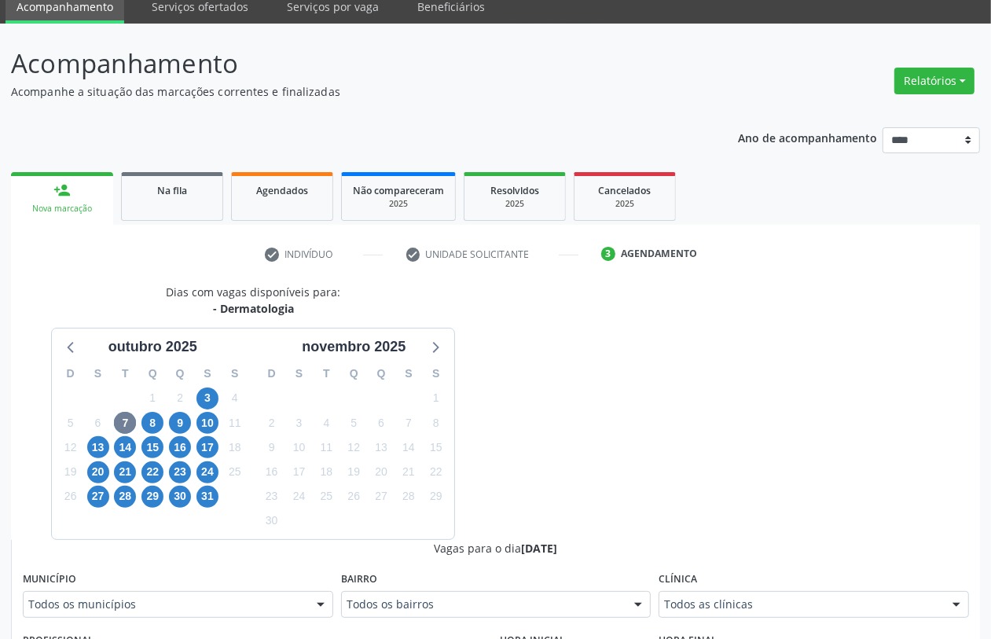
drag, startPoint x: 733, startPoint y: 605, endPoint x: 709, endPoint y: 610, distance: 24.8
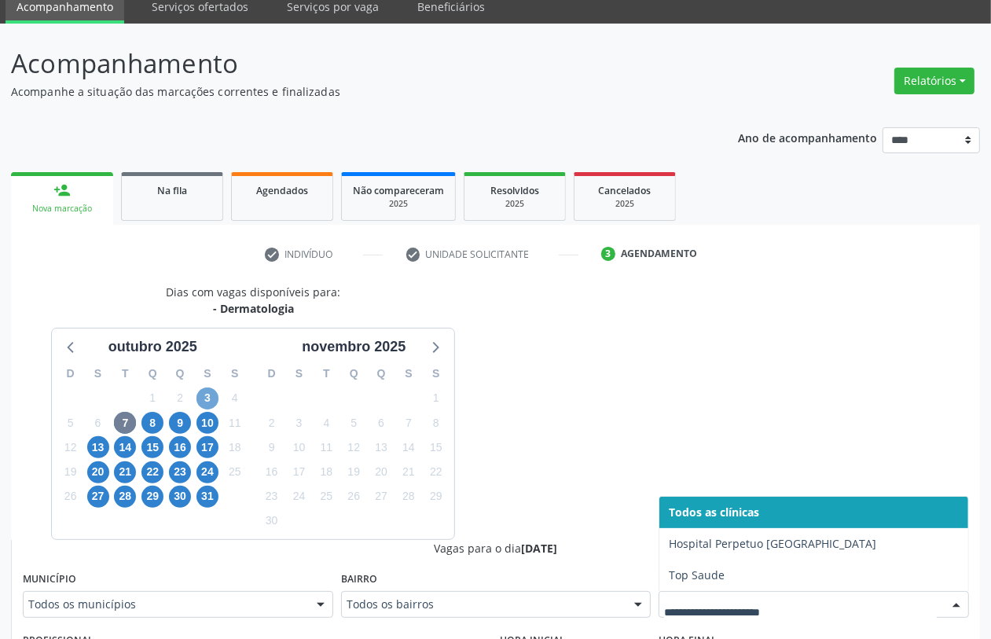
click at [206, 397] on span "3" at bounding box center [207, 398] width 22 height 22
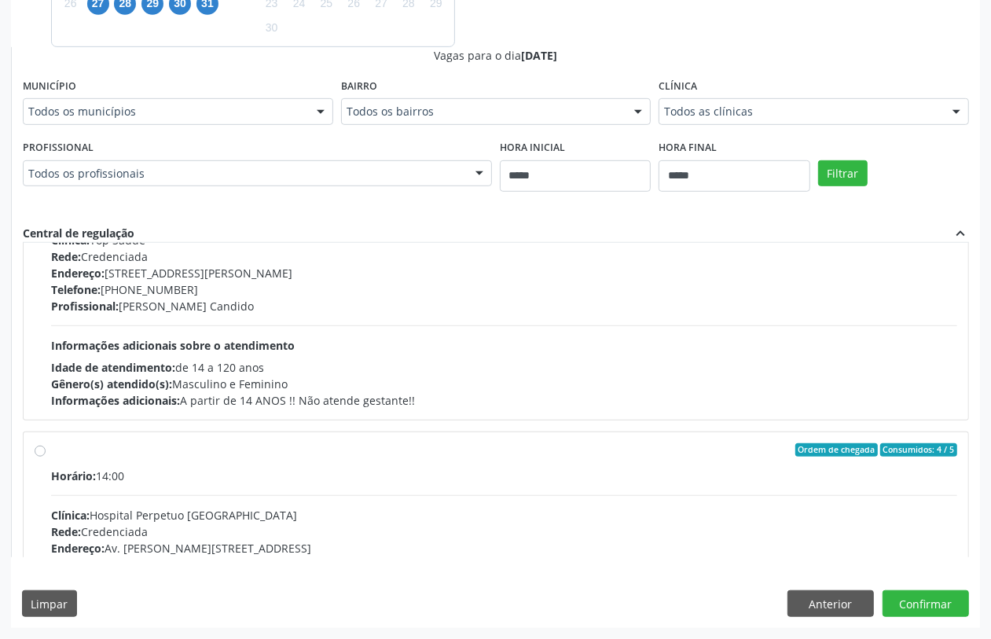
scroll to position [196, 0]
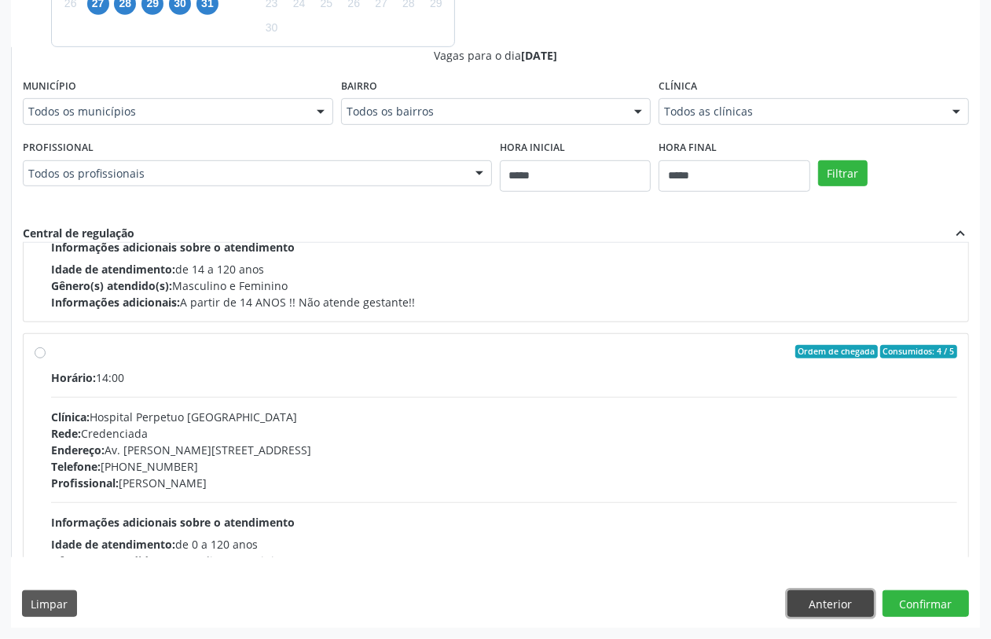
click at [857, 596] on button "Anterior" at bounding box center [830, 603] width 86 height 27
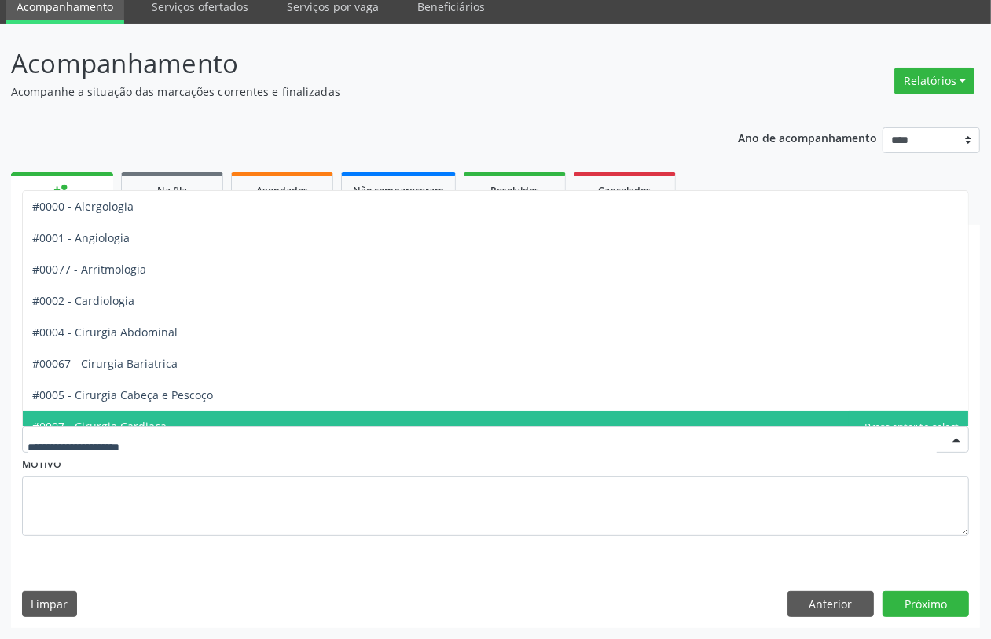
drag, startPoint x: 204, startPoint y: 450, endPoint x: 233, endPoint y: 449, distance: 29.1
click at [206, 450] on div at bounding box center [495, 439] width 947 height 27
type input "***"
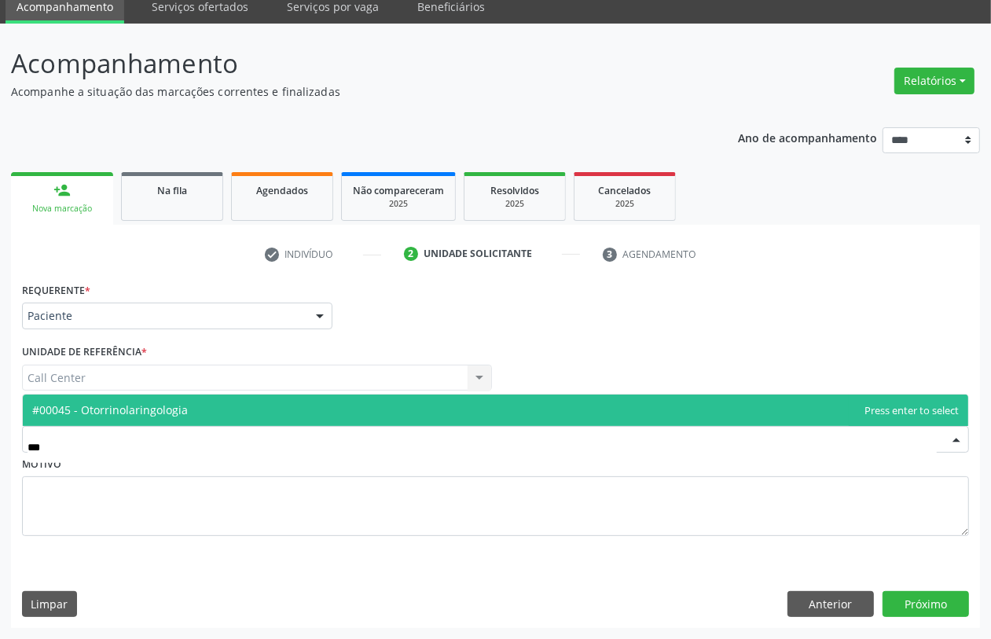
click at [279, 406] on span "#00045 - Otorrinolaringologia" at bounding box center [495, 410] width 945 height 31
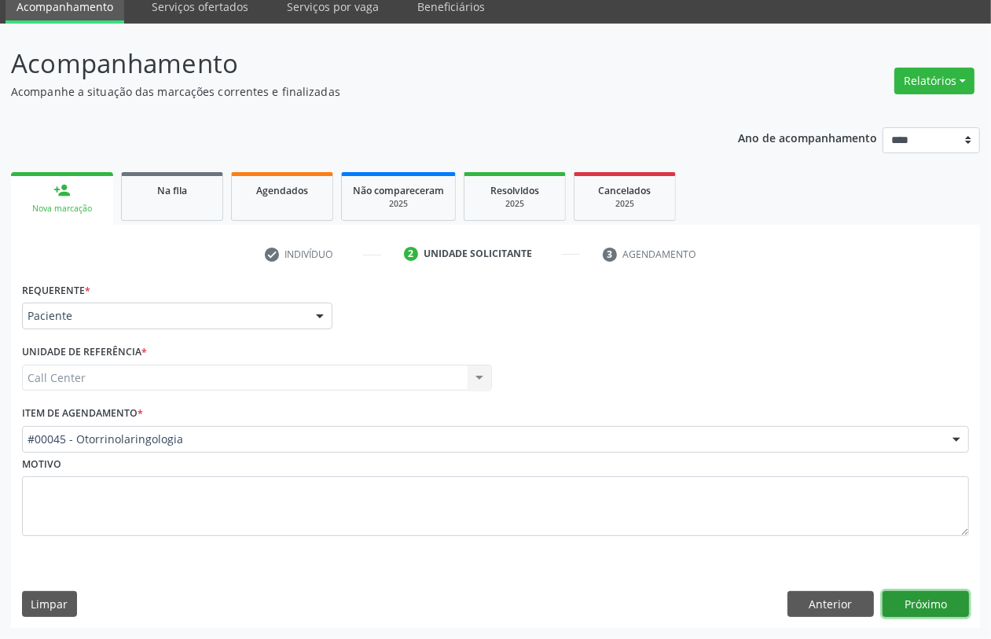
click at [933, 611] on button "Próximo" at bounding box center [926, 604] width 86 height 27
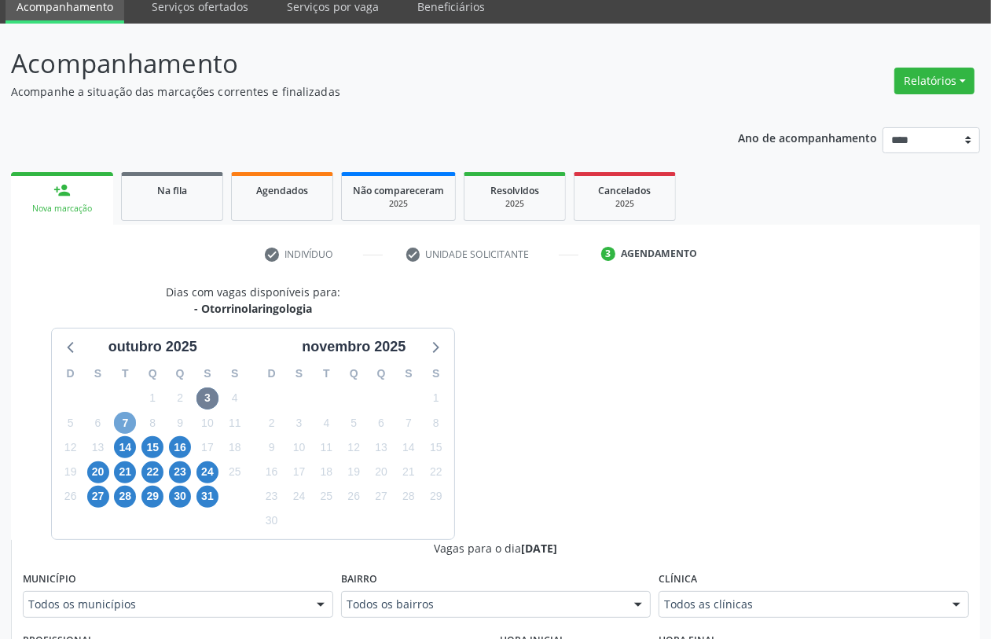
drag, startPoint x: 126, startPoint y: 419, endPoint x: 134, endPoint y: 442, distance: 25.1
click at [126, 420] on span "7" at bounding box center [125, 423] width 22 height 22
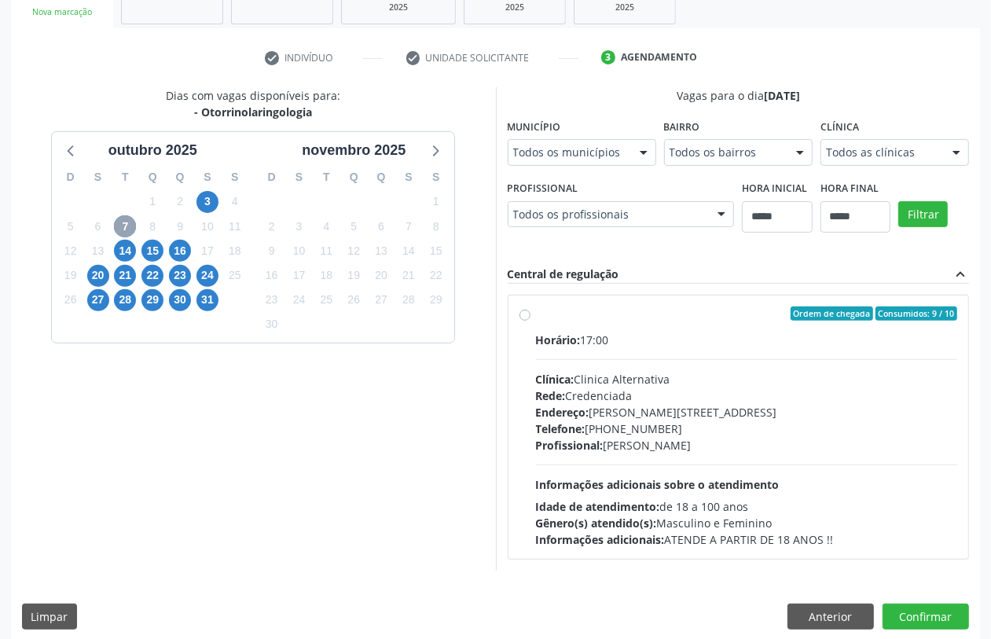
scroll to position [272, 0]
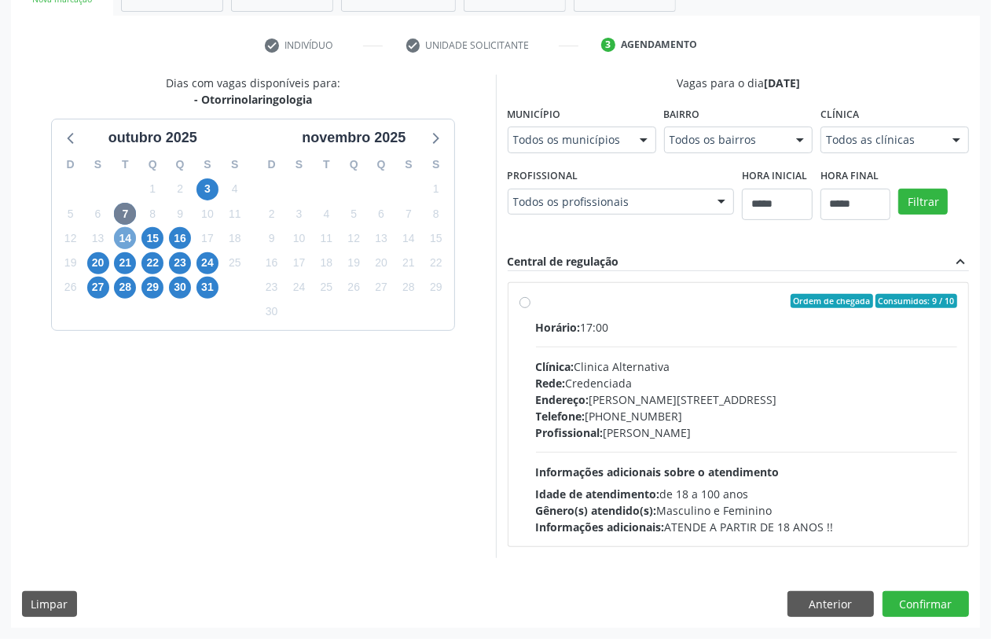
click at [122, 234] on span "14" at bounding box center [125, 238] width 22 height 22
click at [142, 238] on span "15" at bounding box center [152, 238] width 22 height 22
click at [189, 240] on span "16" at bounding box center [180, 238] width 22 height 22
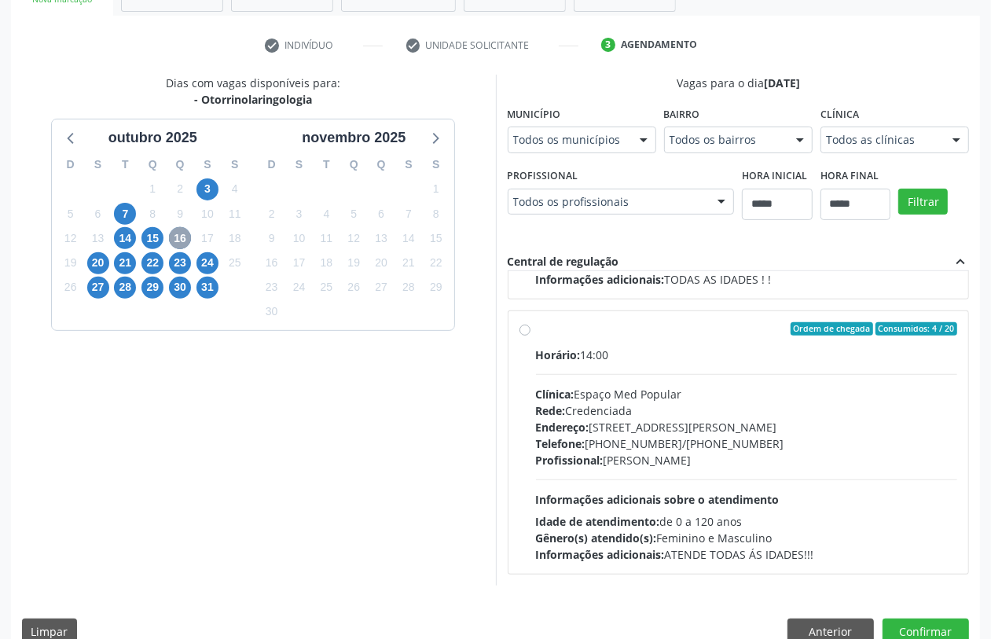
scroll to position [299, 0]
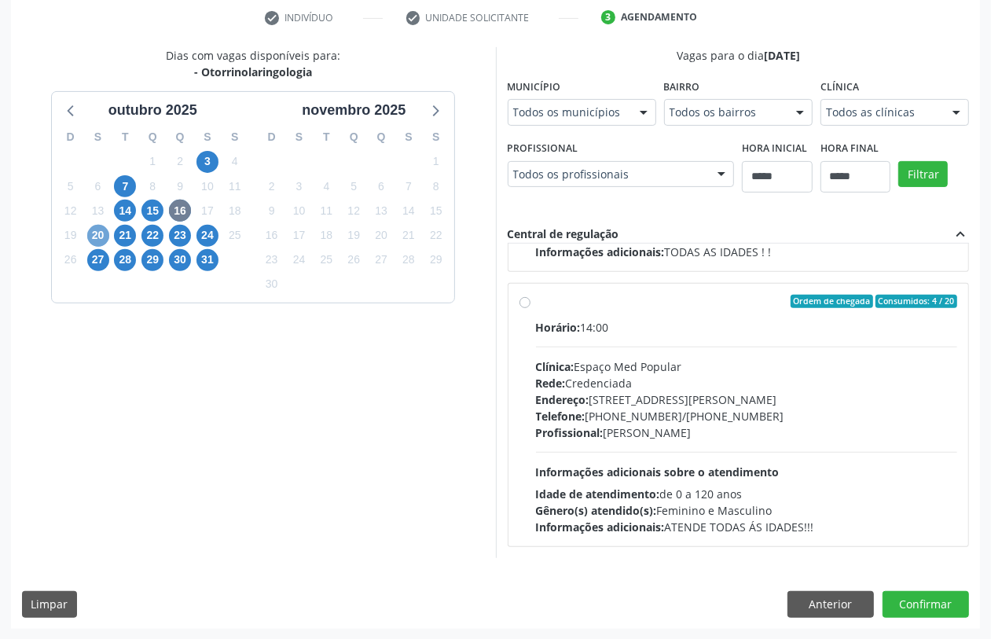
click at [97, 233] on span "20" at bounding box center [98, 236] width 22 height 22
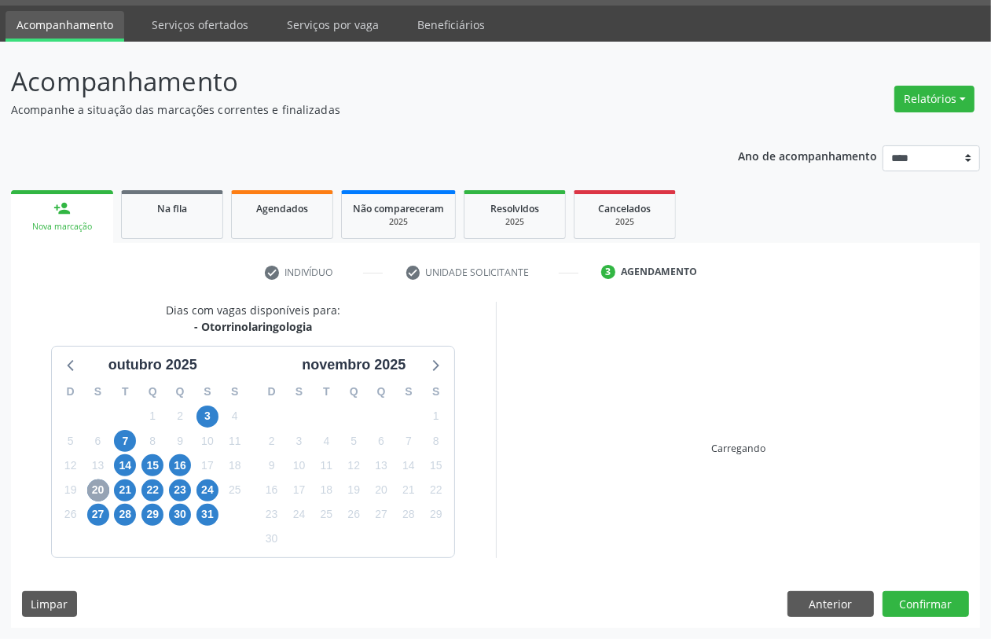
scroll to position [272, 0]
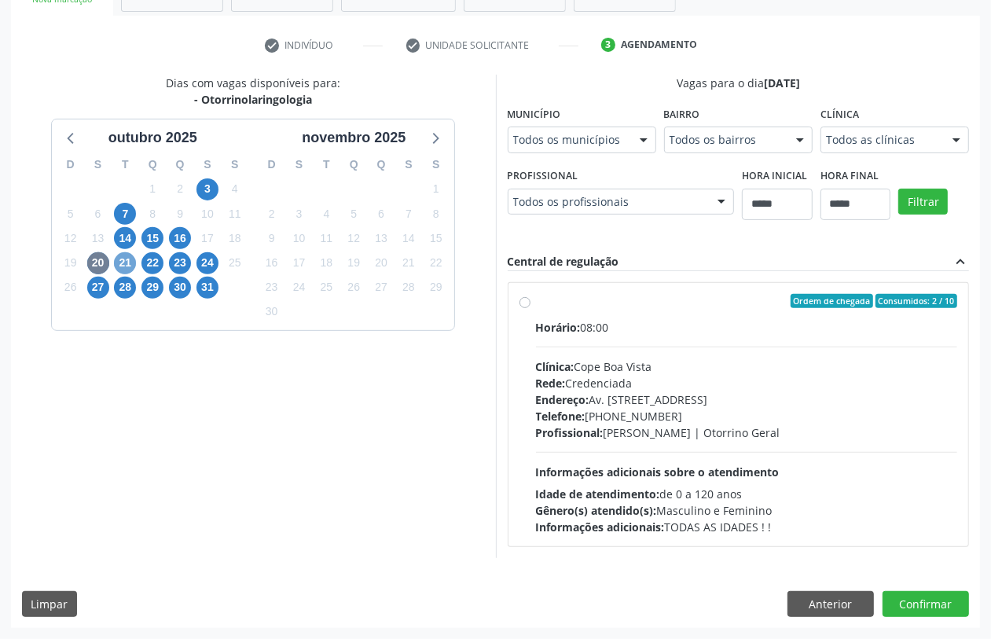
click at [128, 265] on span "21" at bounding box center [125, 263] width 22 height 22
click at [154, 255] on span "22" at bounding box center [152, 263] width 22 height 22
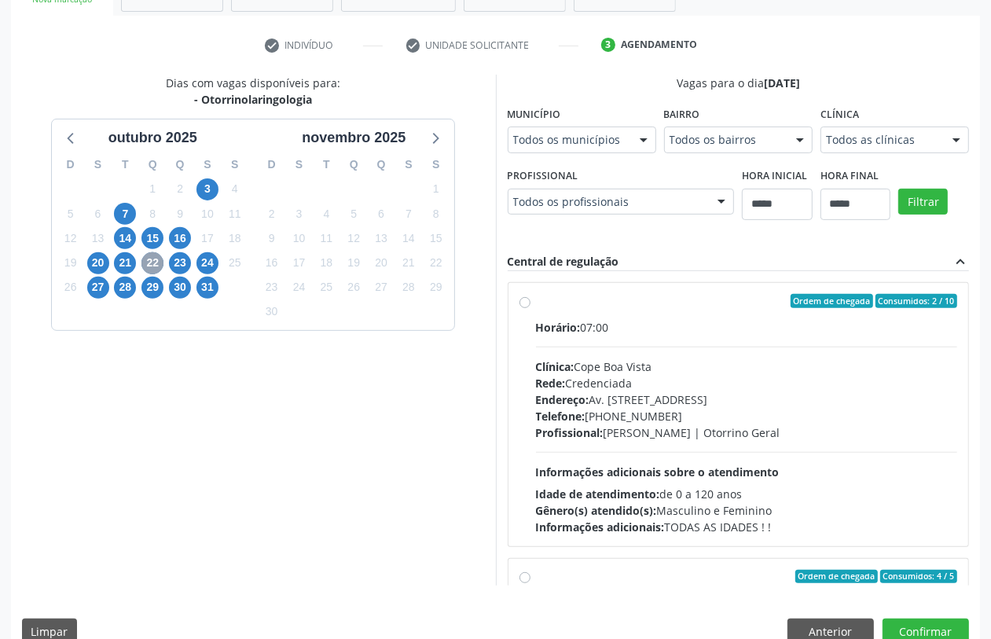
scroll to position [248, 0]
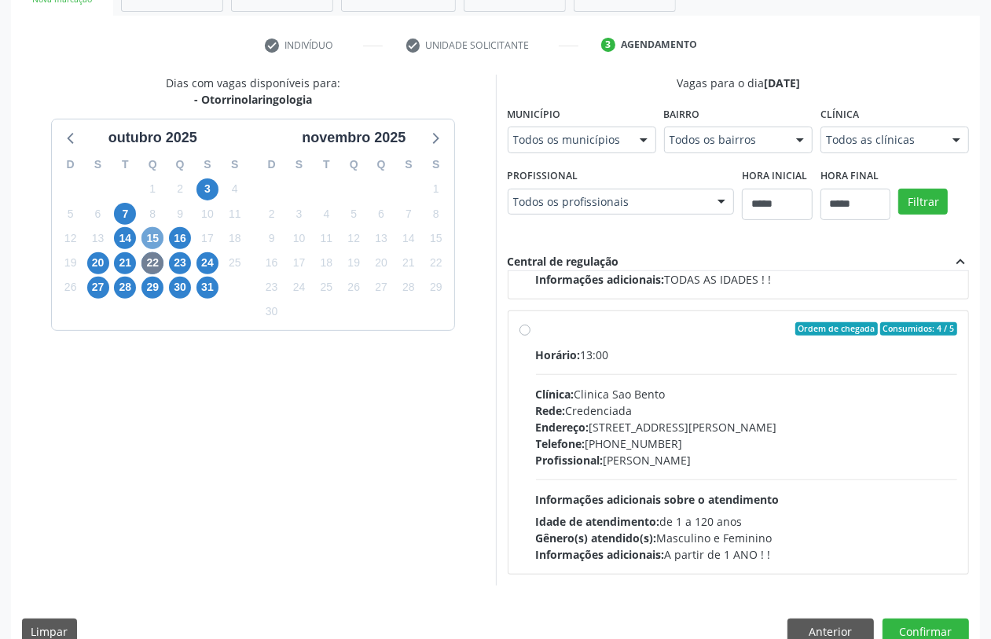
click at [145, 240] on span "15" at bounding box center [152, 238] width 22 height 22
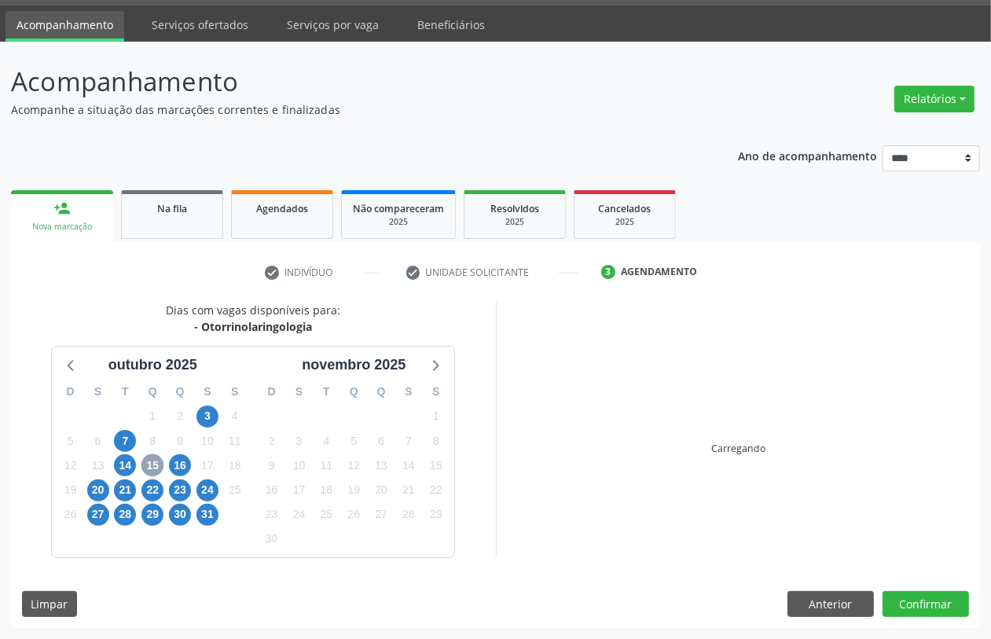
scroll to position [272, 0]
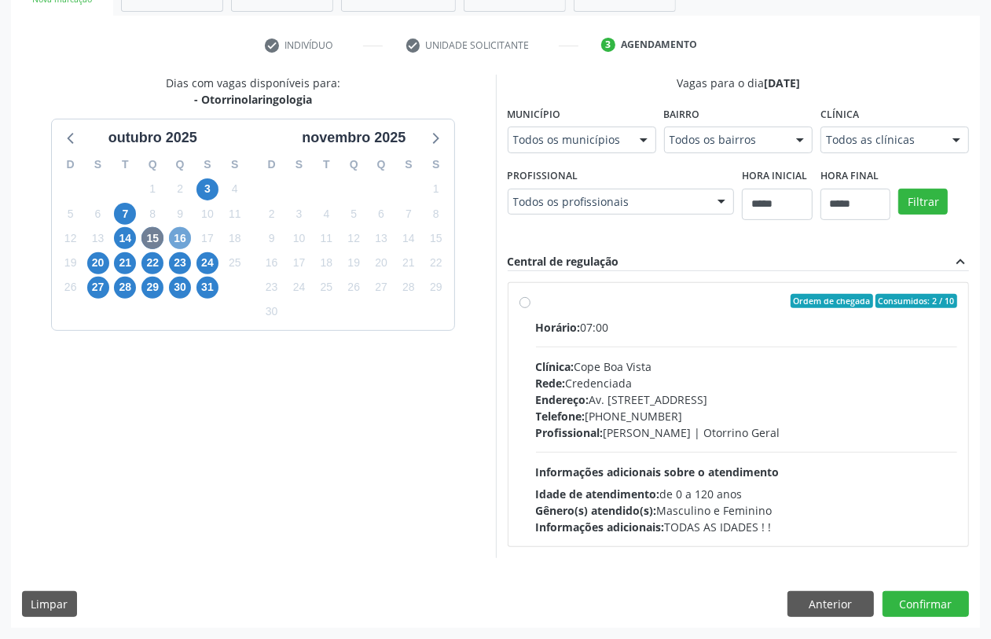
click at [182, 241] on span "16" at bounding box center [180, 238] width 22 height 22
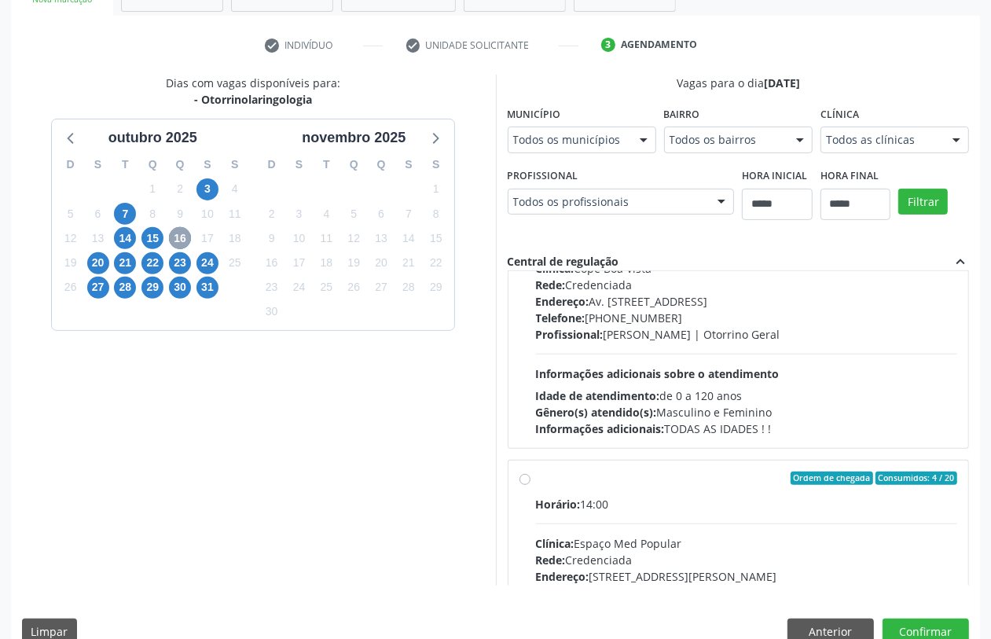
scroll to position [248, 0]
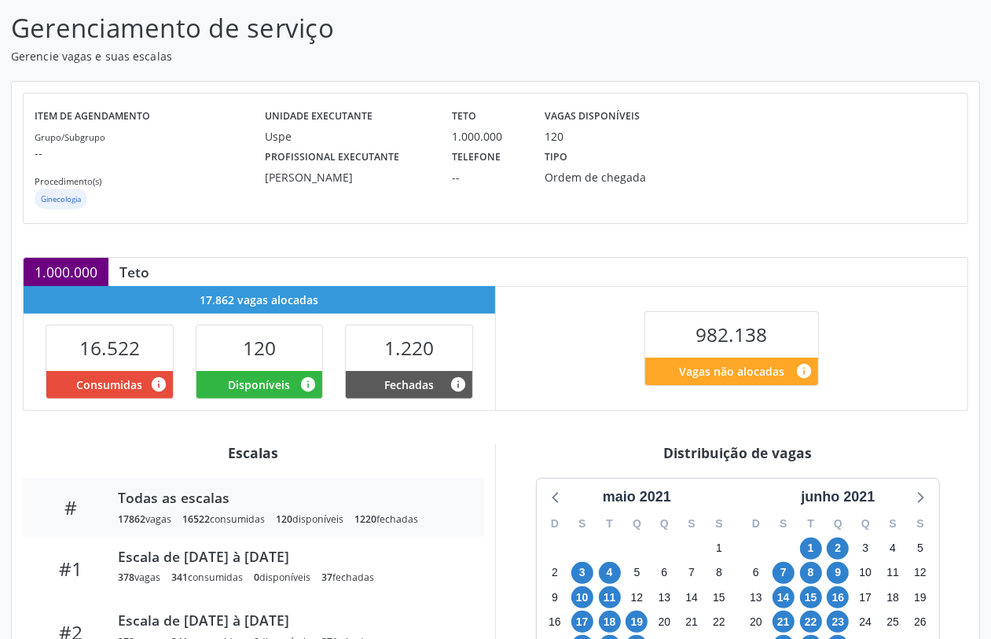
scroll to position [196, 0]
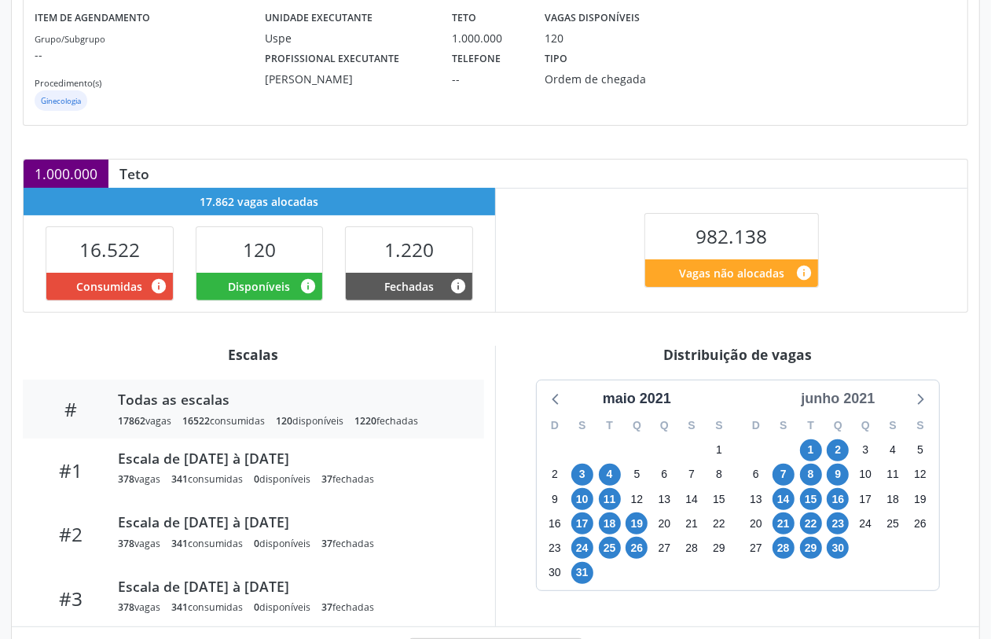
click at [865, 398] on div "junho 2021" at bounding box center [838, 398] width 86 height 21
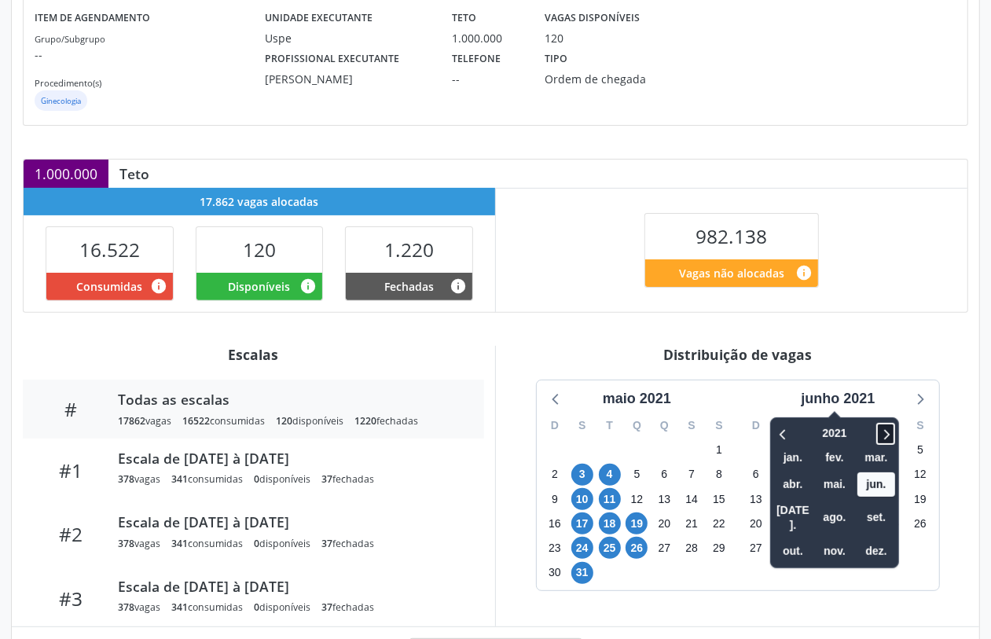
click at [894, 430] on icon at bounding box center [886, 433] width 16 height 19
click at [894, 431] on icon at bounding box center [886, 433] width 16 height 19
click at [833, 539] on span "nov." at bounding box center [835, 551] width 38 height 24
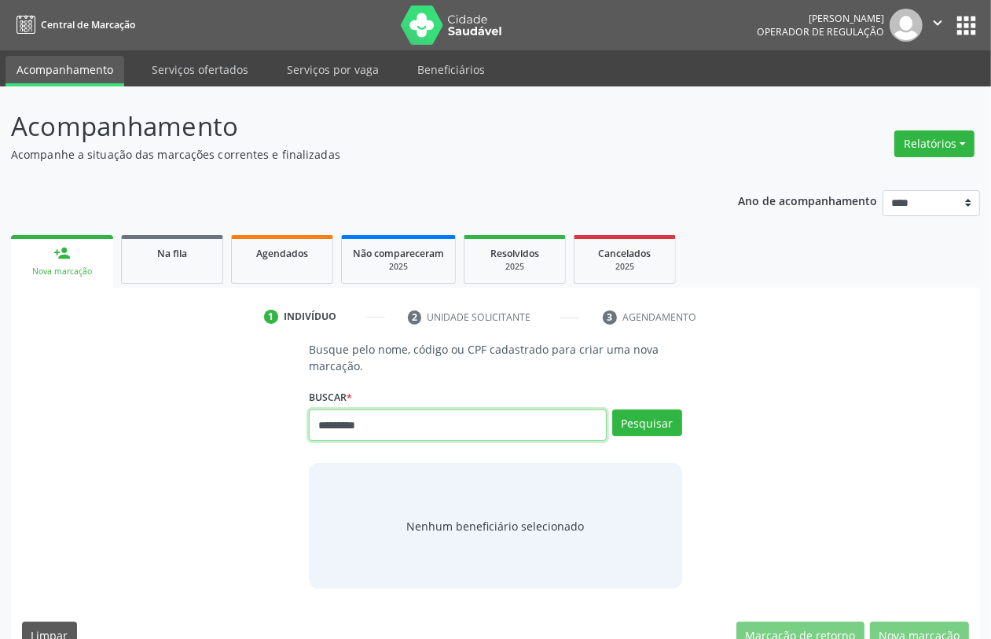
type input "*********"
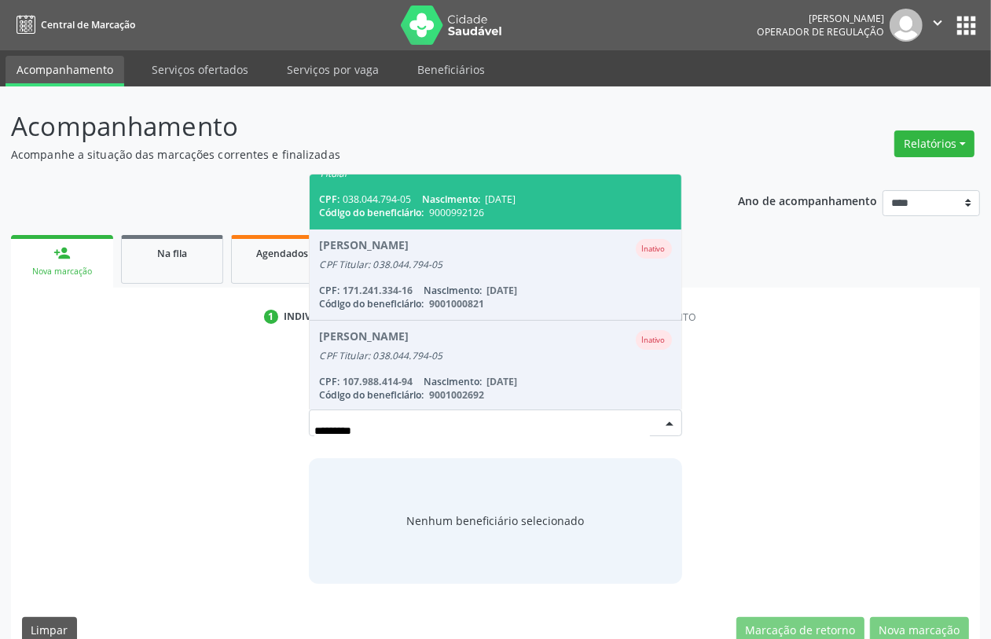
scroll to position [25, 0]
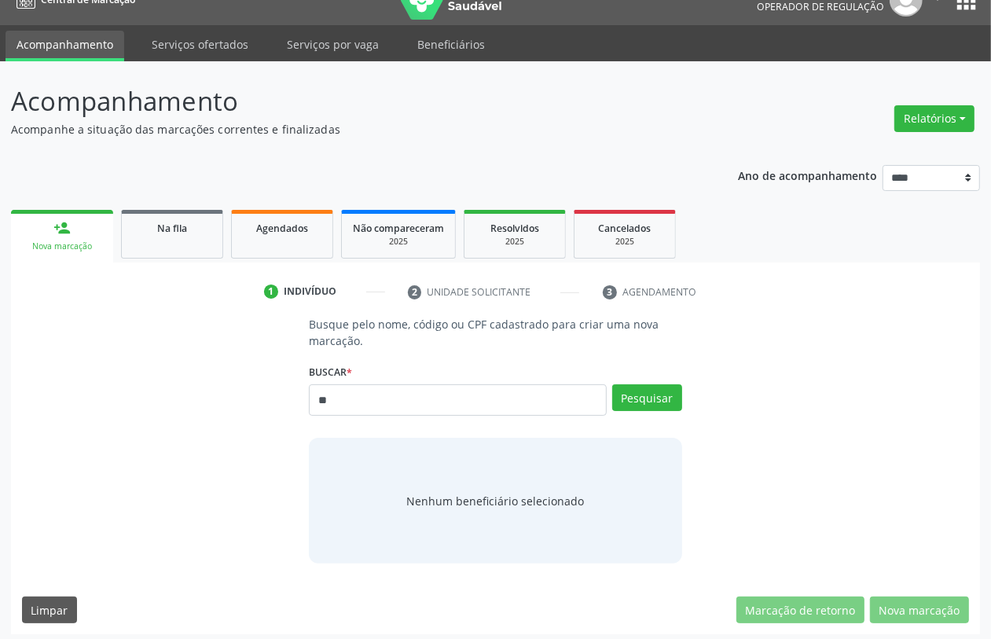
type input "*"
click at [385, 398] on input "text" at bounding box center [457, 399] width 297 height 31
type input "*"
type input "*********"
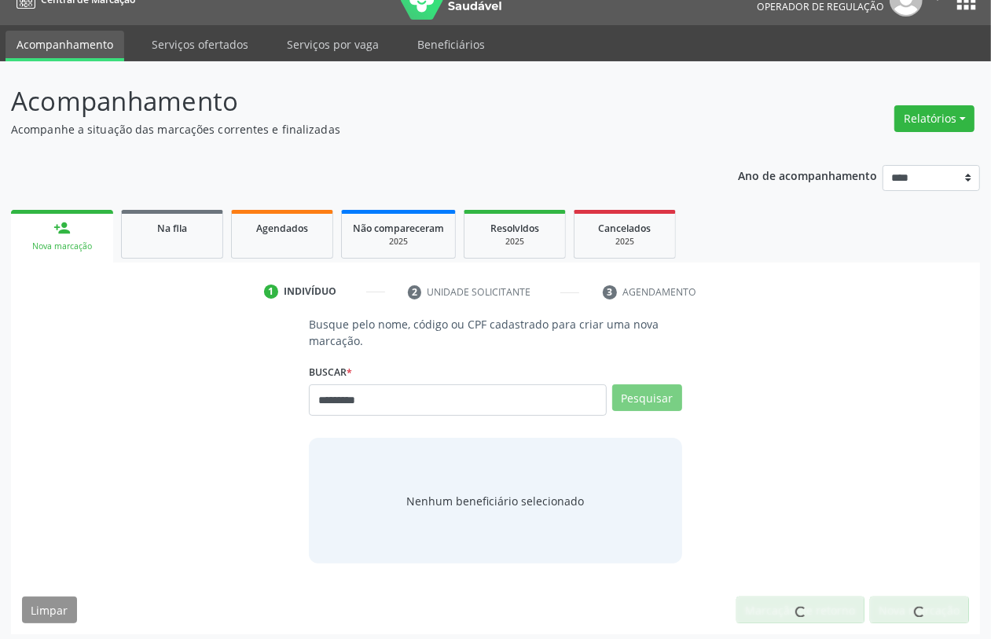
scroll to position [0, 0]
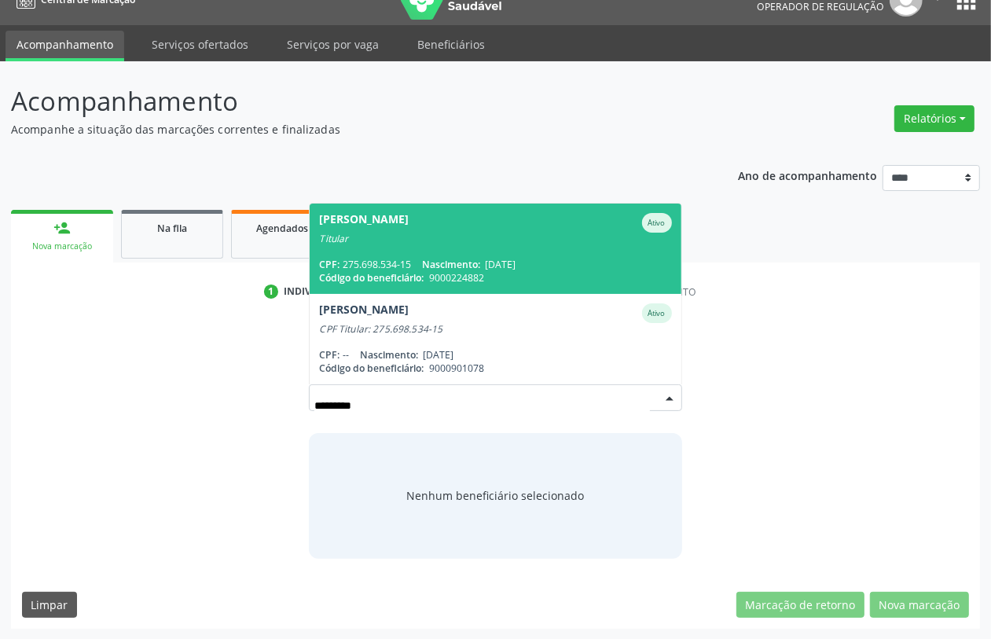
click at [465, 265] on span "Nascimento:" at bounding box center [451, 264] width 58 height 13
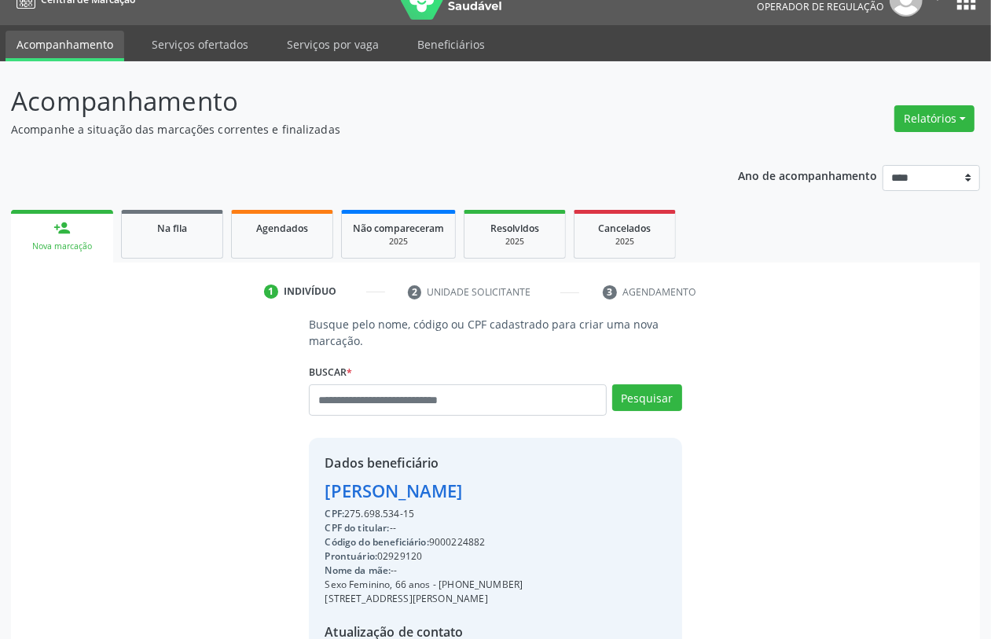
scroll to position [207, 0]
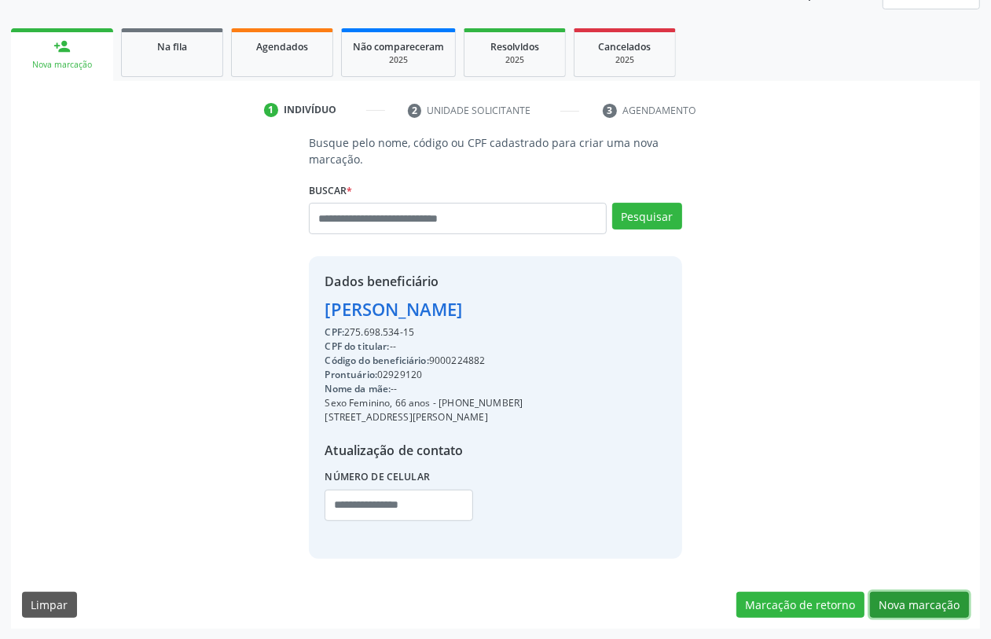
click at [904, 597] on button "Nova marcação" at bounding box center [919, 605] width 99 height 27
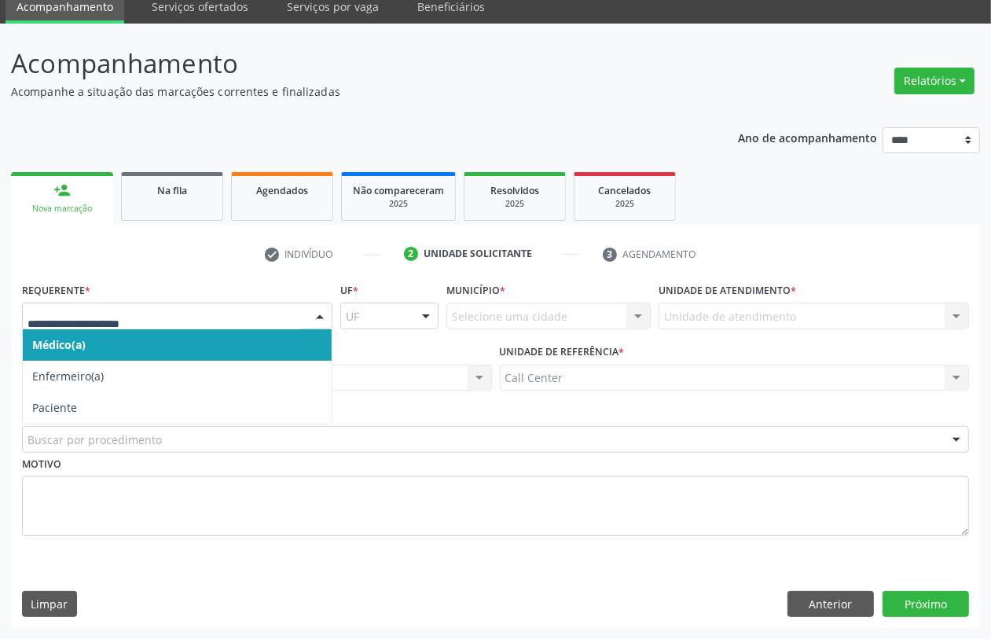
click at [123, 306] on div at bounding box center [177, 316] width 310 height 27
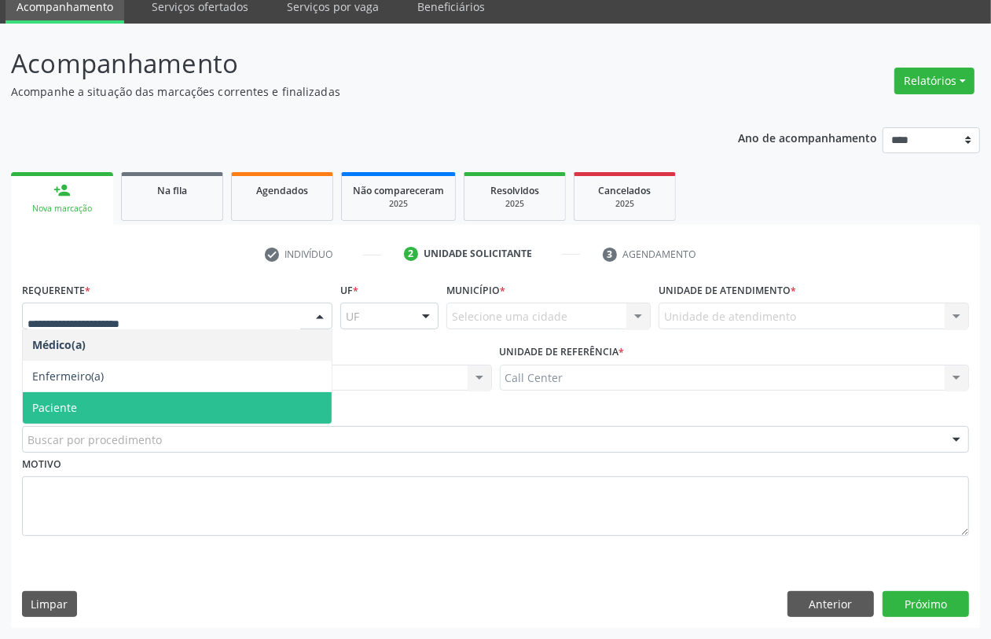
click at [103, 395] on span "Paciente" at bounding box center [177, 407] width 309 height 31
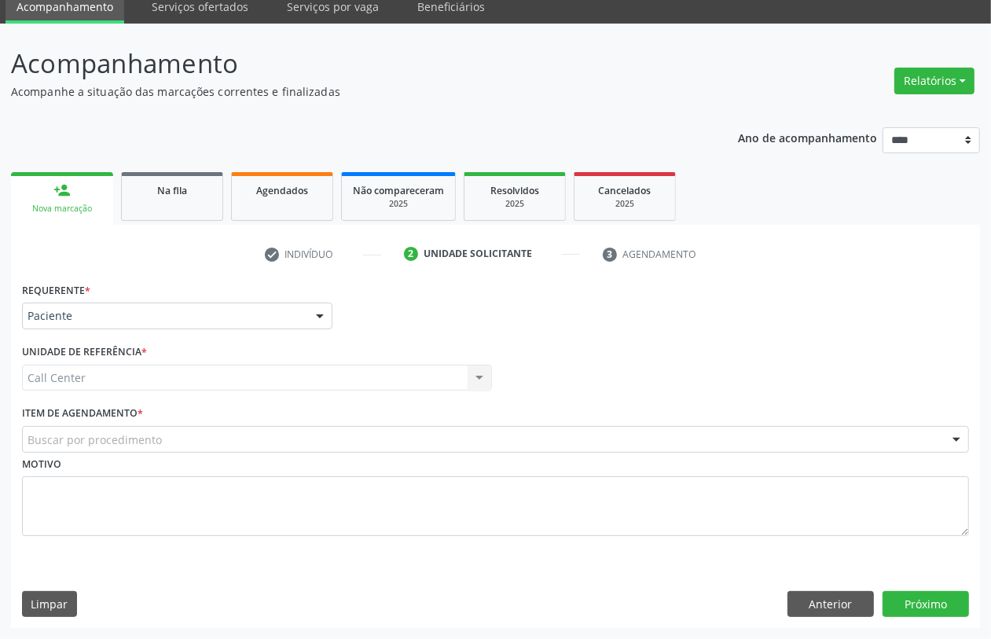
click at [91, 429] on div "Buscar por procedimento" at bounding box center [495, 439] width 947 height 27
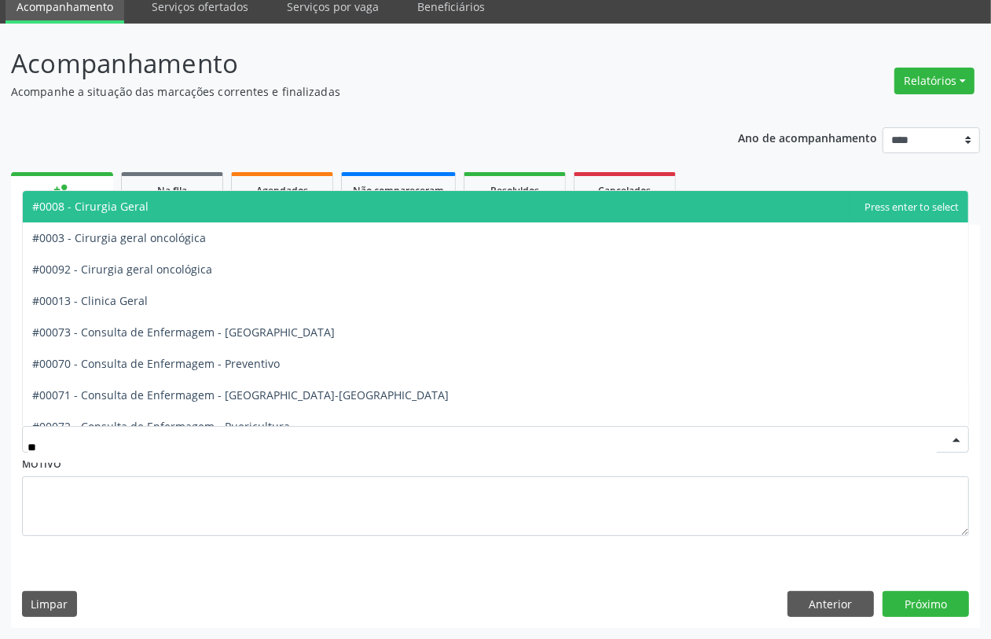
type input "***"
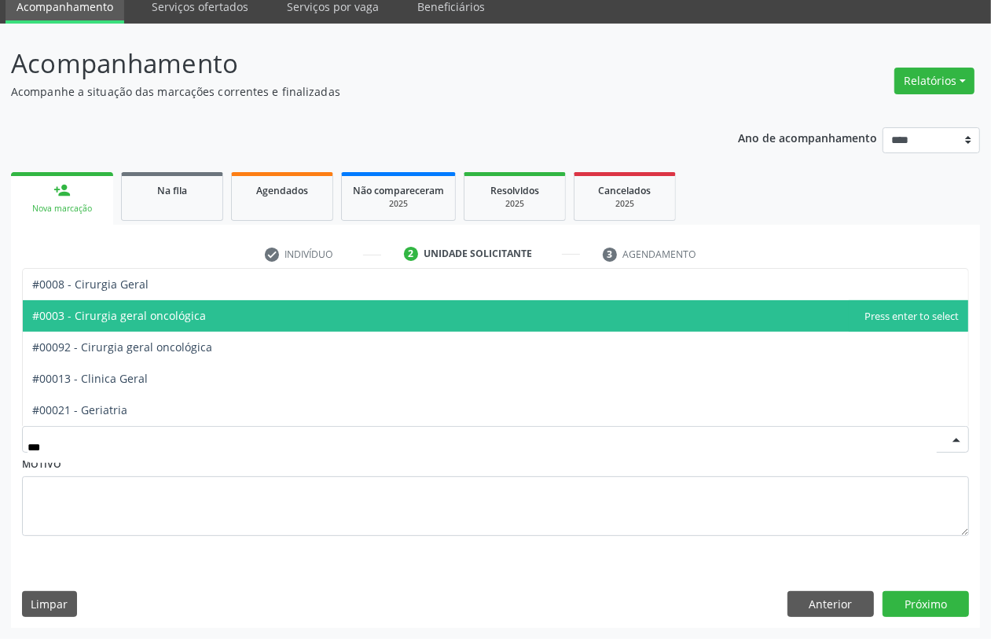
click at [131, 317] on span "#0003 - Cirurgia geral oncológica" at bounding box center [119, 315] width 174 height 15
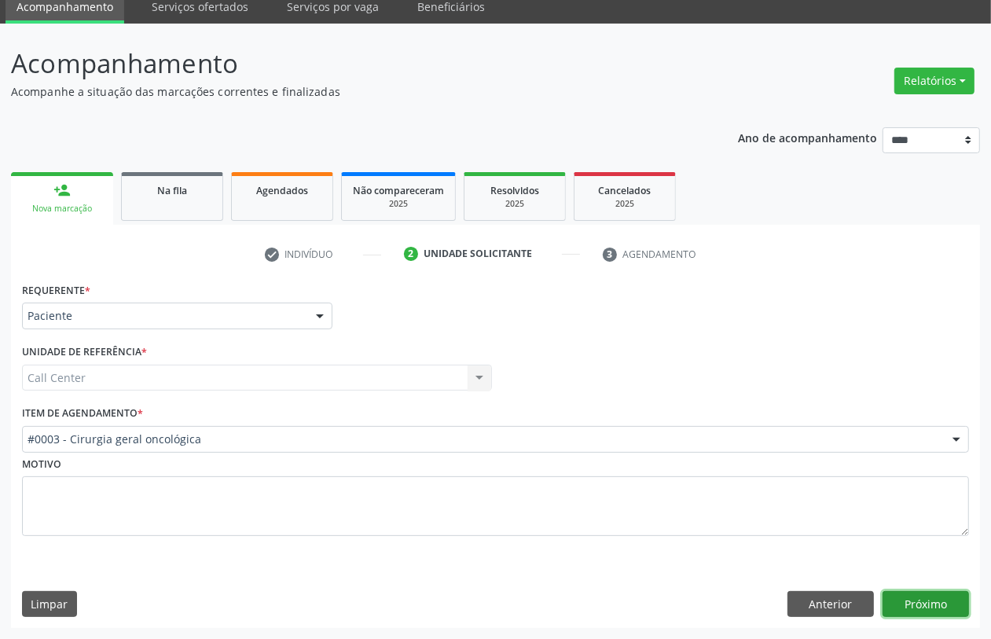
click at [909, 605] on button "Próximo" at bounding box center [926, 604] width 86 height 27
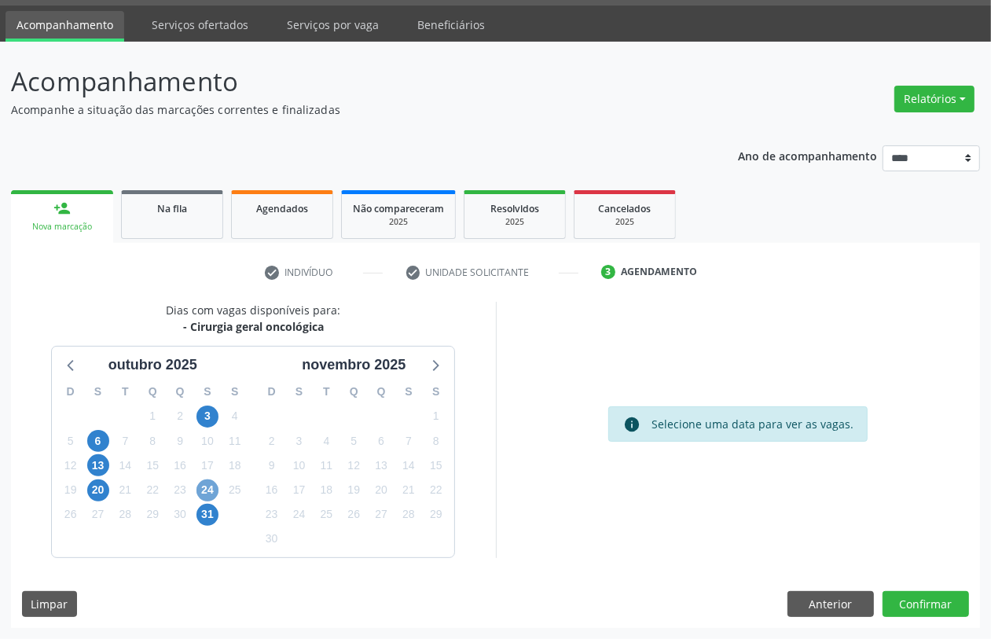
click at [200, 492] on span "24" at bounding box center [207, 490] width 22 height 22
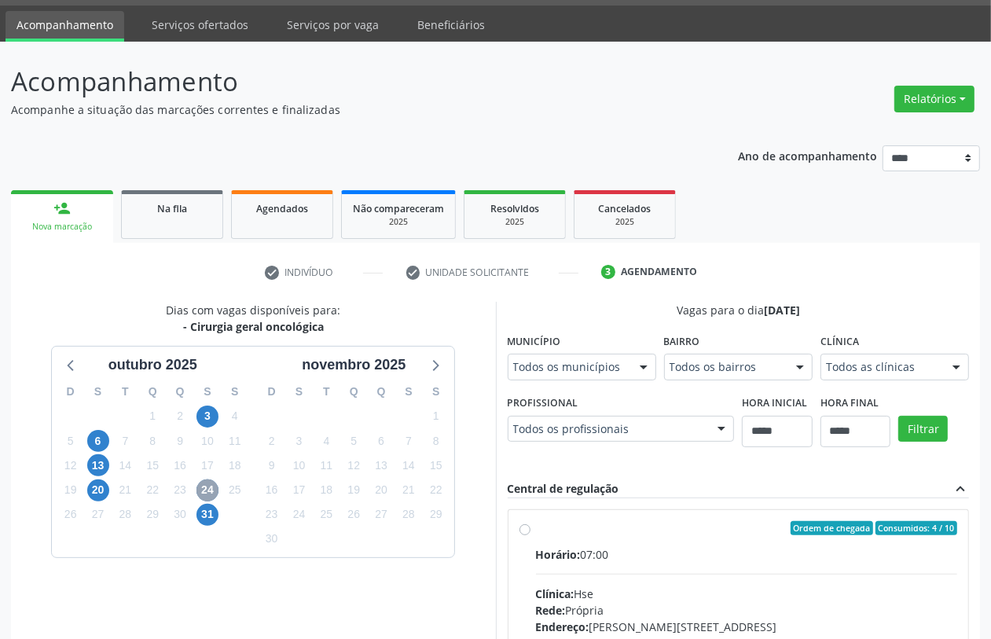
scroll to position [272, 0]
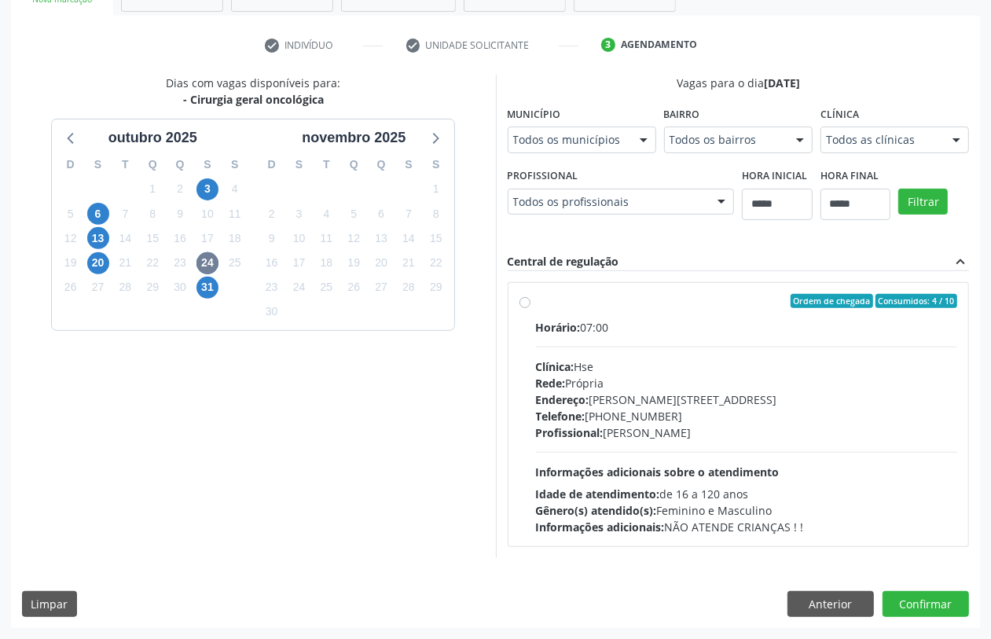
click at [556, 449] on div "Horário: 07:00 Clínica: Hse Rede: [PERSON_NAME]: [PERSON_NAME][STREET_ADDRESS] …" at bounding box center [747, 427] width 422 height 216
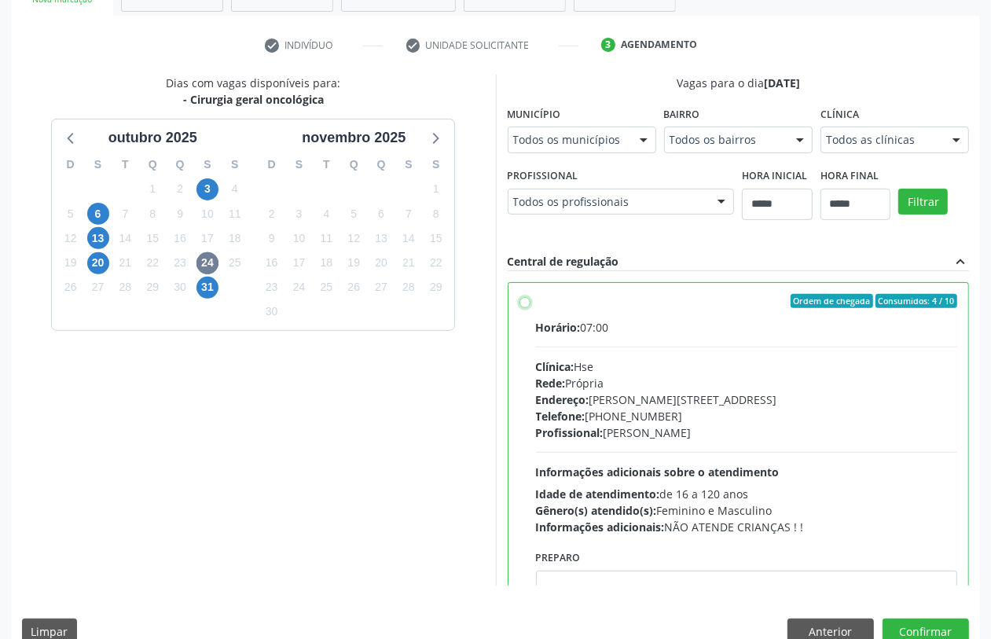
scroll to position [79, 0]
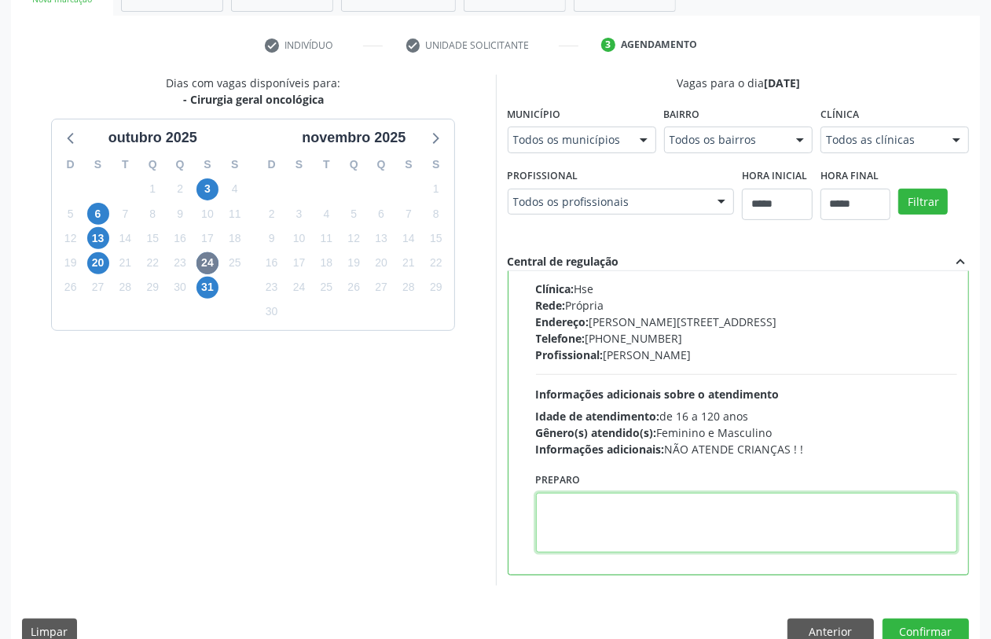
drag, startPoint x: 567, startPoint y: 519, endPoint x: 558, endPoint y: 530, distance: 15.1
paste textarea "**********"
type textarea "**********"
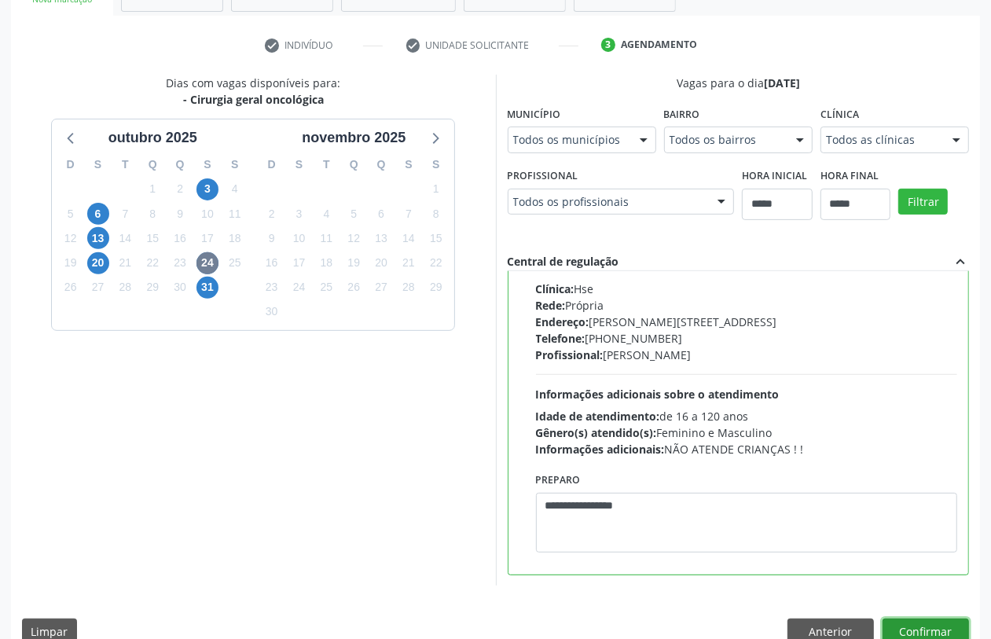
click at [912, 629] on button "Confirmar" at bounding box center [926, 631] width 86 height 27
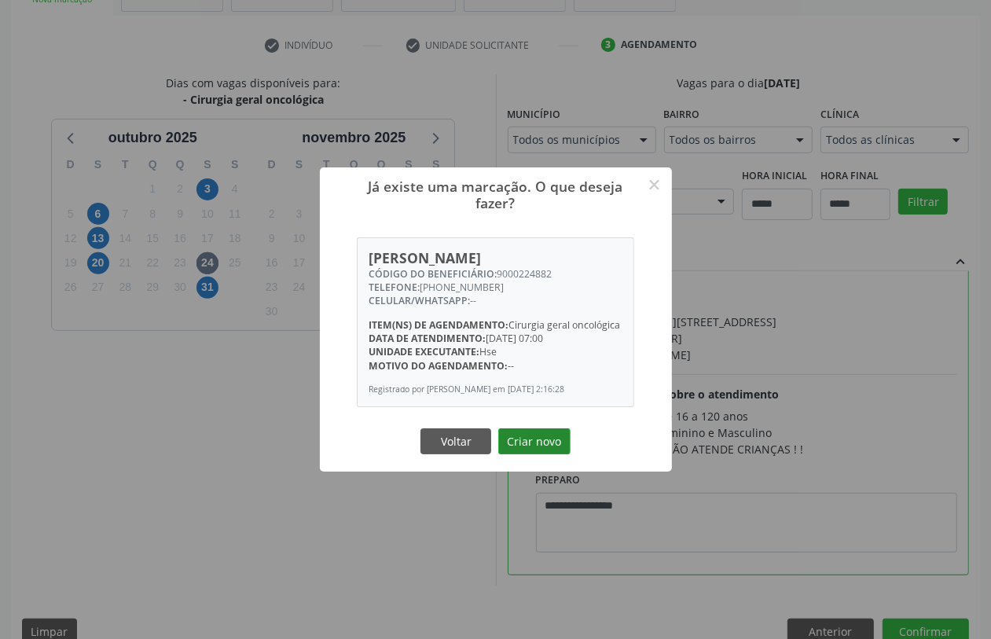
click at [530, 437] on button "Criar novo" at bounding box center [534, 441] width 72 height 27
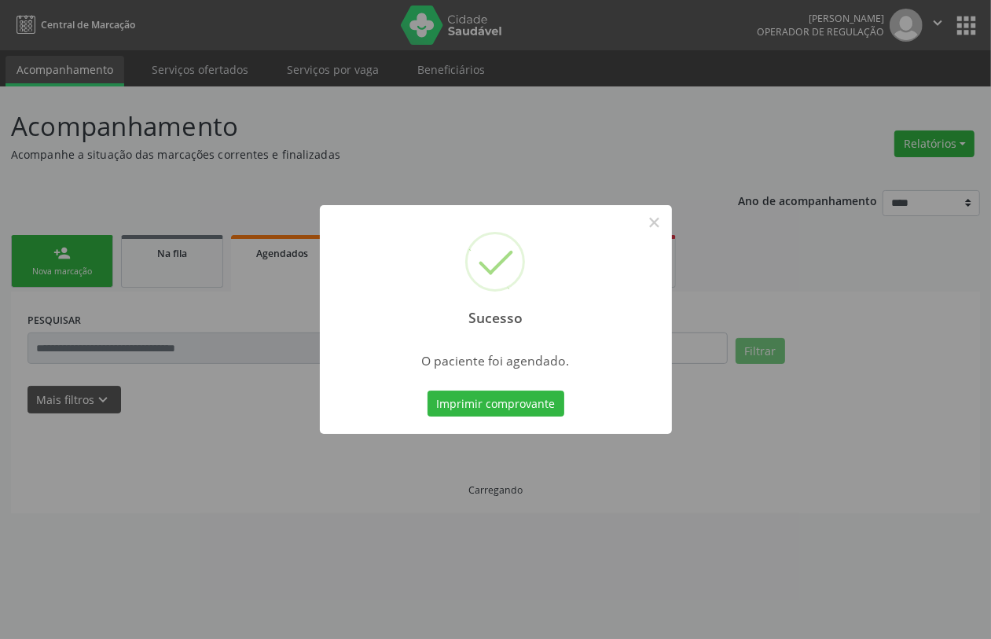
scroll to position [0, 0]
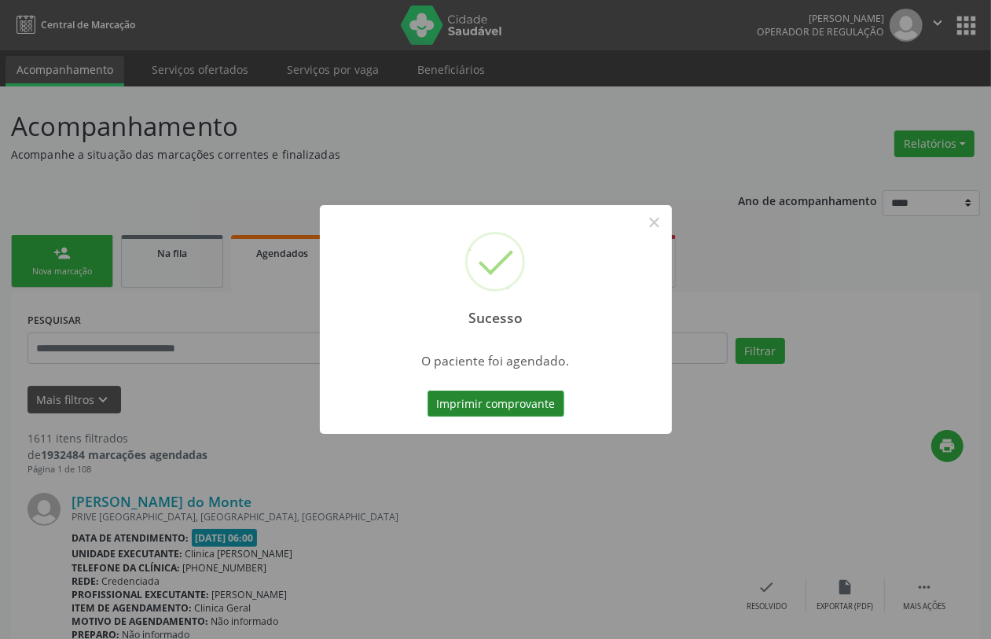
click at [519, 406] on button "Imprimir comprovante" at bounding box center [496, 404] width 137 height 27
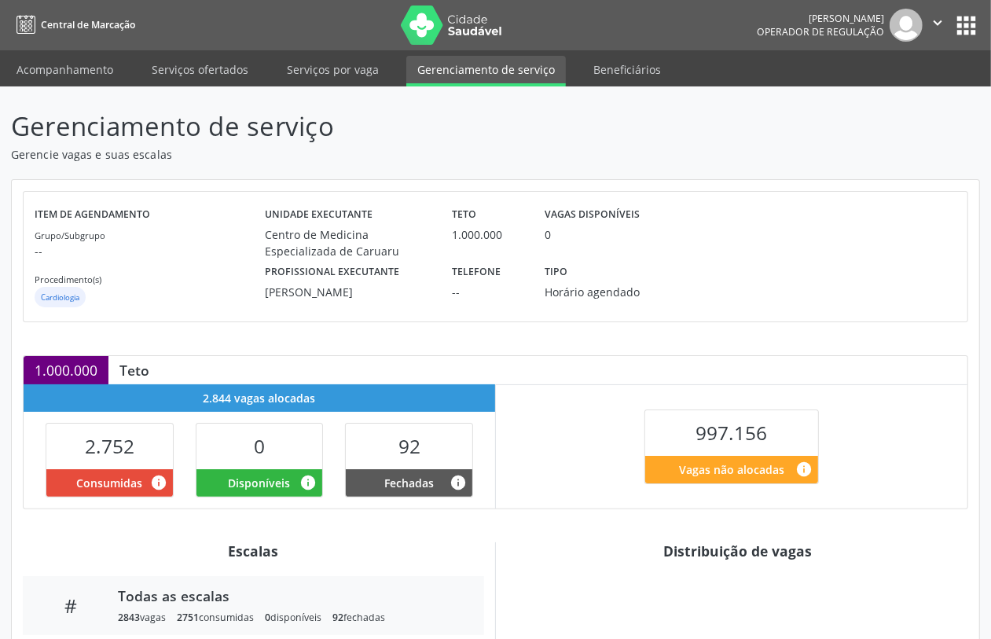
scroll to position [193, 0]
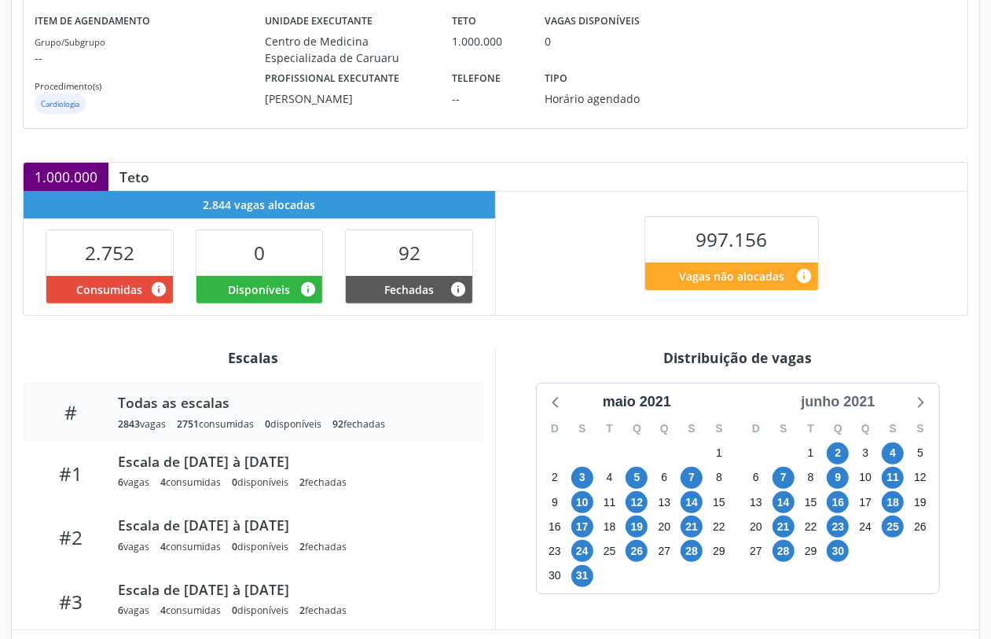
click at [864, 402] on div "junho 2021" at bounding box center [838, 401] width 86 height 21
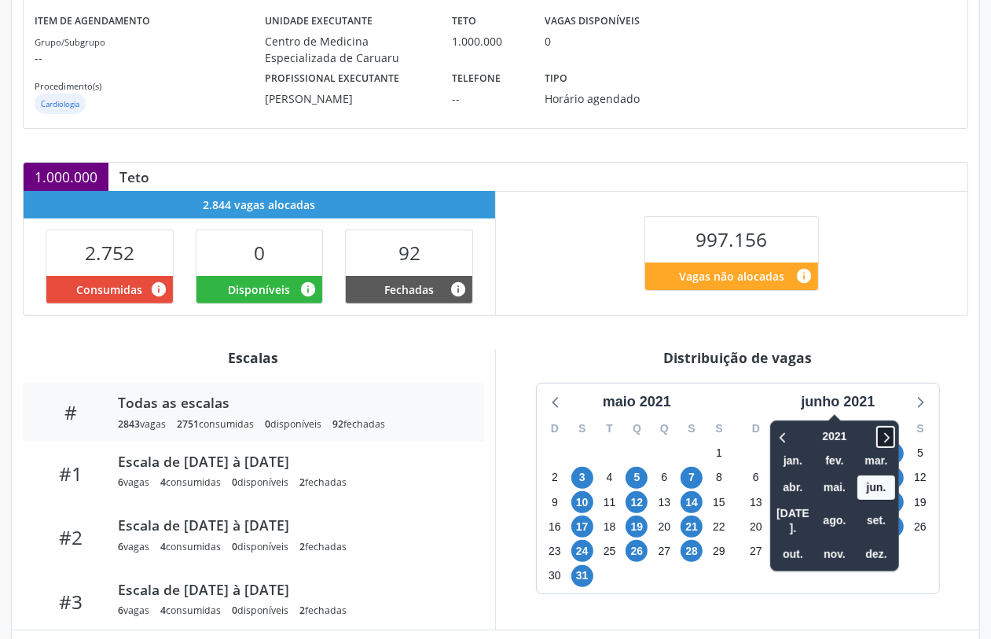
click at [894, 435] on icon at bounding box center [886, 437] width 16 height 19
click at [890, 435] on icon at bounding box center [888, 437] width 6 height 10
click at [838, 542] on span "nov." at bounding box center [835, 554] width 38 height 24
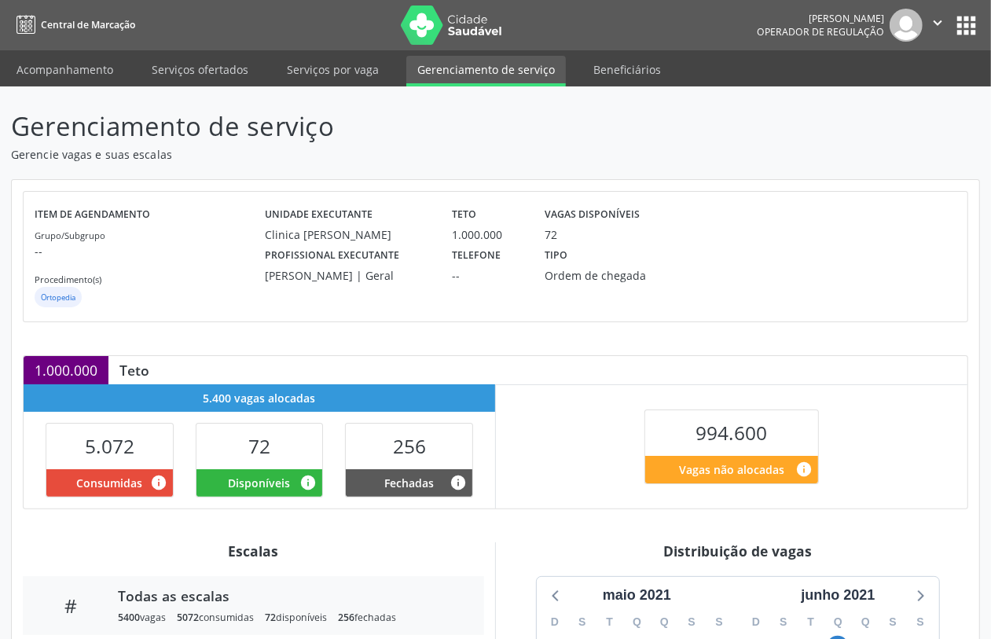
scroll to position [276, 0]
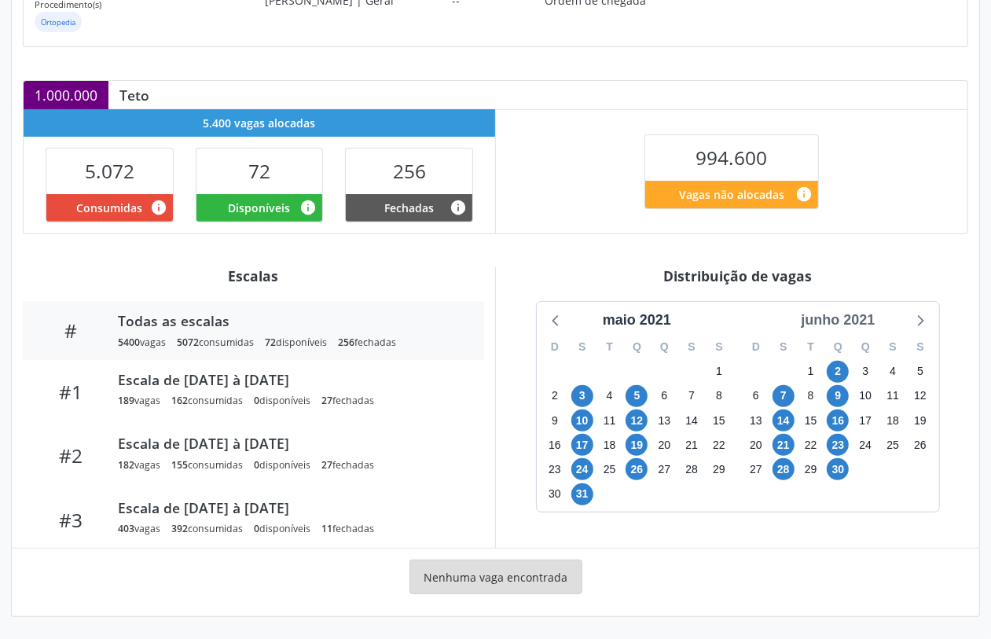
click at [871, 320] on div "junho 2021" at bounding box center [838, 320] width 86 height 21
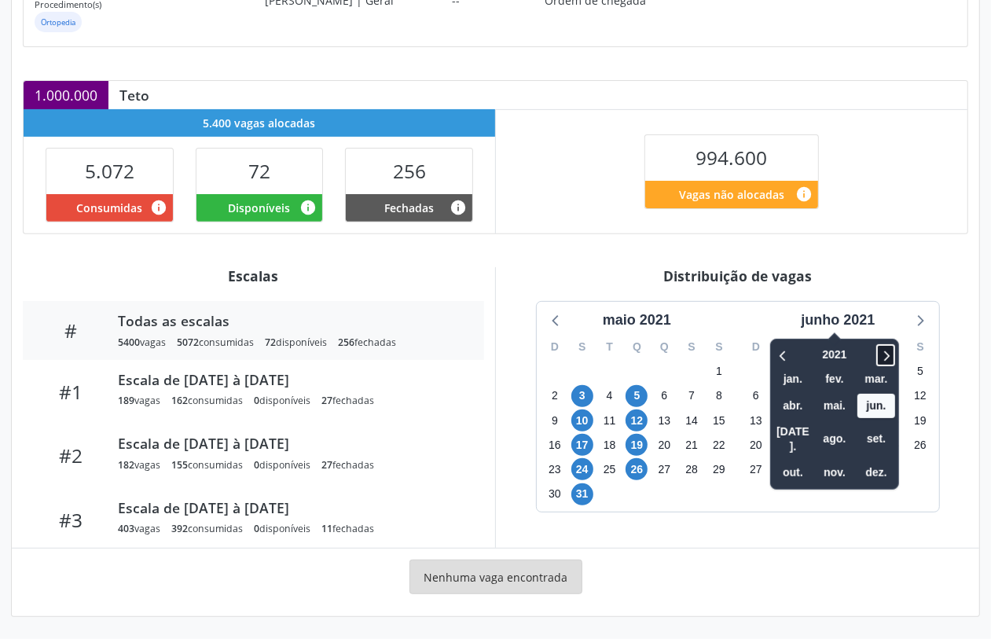
click at [889, 347] on icon at bounding box center [886, 355] width 16 height 19
click at [888, 348] on icon at bounding box center [886, 355] width 16 height 19
click at [886, 350] on icon at bounding box center [886, 355] width 16 height 19
click at [886, 348] on icon at bounding box center [886, 355] width 16 height 19
click at [809, 461] on span "out." at bounding box center [793, 473] width 38 height 24
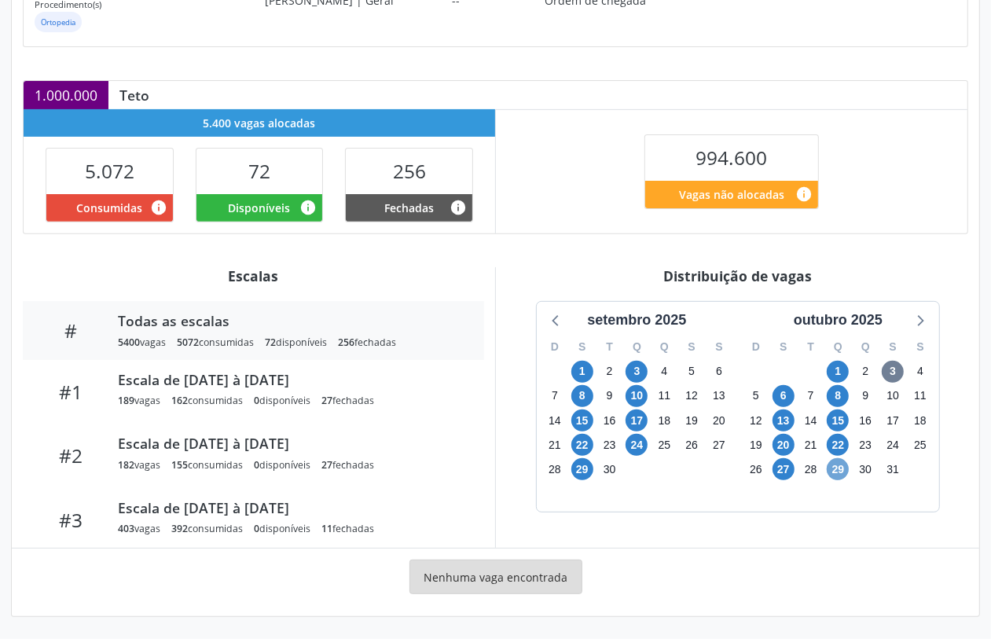
click at [834, 464] on span "29" at bounding box center [838, 469] width 22 height 22
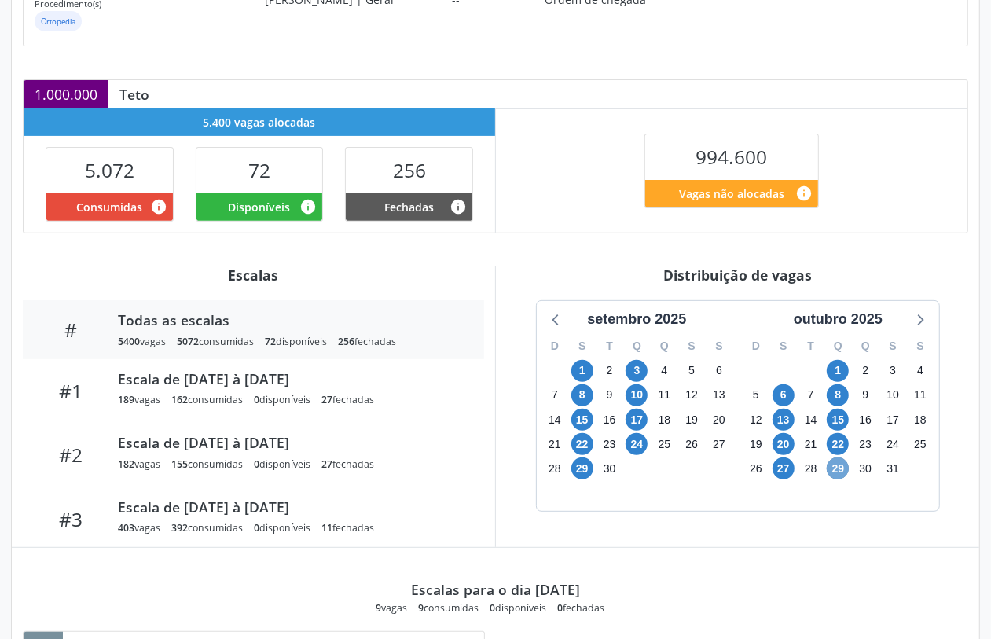
scroll to position [374, 0]
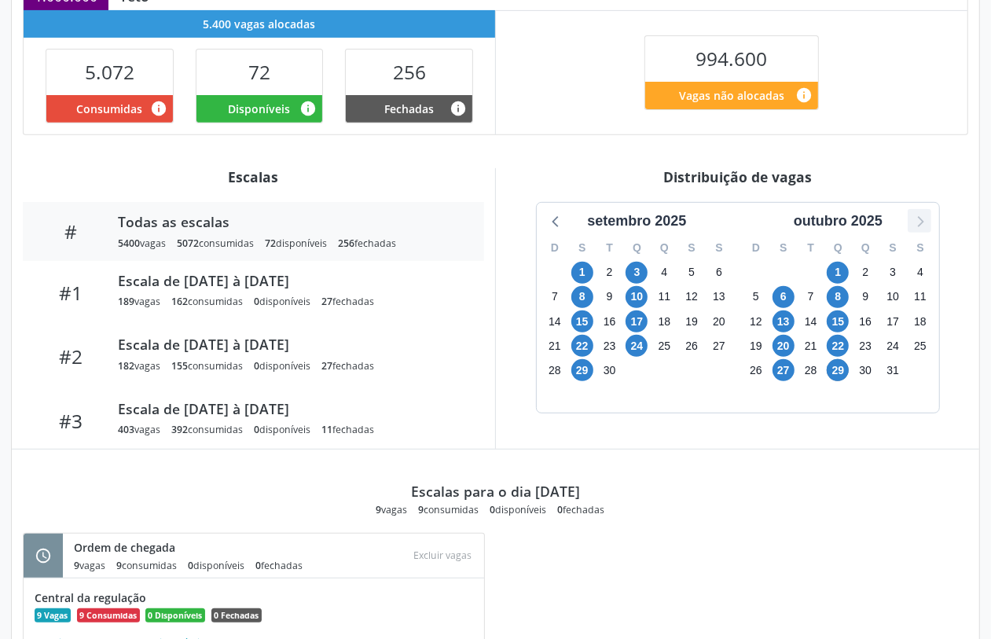
click at [917, 226] on icon at bounding box center [919, 221] width 20 height 20
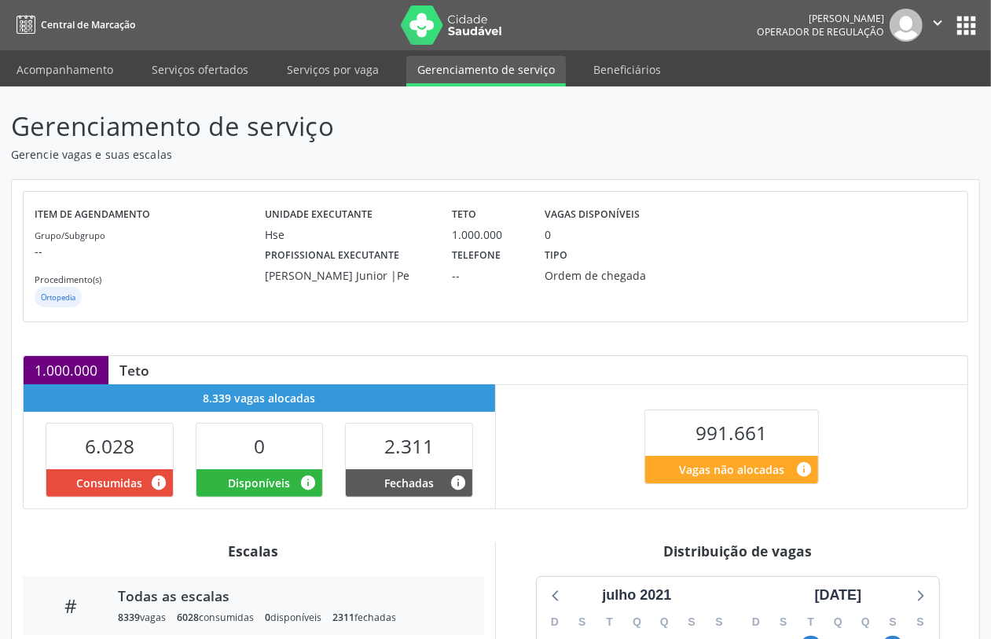
scroll to position [276, 0]
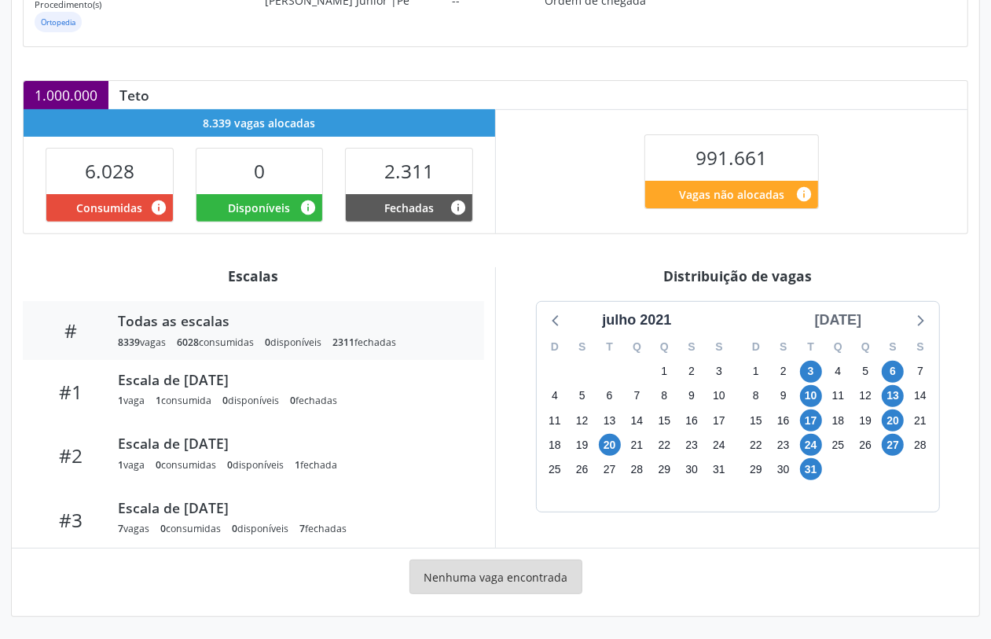
click at [854, 322] on div "[DATE]" at bounding box center [839, 320] width 60 height 21
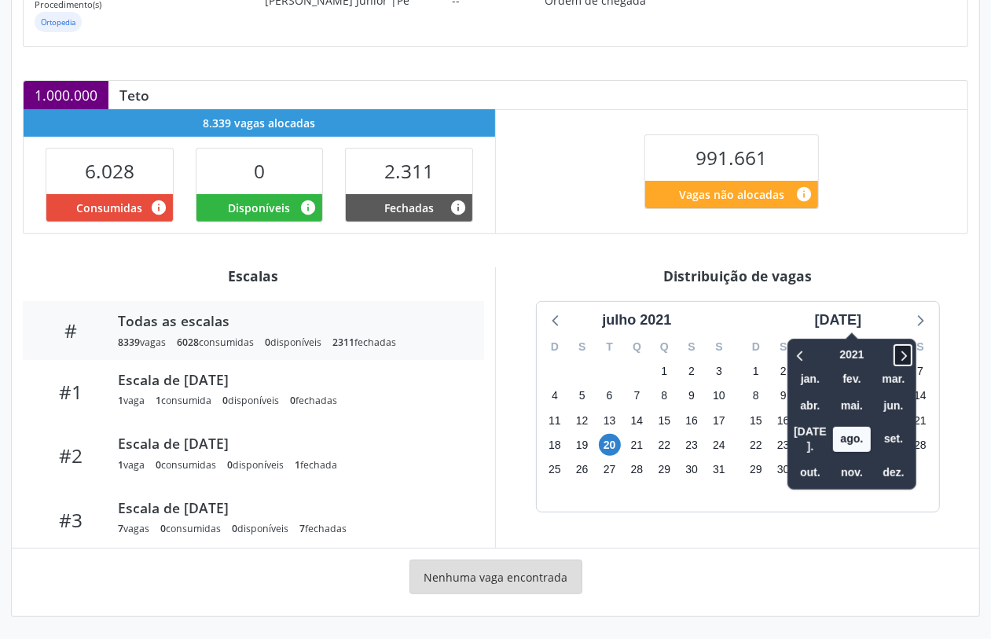
click at [897, 358] on icon at bounding box center [903, 355] width 16 height 19
click at [896, 358] on icon at bounding box center [903, 355] width 16 height 19
click at [791, 461] on span "out." at bounding box center [810, 473] width 38 height 24
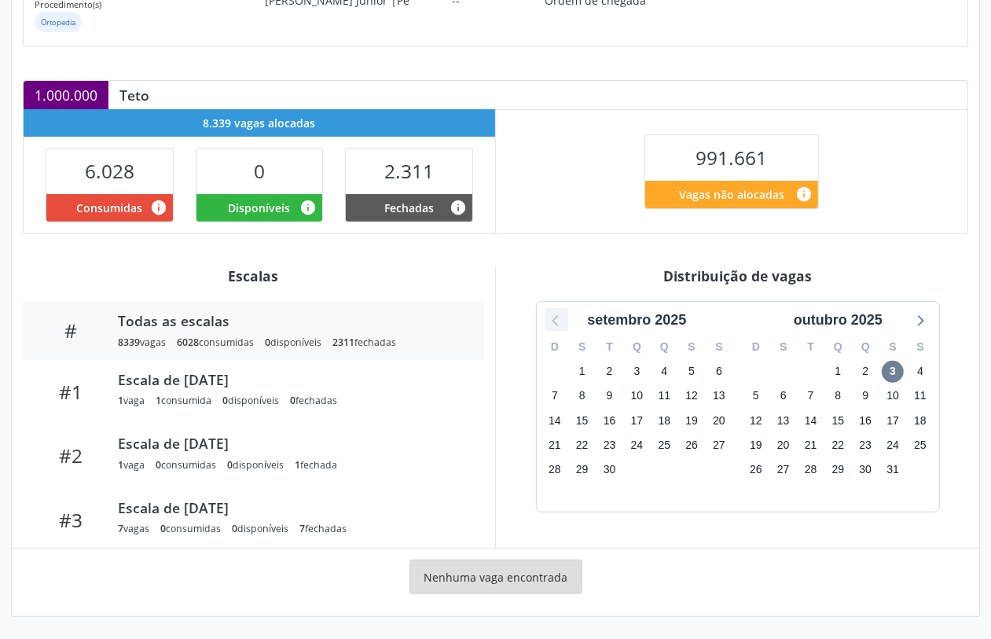
click at [549, 321] on icon at bounding box center [556, 320] width 20 height 20
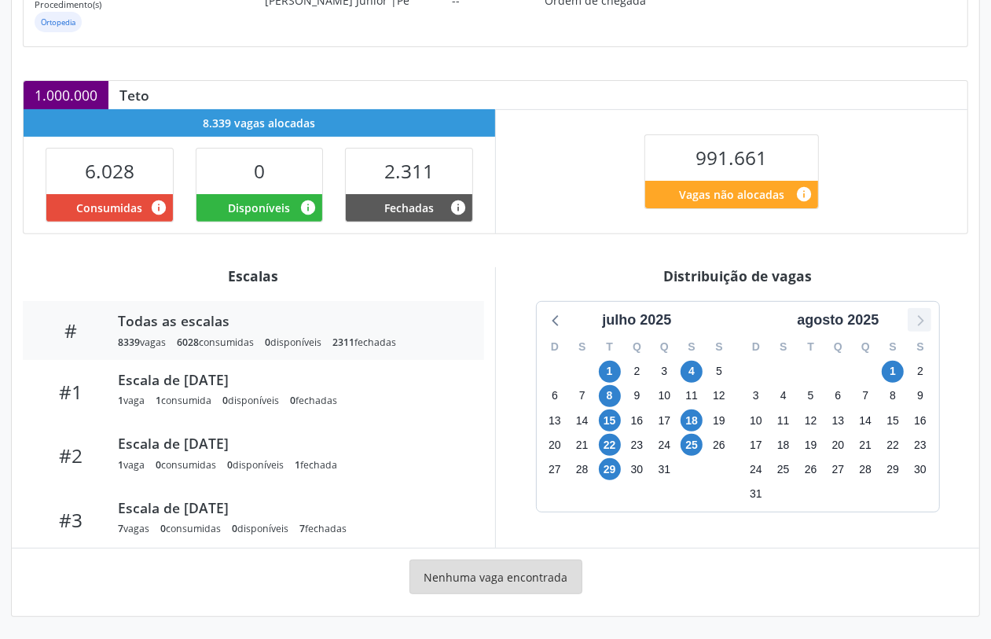
click at [926, 323] on icon at bounding box center [919, 320] width 20 height 20
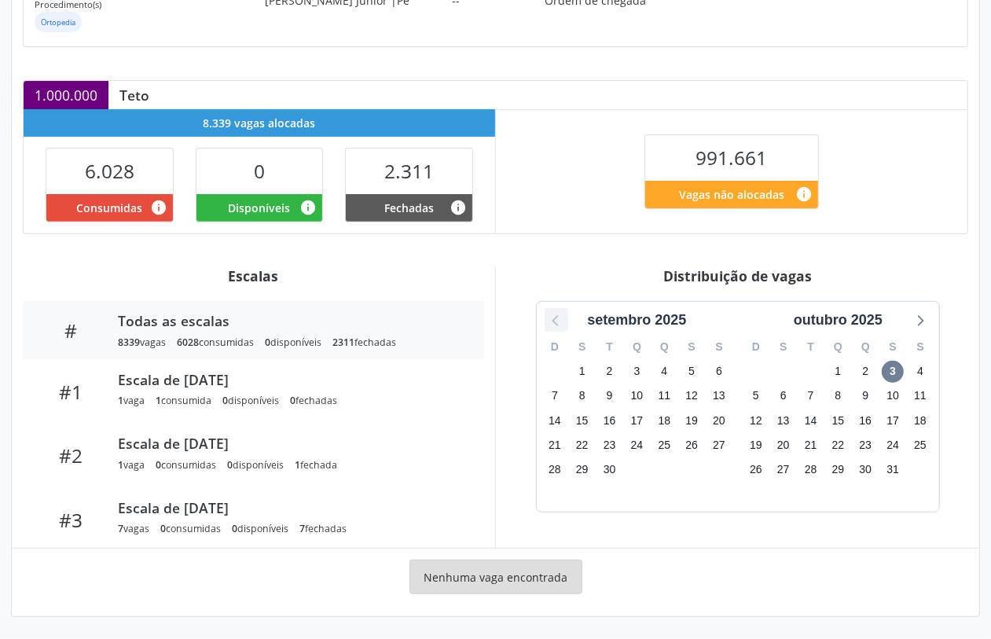
click at [560, 324] on icon at bounding box center [556, 320] width 20 height 20
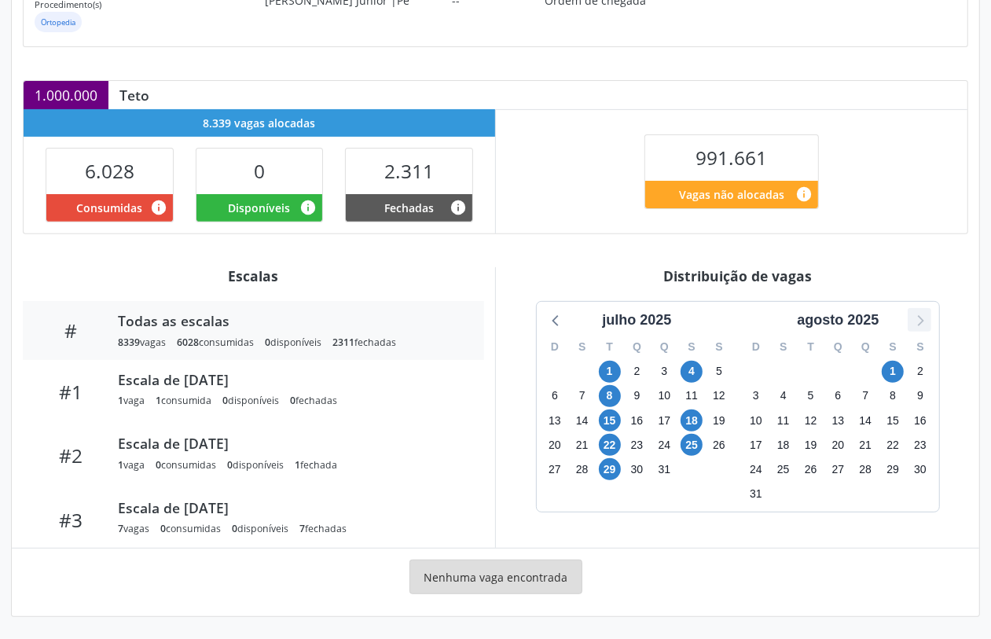
click at [921, 322] on icon at bounding box center [920, 320] width 6 height 11
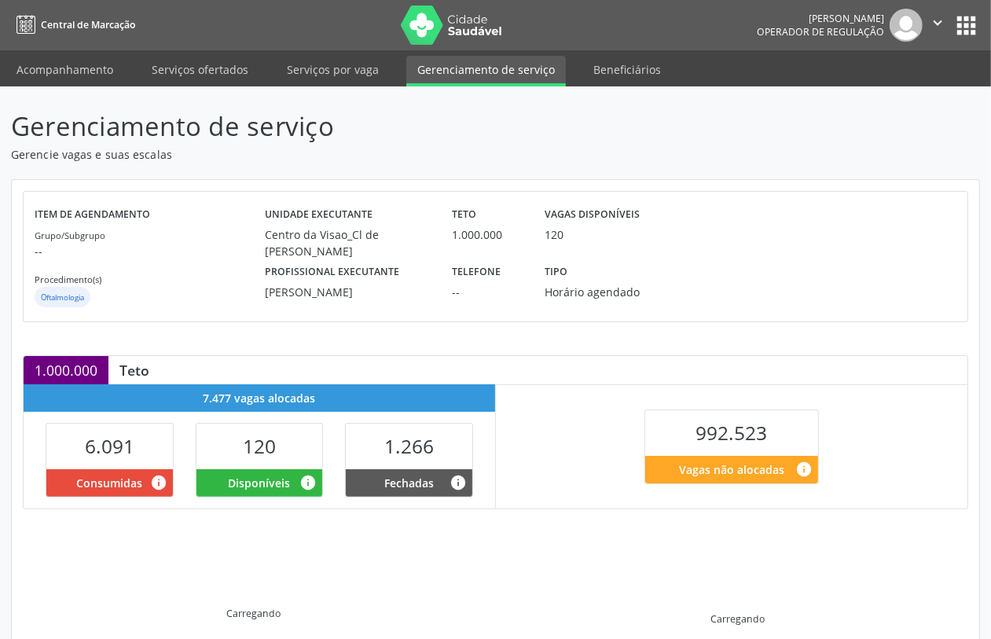
scroll to position [200, 0]
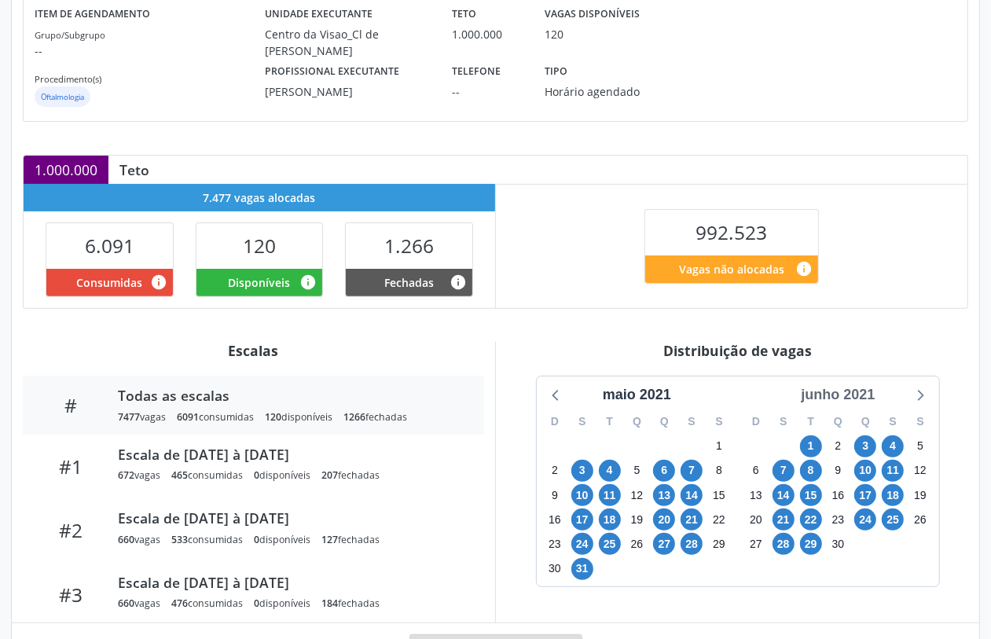
click at [837, 399] on div "junho 2021" at bounding box center [838, 394] width 86 height 21
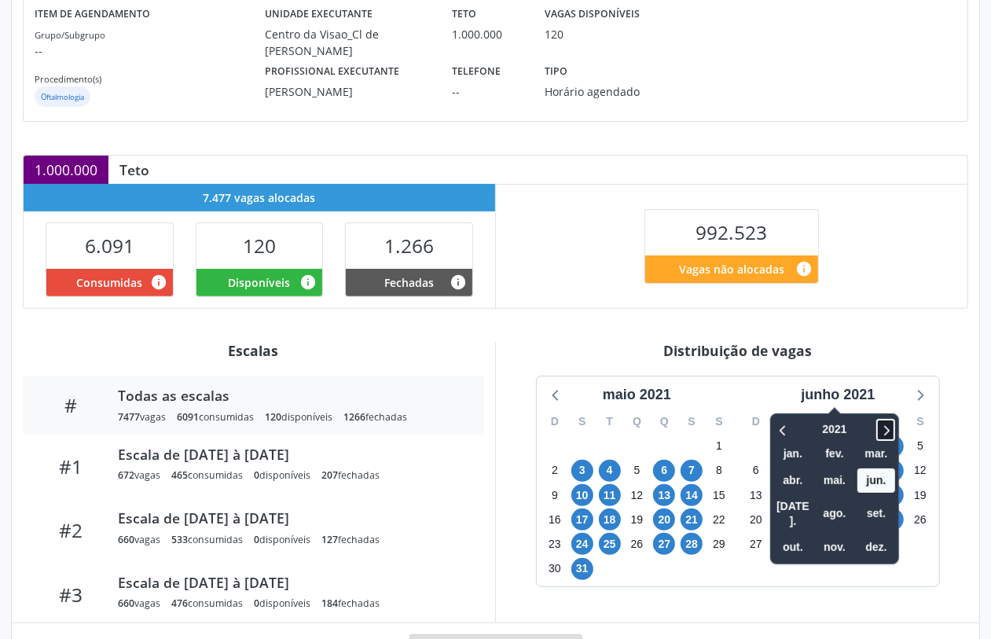
click at [890, 434] on icon at bounding box center [886, 429] width 16 height 19
click at [890, 435] on icon at bounding box center [886, 429] width 16 height 19
click at [795, 535] on span "out." at bounding box center [793, 547] width 38 height 24
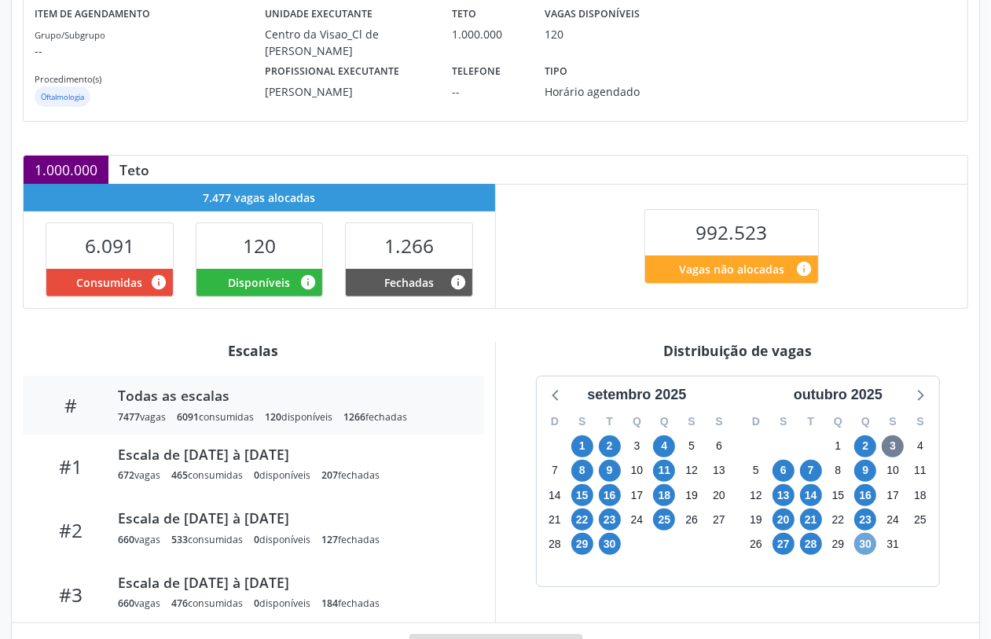
click at [871, 551] on span "30" at bounding box center [865, 544] width 22 height 22
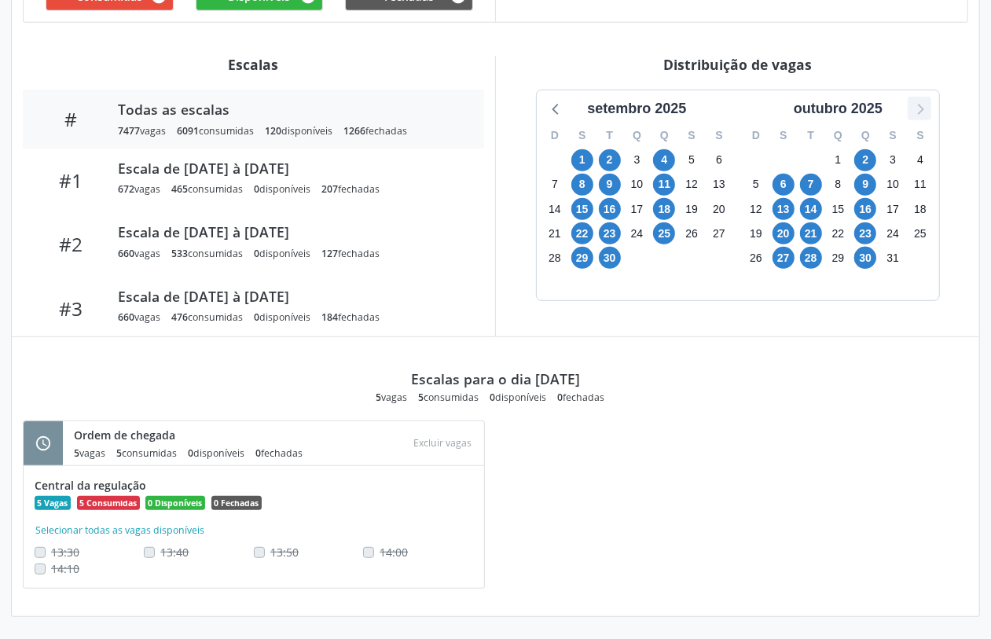
click at [914, 114] on icon at bounding box center [919, 108] width 20 height 20
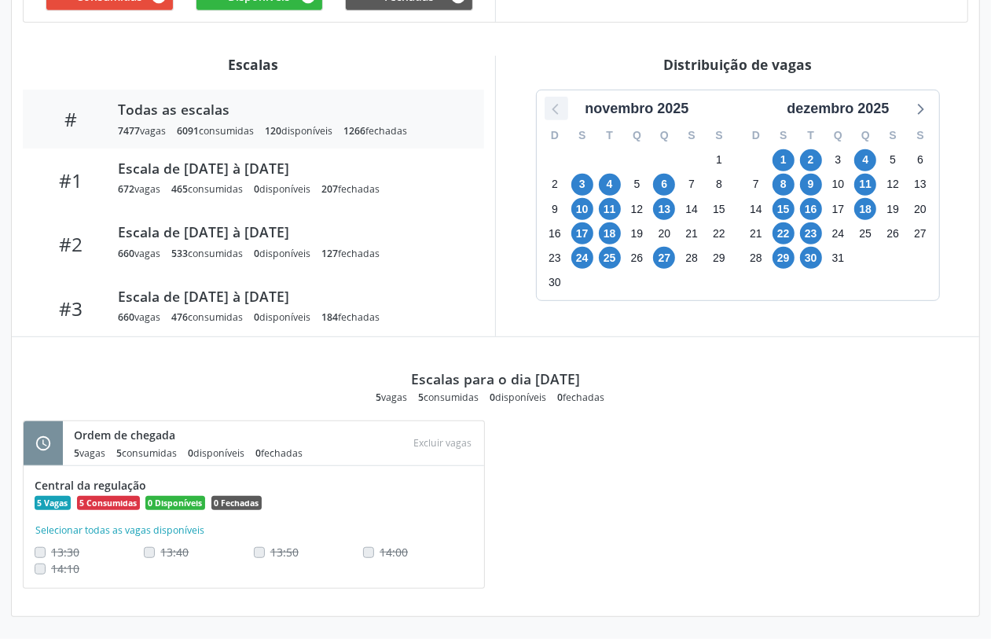
click at [552, 111] on icon at bounding box center [556, 108] width 20 height 20
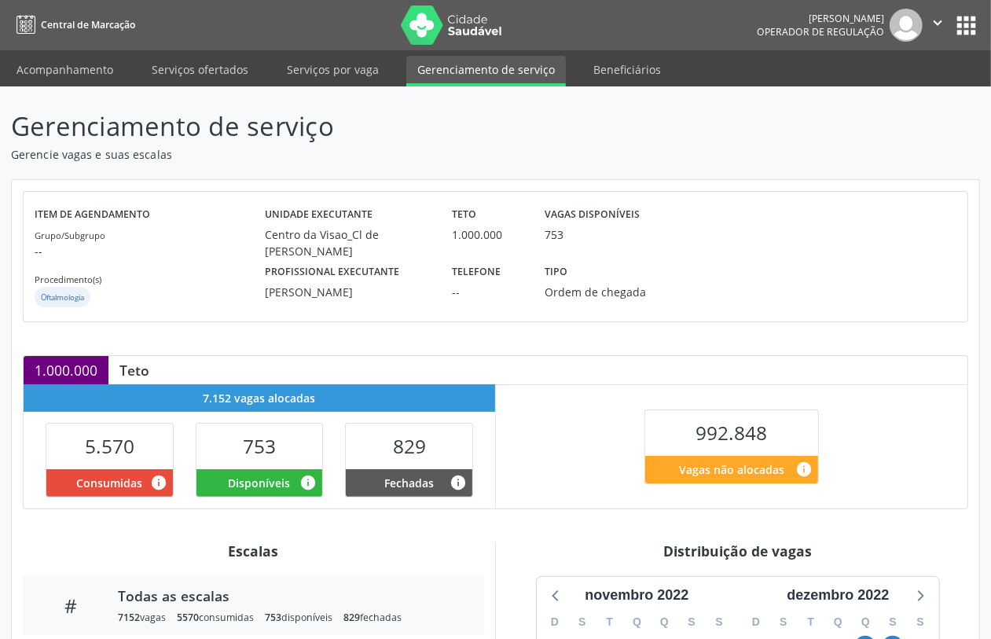
scroll to position [393, 0]
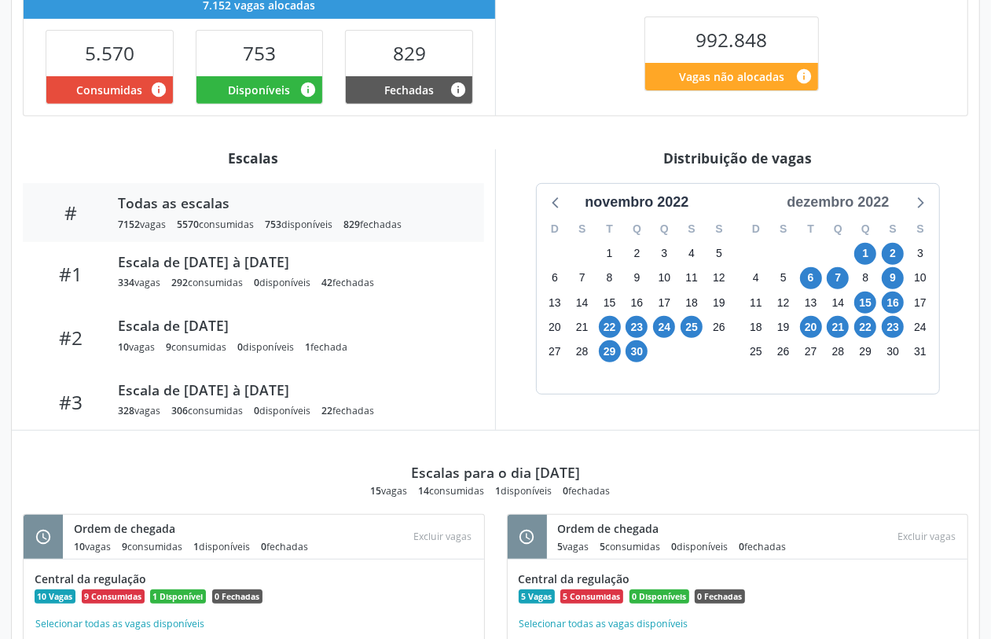
drag, startPoint x: 873, startPoint y: 200, endPoint x: 874, endPoint y: 211, distance: 10.2
click at [874, 200] on div "dezembro 2022" at bounding box center [837, 202] width 115 height 21
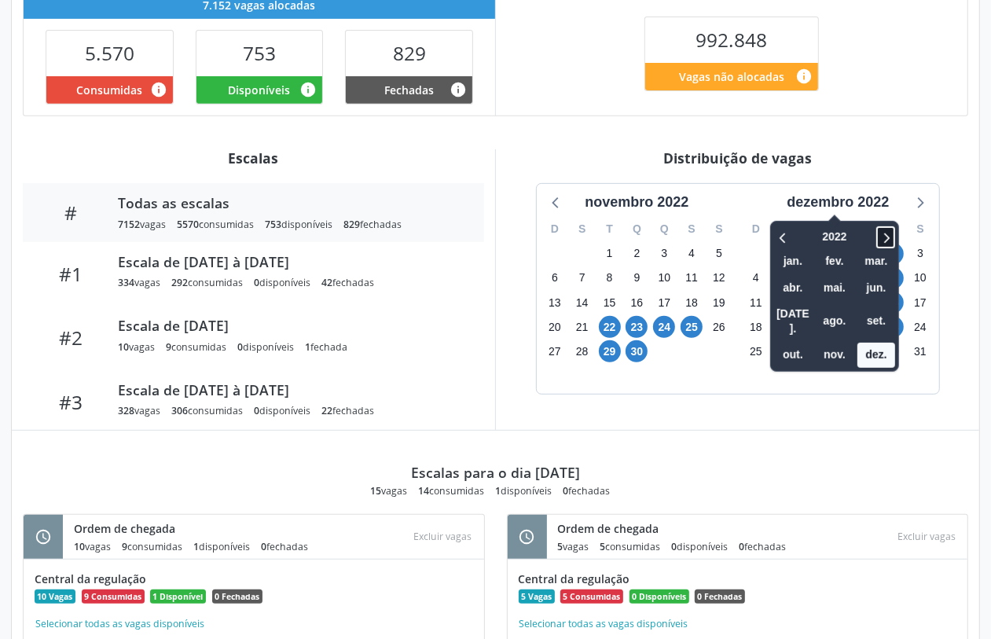
click at [886, 237] on icon at bounding box center [886, 237] width 16 height 19
click at [850, 343] on span "nov." at bounding box center [835, 355] width 38 height 24
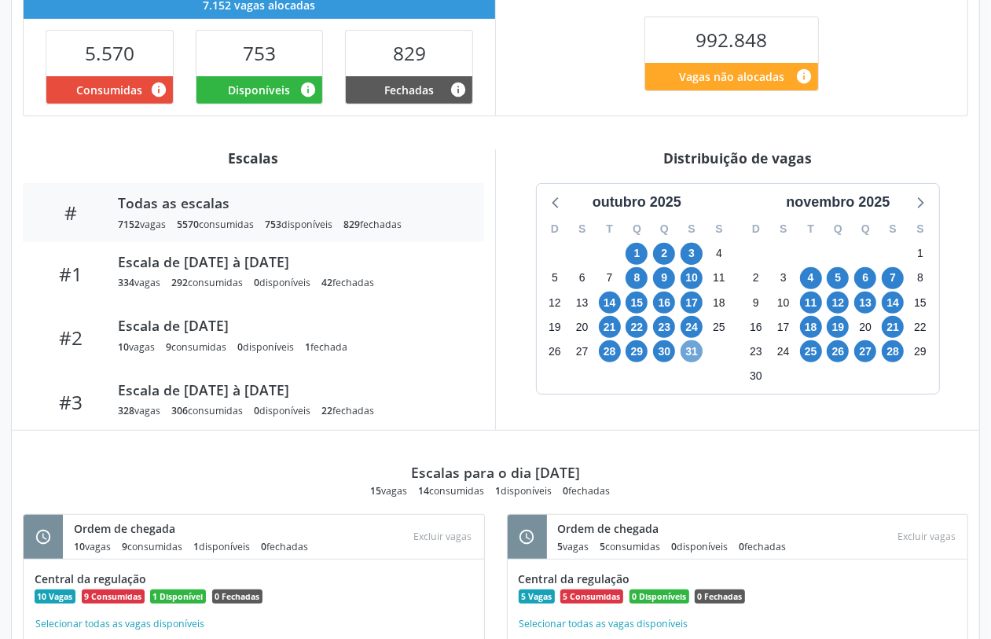
click at [695, 347] on span "31" at bounding box center [692, 351] width 22 height 22
click at [637, 281] on span "8" at bounding box center [637, 278] width 22 height 22
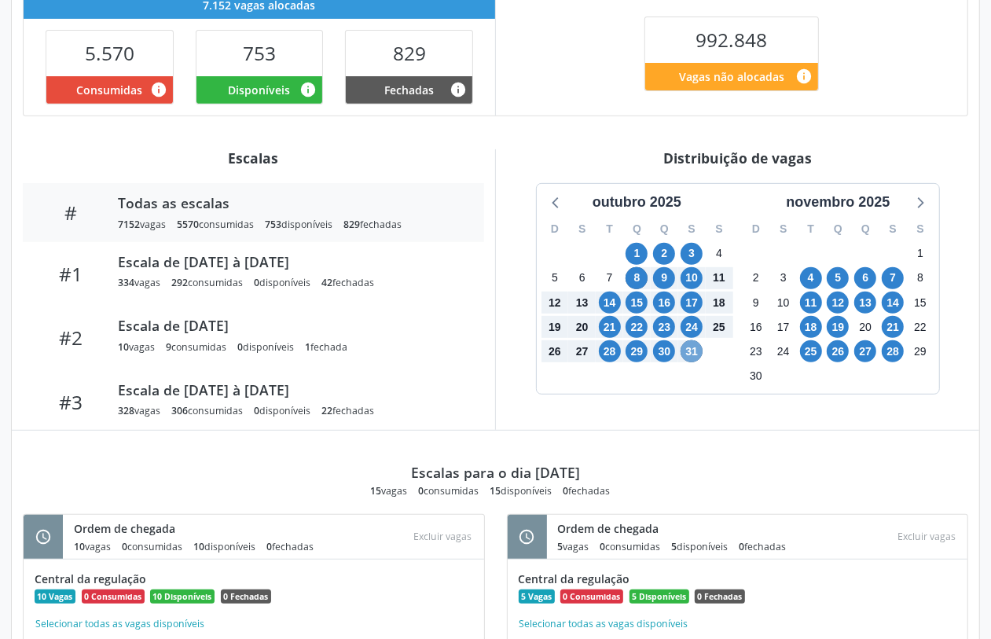
click at [694, 347] on span "31" at bounding box center [692, 351] width 22 height 22
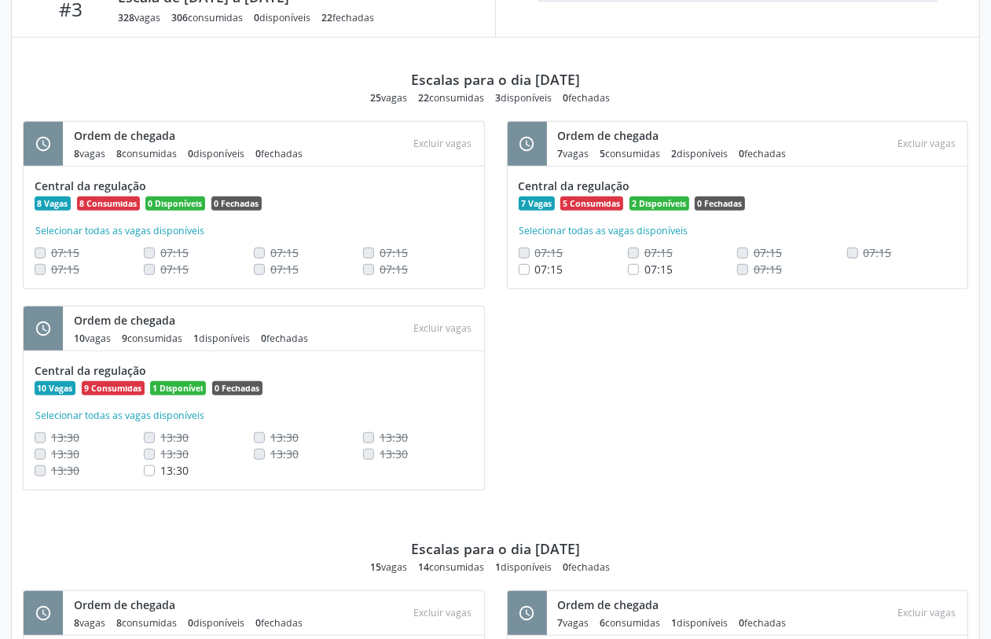
scroll to position [884, 0]
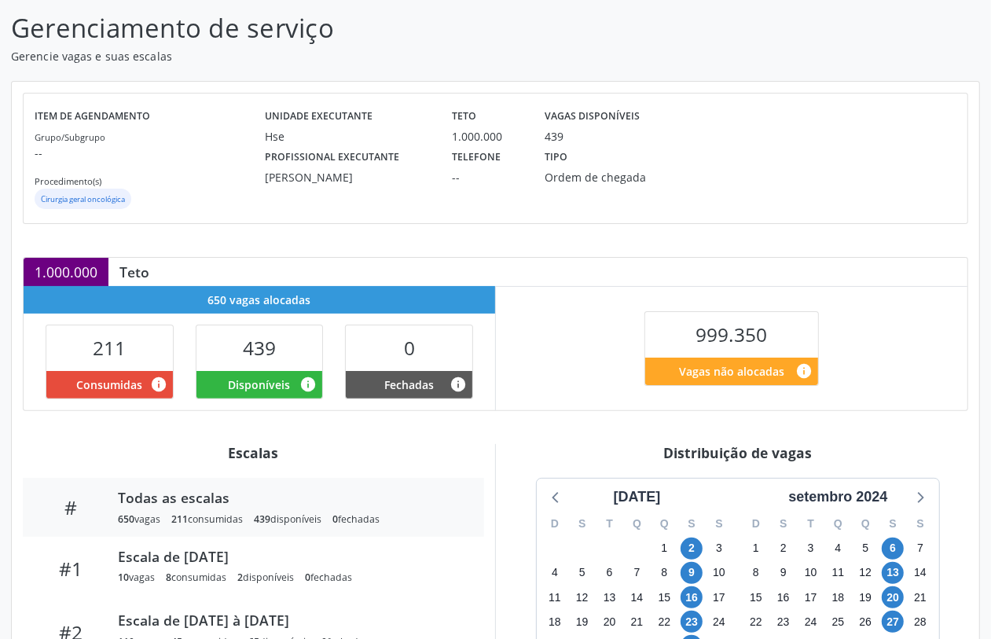
scroll to position [196, 0]
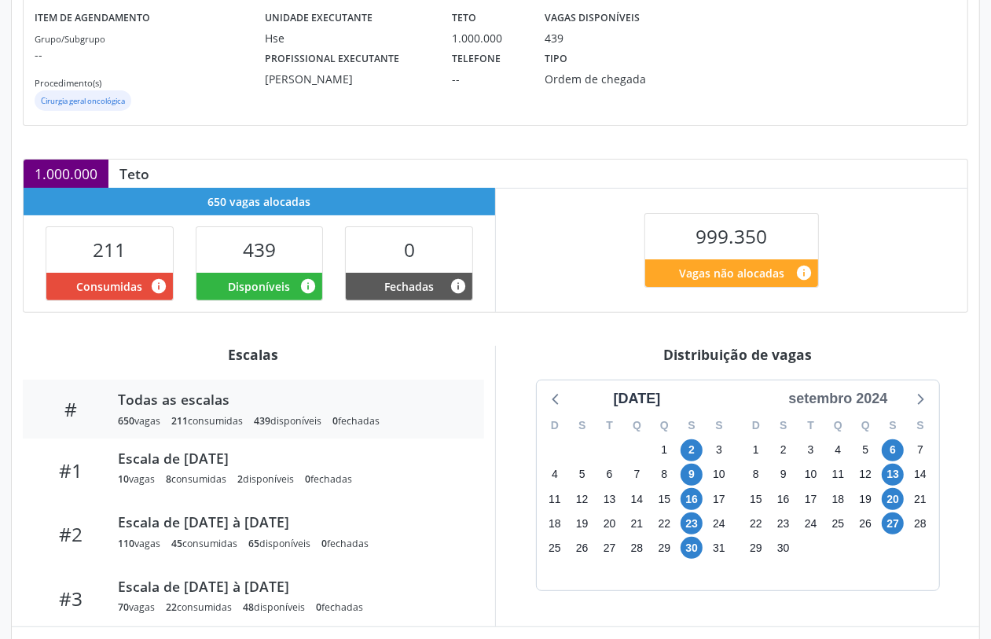
click at [843, 398] on div "setembro 2024" at bounding box center [838, 398] width 112 height 21
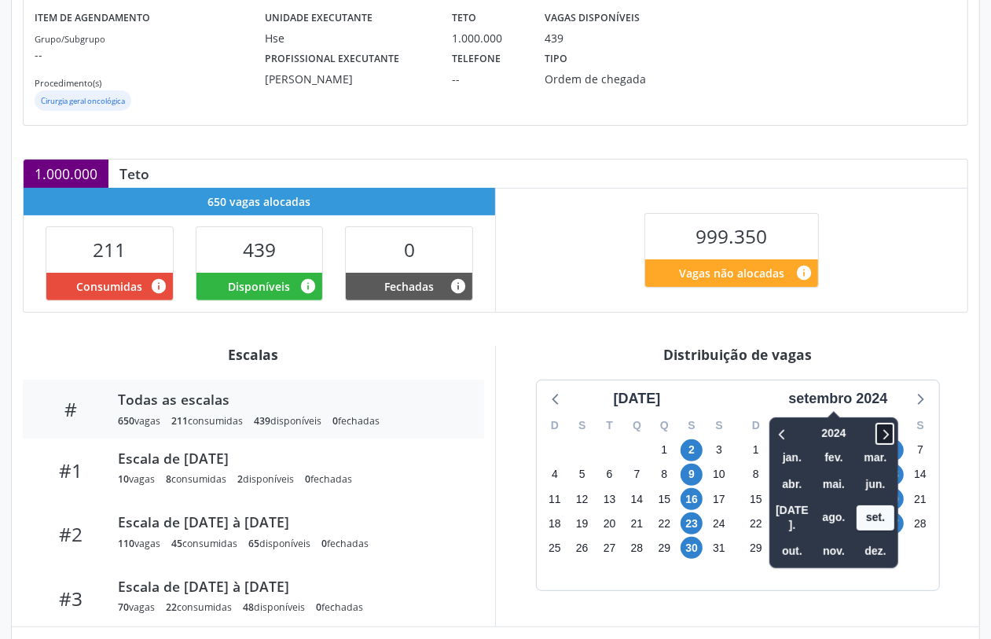
click at [893, 438] on icon at bounding box center [885, 433] width 16 height 19
click at [829, 539] on span "nov." at bounding box center [834, 551] width 38 height 24
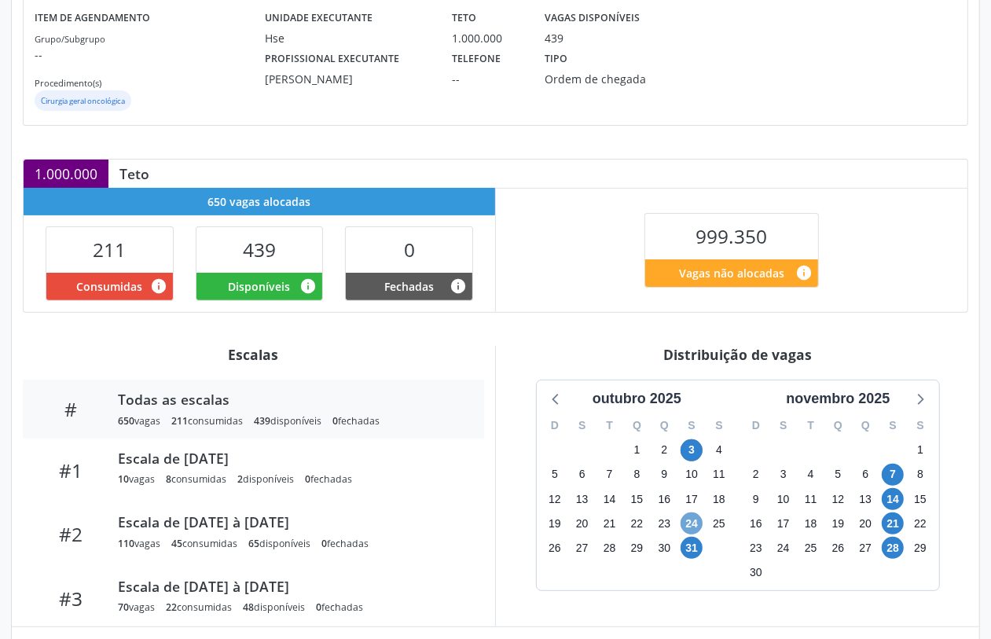
click at [693, 523] on span "24" at bounding box center [692, 523] width 22 height 22
click at [689, 545] on span "31" at bounding box center [692, 548] width 22 height 22
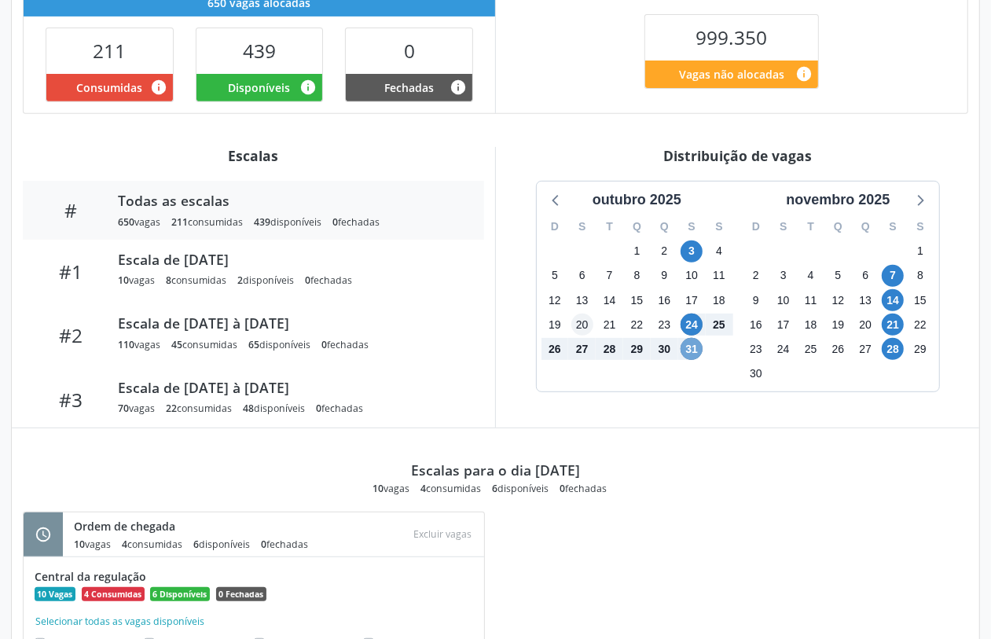
scroll to position [101, 0]
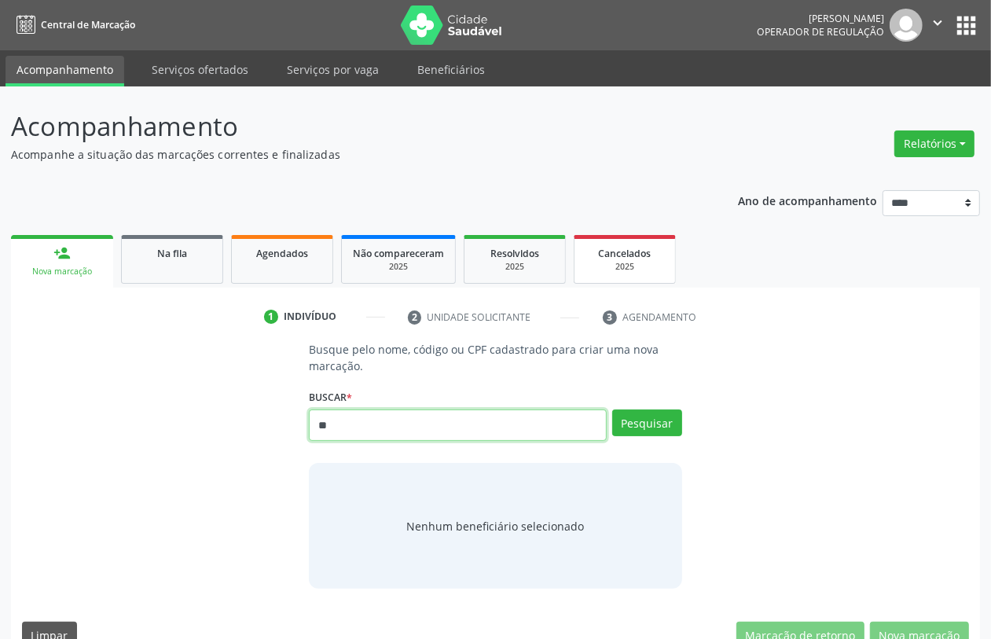
type input "*"
type input "*********"
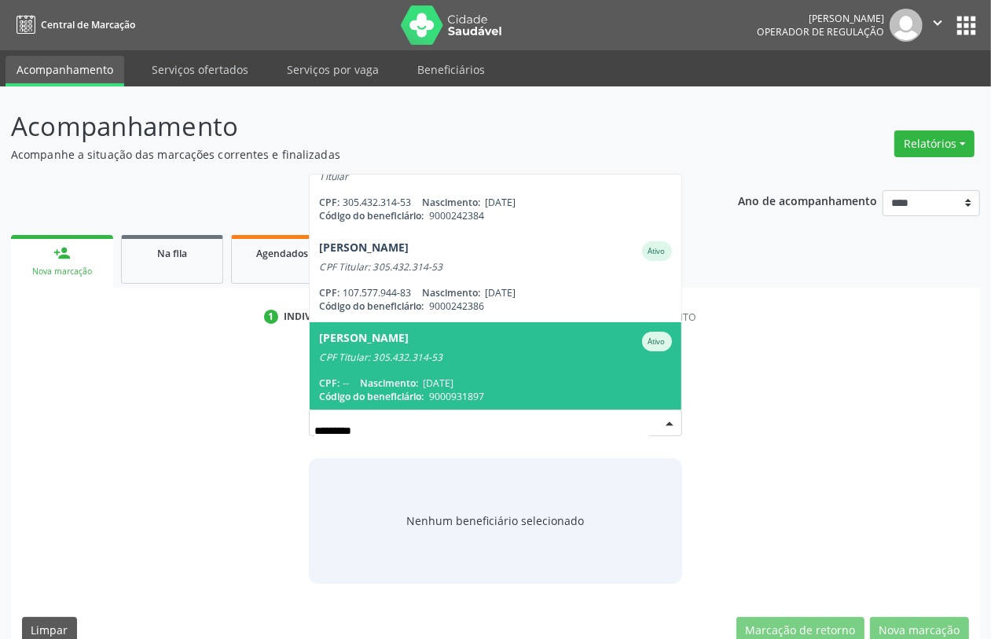
scroll to position [25, 0]
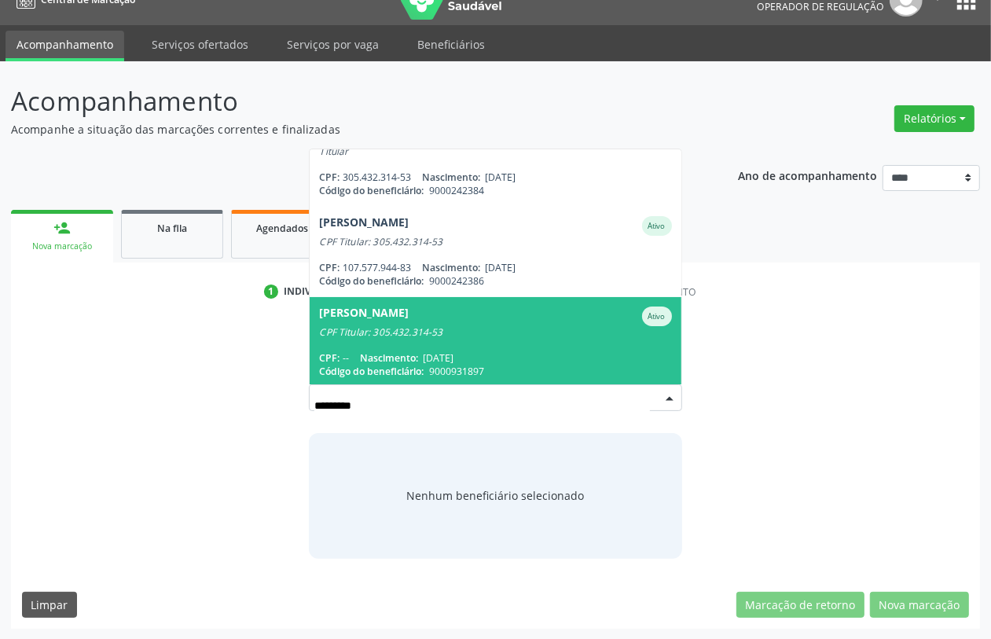
drag, startPoint x: 523, startPoint y: 350, endPoint x: 513, endPoint y: 352, distance: 10.3
click at [513, 352] on div "CPF: -- Nascimento: [DATE]" at bounding box center [495, 357] width 352 height 13
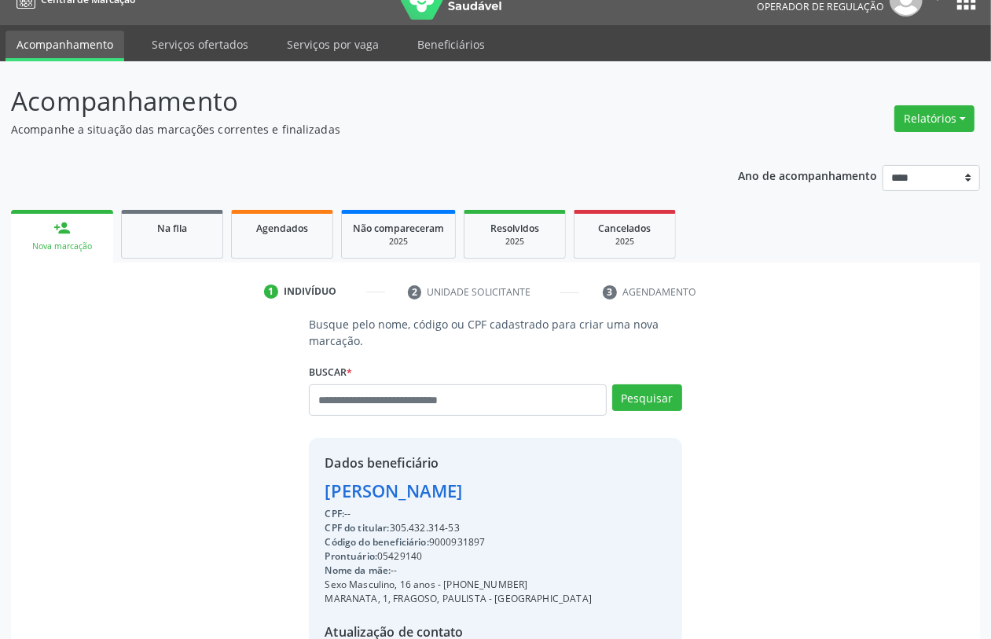
scroll to position [207, 0]
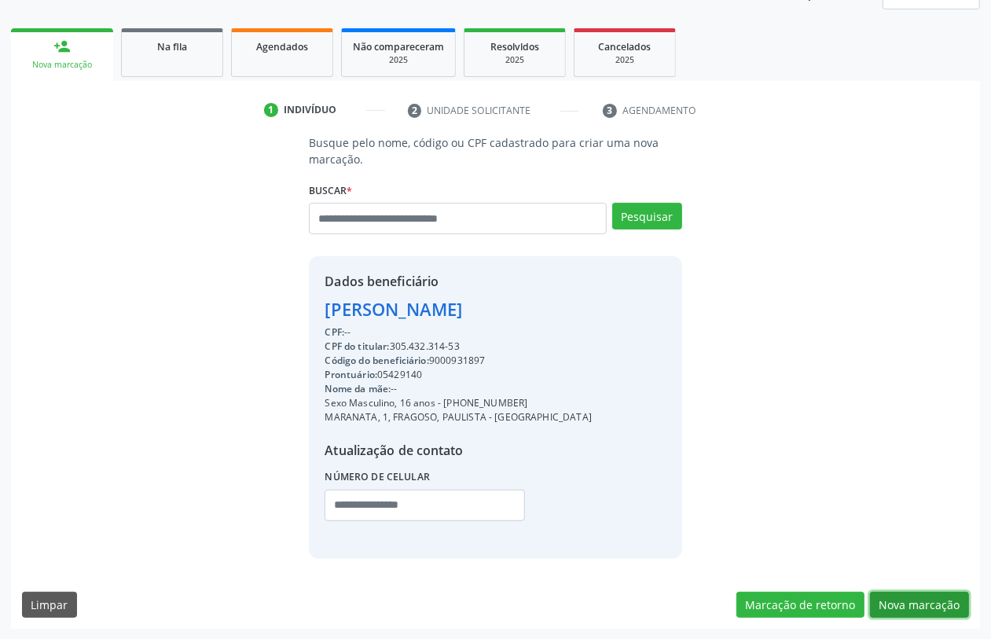
click at [917, 603] on button "Nova marcação" at bounding box center [919, 605] width 99 height 27
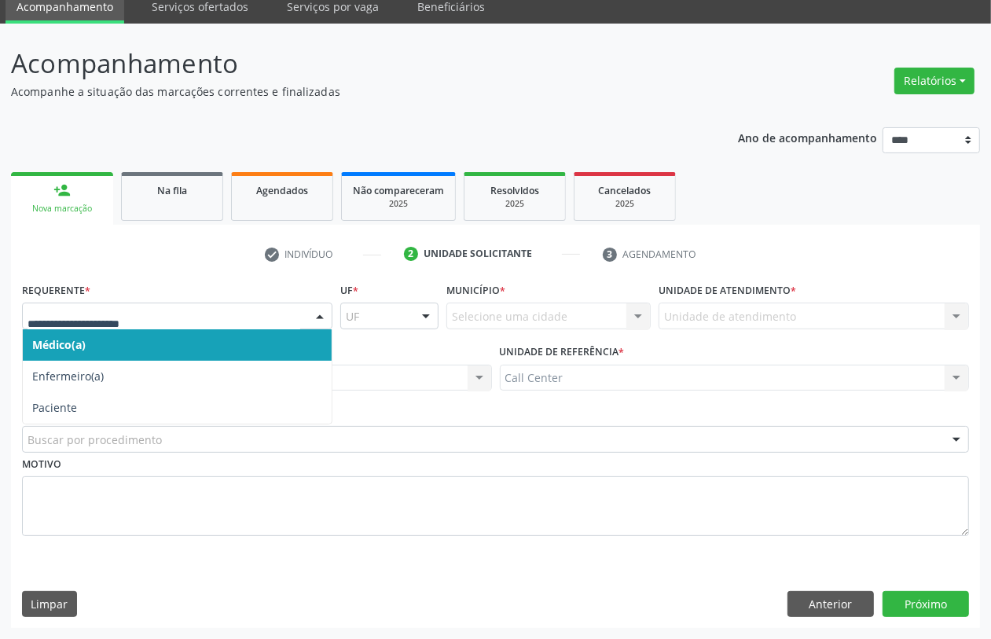
drag, startPoint x: 127, startPoint y: 309, endPoint x: 149, endPoint y: 332, distance: 31.7
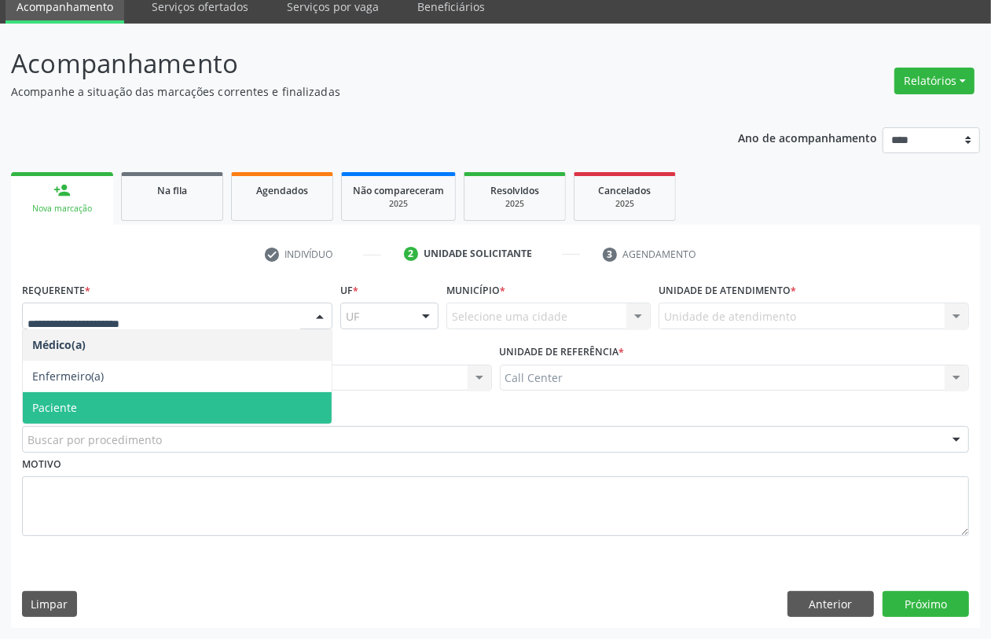
click at [150, 421] on span "Paciente" at bounding box center [177, 407] width 309 height 31
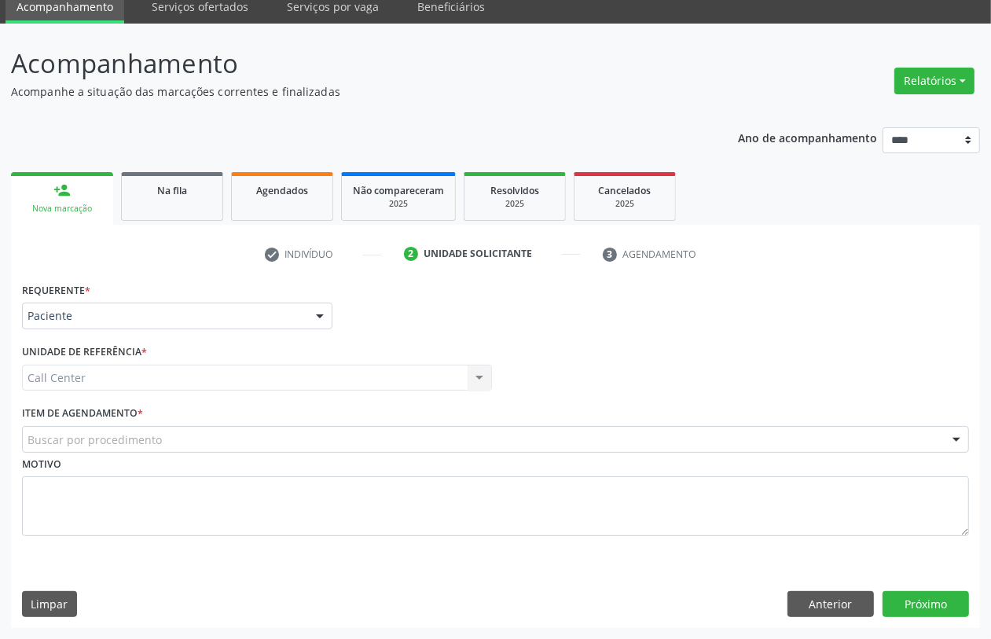
click at [185, 439] on div "Buscar por procedimento" at bounding box center [495, 439] width 947 height 27
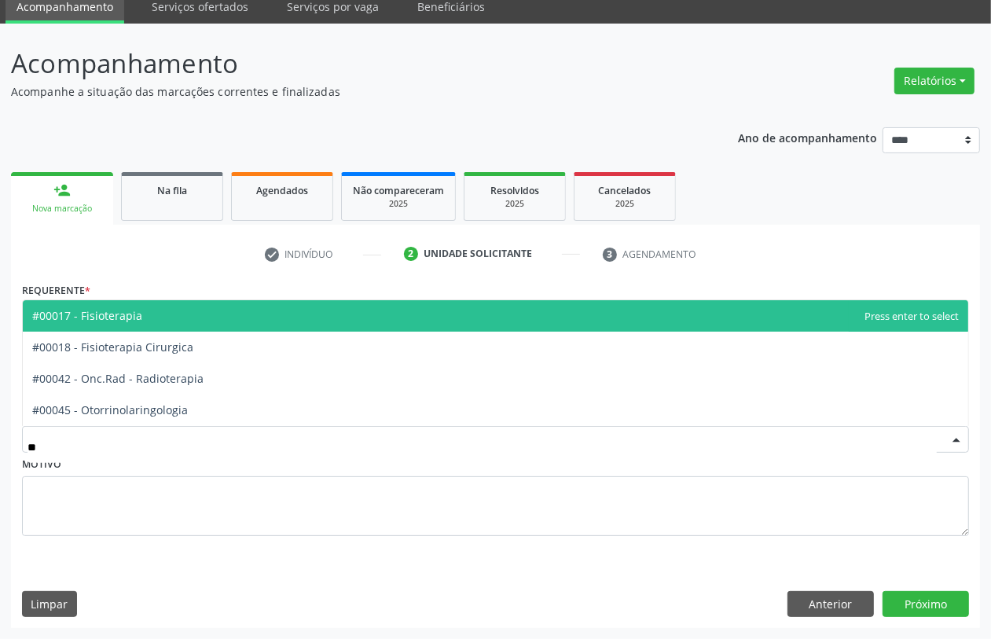
type input "***"
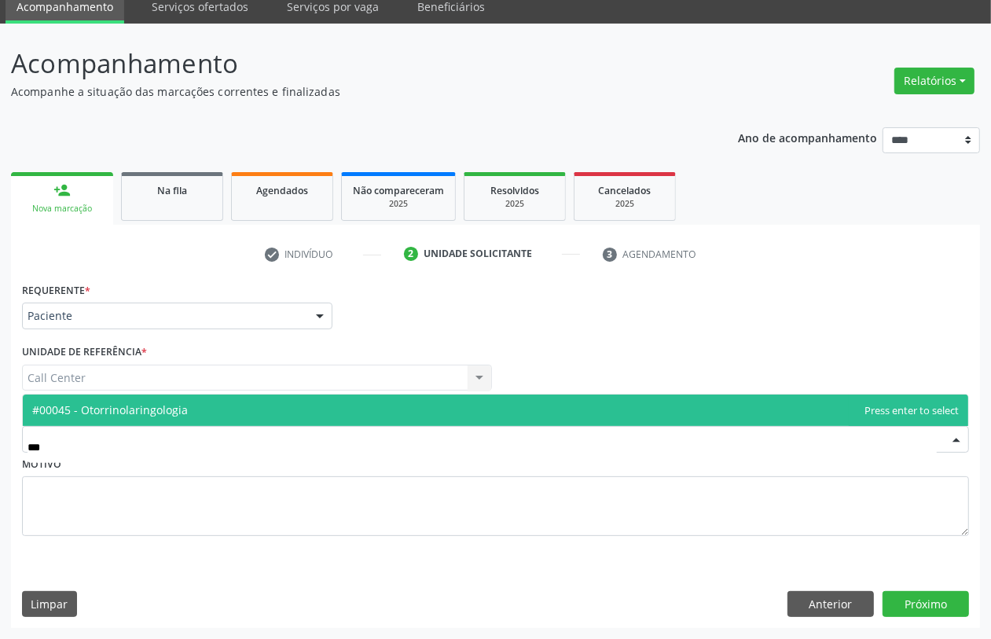
click at [211, 403] on span "#00045 - Otorrinolaringologia" at bounding box center [495, 410] width 945 height 31
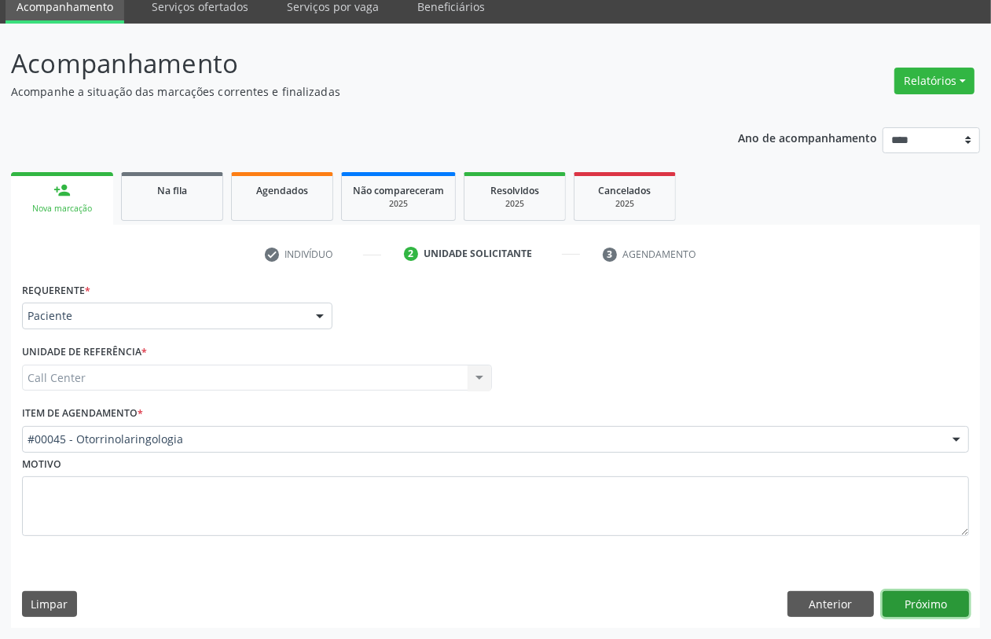
click at [912, 595] on button "Próximo" at bounding box center [926, 604] width 86 height 27
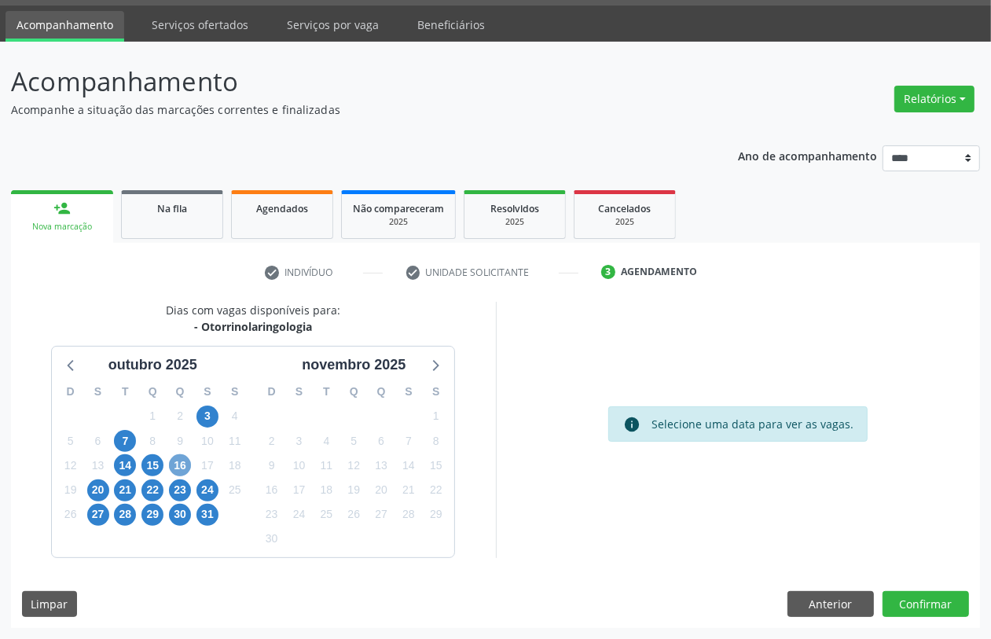
click at [178, 468] on span "16" at bounding box center [180, 465] width 22 height 22
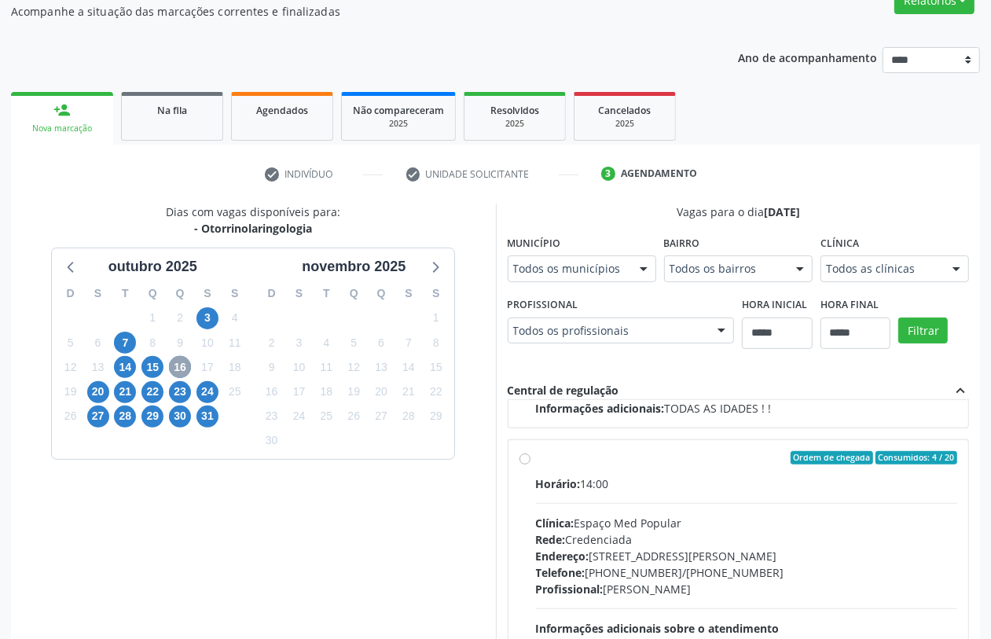
scroll to position [299, 0]
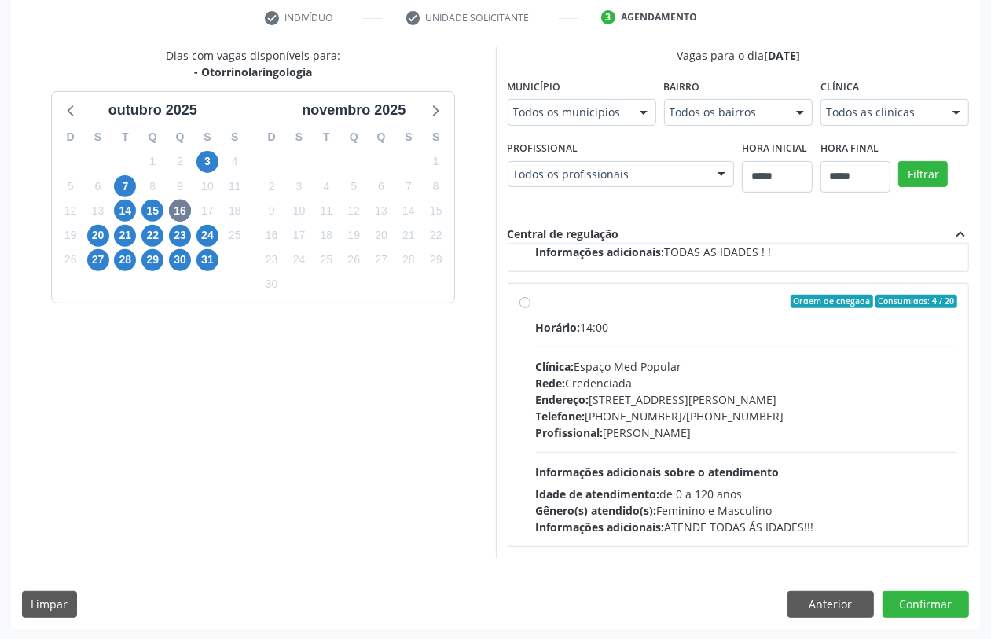
click at [619, 462] on div "Horário: 14:00 Clínica: Espaço Med Popular Rede: Credenciada Endereço: Avenida …" at bounding box center [747, 427] width 422 height 216
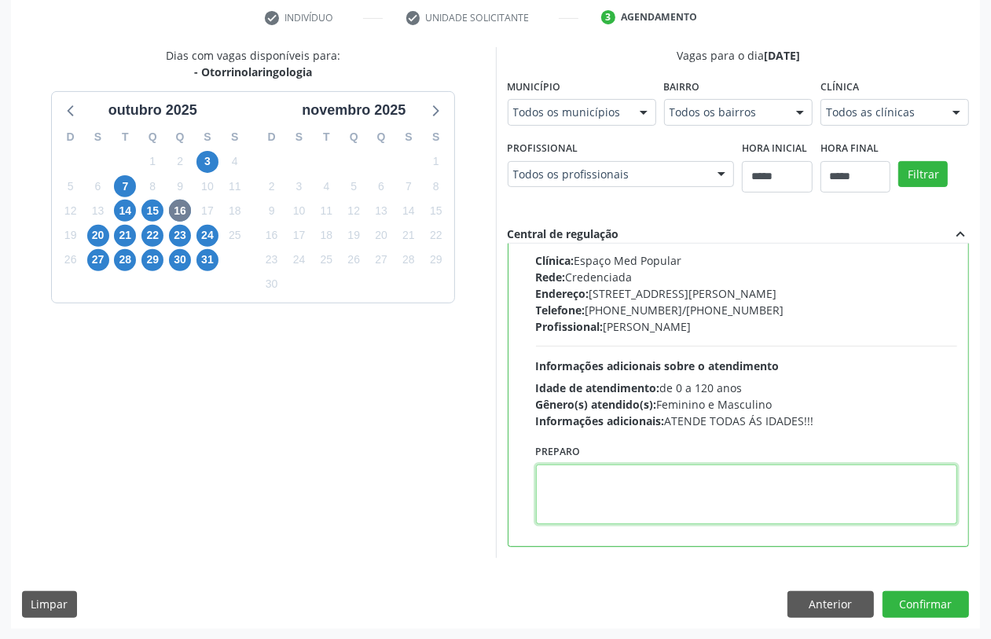
paste textarea "**********"
type textarea "**********"
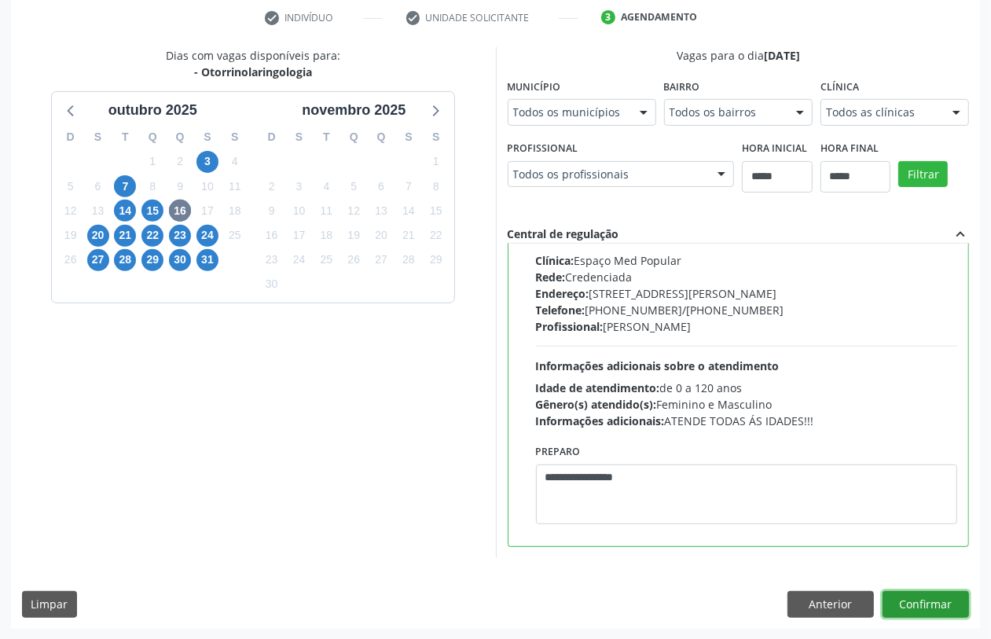
click at [913, 606] on button "Confirmar" at bounding box center [926, 604] width 86 height 27
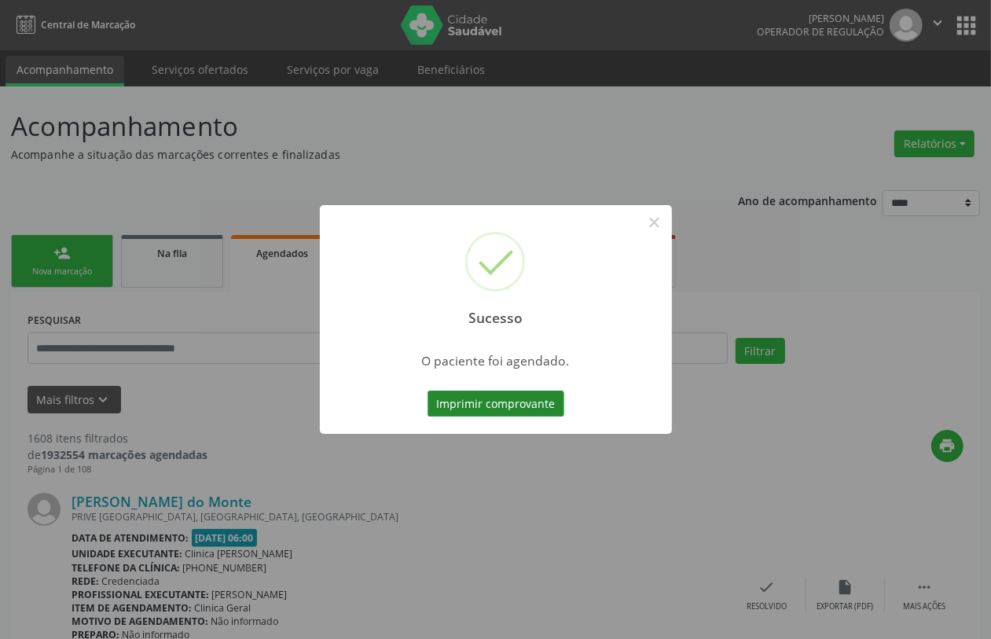
click at [484, 397] on button "Imprimir comprovante" at bounding box center [496, 404] width 137 height 27
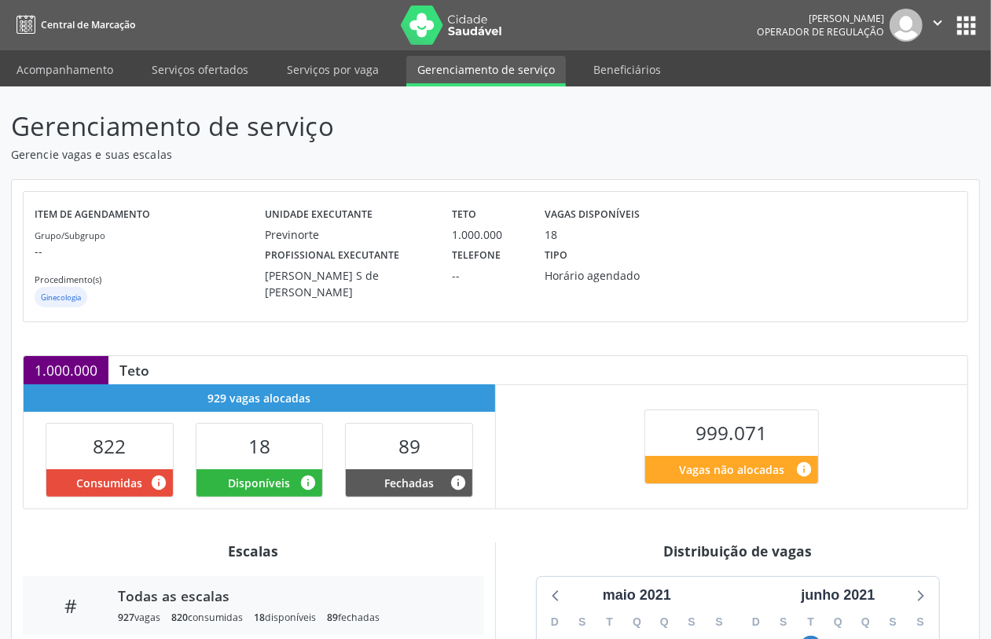
scroll to position [276, 0]
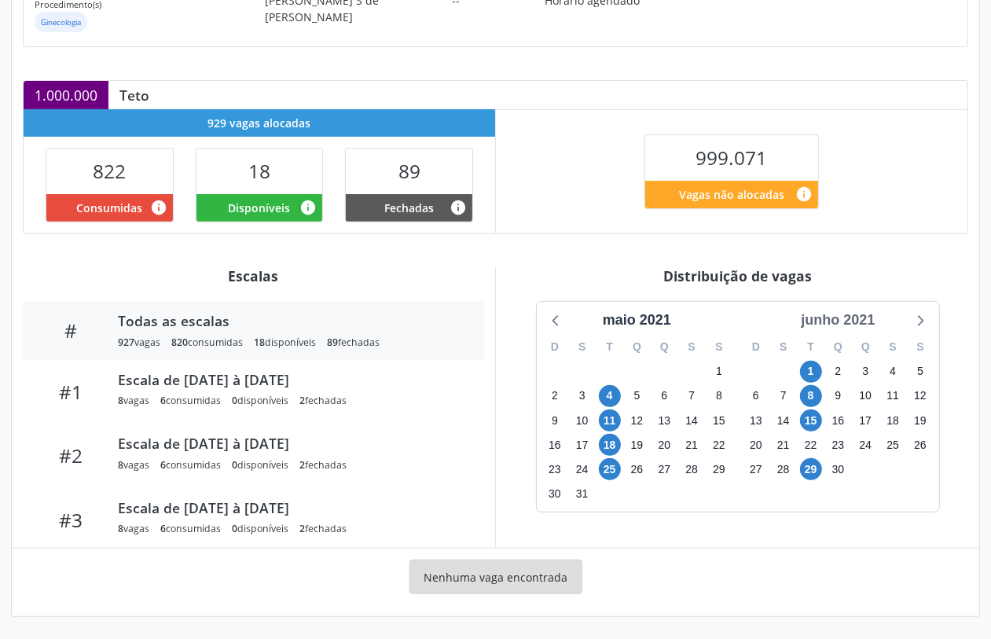
click at [867, 325] on div "junho 2021" at bounding box center [838, 320] width 86 height 21
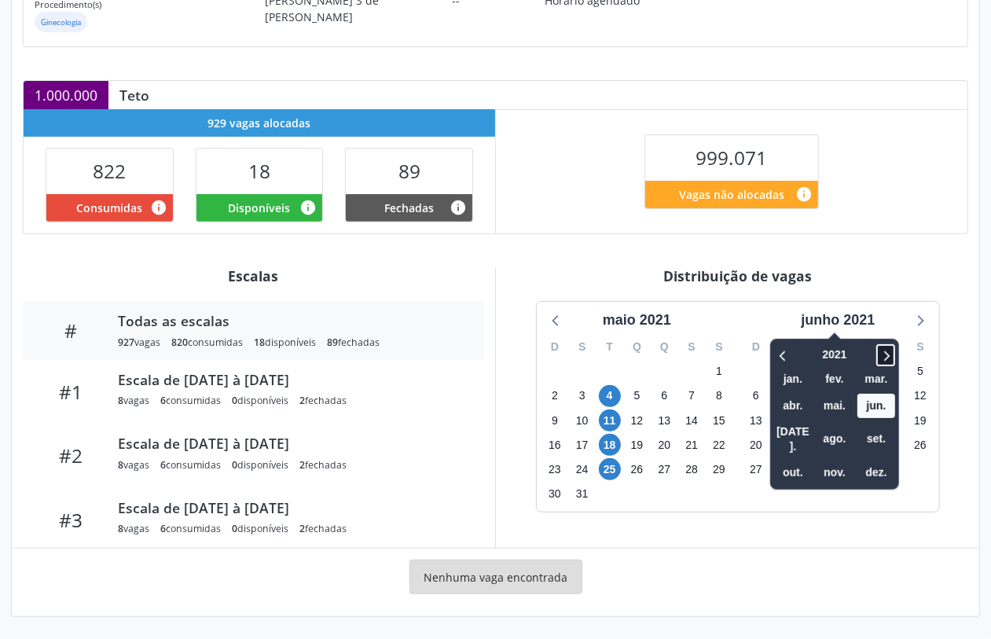
click at [888, 356] on icon at bounding box center [886, 355] width 16 height 19
click at [837, 461] on span "nov." at bounding box center [835, 473] width 38 height 24
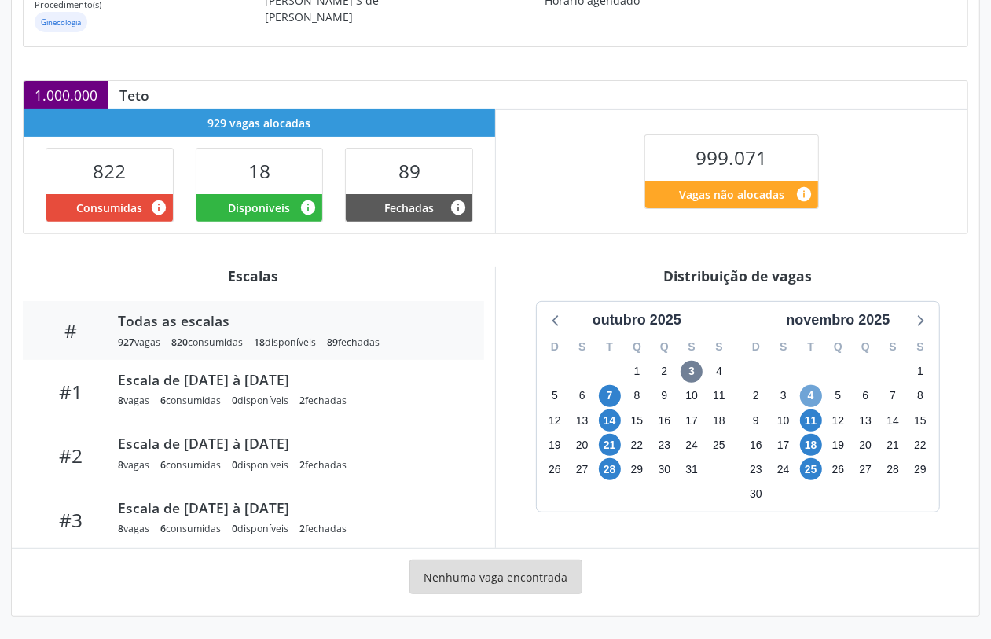
click at [808, 395] on span "4" at bounding box center [811, 396] width 22 height 22
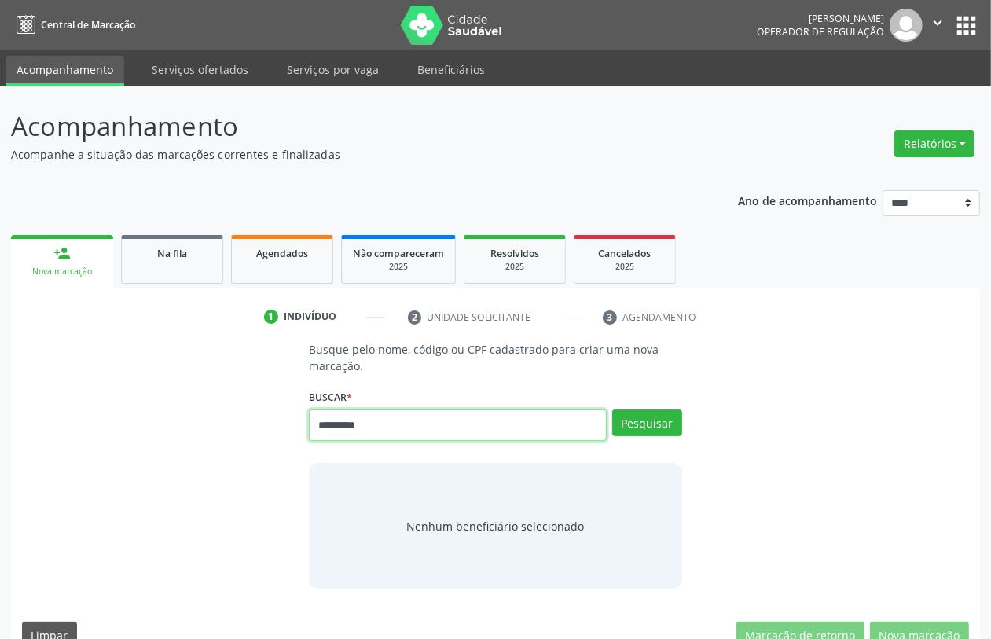
type input "*********"
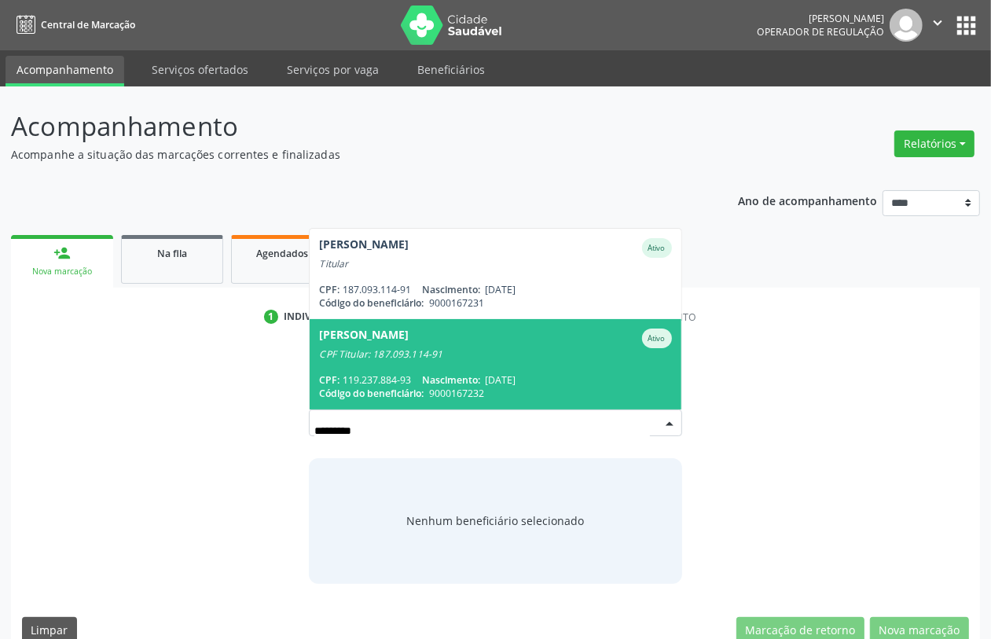
click at [444, 367] on span "Maria Grabiela de Queiroz Ativo CPF Titular: 187.093.114-91 CPF: 119.237.884-93…" at bounding box center [495, 364] width 371 height 90
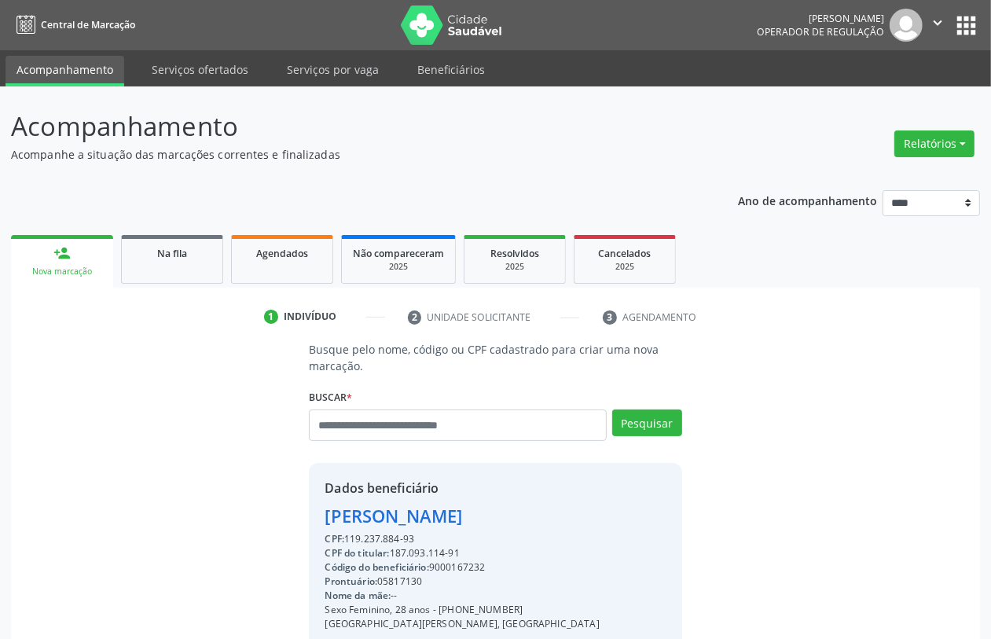
scroll to position [207, 0]
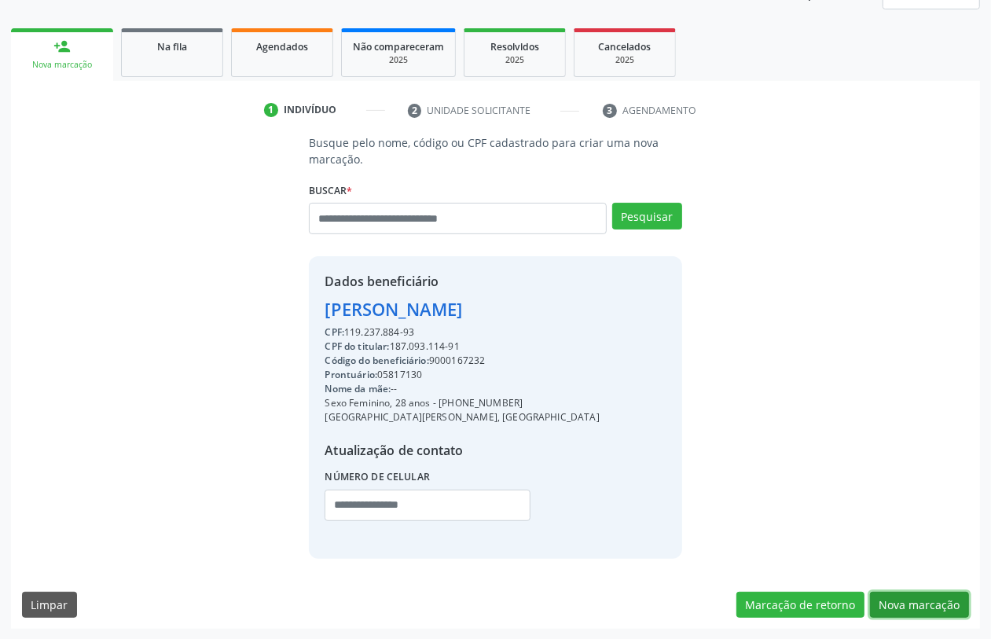
click at [912, 601] on button "Nova marcação" at bounding box center [919, 605] width 99 height 27
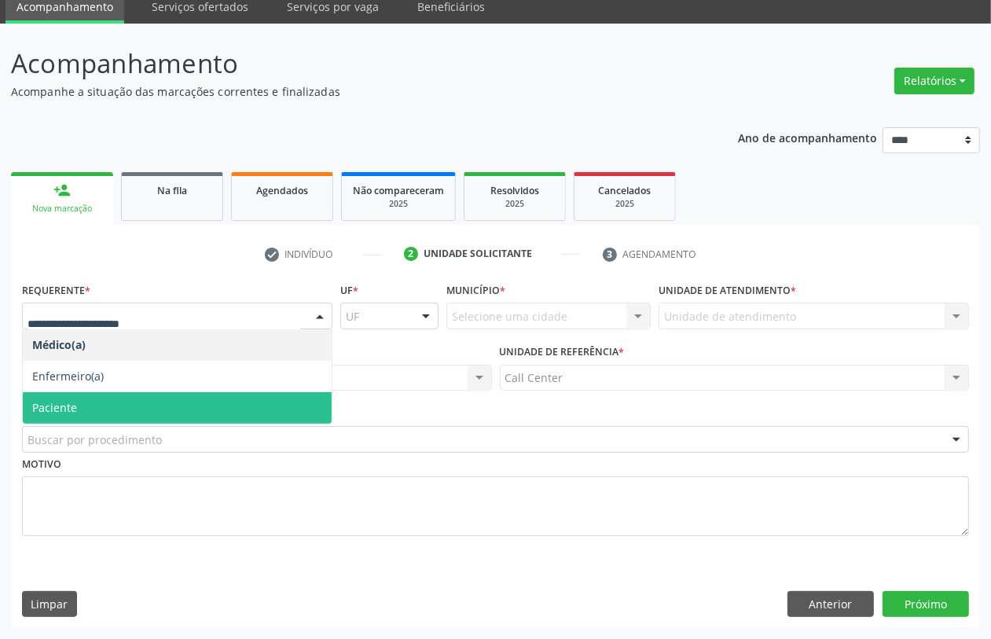
click at [64, 413] on span "Paciente" at bounding box center [54, 407] width 45 height 15
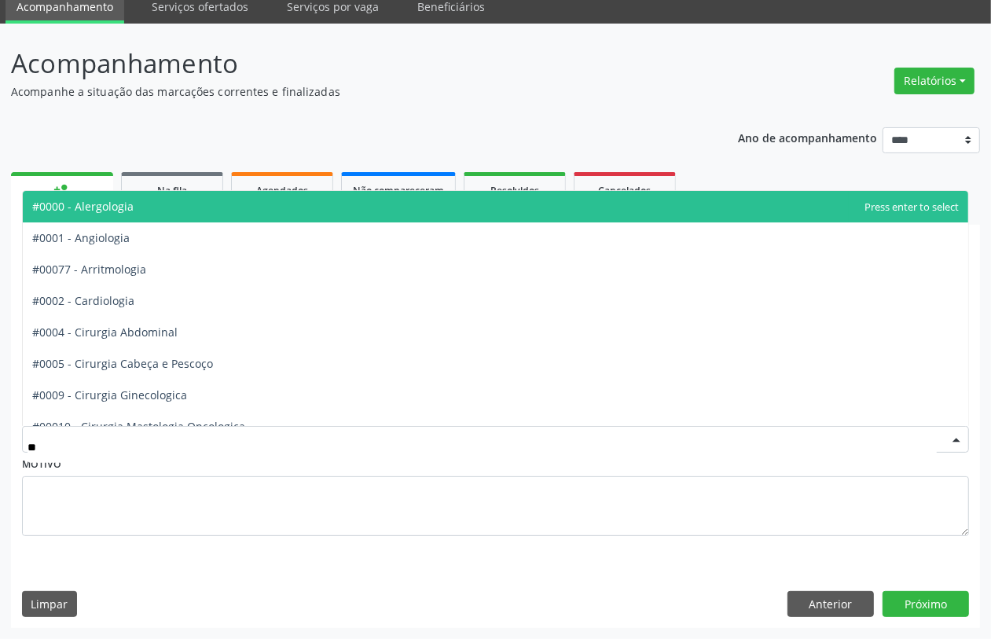
type input "***"
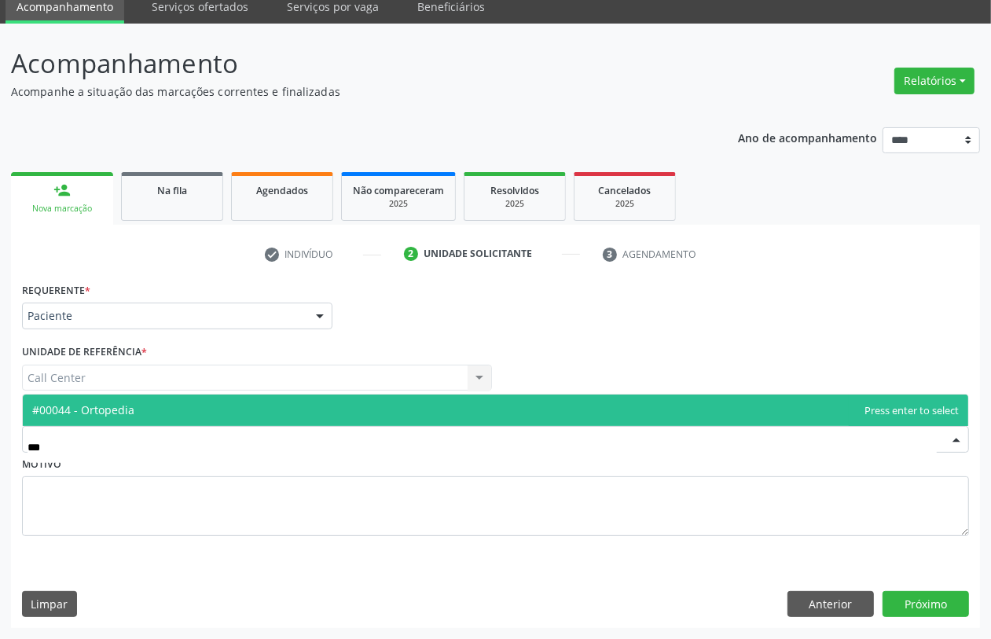
click at [119, 414] on span "#00044 - Ortopedia" at bounding box center [83, 409] width 102 height 15
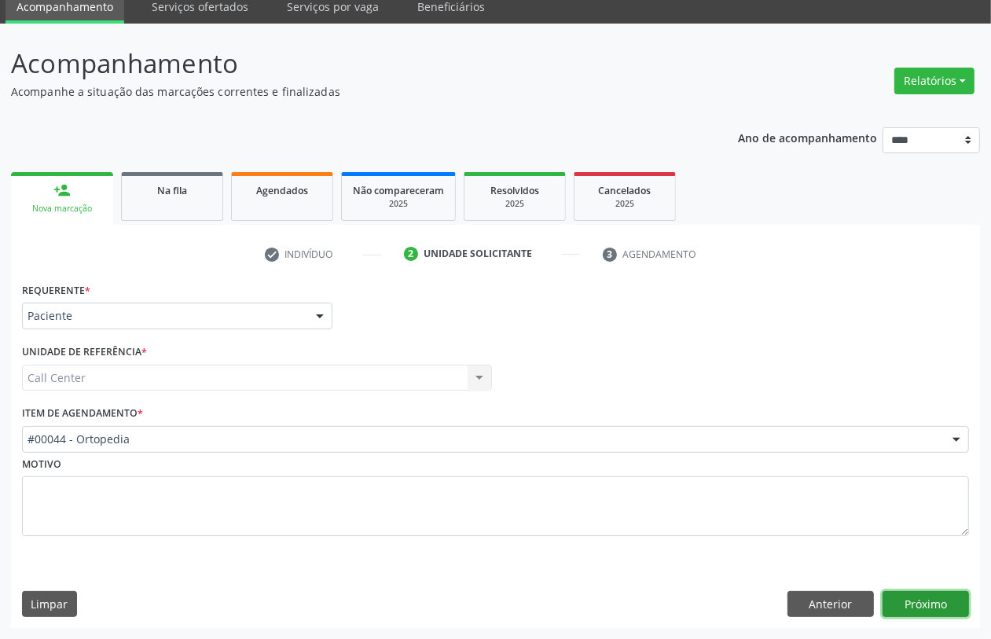
click at [910, 597] on button "Próximo" at bounding box center [926, 604] width 86 height 27
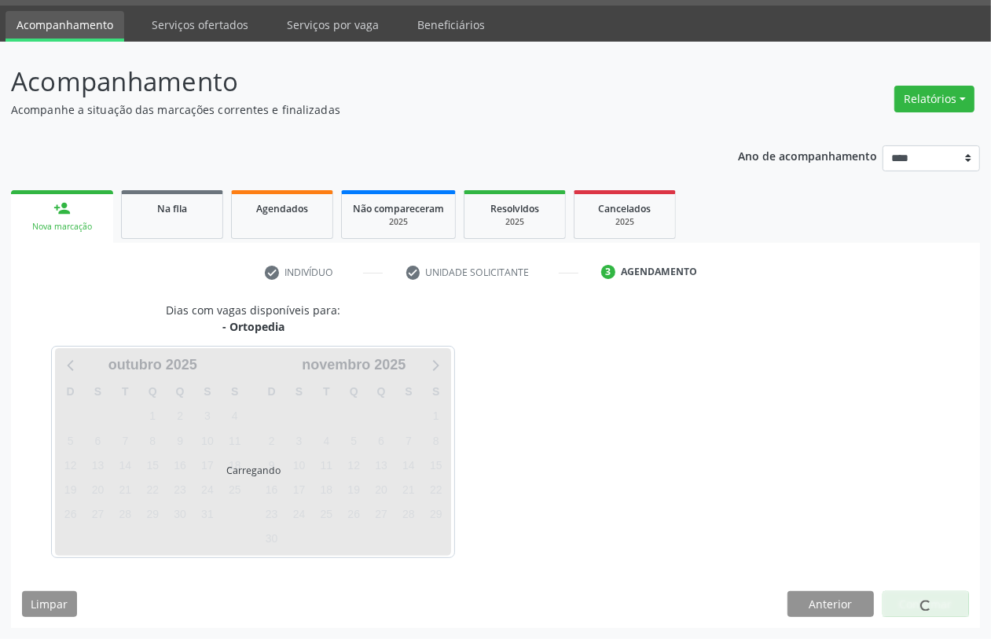
scroll to position [45, 0]
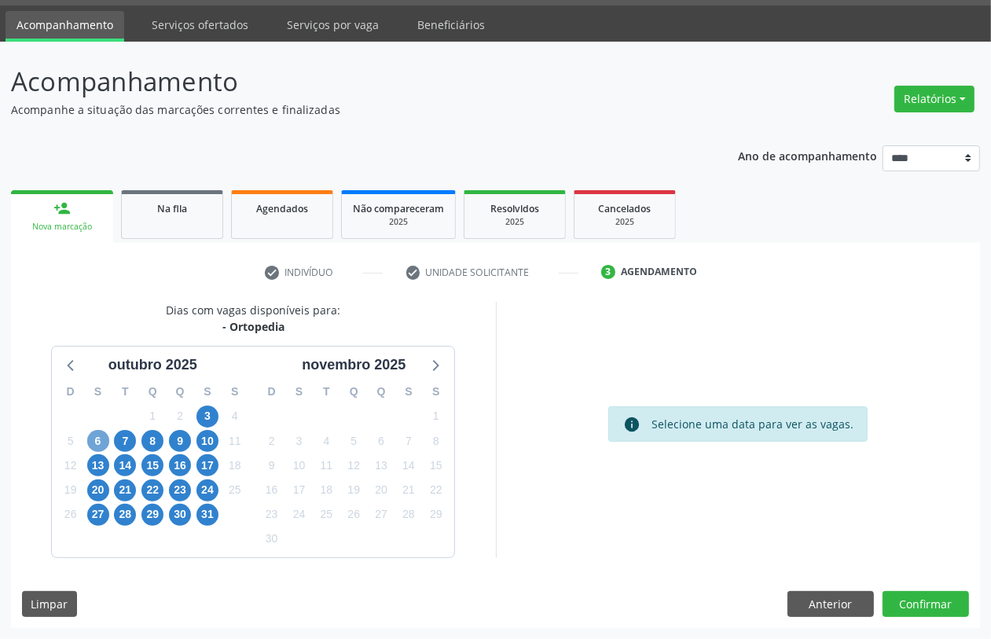
click at [100, 444] on span "6" at bounding box center [98, 441] width 22 height 22
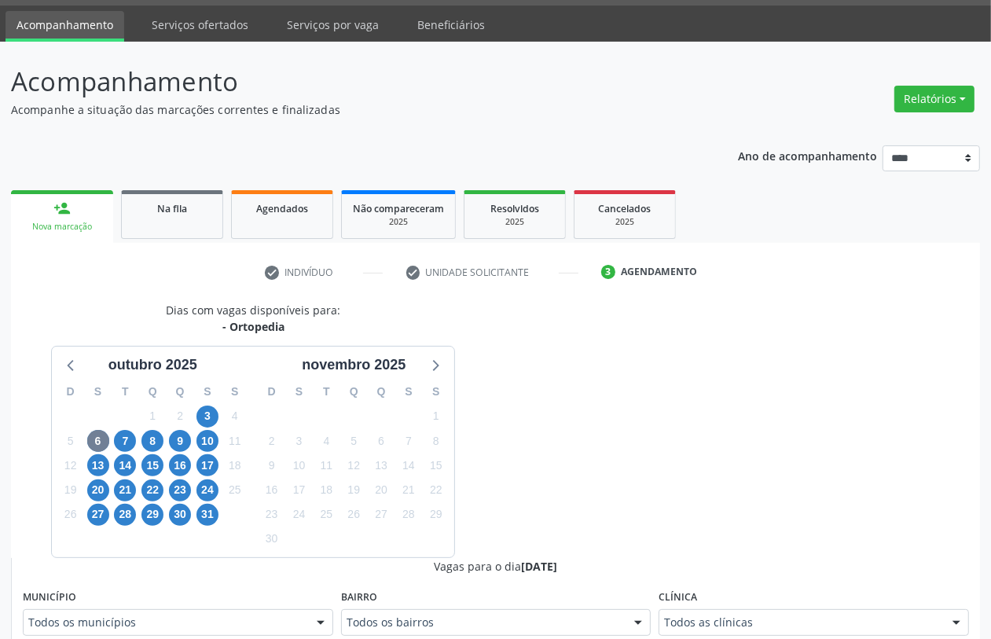
scroll to position [52, 0]
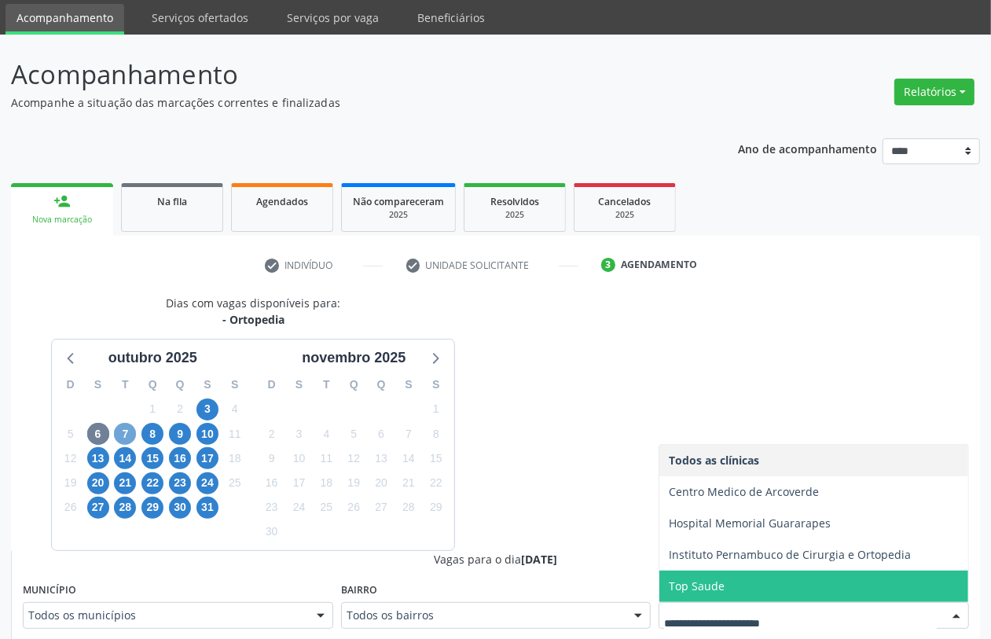
click at [124, 438] on span "7" at bounding box center [125, 434] width 22 height 22
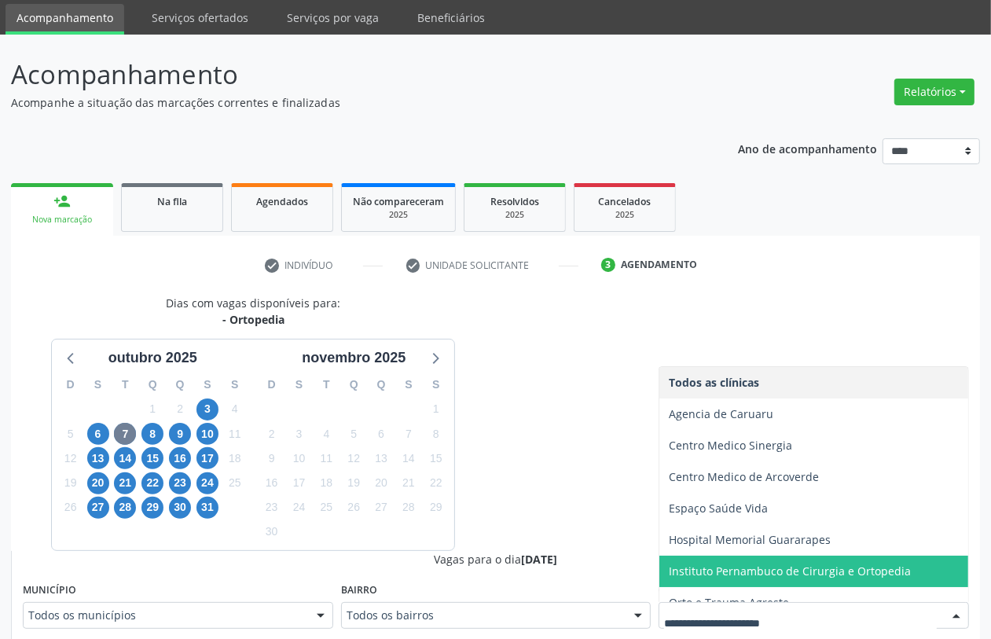
scroll to position [17, 0]
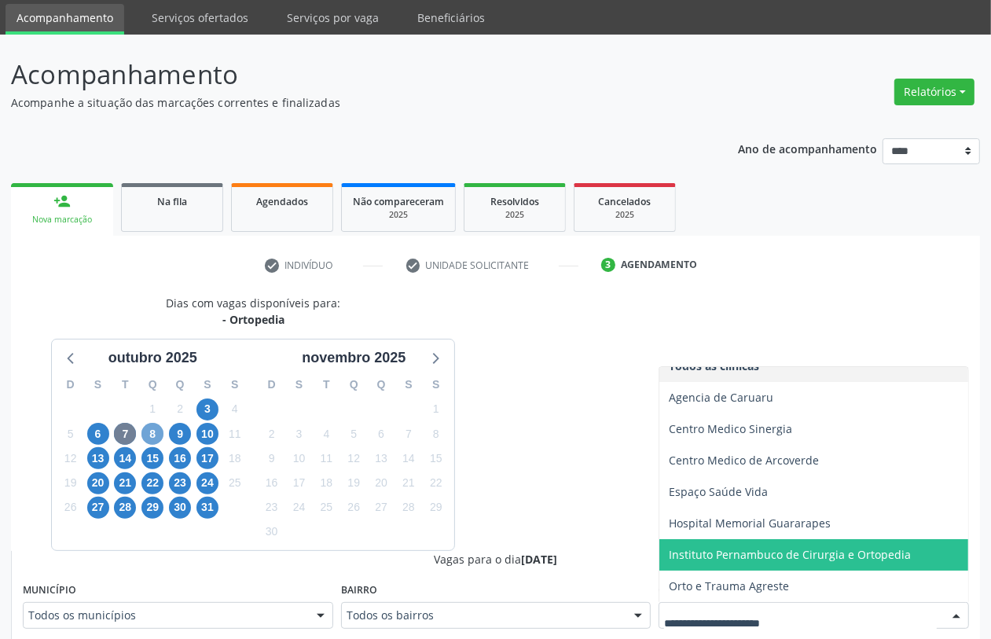
click at [147, 436] on span "8" at bounding box center [152, 434] width 22 height 22
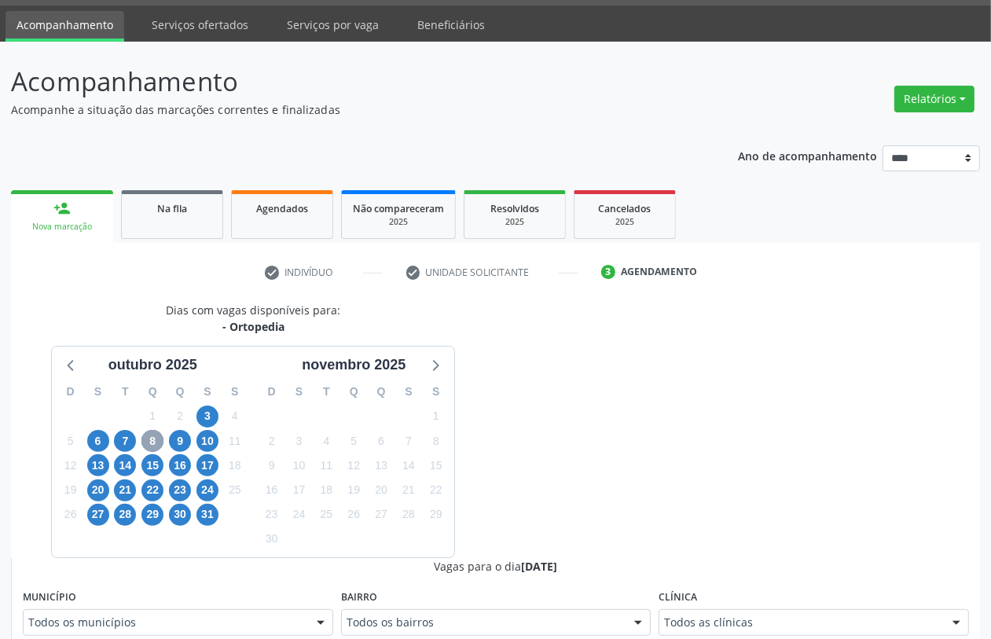
scroll to position [52, 0]
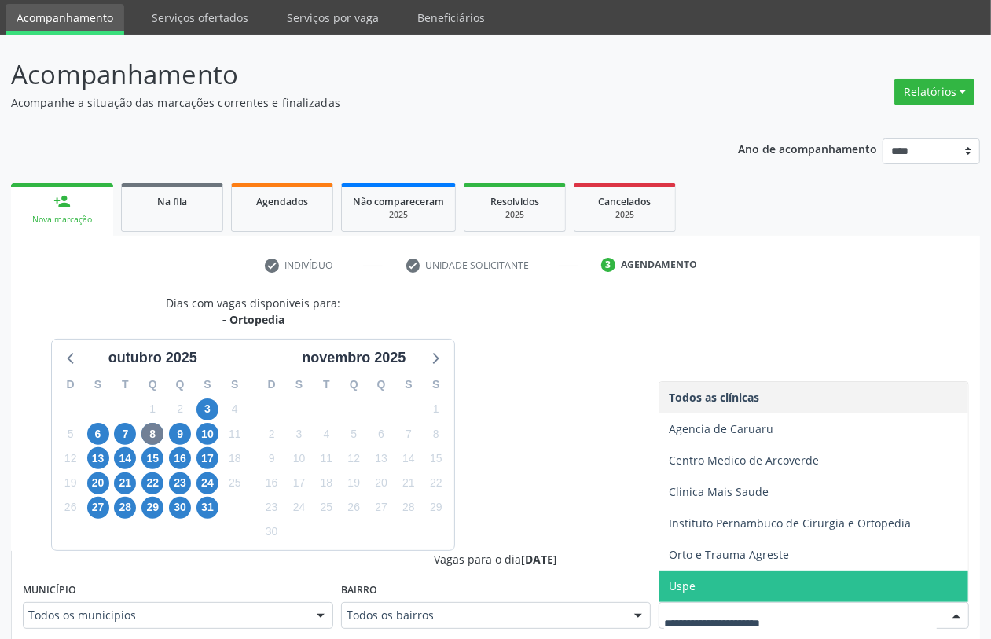
click at [728, 588] on span "Uspe" at bounding box center [813, 586] width 309 height 31
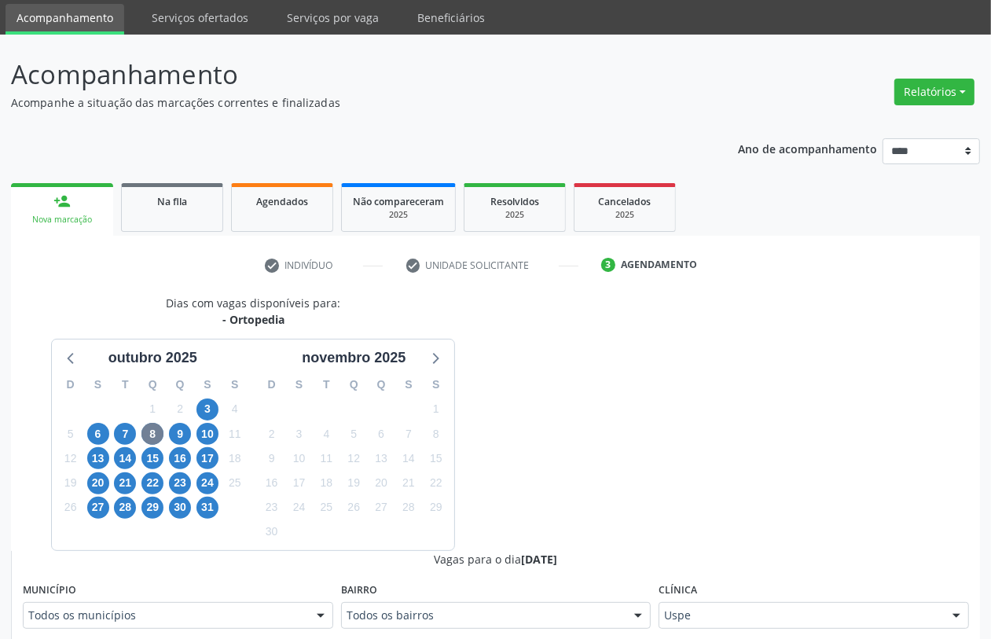
scroll to position [445, 0]
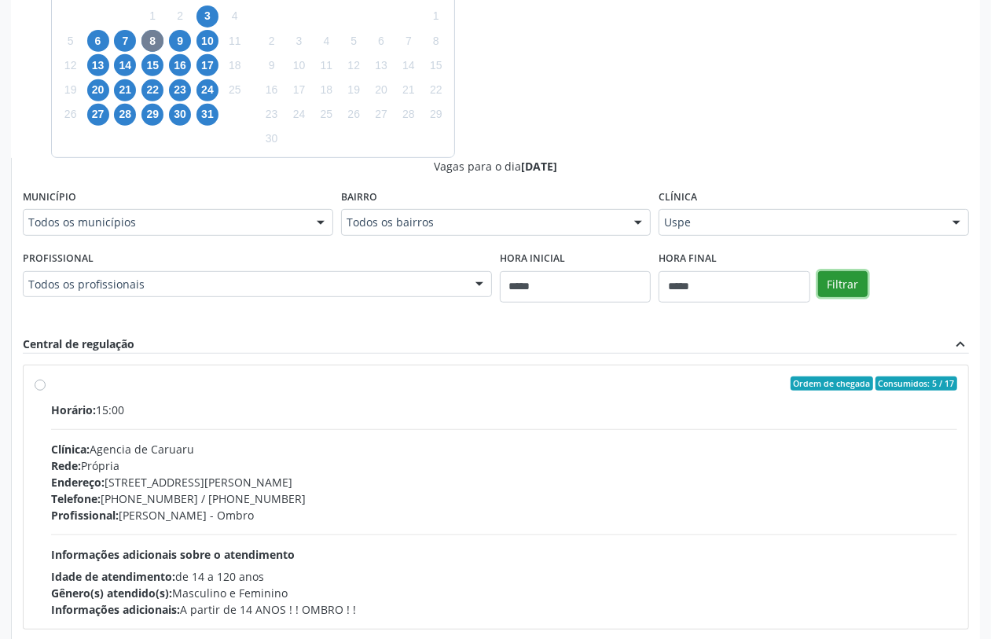
click at [839, 281] on button "Filtrar" at bounding box center [843, 284] width 50 height 27
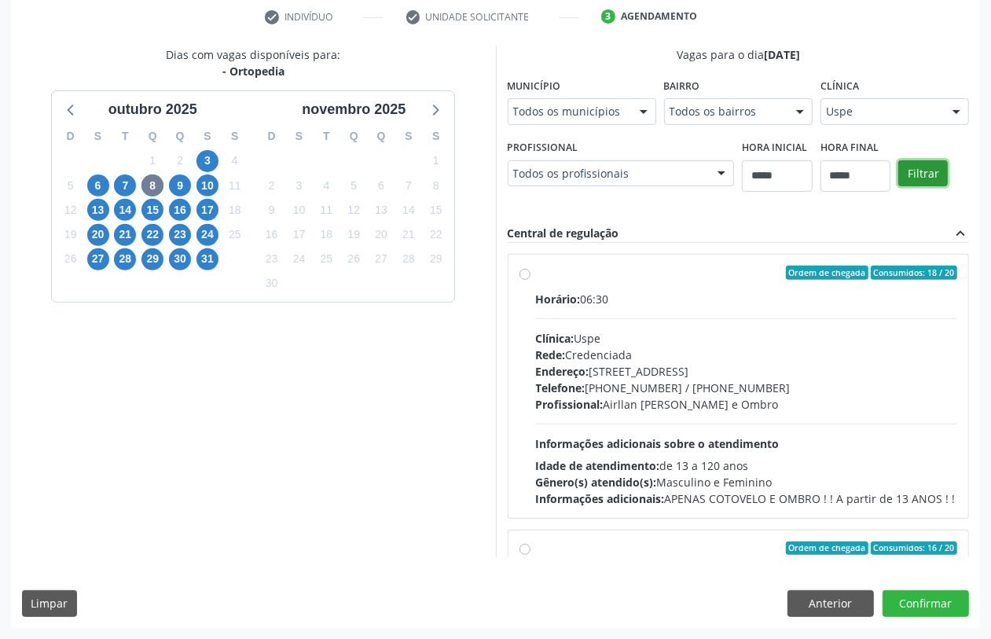
scroll to position [359, 0]
click at [182, 174] on span "9" at bounding box center [180, 185] width 22 height 22
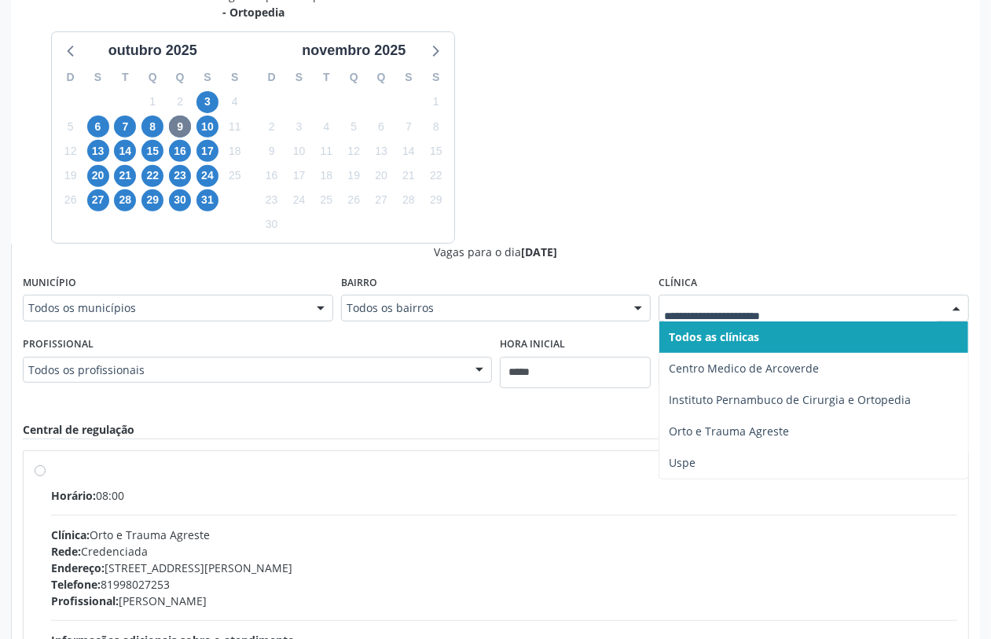
drag, startPoint x: 774, startPoint y: 299, endPoint x: 779, endPoint y: 354, distance: 55.2
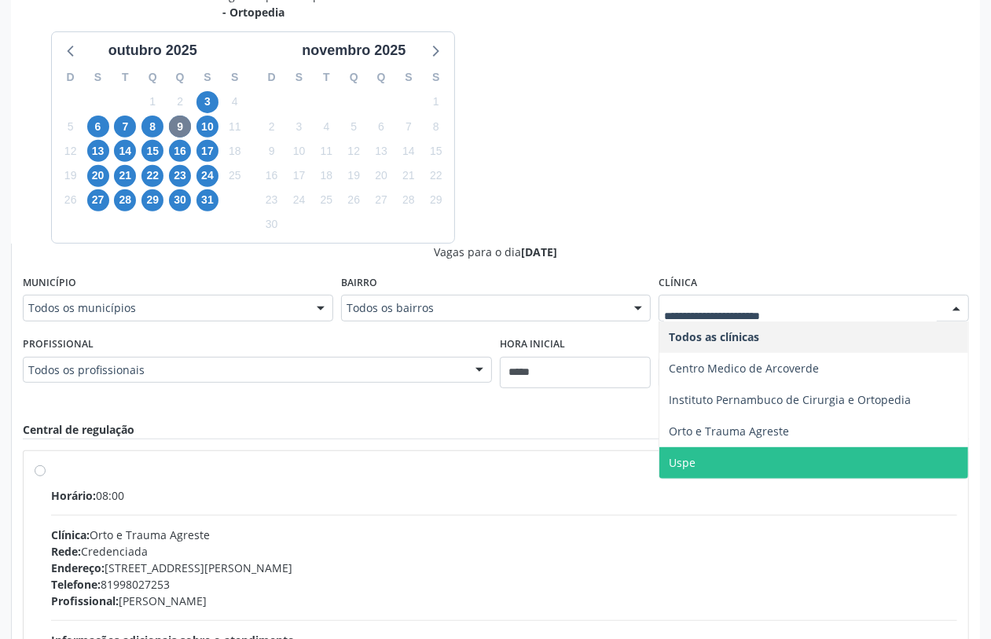
drag, startPoint x: 677, startPoint y: 453, endPoint x: 736, endPoint y: 419, distance: 68.3
click at [677, 450] on span "Uspe" at bounding box center [813, 462] width 309 height 31
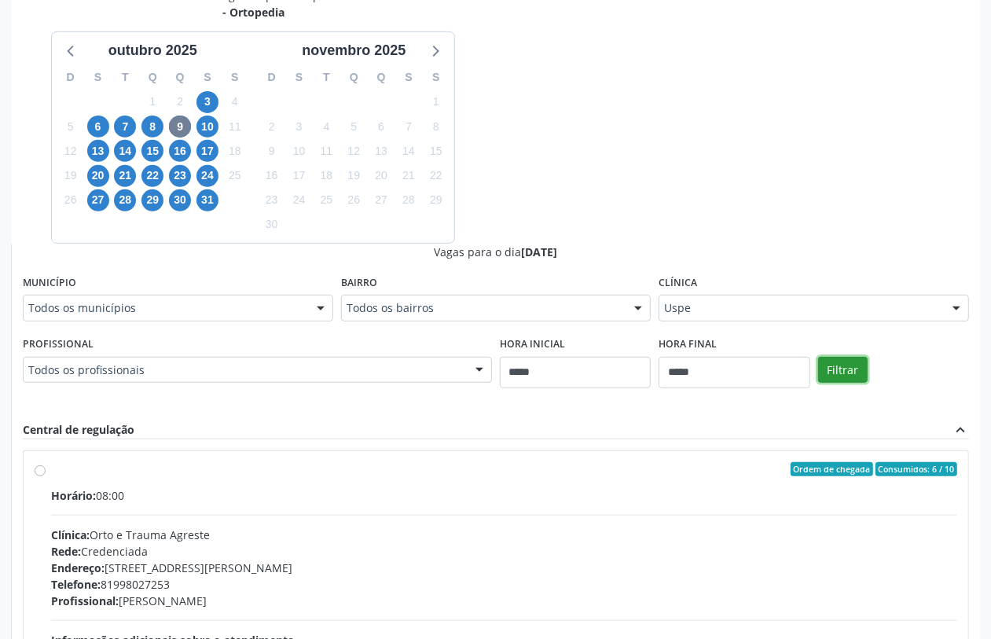
click at [839, 365] on button "Filtrar" at bounding box center [843, 370] width 50 height 27
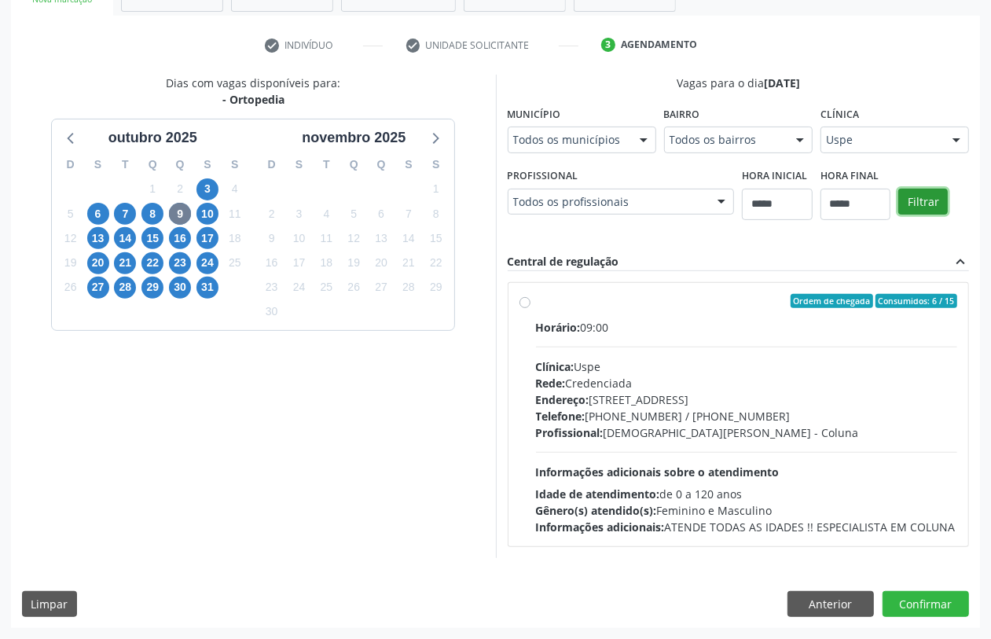
scroll to position [272, 0]
click at [207, 212] on span "10" at bounding box center [207, 214] width 22 height 22
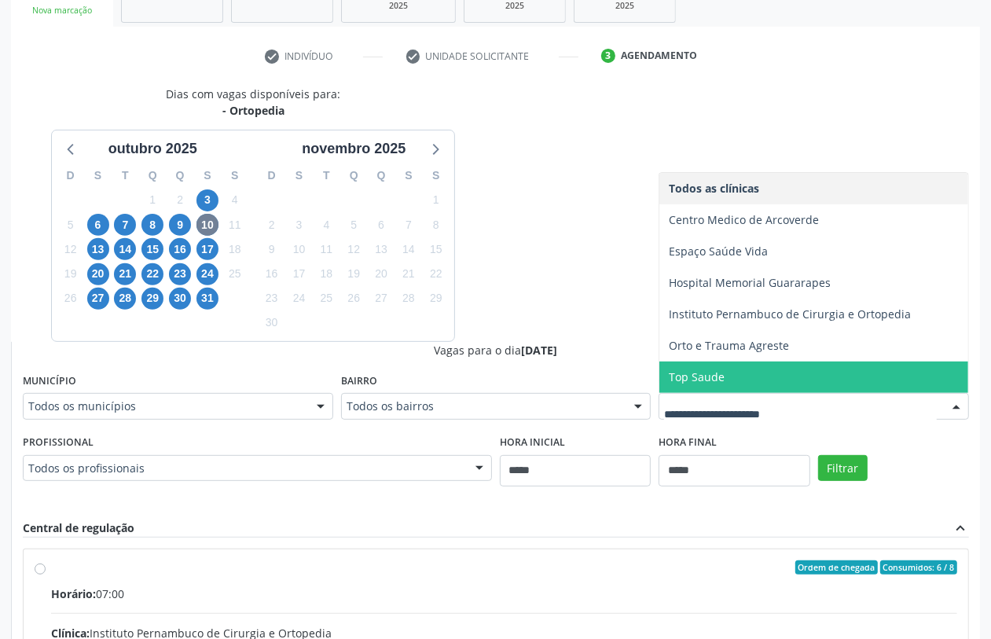
scroll to position [163, 0]
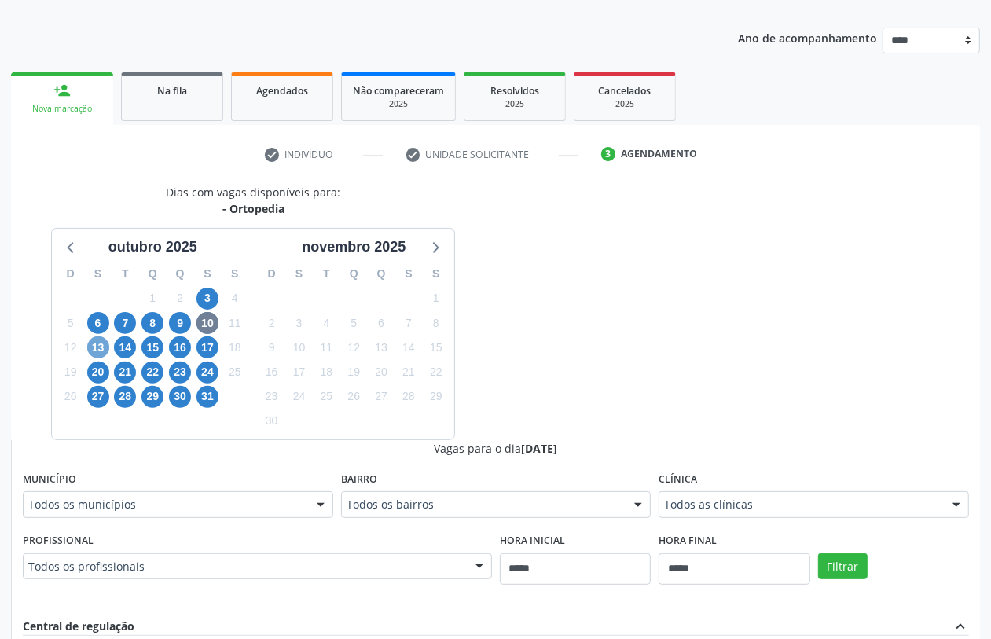
click at [103, 347] on span "13" at bounding box center [98, 347] width 22 height 22
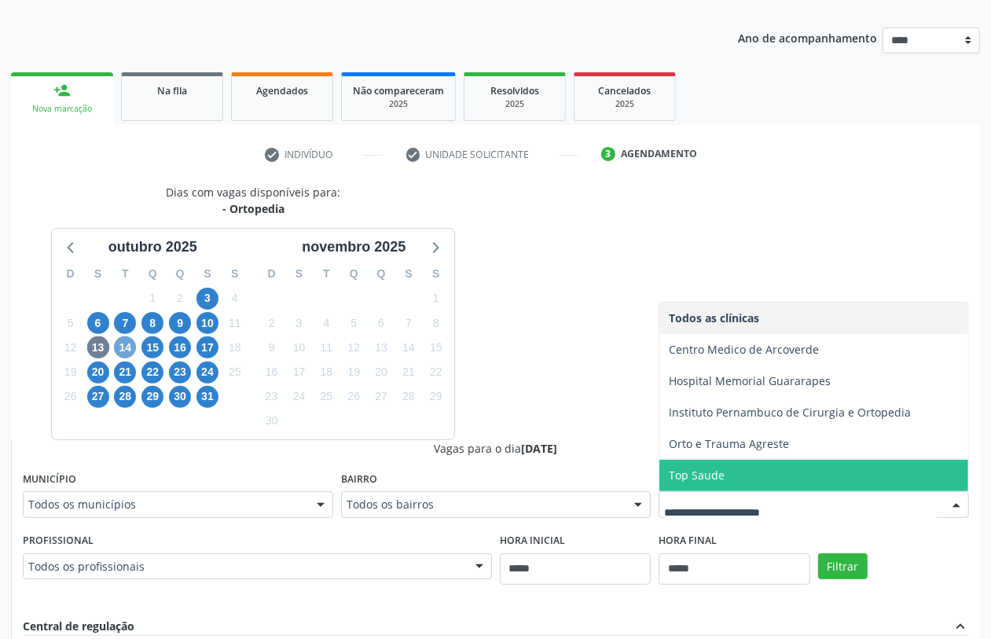
click at [127, 344] on span "14" at bounding box center [125, 347] width 22 height 22
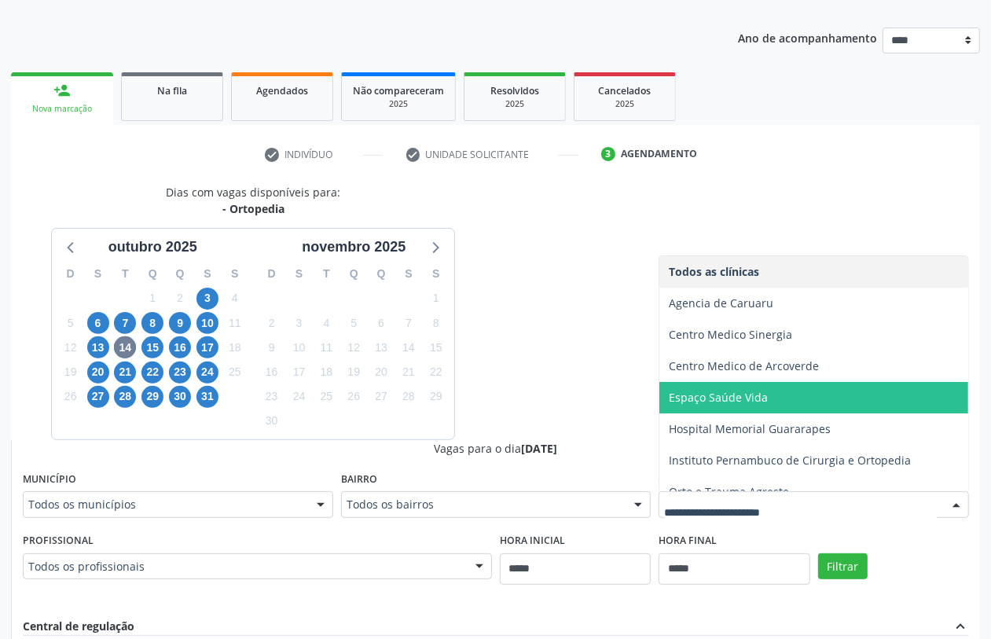
scroll to position [17, 0]
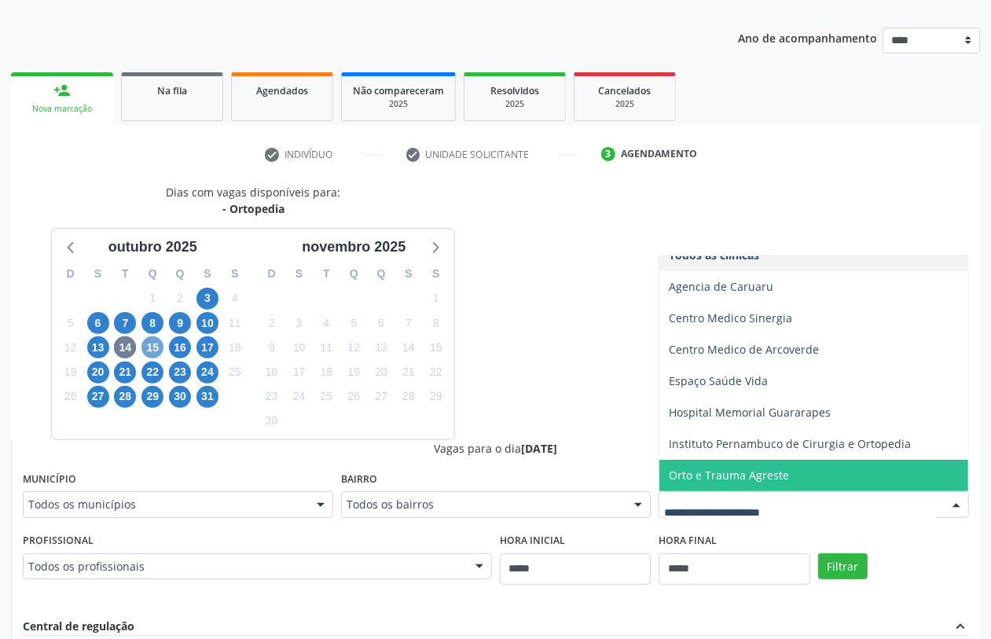
click at [149, 354] on span "15" at bounding box center [152, 347] width 22 height 22
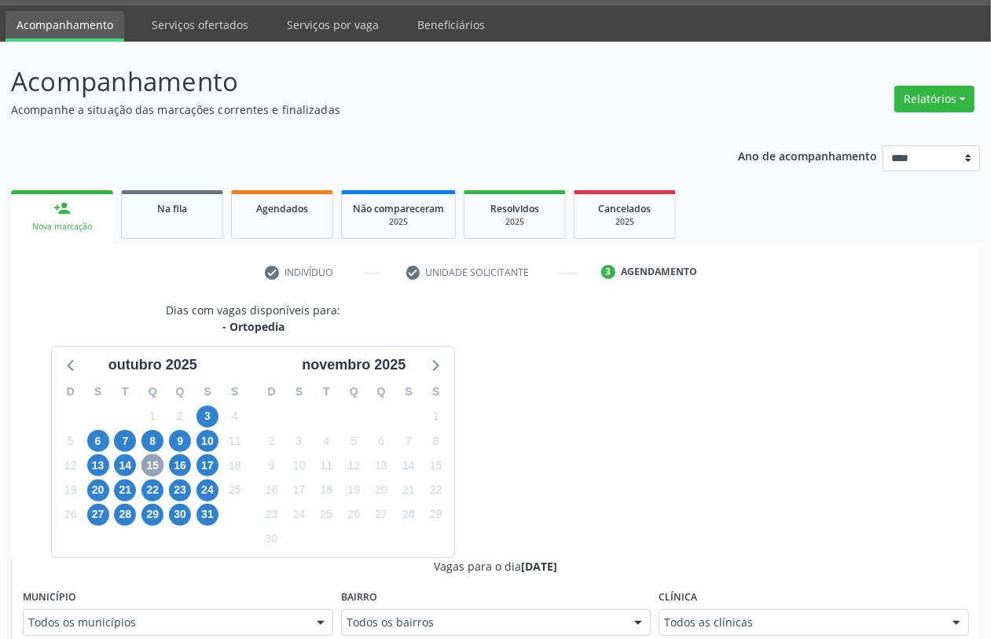
scroll to position [163, 0]
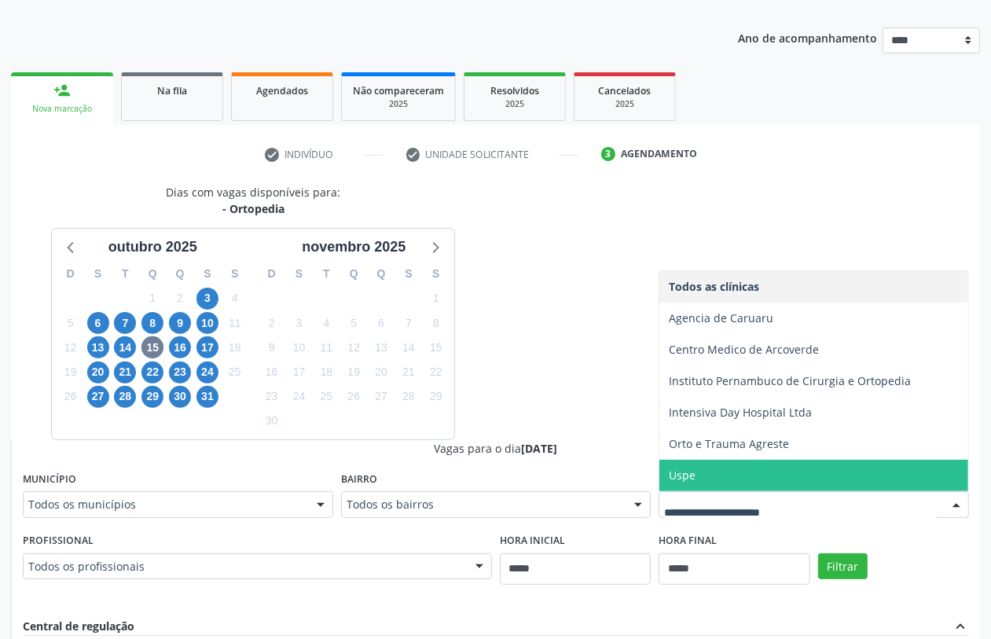
click at [739, 469] on span "Uspe" at bounding box center [813, 475] width 309 height 31
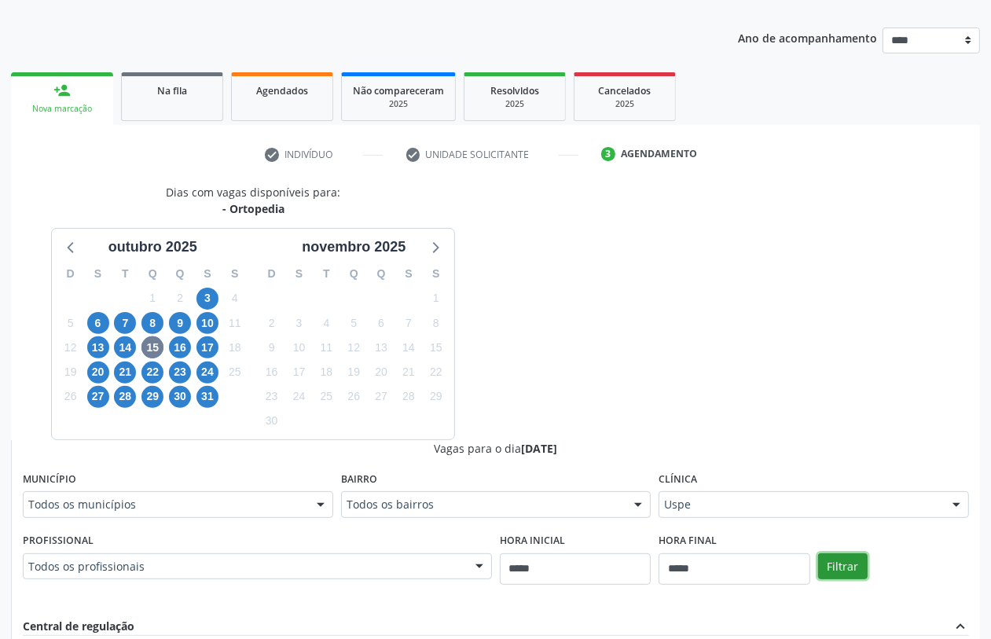
click at [861, 564] on button "Filtrar" at bounding box center [843, 566] width 50 height 27
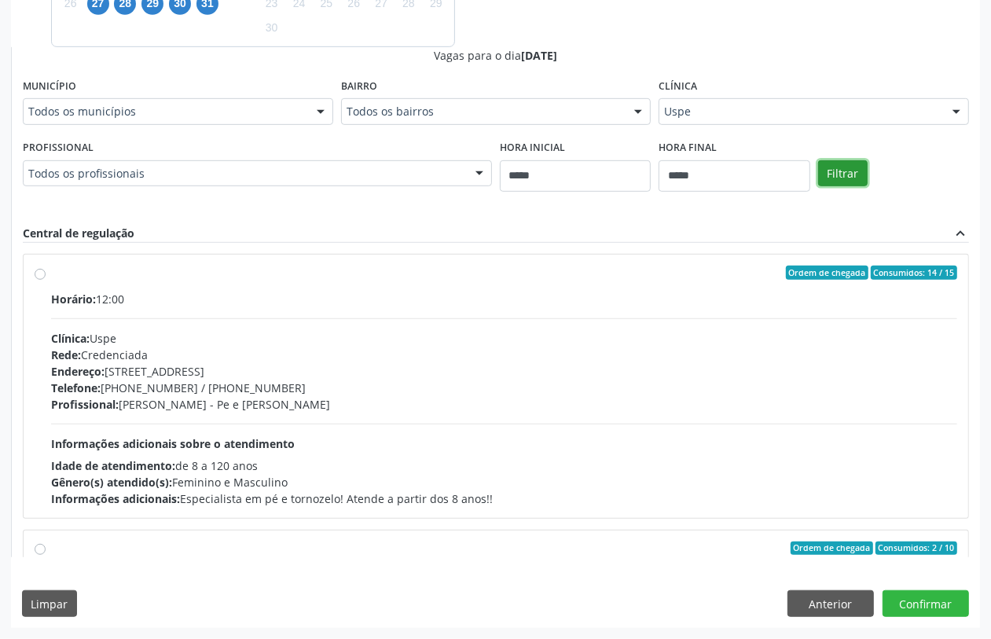
scroll to position [359, 0]
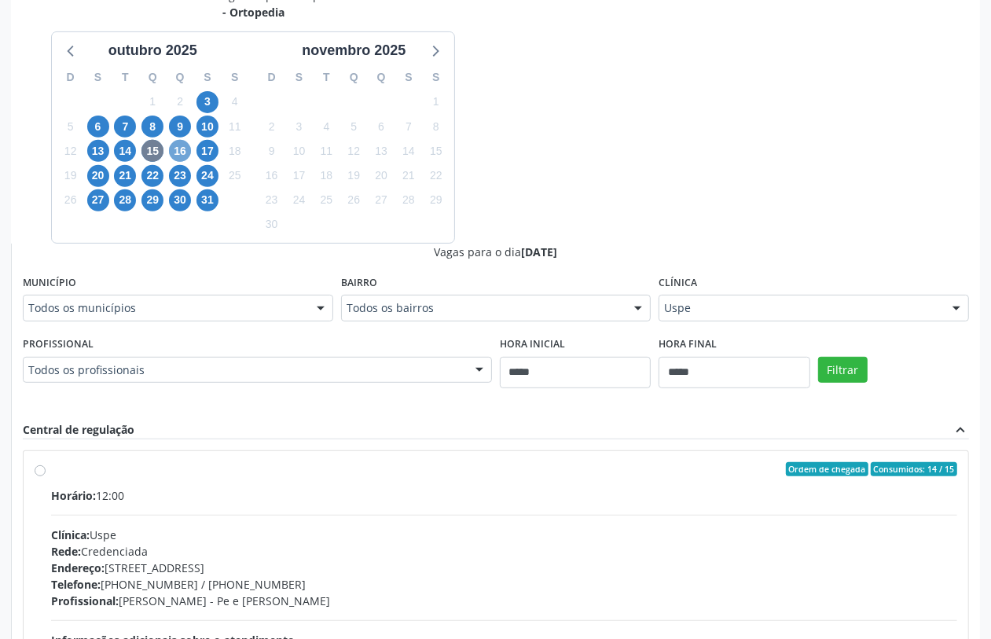
click at [183, 150] on span "16" at bounding box center [180, 151] width 22 height 22
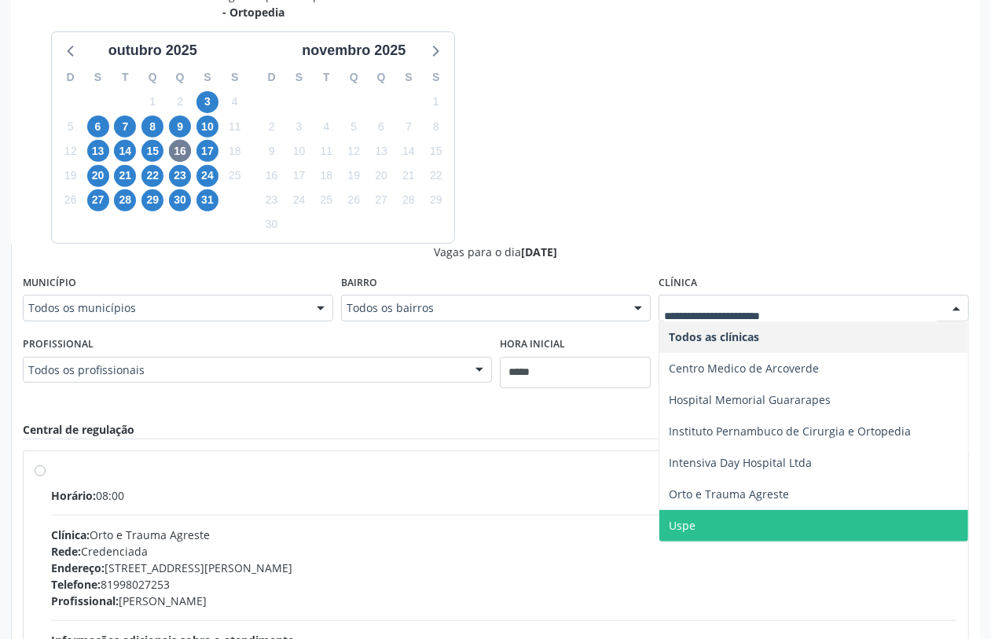
click at [703, 527] on span "Uspe" at bounding box center [813, 525] width 309 height 31
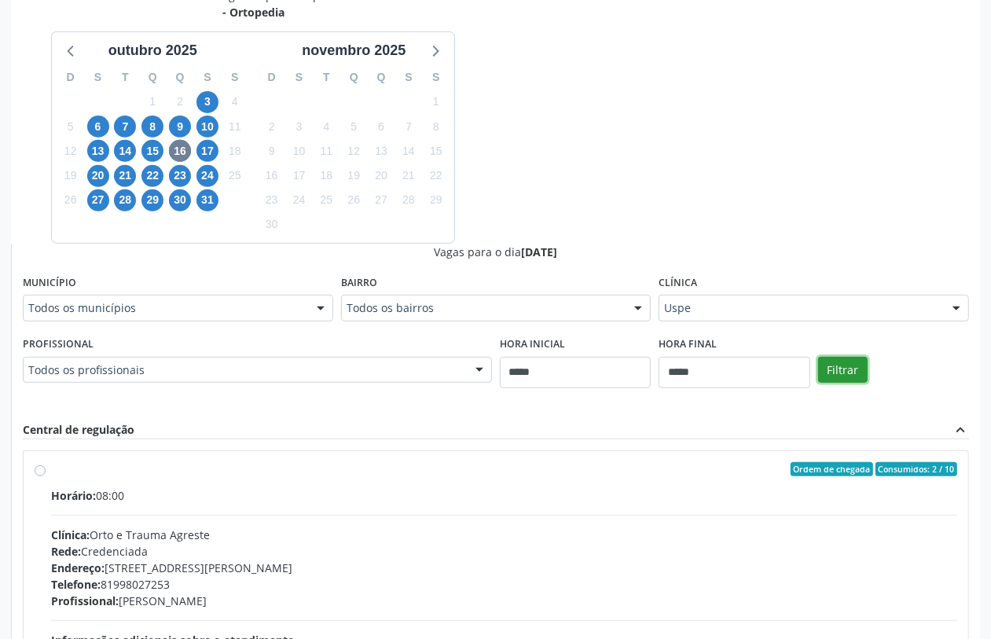
click at [846, 373] on button "Filtrar" at bounding box center [843, 370] width 50 height 27
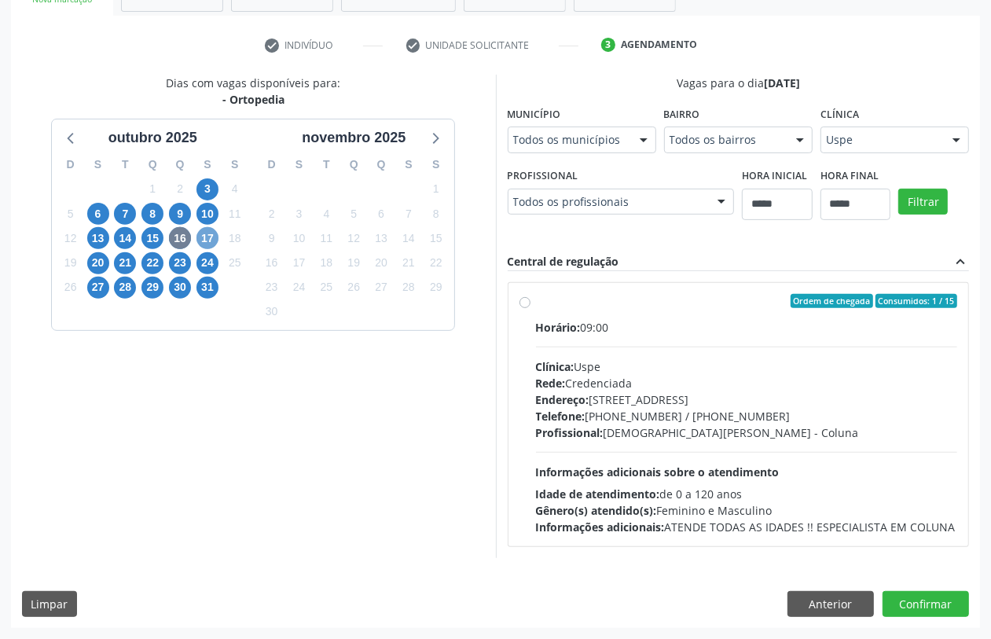
click at [207, 234] on span "17" at bounding box center [207, 238] width 22 height 22
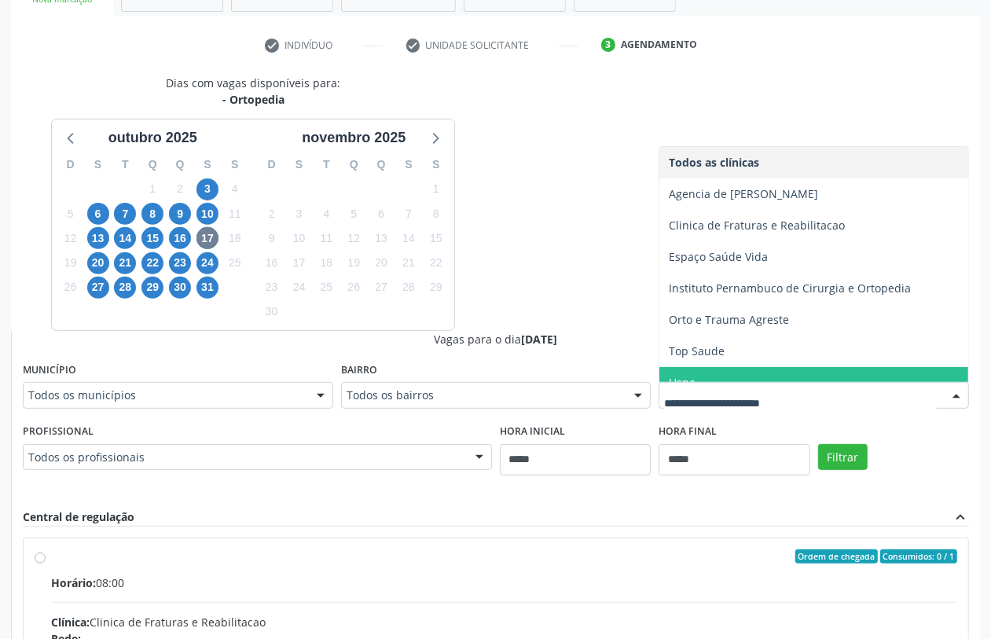
scroll to position [17, 0]
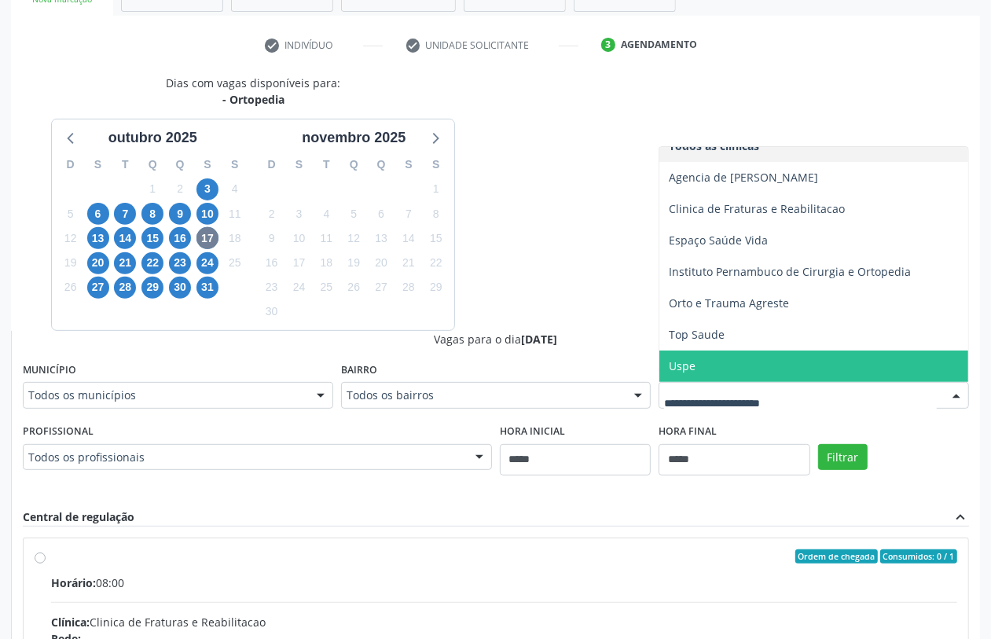
click at [717, 350] on span "Uspe" at bounding box center [813, 365] width 309 height 31
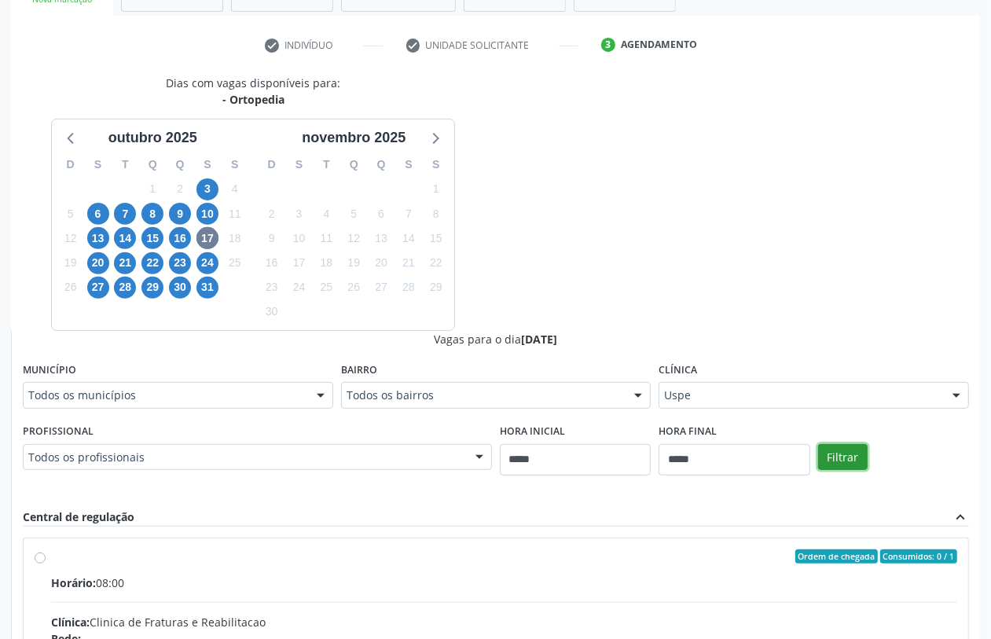
click at [850, 456] on button "Filtrar" at bounding box center [843, 457] width 50 height 27
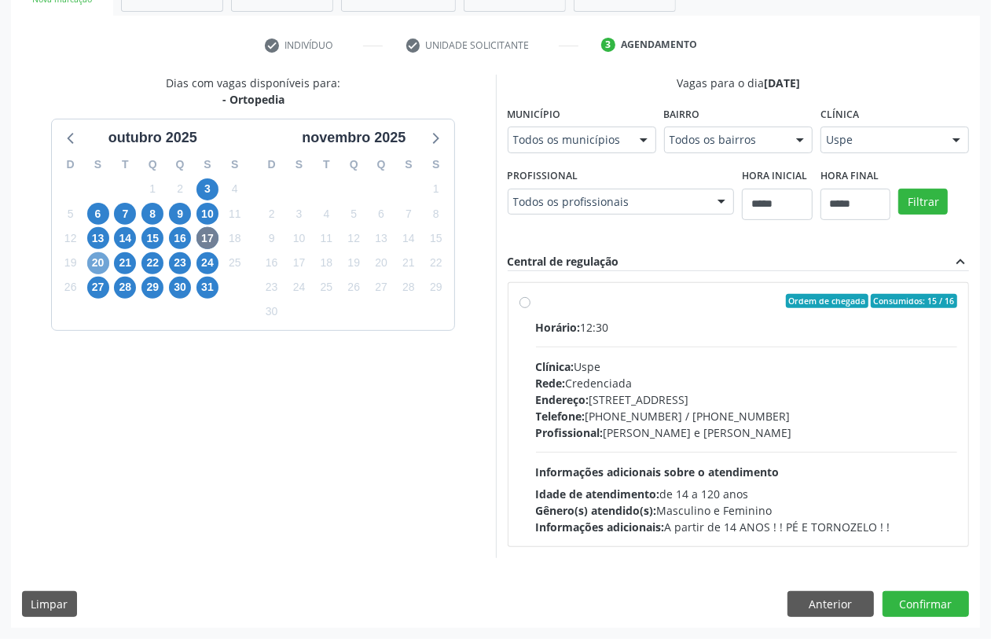
click at [90, 267] on span "20" at bounding box center [98, 263] width 22 height 22
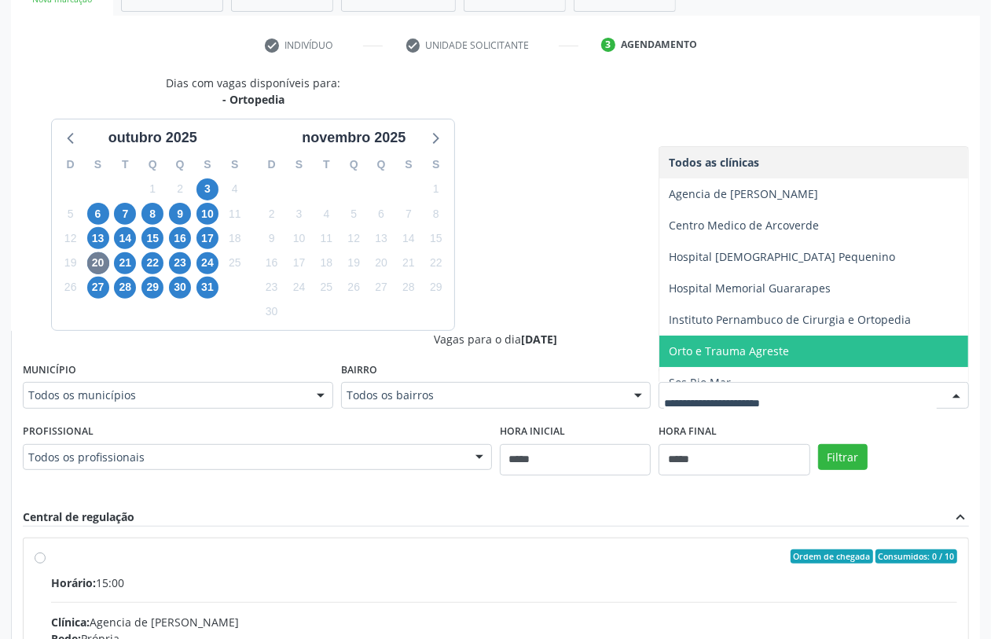
scroll to position [48, 0]
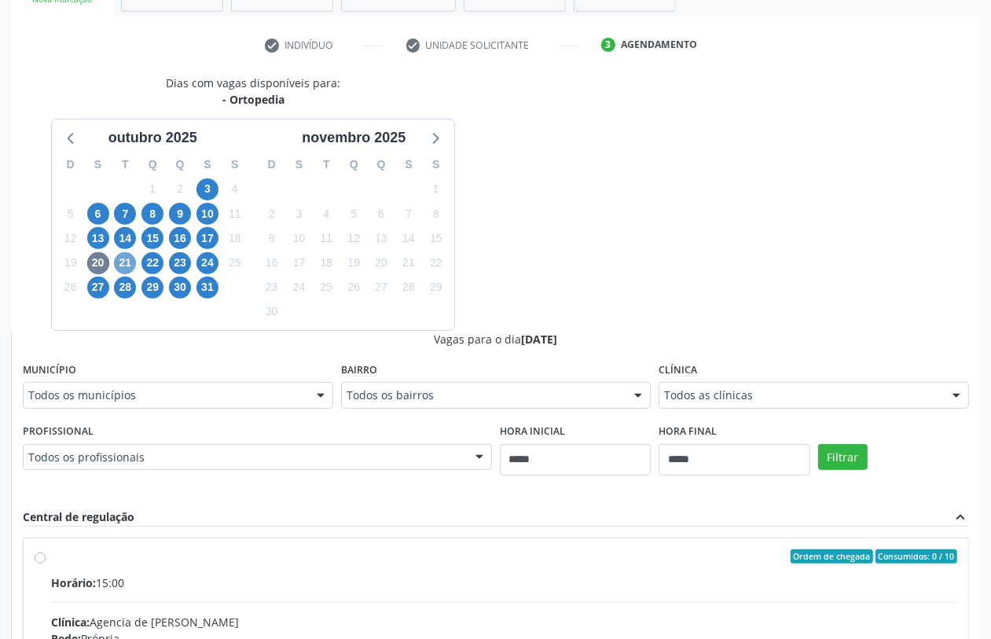
click at [120, 266] on span "21" at bounding box center [125, 263] width 22 height 22
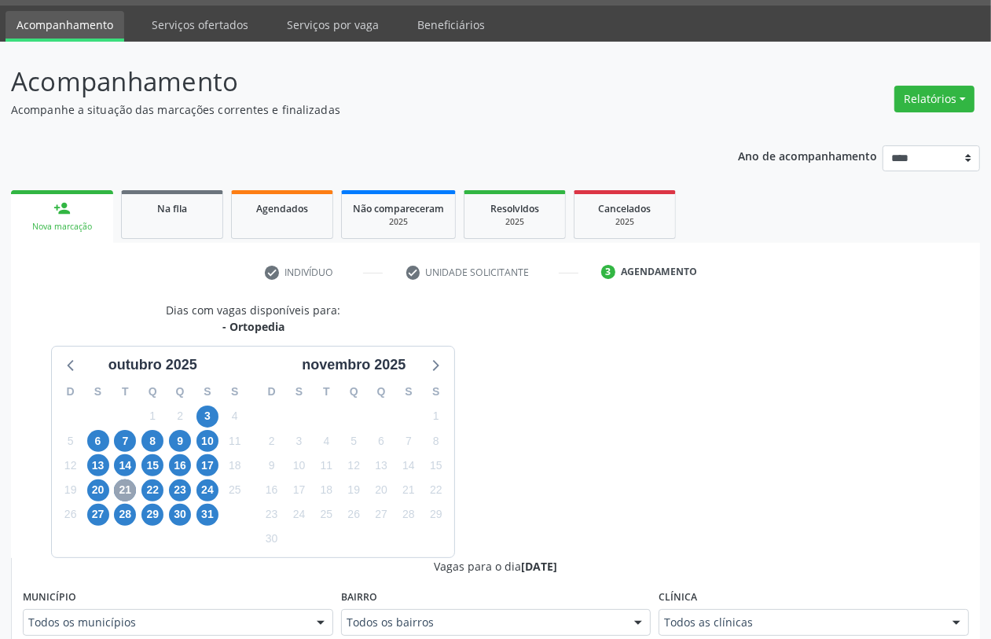
scroll to position [0, 0]
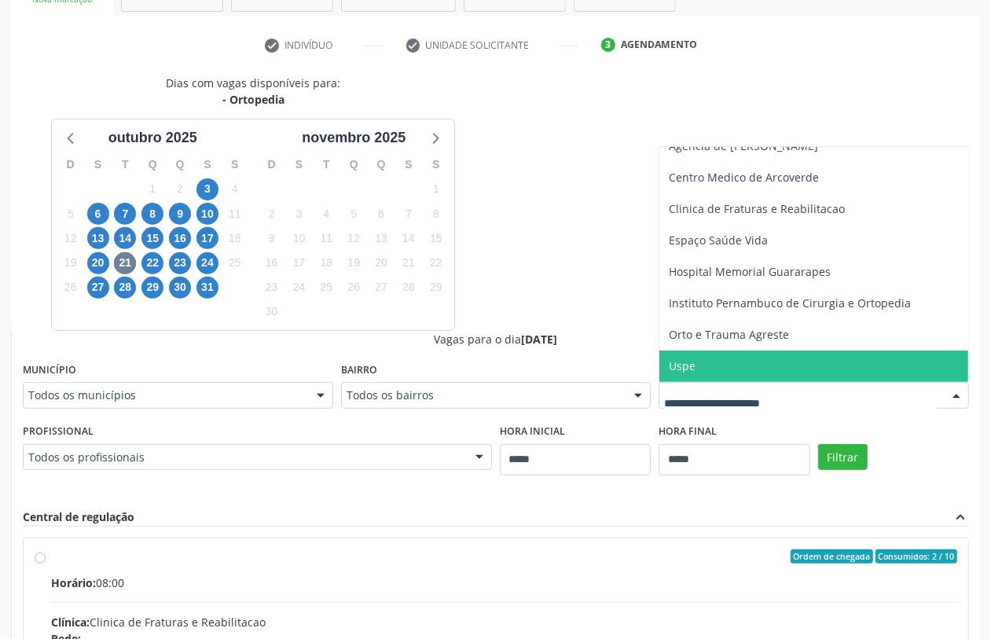
click at [725, 360] on span "Uspe" at bounding box center [813, 365] width 309 height 31
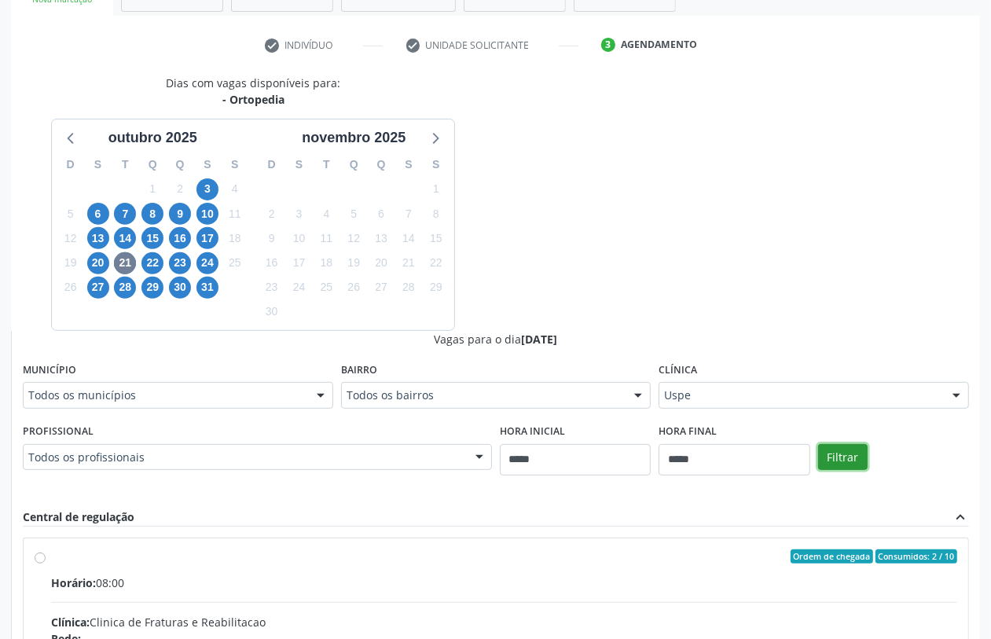
click at [843, 448] on button "Filtrar" at bounding box center [843, 457] width 50 height 27
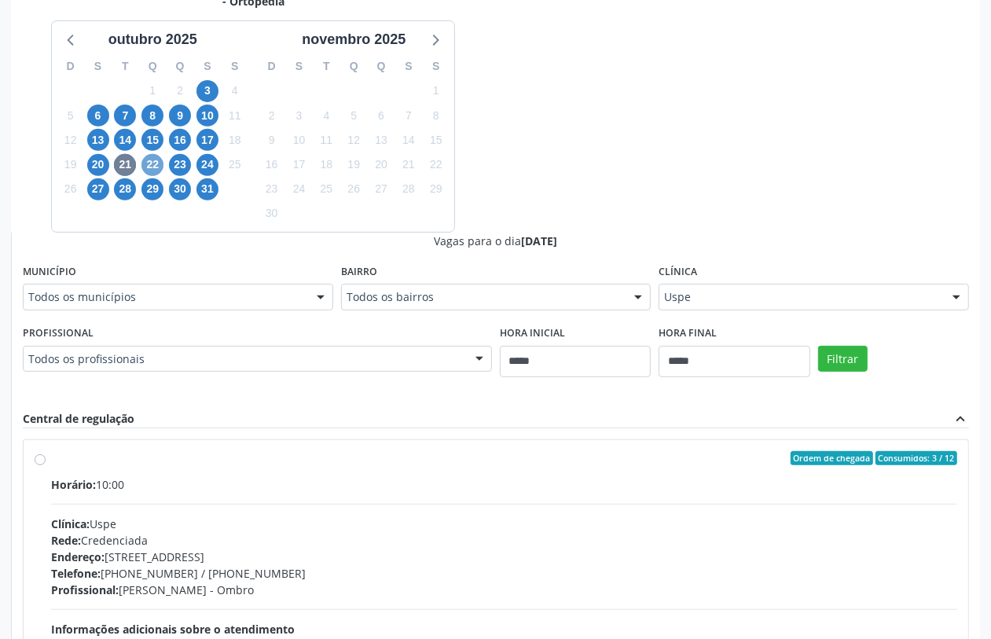
click at [153, 167] on span "22" at bounding box center [152, 165] width 22 height 22
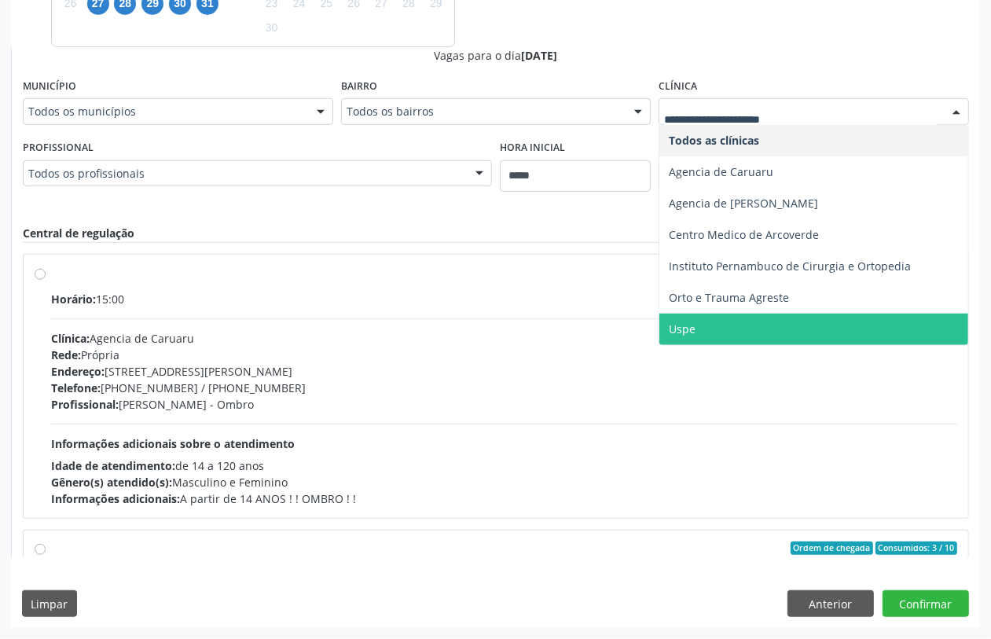
click at [698, 325] on span "Uspe" at bounding box center [813, 329] width 309 height 31
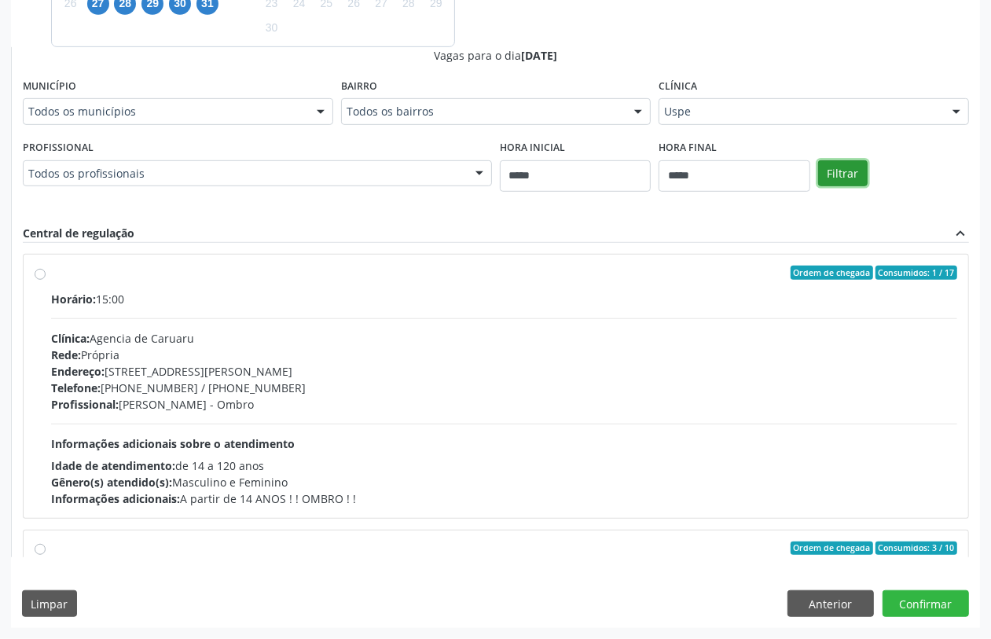
click at [837, 167] on button "Filtrar" at bounding box center [843, 173] width 50 height 27
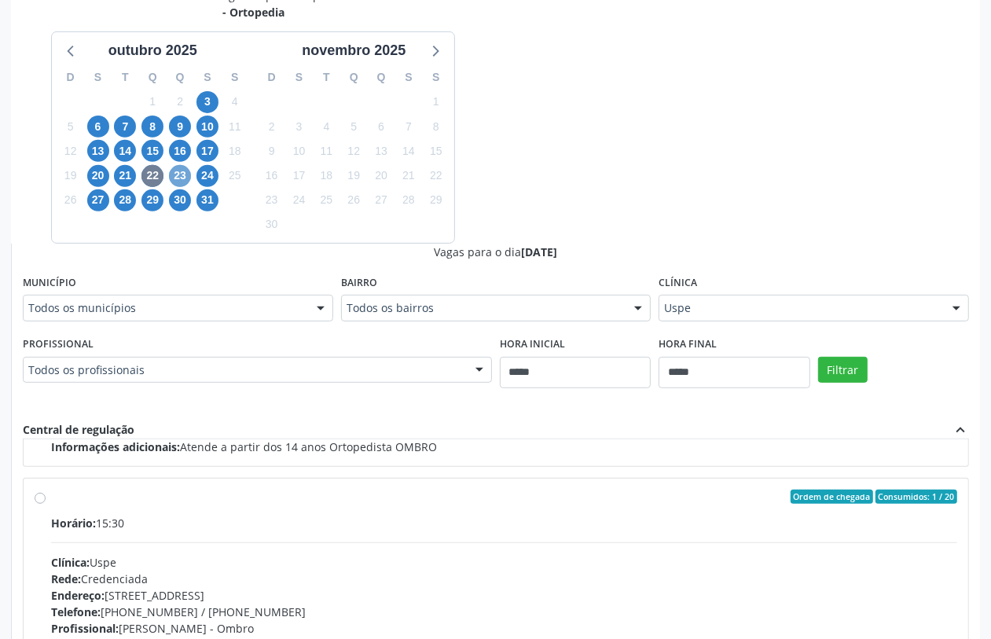
click at [182, 171] on span "23" at bounding box center [180, 176] width 22 height 22
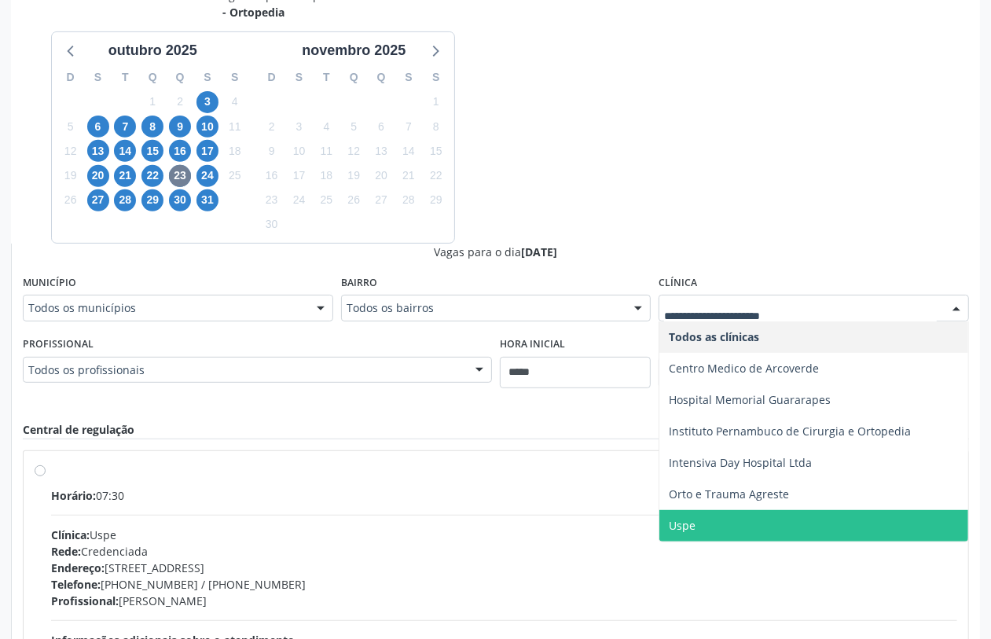
click at [701, 521] on span "Uspe" at bounding box center [813, 525] width 309 height 31
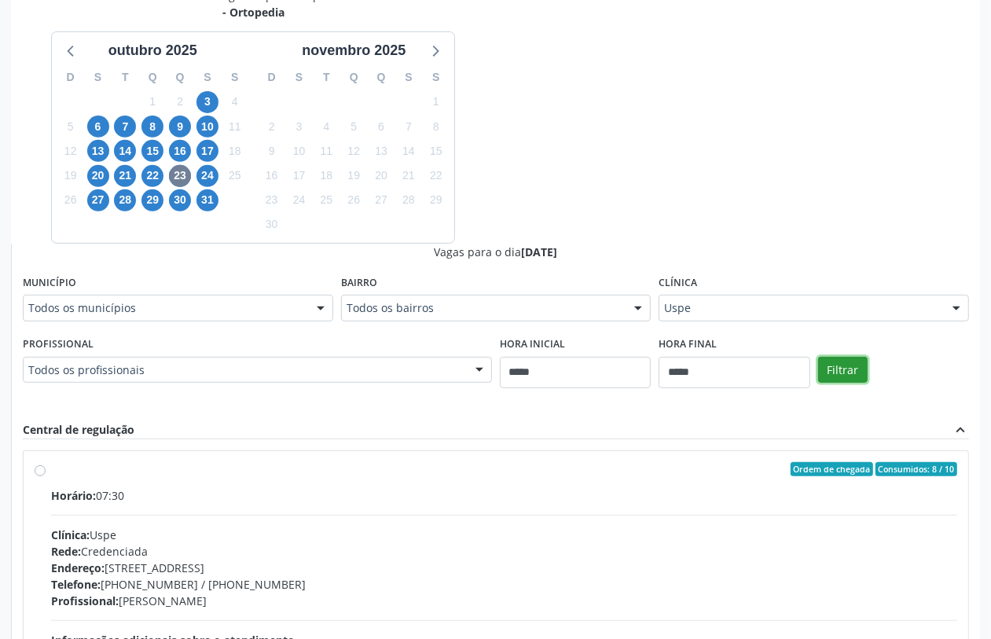
click at [846, 374] on button "Filtrar" at bounding box center [843, 370] width 50 height 27
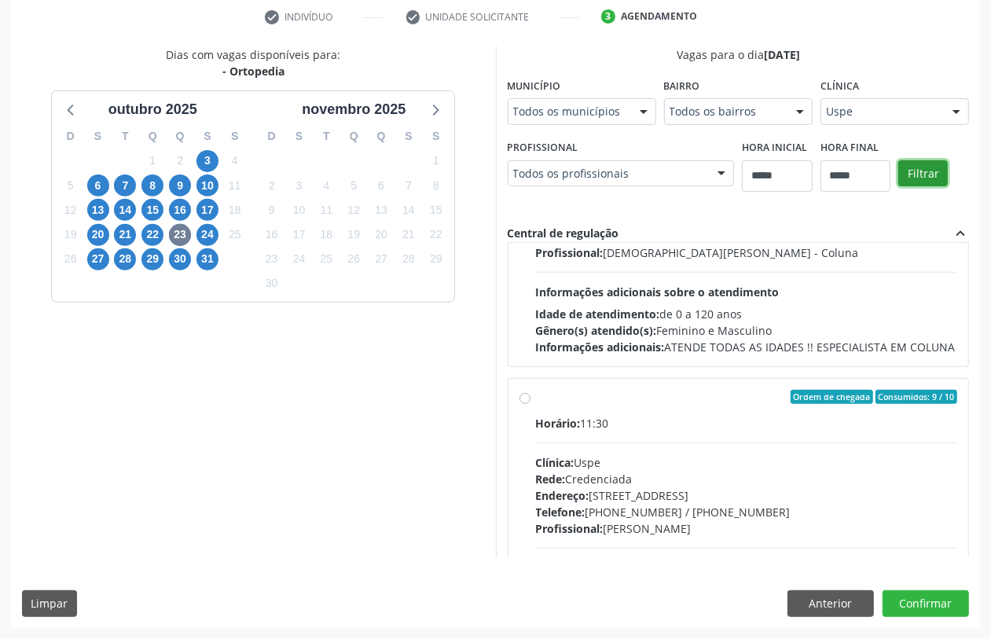
scroll to position [524, 0]
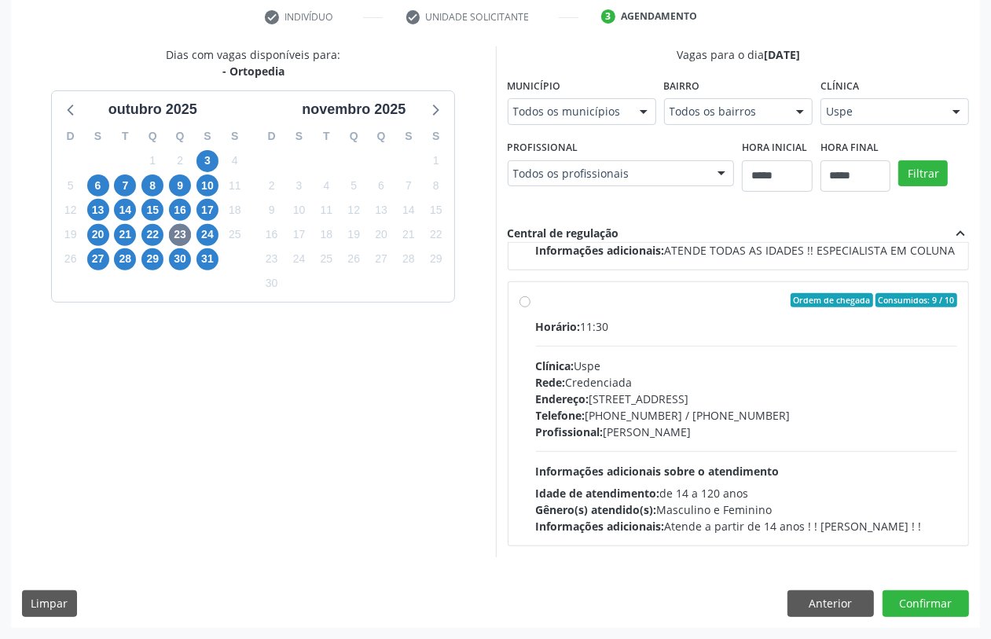
click at [536, 347] on hr at bounding box center [747, 346] width 422 height 1
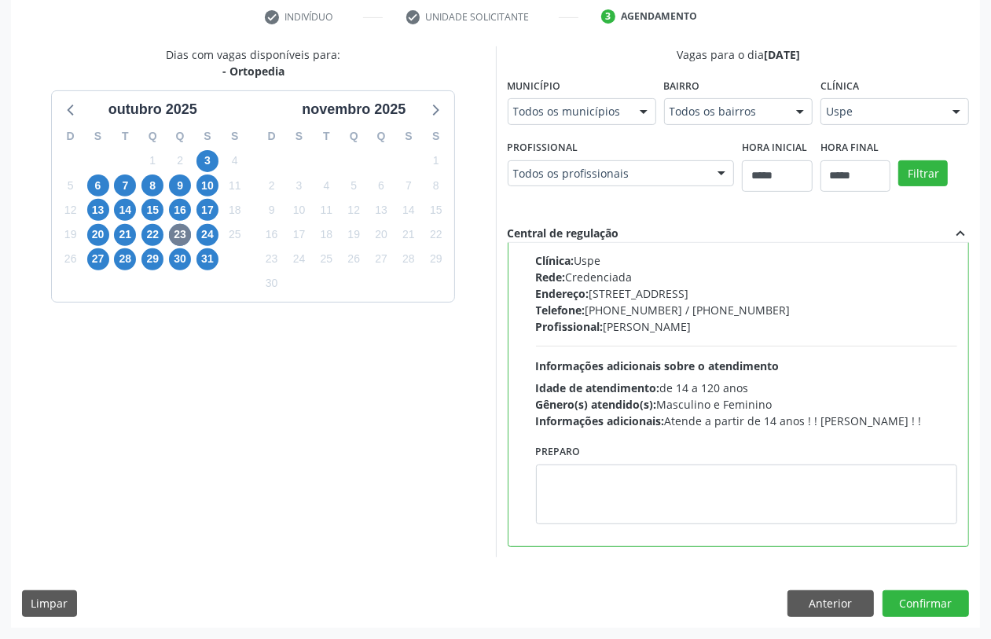
scroll to position [556, 0]
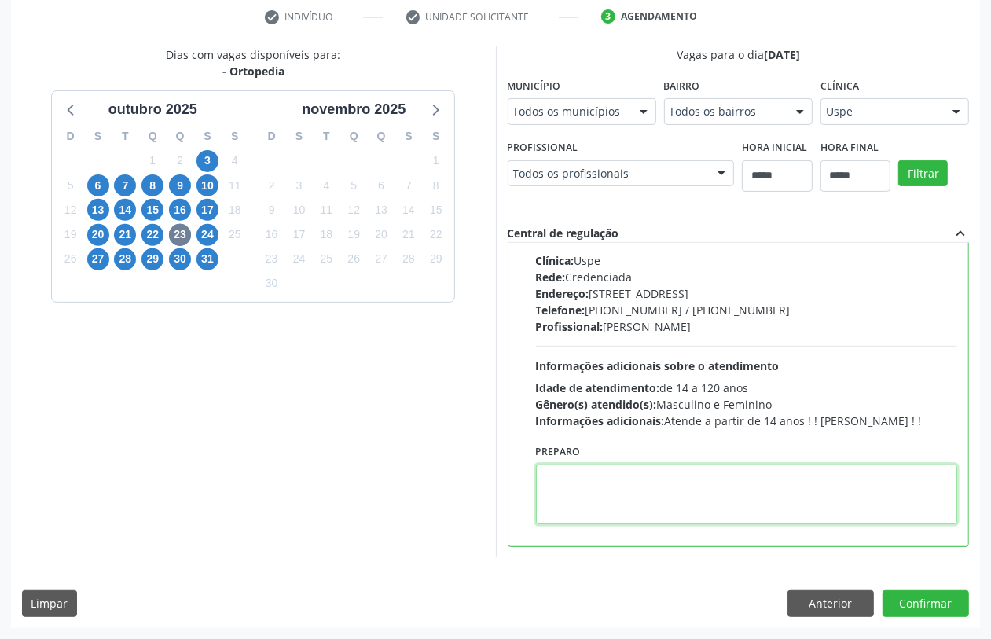
paste textarea "**********"
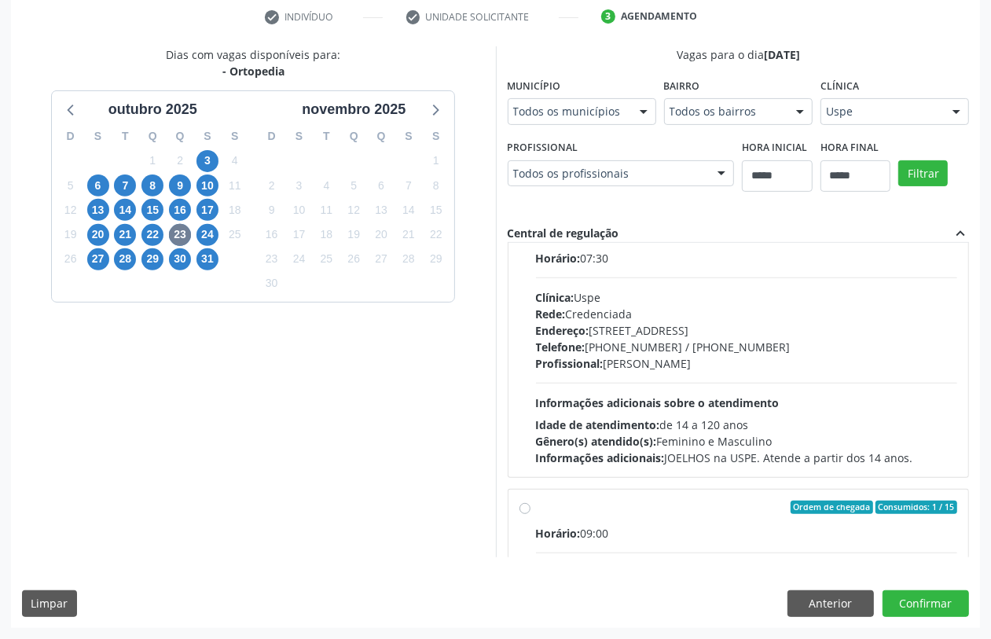
scroll to position [0, 0]
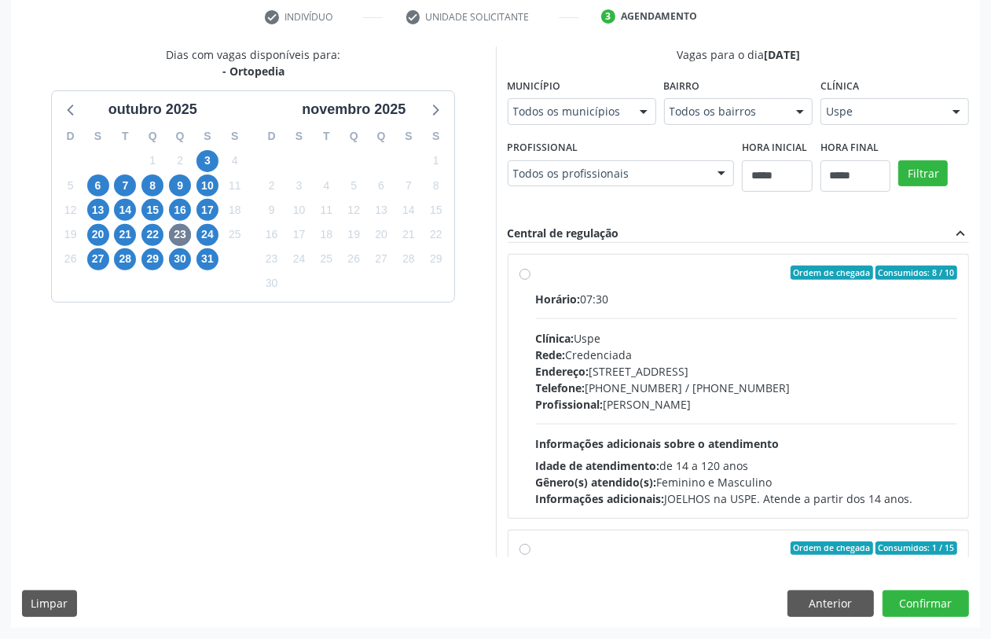
type textarea "**********"
click at [536, 413] on div "Horário: 07:30 Clínica: Uspe Rede: Credenciada Endereço: Rua do Espinheiro, nº …" at bounding box center [747, 399] width 422 height 216
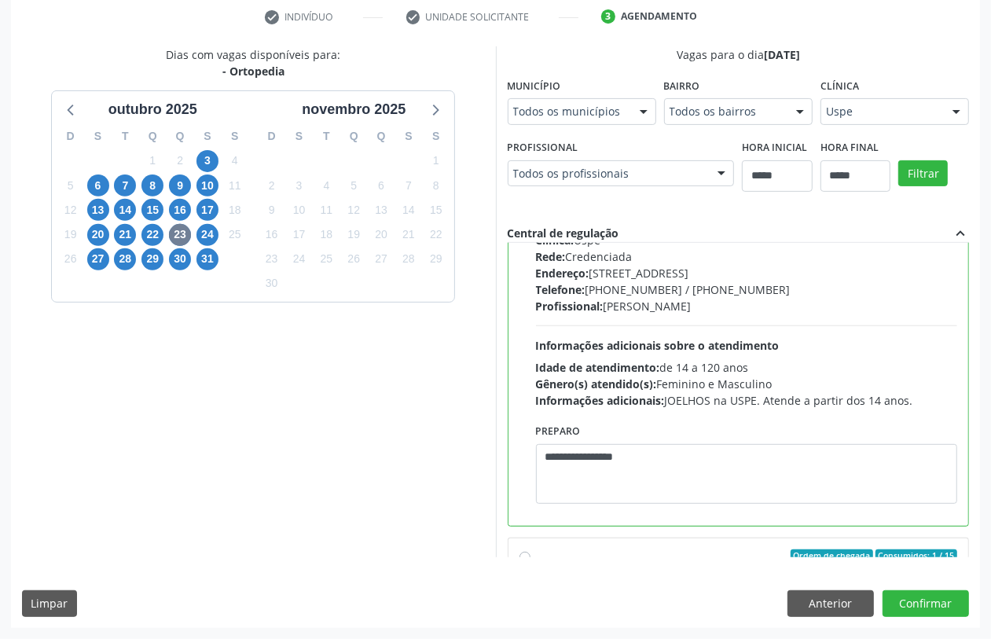
scroll to position [196, 0]
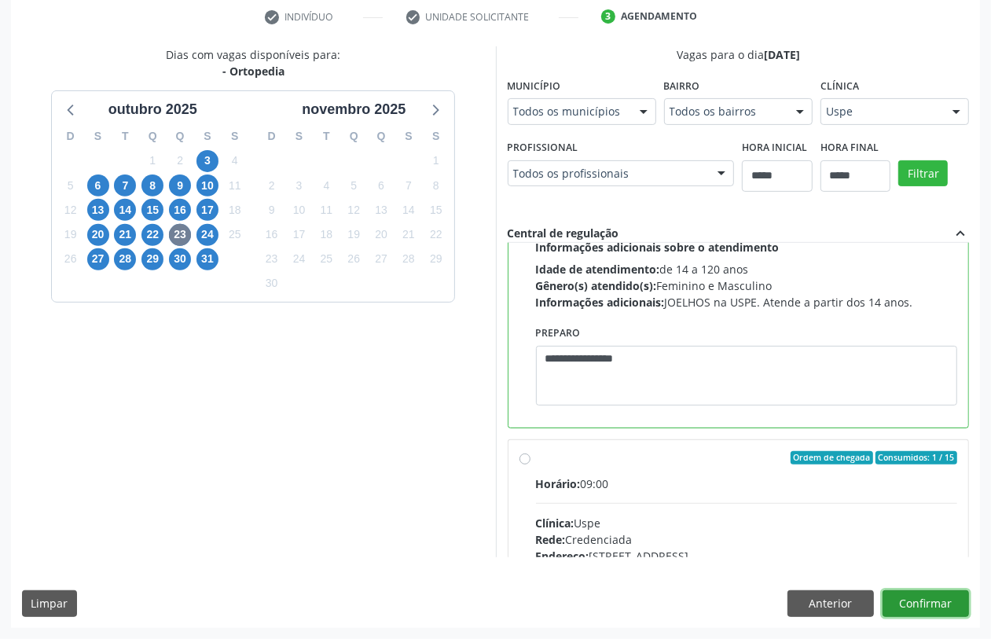
click at [932, 606] on button "Confirmar" at bounding box center [926, 603] width 86 height 27
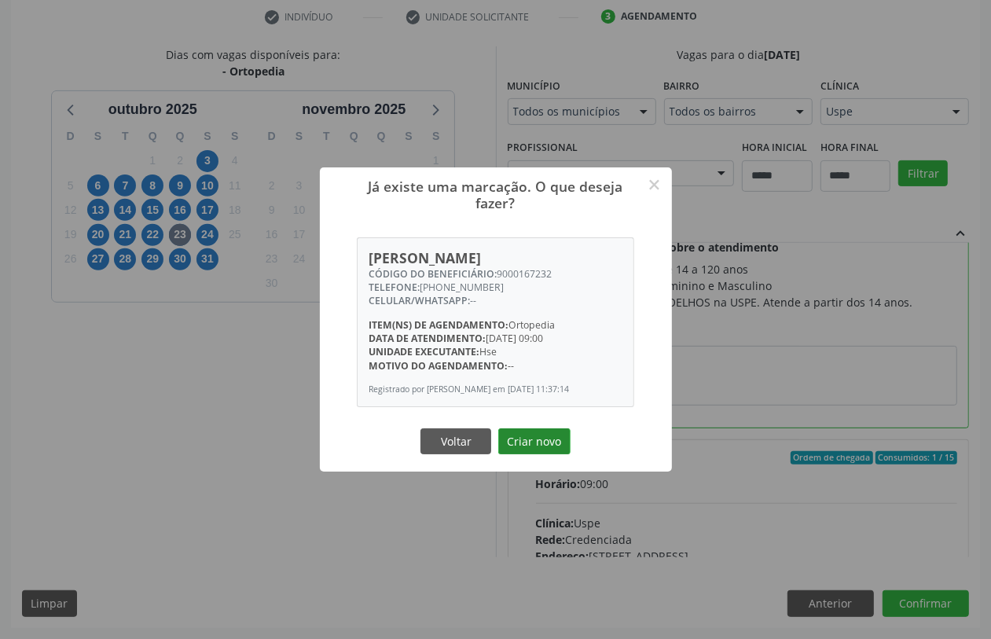
click at [545, 453] on button "Criar novo" at bounding box center [534, 441] width 72 height 27
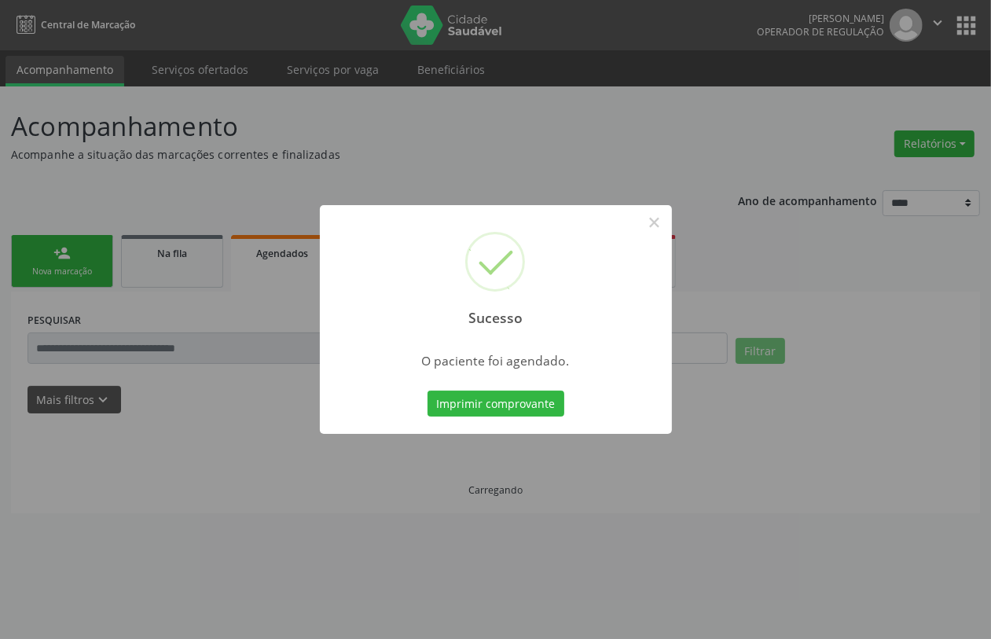
scroll to position [0, 0]
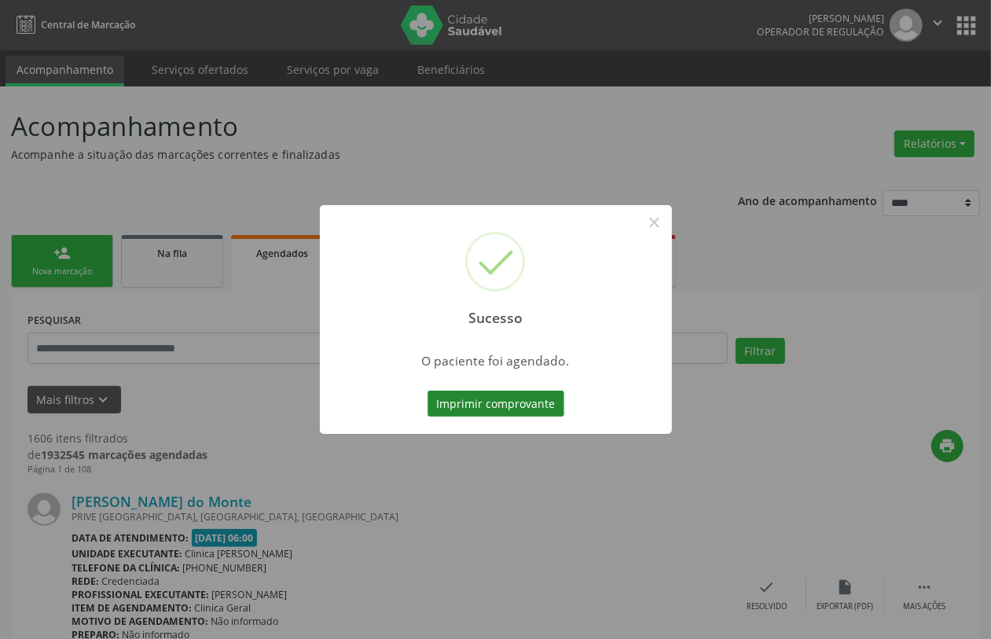
click at [511, 402] on button "Imprimir comprovante" at bounding box center [496, 404] width 137 height 27
